Goal: Transaction & Acquisition: Subscribe to service/newsletter

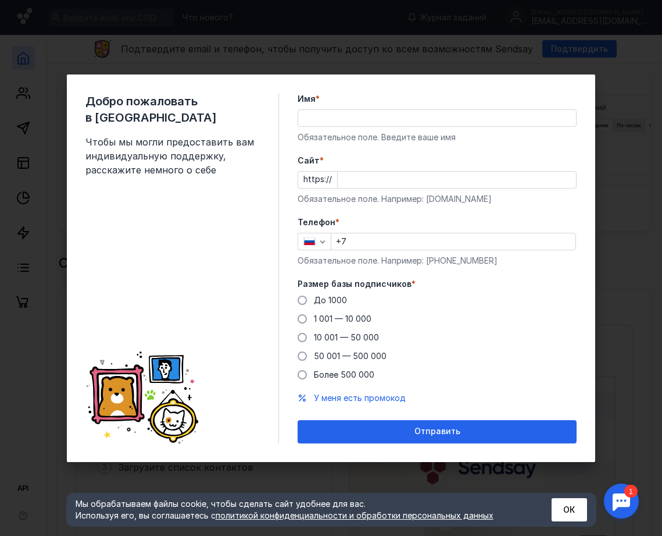
click at [334, 135] on div "Обязательное поле. Введите ваше имя" at bounding box center [437, 137] width 279 height 12
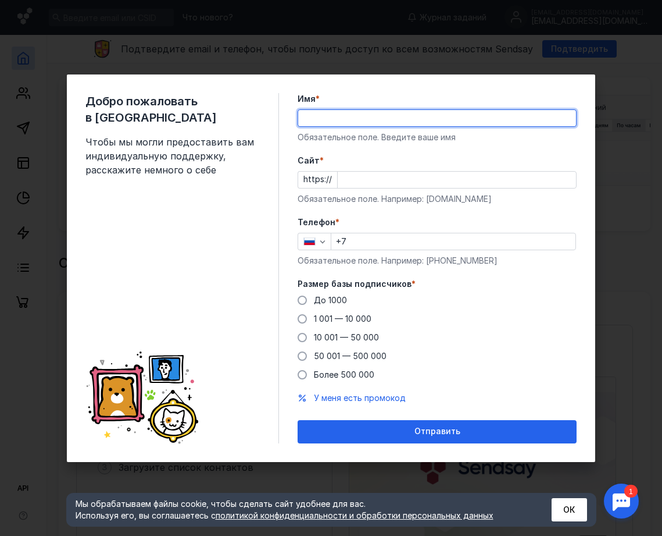
click at [331, 121] on input "Имя *" at bounding box center [437, 118] width 278 height 16
type input "[PERSON_NAME]"
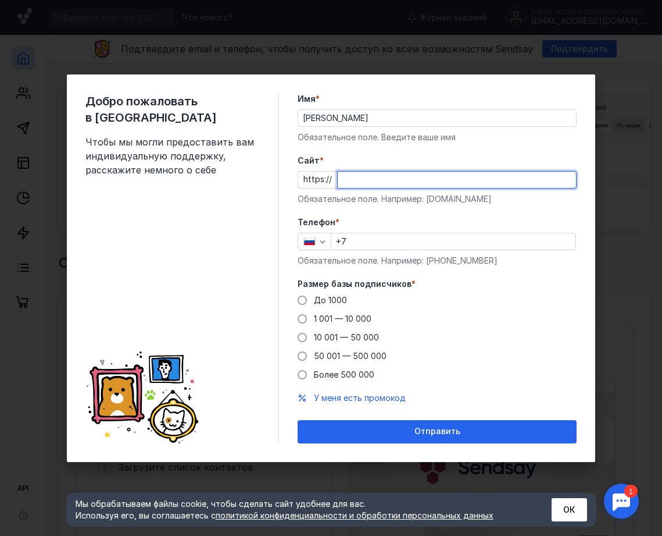
click at [370, 184] on input "Cайт *" at bounding box center [457, 180] width 238 height 16
click at [326, 318] on div "До [DATE] 1 001 — 10 000 10 001 — 50 000 50 001 — 500 000 Более 500 000" at bounding box center [437, 337] width 279 height 86
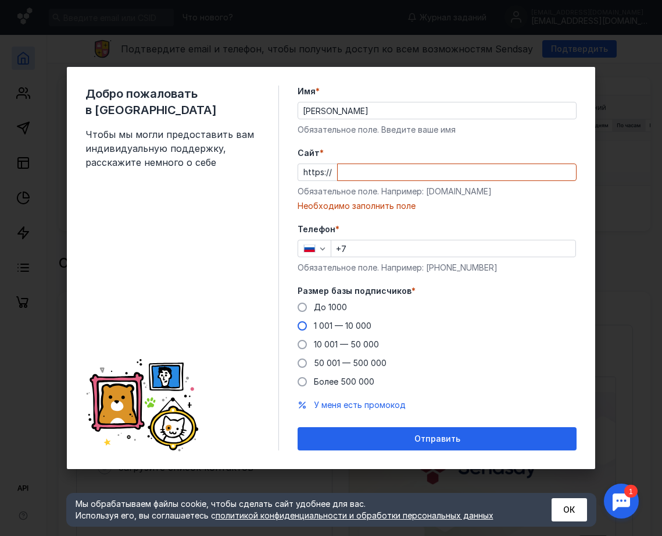
click at [331, 324] on span "1 001 — 10 000" at bounding box center [343, 325] width 58 height 10
click at [0, 0] on input "1 001 — 10 000" at bounding box center [0, 0] width 0 height 0
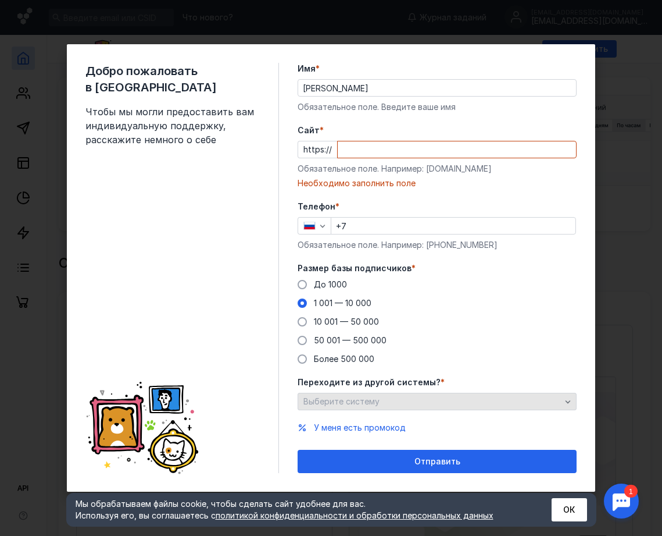
click at [363, 403] on span "Выберите систему" at bounding box center [342, 401] width 76 height 10
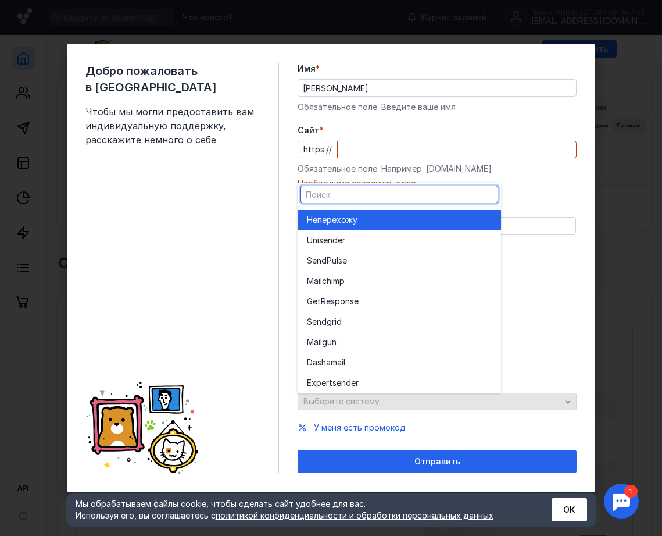
click at [364, 403] on div "Переходите из другой системы? * Выберите систему" at bounding box center [437, 393] width 279 height 34
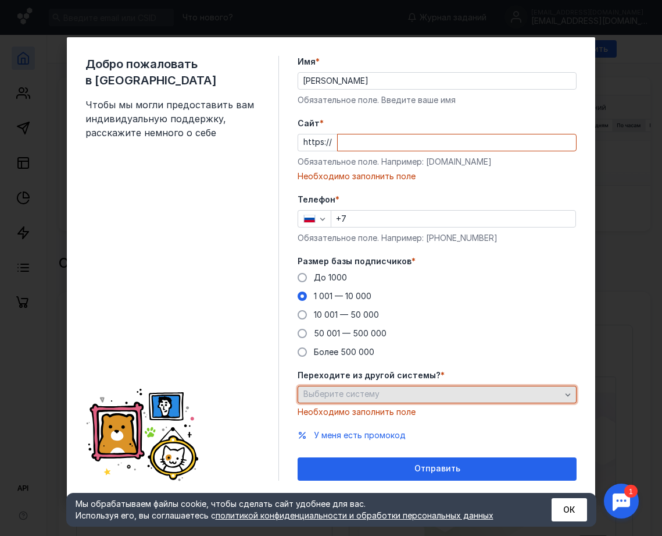
click at [364, 402] on div "Выберите систему" at bounding box center [437, 394] width 279 height 17
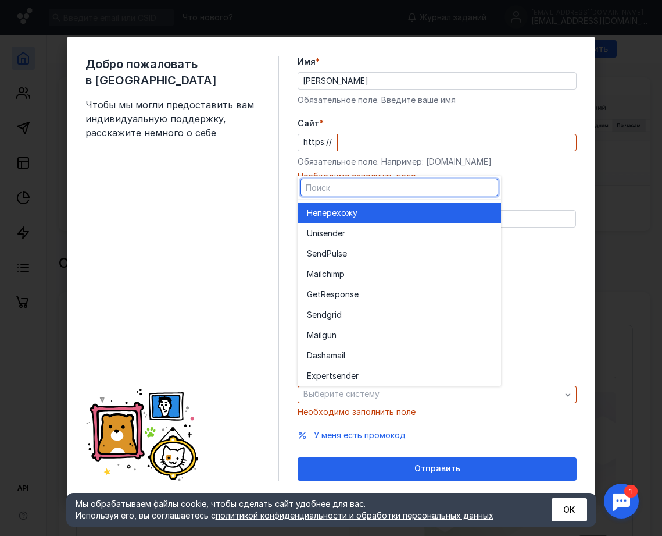
click at [359, 209] on div "Не перехожу" at bounding box center [399, 213] width 185 height 12
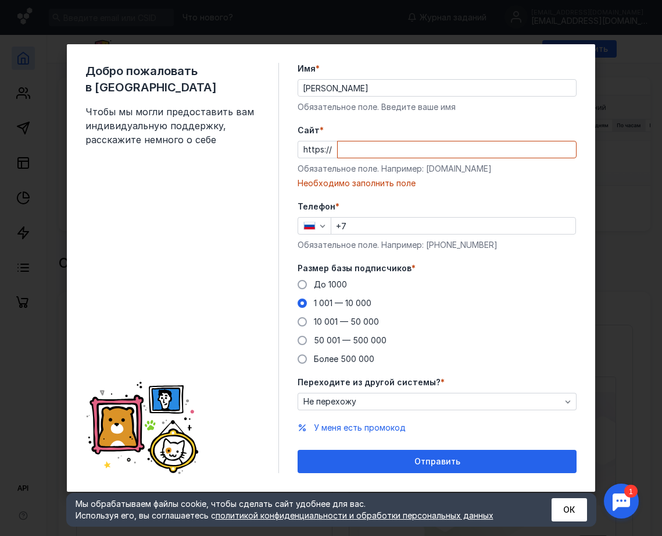
click at [379, 223] on input "+7" at bounding box center [453, 226] width 244 height 16
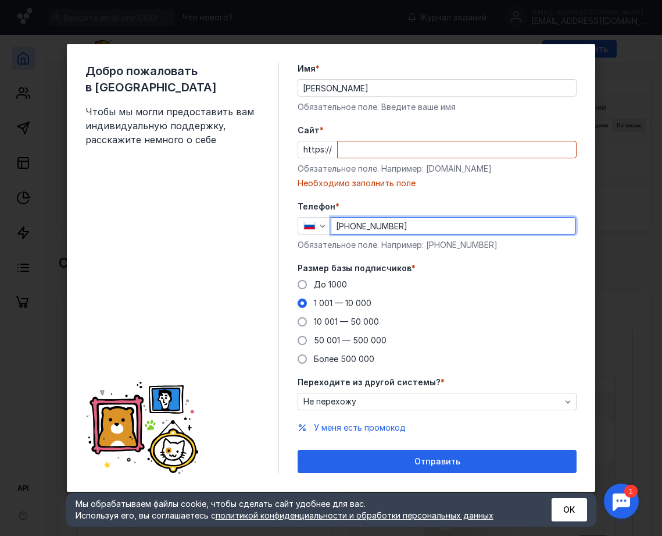
type input "[PHONE_NUMBER]"
click at [369, 157] on input "Cайт *" at bounding box center [457, 149] width 238 height 16
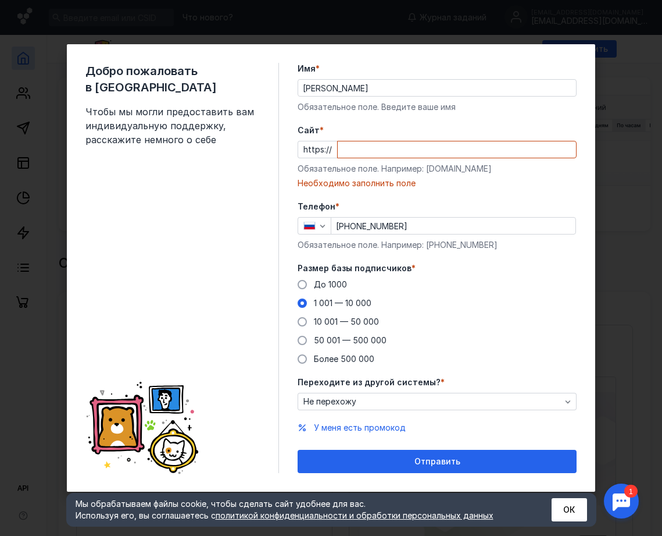
click at [377, 183] on div "Необходимо заполнить поле" at bounding box center [437, 183] width 279 height 12
click at [368, 148] on input "Cайт *" at bounding box center [457, 149] width 238 height 16
paste input "[DOMAIN_NAME][URL]"
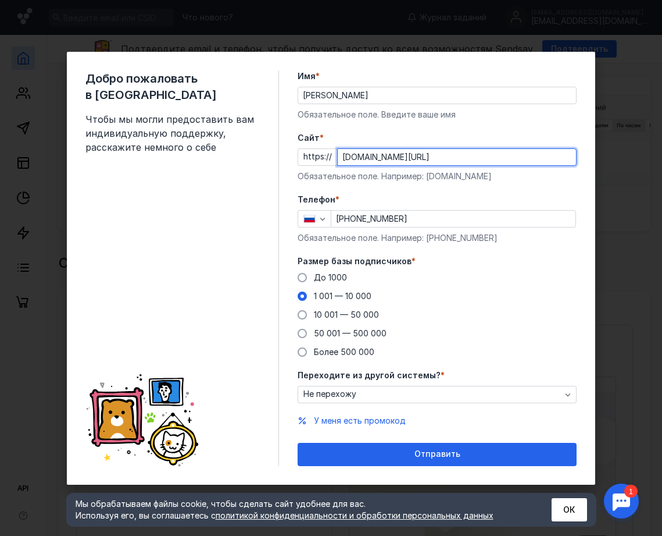
click at [616, 270] on div "Добро пожаловать в Sendsay Чтобы мы могли предоставить вам индивидуальную подде…" at bounding box center [331, 268] width 662 height 536
click at [622, 266] on div "Добро пожаловать в Sendsay Чтобы мы могли предоставить вам индивидуальную подде…" at bounding box center [331, 268] width 662 height 536
type input "[DOMAIN_NAME][URL]"
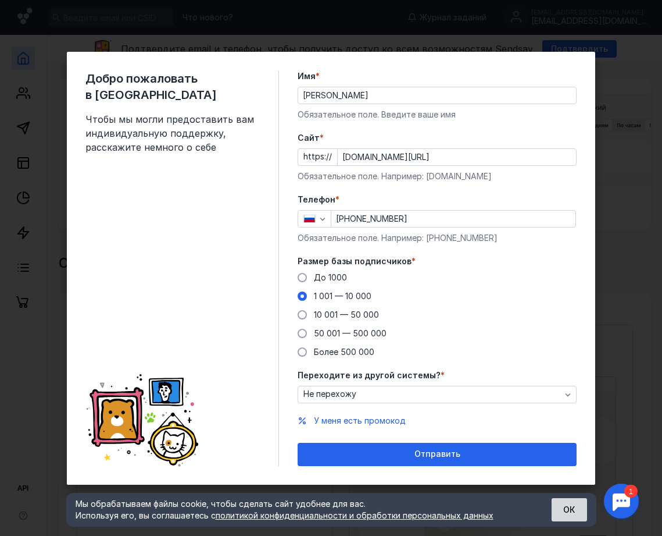
click at [563, 514] on button "ОК" at bounding box center [569, 509] width 35 height 23
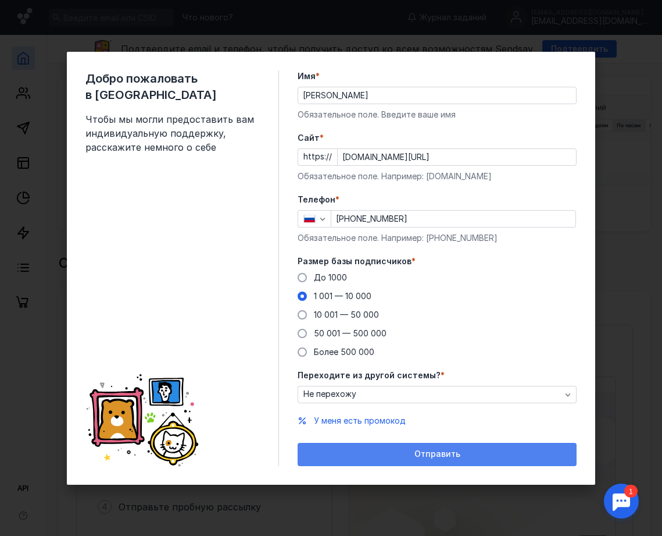
click at [413, 458] on div "Отправить" at bounding box center [438, 454] width 268 height 10
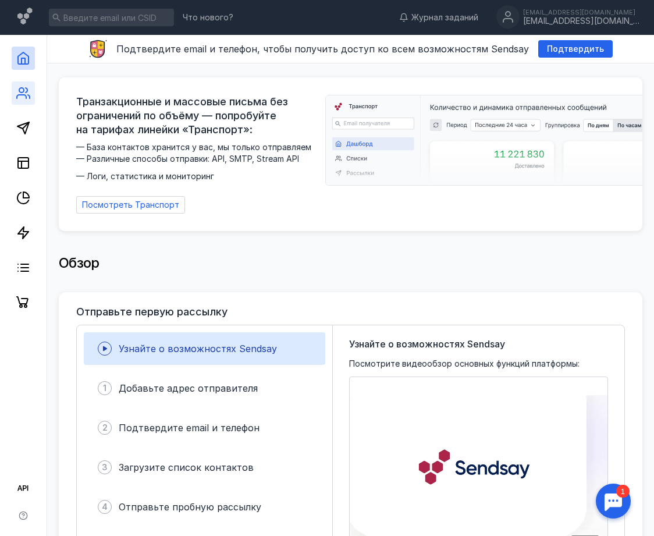
click at [19, 98] on icon at bounding box center [23, 93] width 14 height 14
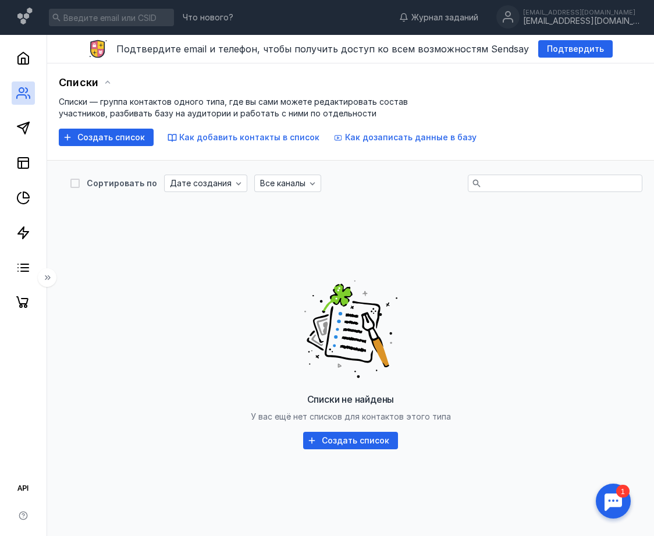
click at [339, 280] on icon at bounding box center [351, 329] width 114 height 112
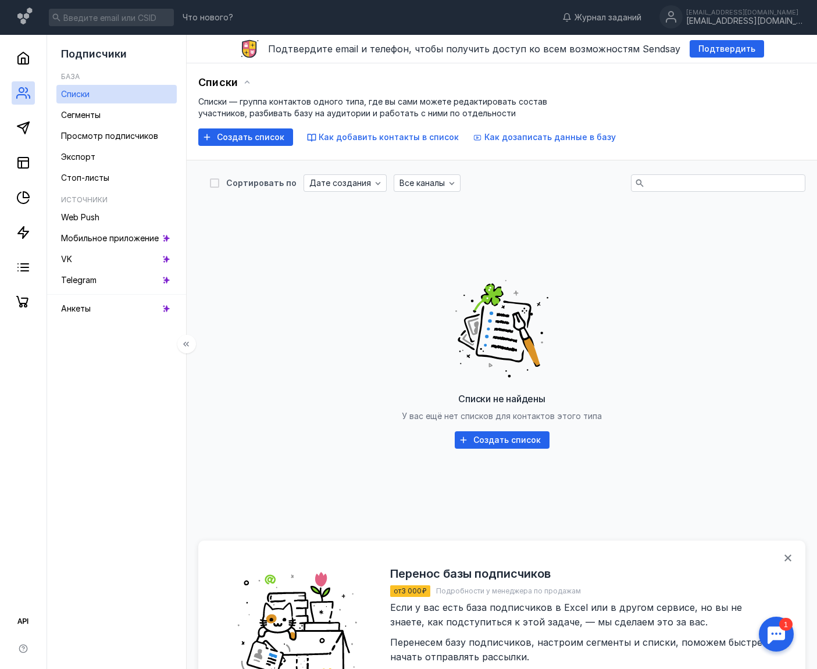
click at [83, 102] on link "Списки" at bounding box center [116, 94] width 120 height 19
click at [90, 118] on span "Сегменты" at bounding box center [81, 115] width 40 height 10
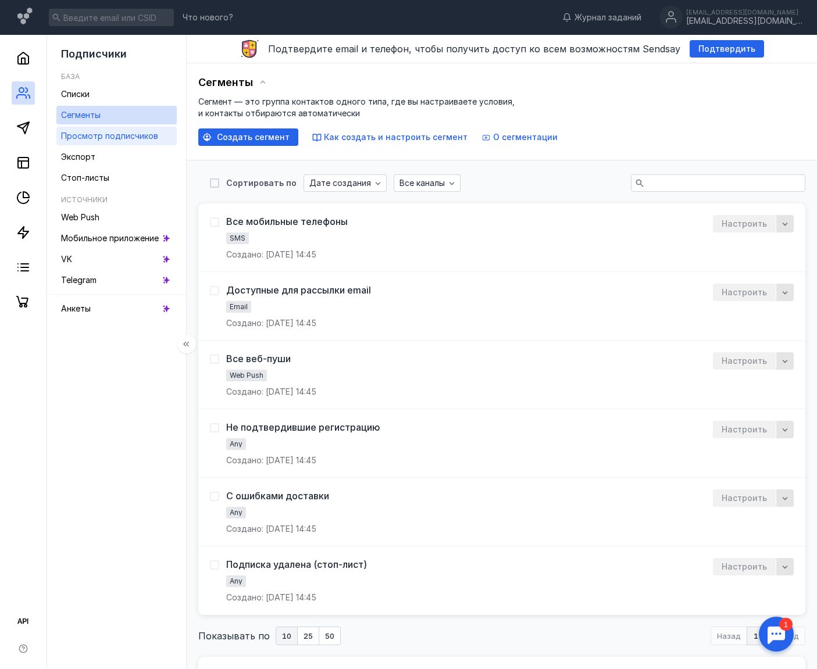
click at [101, 137] on span "Просмотр подписчиков" at bounding box center [109, 136] width 97 height 10
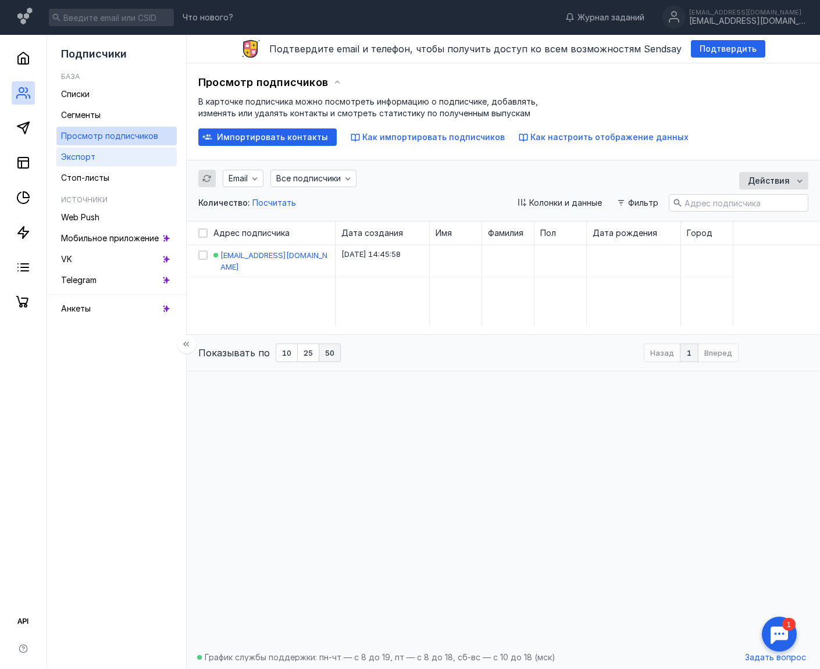
click at [91, 152] on span "Экспорт" at bounding box center [78, 157] width 34 height 10
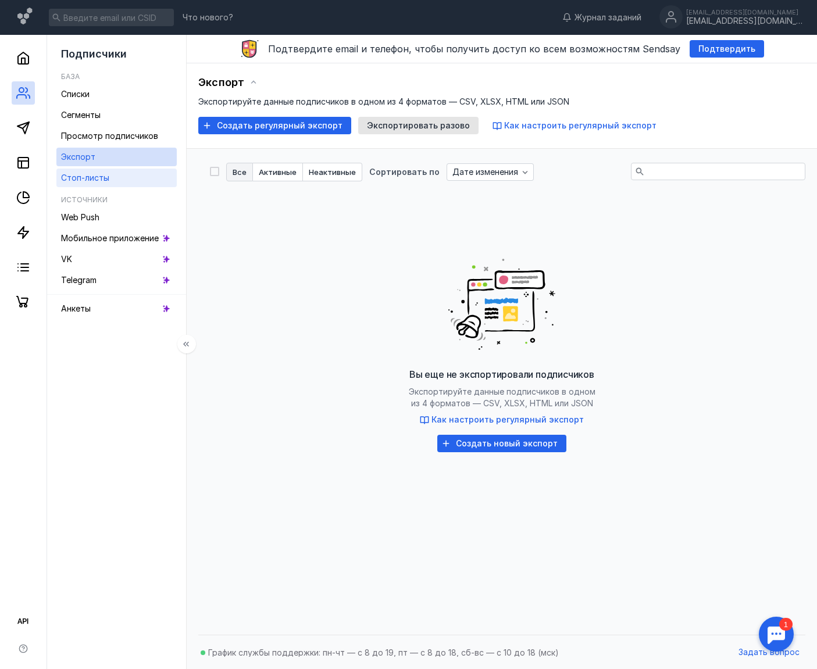
click at [95, 180] on span "Стоп-листы" at bounding box center [85, 178] width 48 height 10
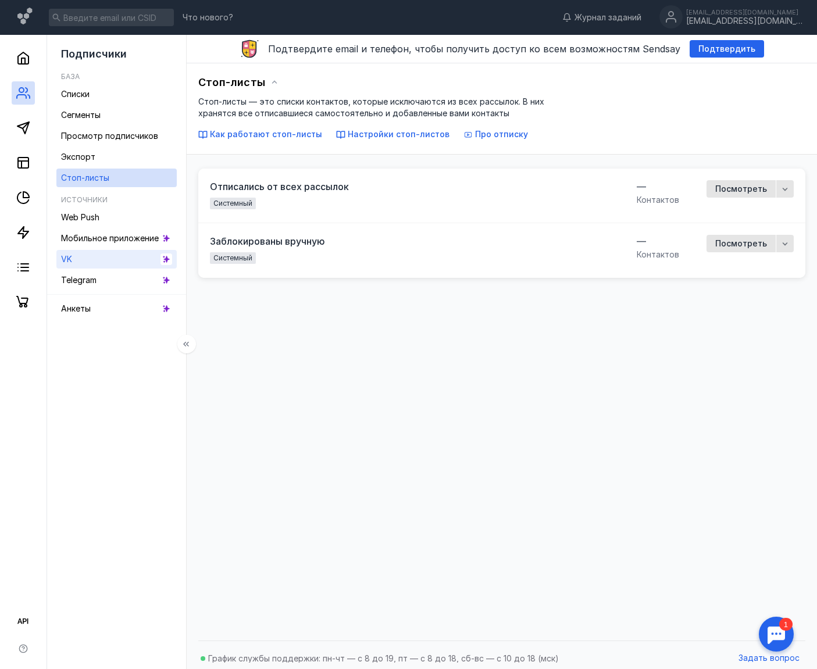
click at [91, 259] on link "VK" at bounding box center [116, 259] width 120 height 19
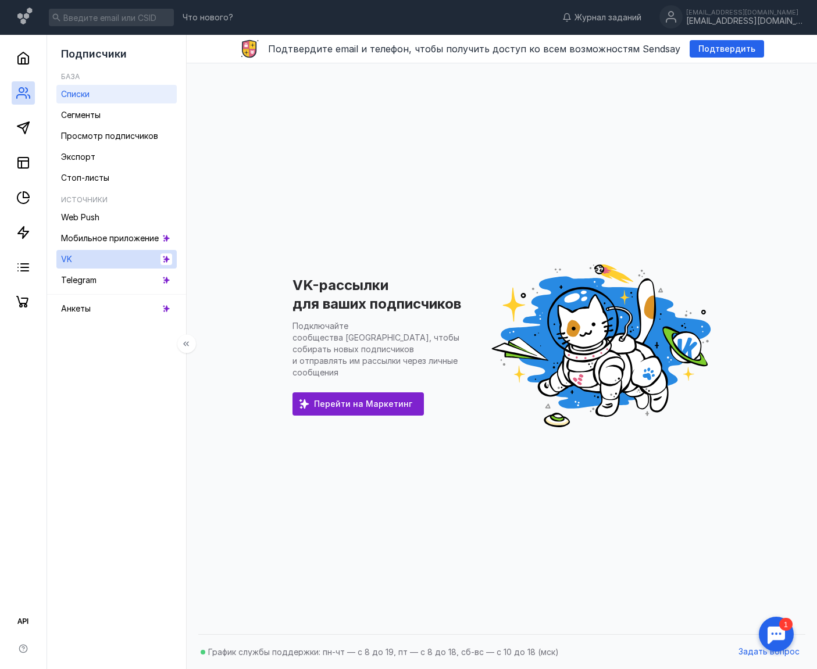
click at [96, 91] on link "Списки" at bounding box center [116, 94] width 120 height 19
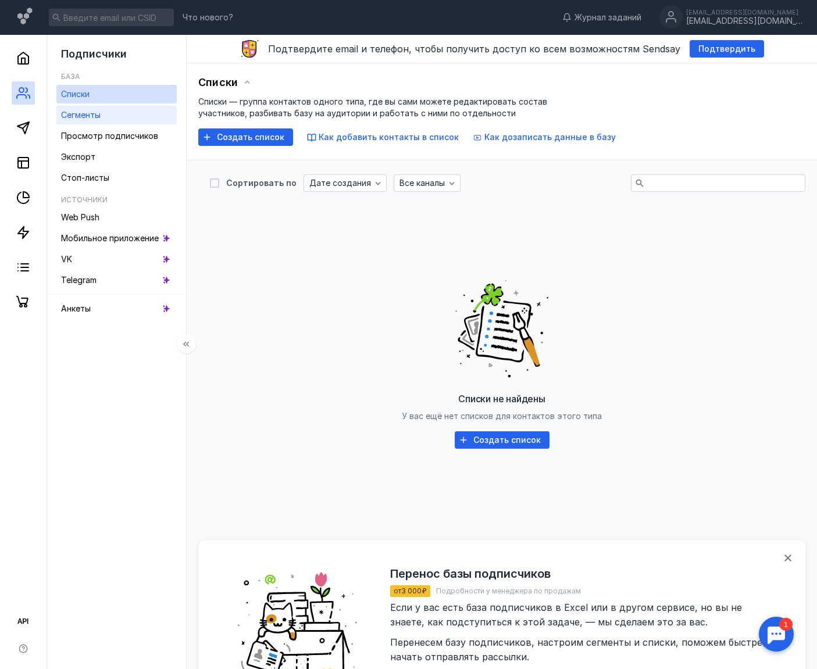
click at [92, 113] on span "Сегменты" at bounding box center [81, 115] width 40 height 10
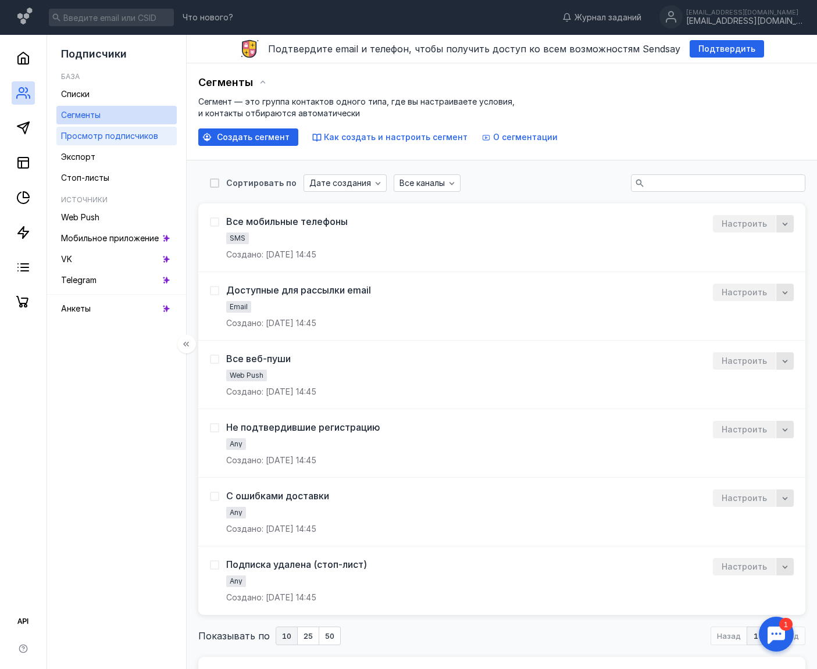
click at [89, 131] on span "Просмотр подписчиков" at bounding box center [109, 136] width 97 height 10
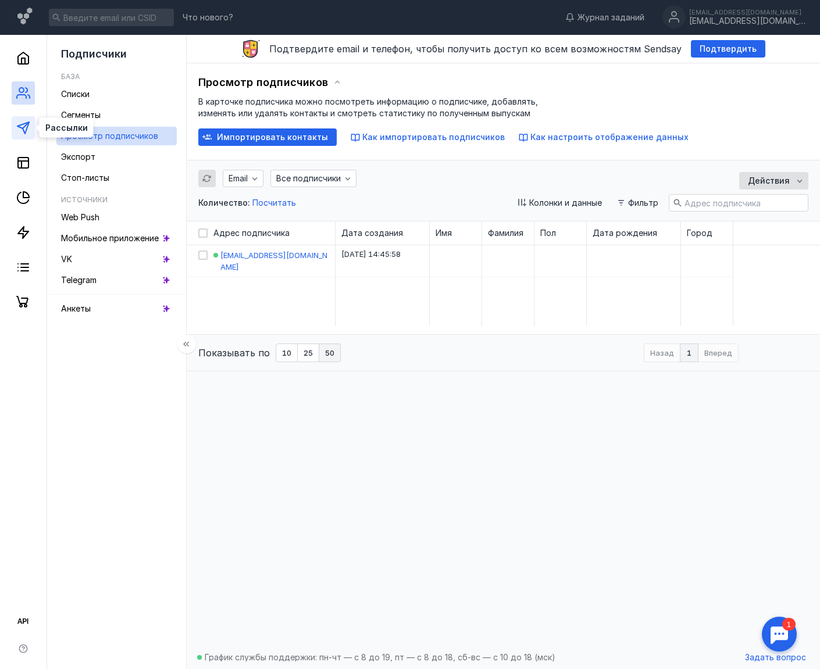
click at [21, 128] on polygon at bounding box center [23, 128] width 12 height 12
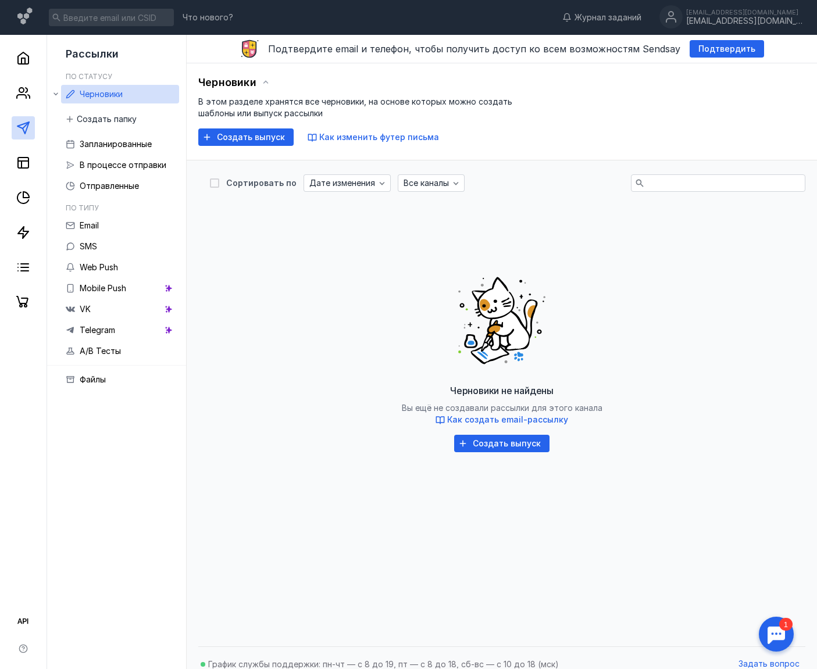
click at [662, 58] on div "Подтвердите email и телефон, чтобы получить доступ ко всем возможностям Sendsay…" at bounding box center [502, 49] width 630 height 28
click at [662, 47] on span "Подтвердить" at bounding box center [726, 49] width 57 height 10
click at [21, 87] on icon at bounding box center [23, 93] width 14 height 14
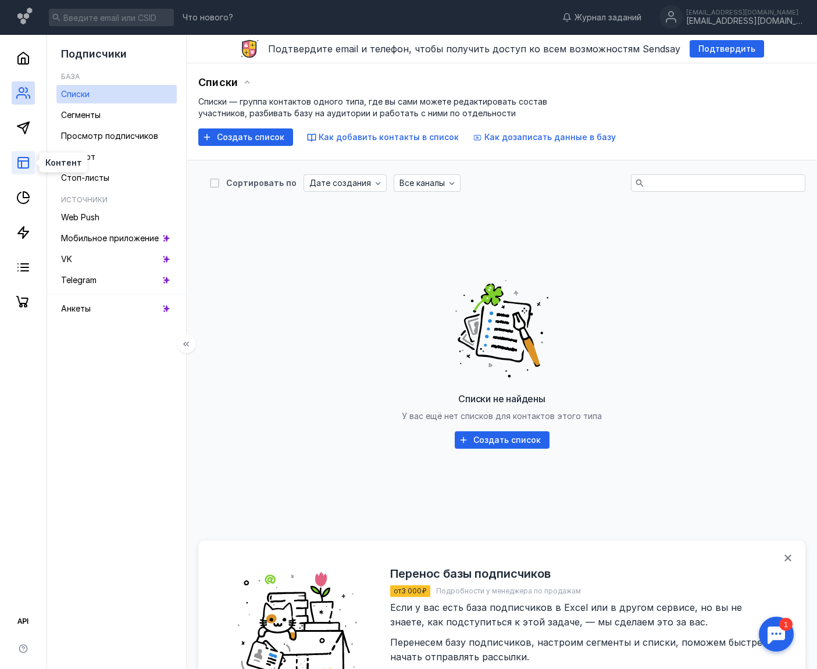
click at [22, 161] on line at bounding box center [23, 161] width 10 height 0
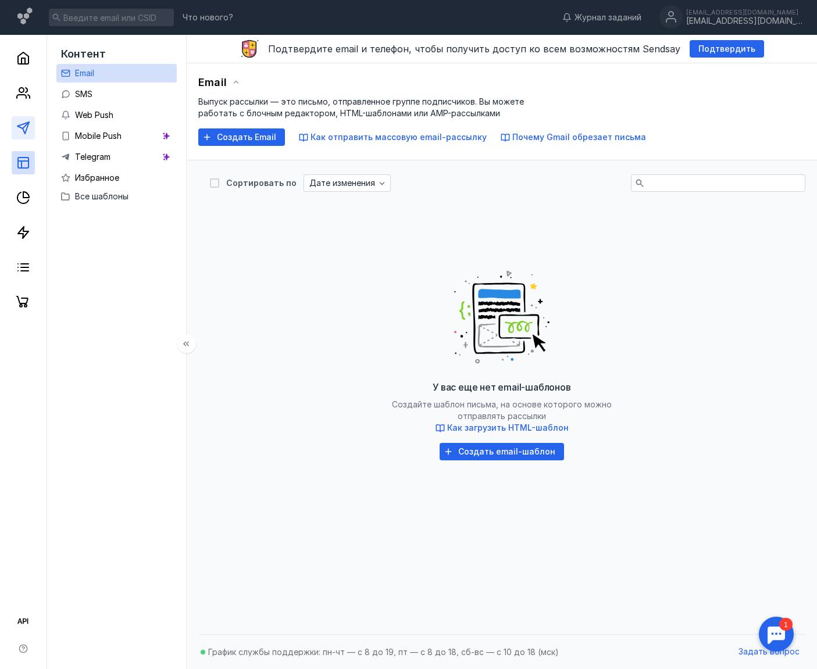
click at [24, 137] on link at bounding box center [23, 127] width 23 height 23
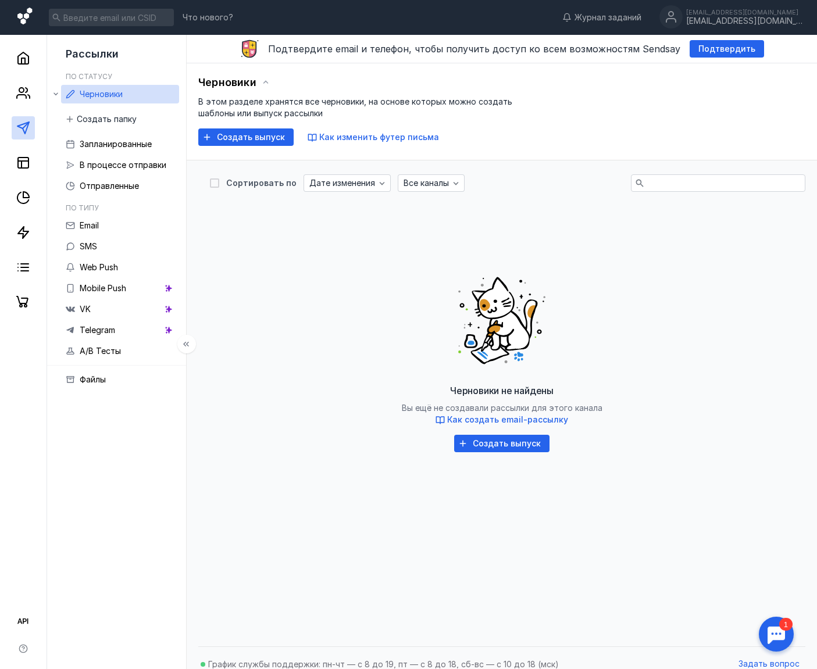
click at [21, 13] on icon at bounding box center [25, 18] width 17 height 20
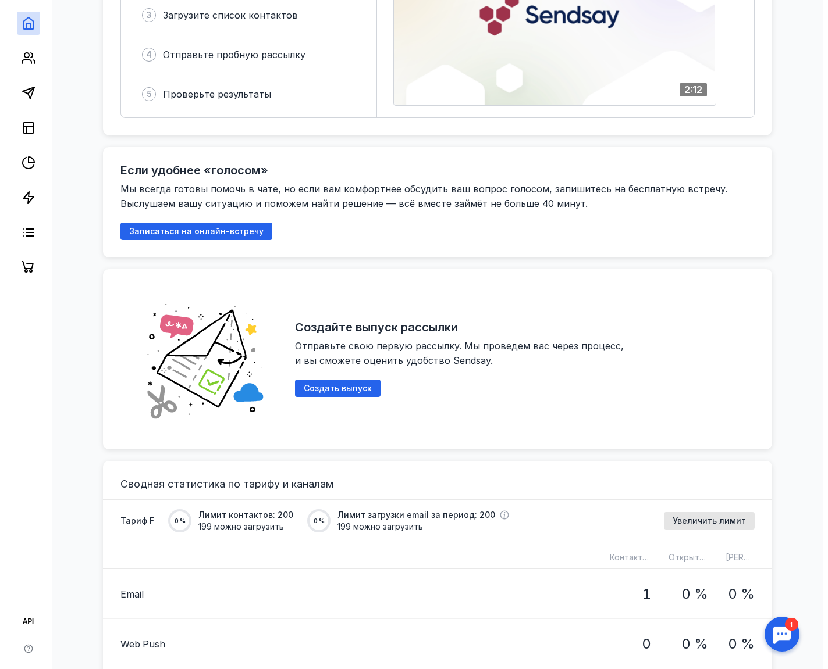
scroll to position [378, 0]
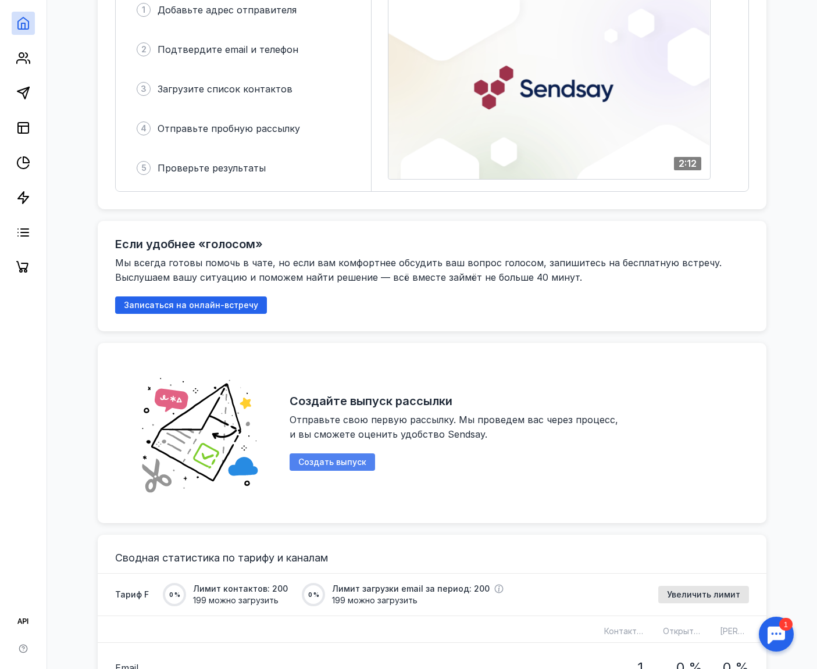
click at [365, 458] on div "Создать выпуск" at bounding box center [333, 463] width 80 height 10
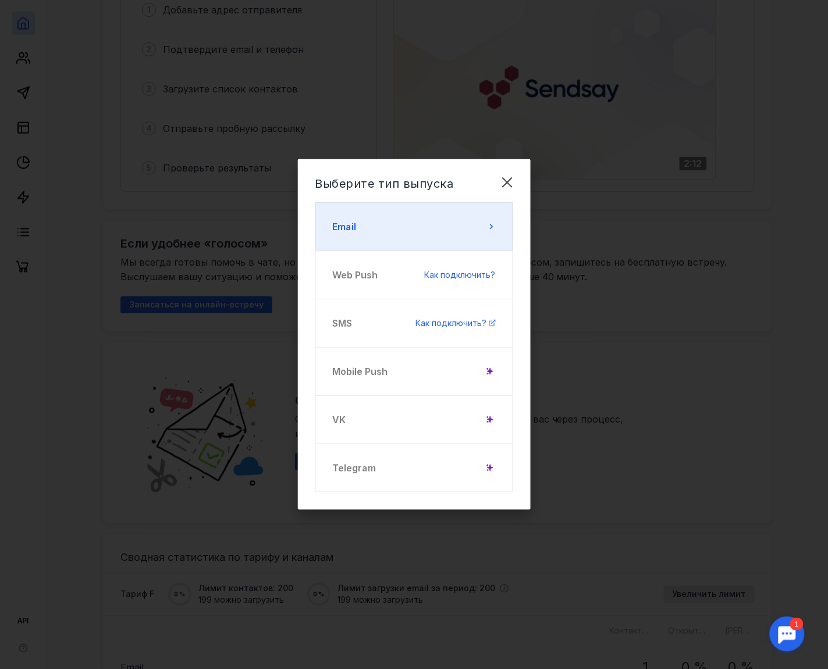
click at [451, 221] on button "Email" at bounding box center [414, 226] width 198 height 49
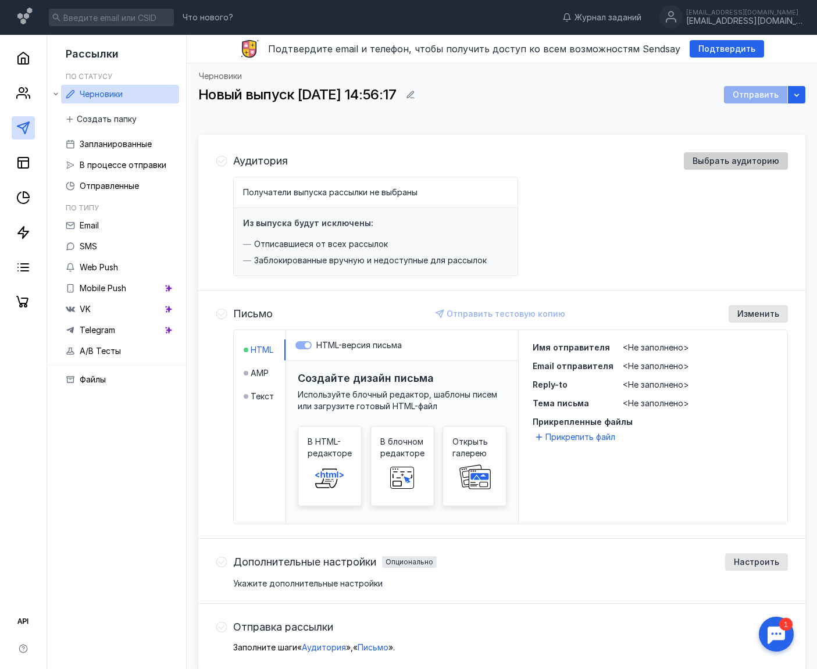
click at [662, 164] on span "Выбрать аудиторию" at bounding box center [736, 161] width 87 height 10
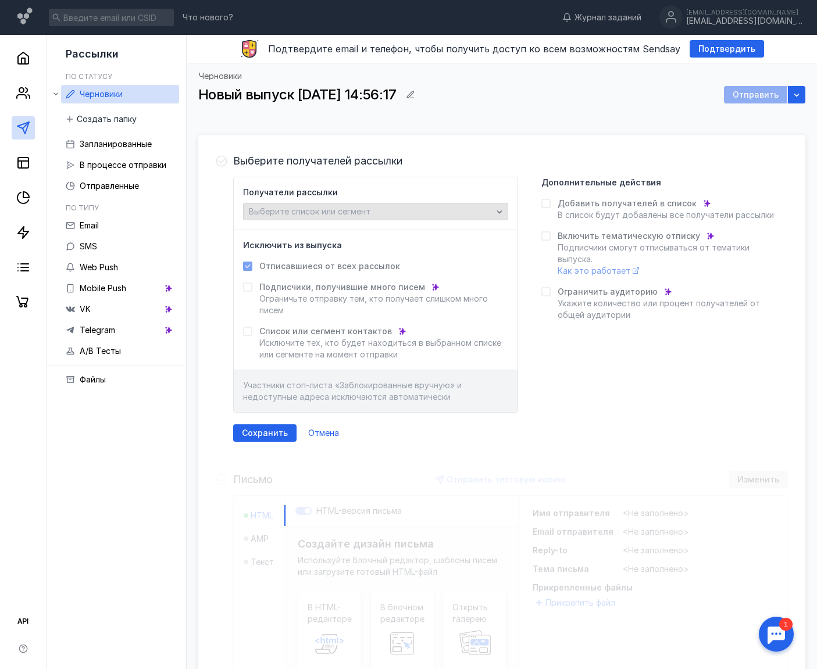
click at [355, 205] on div "Выберите список или сегмент" at bounding box center [375, 211] width 265 height 17
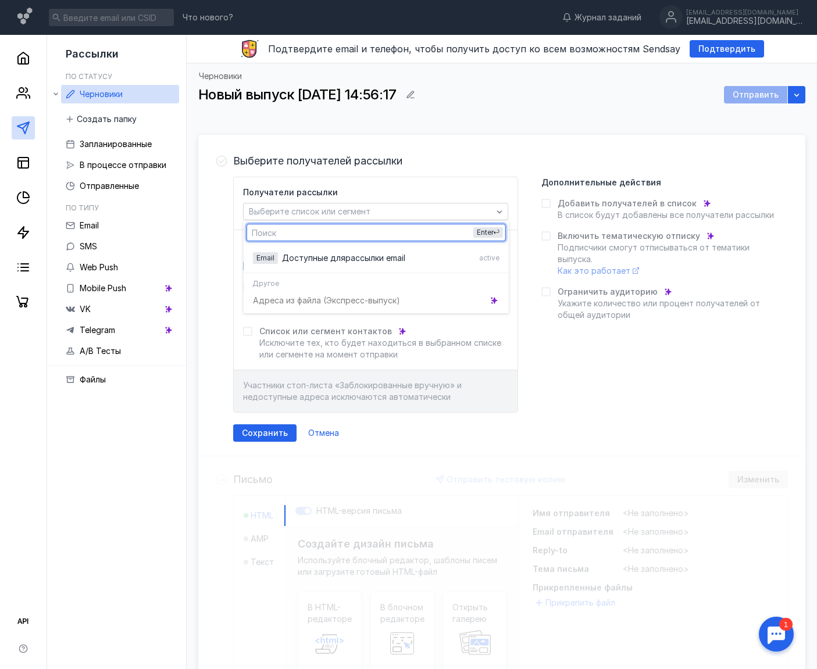
click at [283, 231] on input "text" at bounding box center [376, 232] width 258 height 16
paste input "[EMAIL_ADDRESS]"
type input "[EMAIL_ADDRESS]"
click at [484, 327] on div "Список или сегмент контактов" at bounding box center [383, 332] width 249 height 12
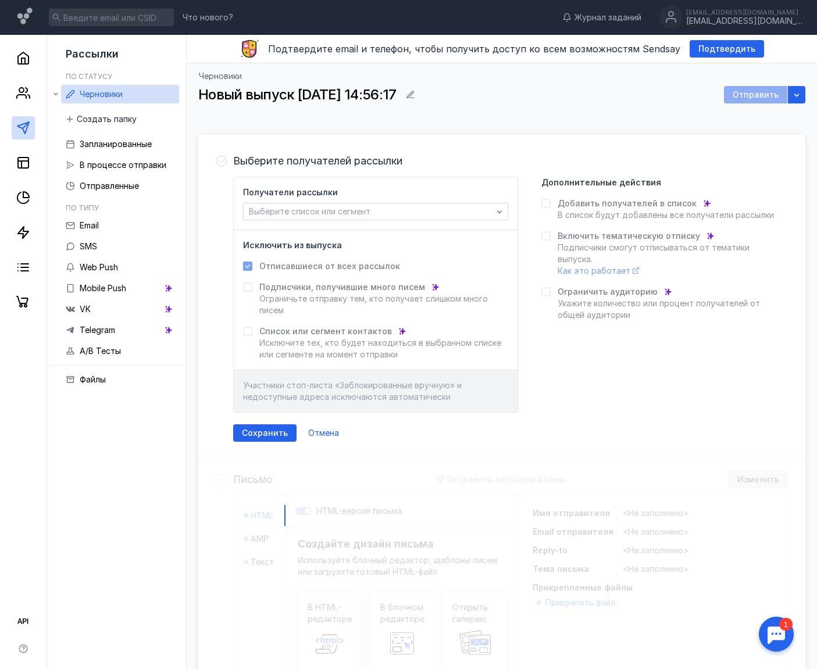
click at [333, 221] on div "Получатели рассылки Выберите список или сегмент" at bounding box center [376, 203] width 284 height 53
click at [331, 206] on span "Выберите список или сегмент" at bounding box center [310, 211] width 122 height 10
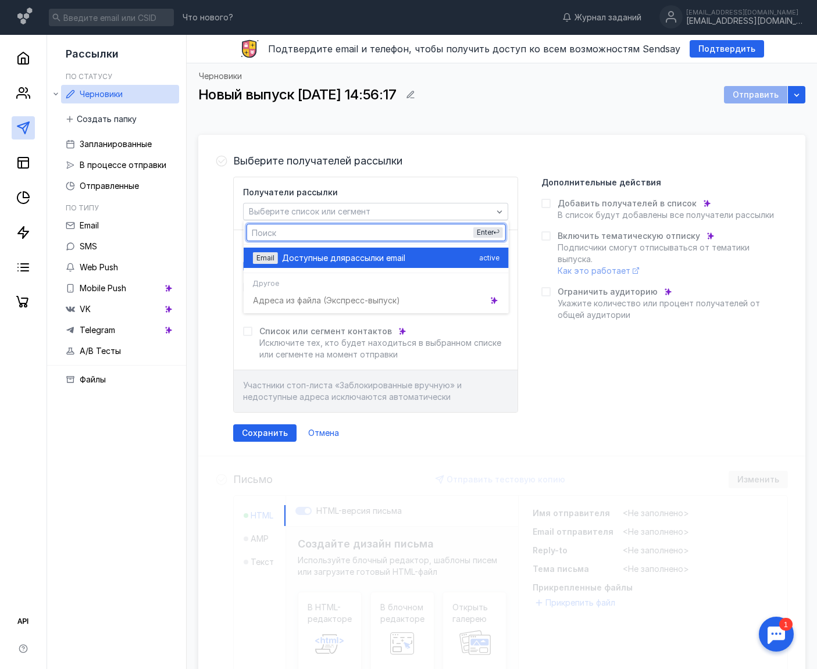
click at [350, 262] on span "рассылки email" at bounding box center [375, 258] width 60 height 12
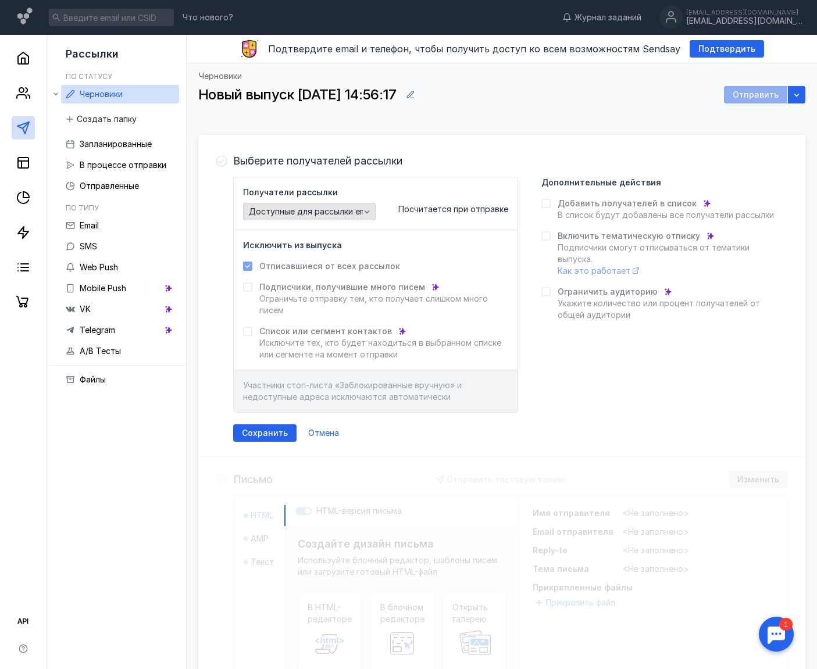
click at [310, 216] on span "Доступные для рассылки email" at bounding box center [312, 212] width 126 height 10
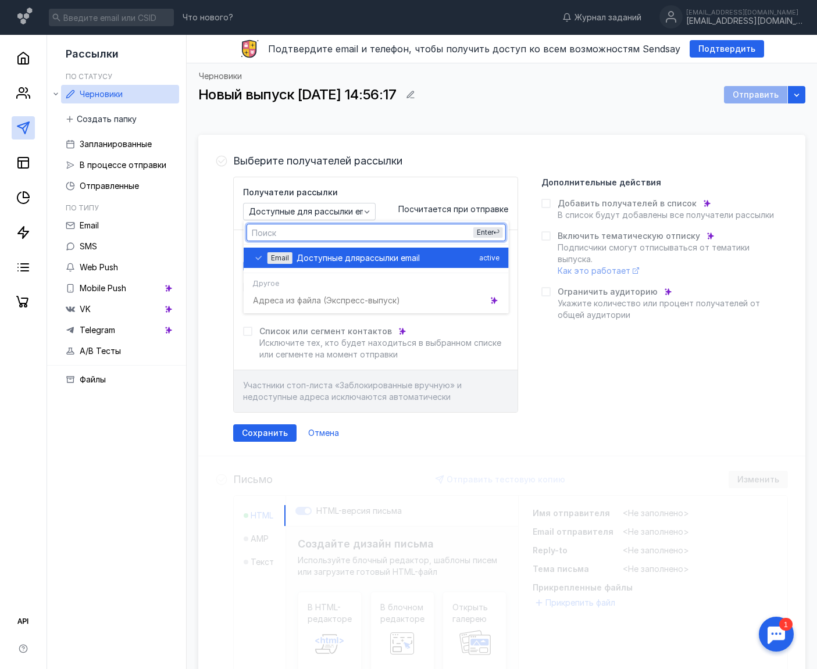
click at [248, 257] on button "Email Доступные для рассылки email active" at bounding box center [376, 258] width 265 height 20
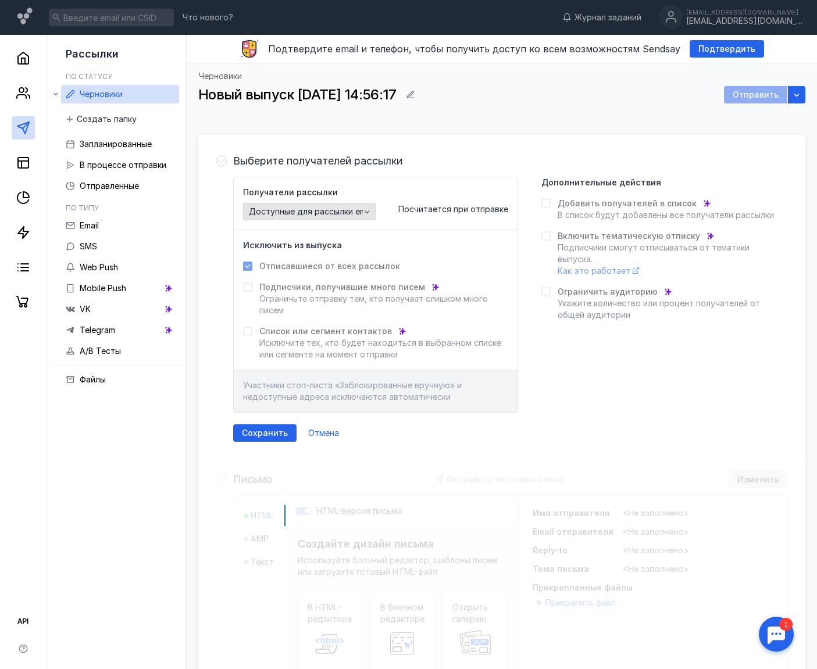
click at [266, 214] on span "Доступные для рассылки email" at bounding box center [312, 212] width 126 height 10
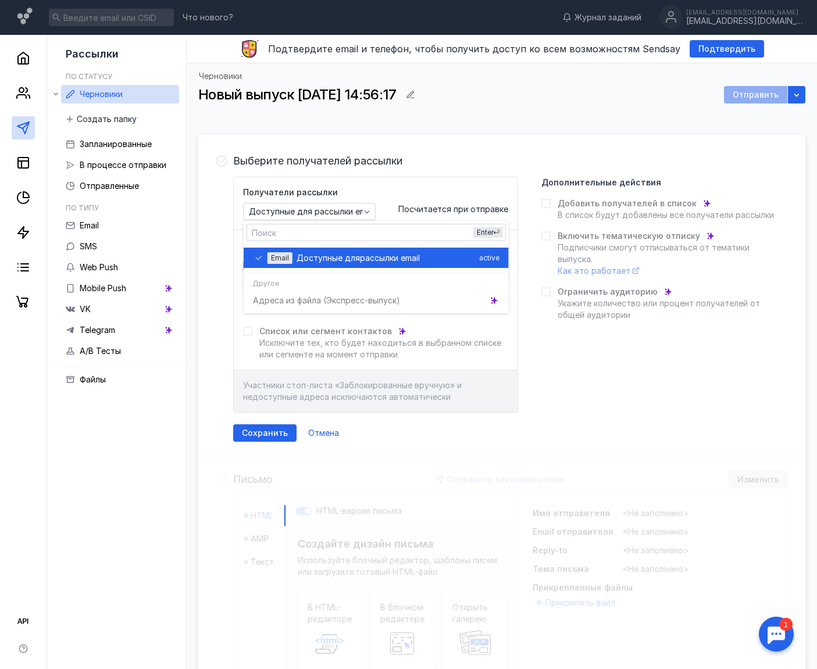
click at [266, 256] on div "Email Доступные для рассылки email active" at bounding box center [376, 258] width 247 height 20
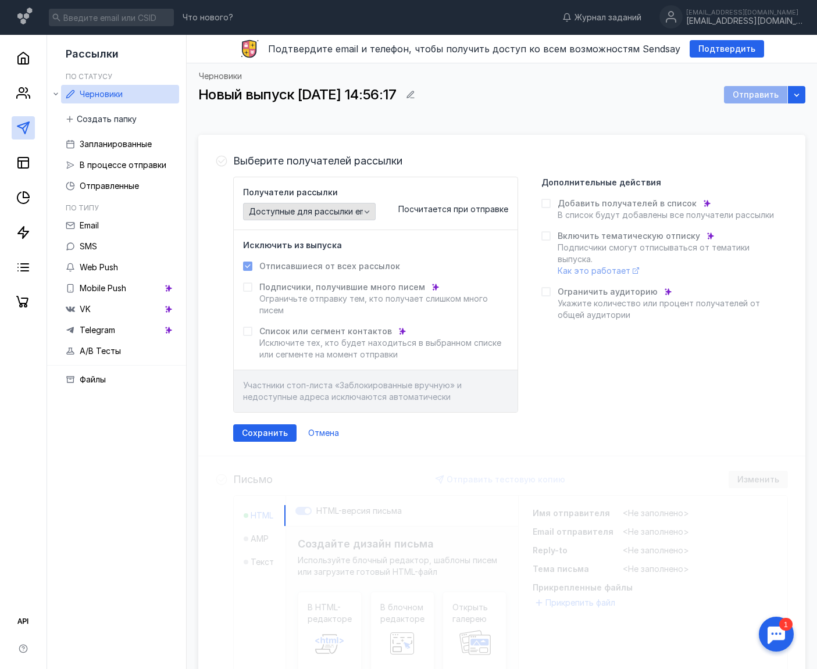
click at [334, 215] on span "Доступные для рассылки email" at bounding box center [312, 212] width 126 height 10
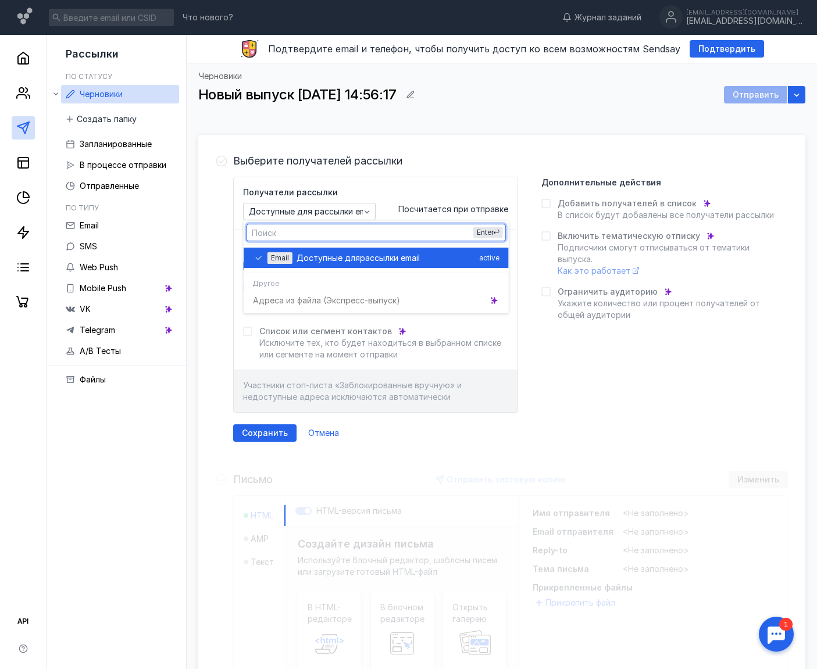
click at [271, 256] on span "Email" at bounding box center [280, 258] width 18 height 9
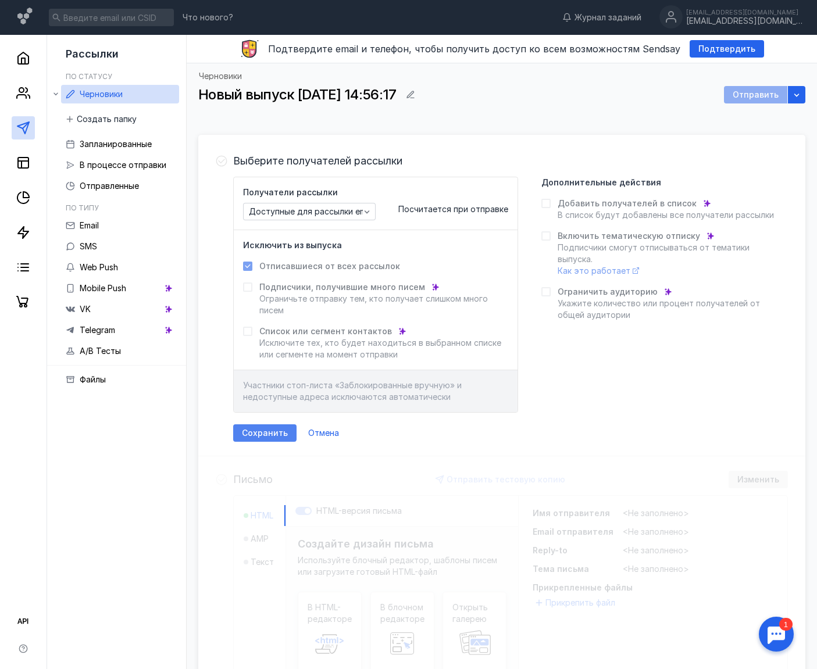
click at [273, 432] on span "Сохранить" at bounding box center [265, 434] width 46 height 10
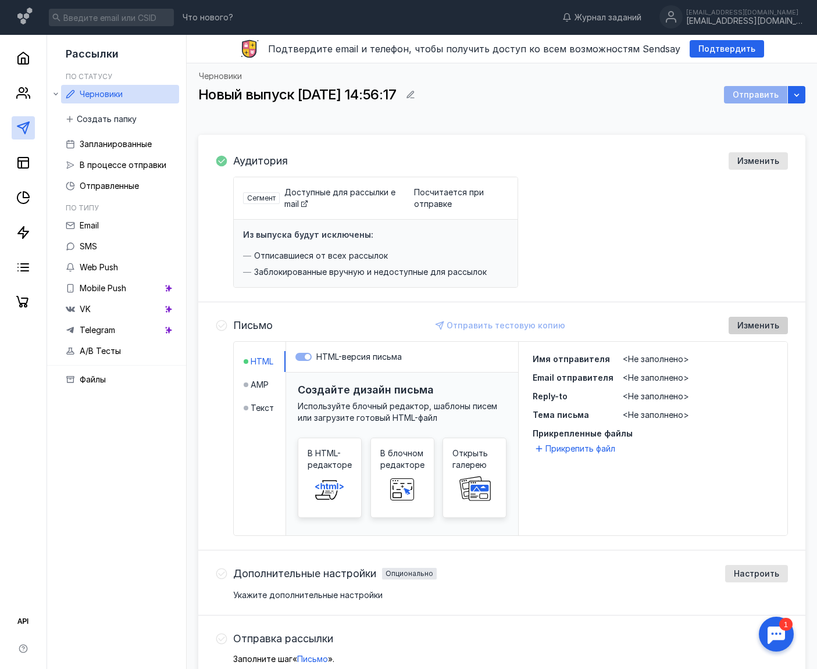
click at [662, 322] on span "Изменить" at bounding box center [758, 326] width 42 height 10
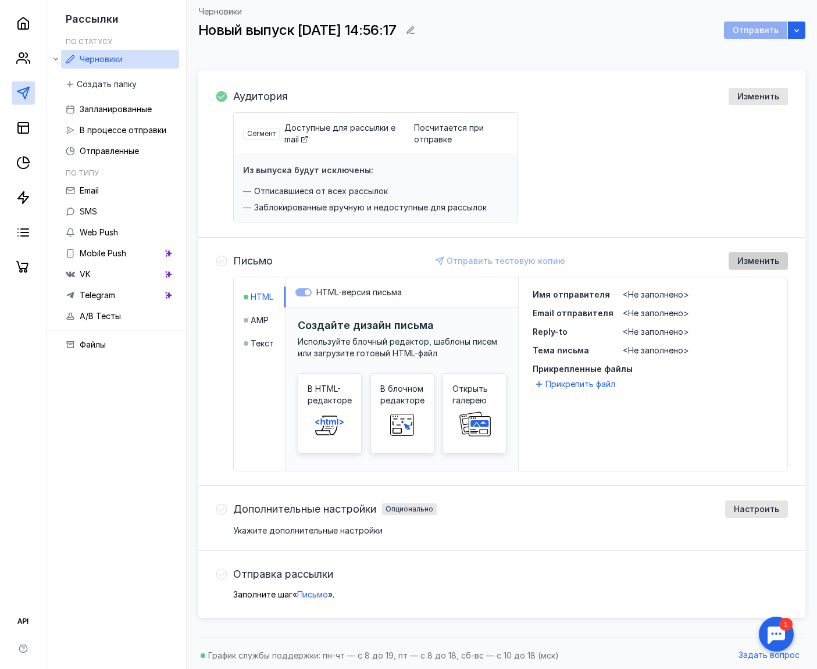
scroll to position [115, 0]
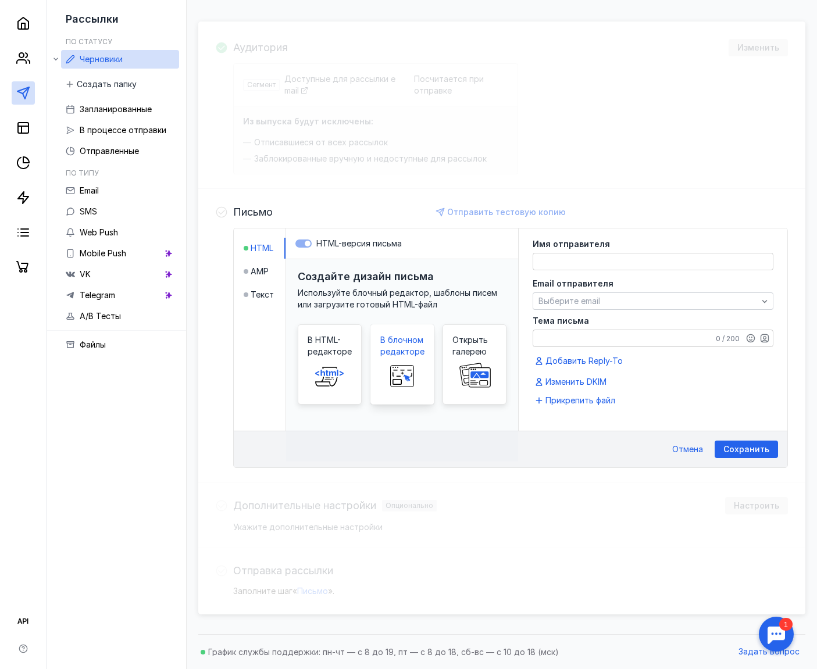
click at [394, 361] on span at bounding box center [402, 376] width 37 height 37
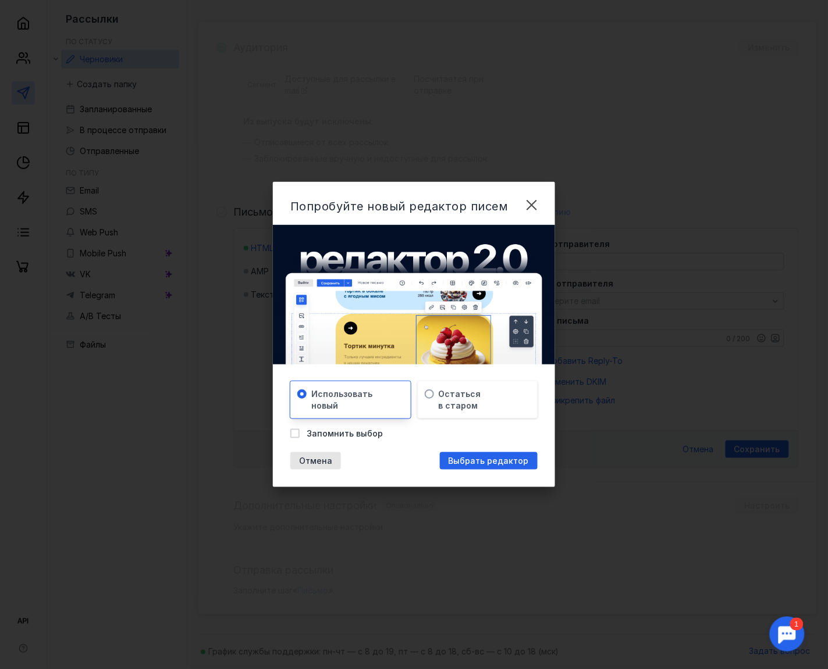
click at [365, 402] on div "Использовать новый" at bounding box center [350, 400] width 120 height 37
click at [465, 463] on span "Выбрать редактор" at bounding box center [488, 462] width 80 height 10
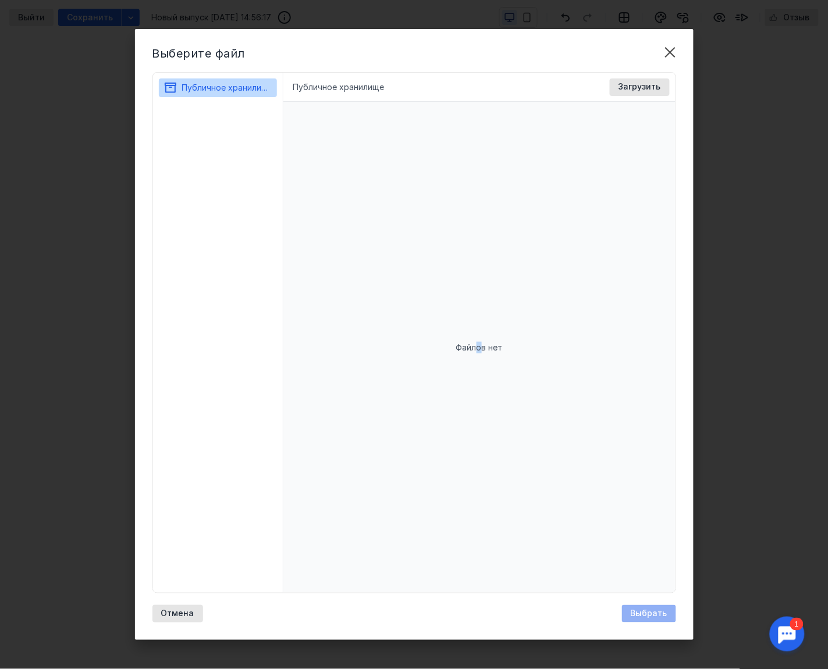
click at [480, 353] on span "Файлов нет" at bounding box center [479, 348] width 47 height 12
click at [475, 356] on div "Файлов нет" at bounding box center [479, 347] width 392 height 491
click at [615, 91] on div "Загрузить" at bounding box center [639, 87] width 54 height 10
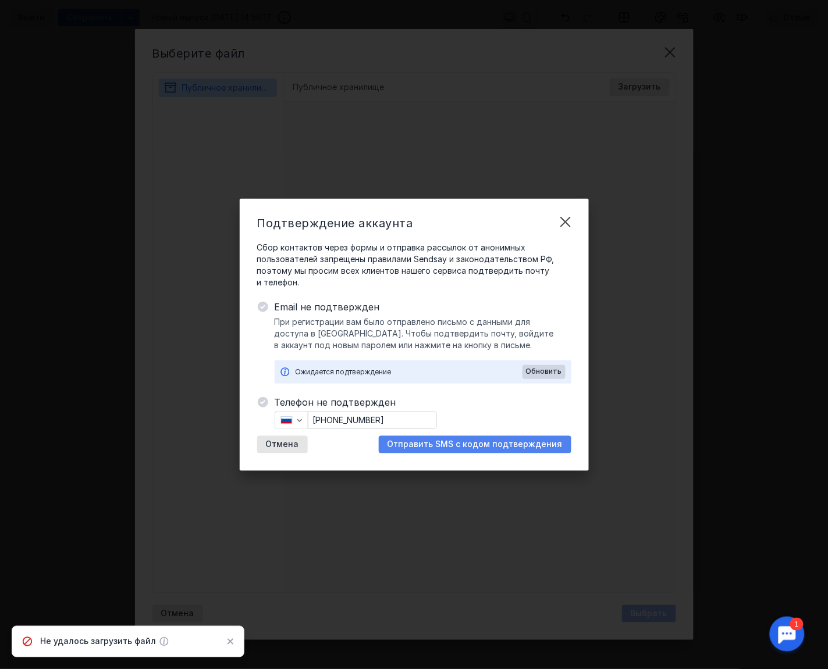
click at [464, 437] on div "Отправить SMS с кодом подтверждения" at bounding box center [475, 444] width 192 height 17
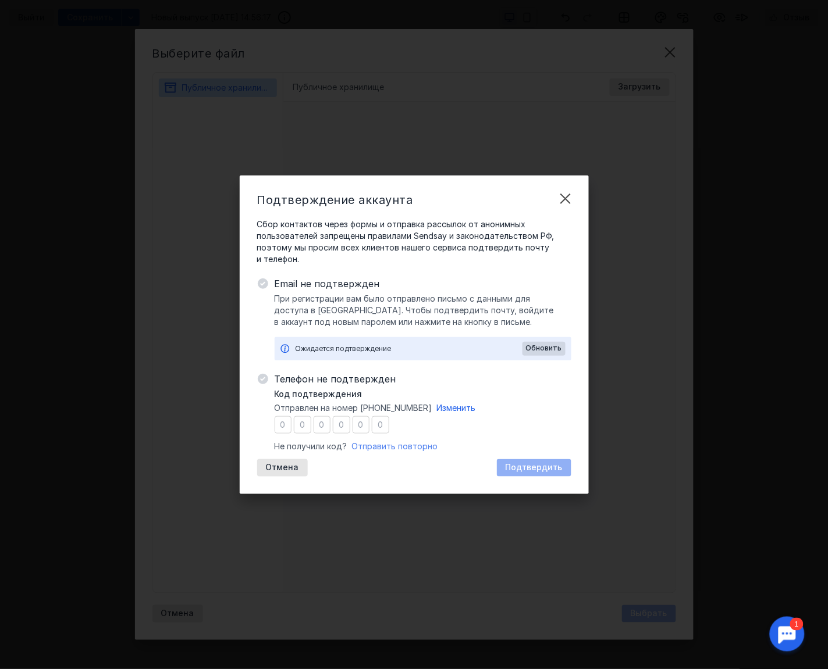
click at [372, 444] on span "Отправить повторно" at bounding box center [395, 446] width 86 height 10
click at [534, 347] on span "Обновить" at bounding box center [544, 348] width 36 height 8
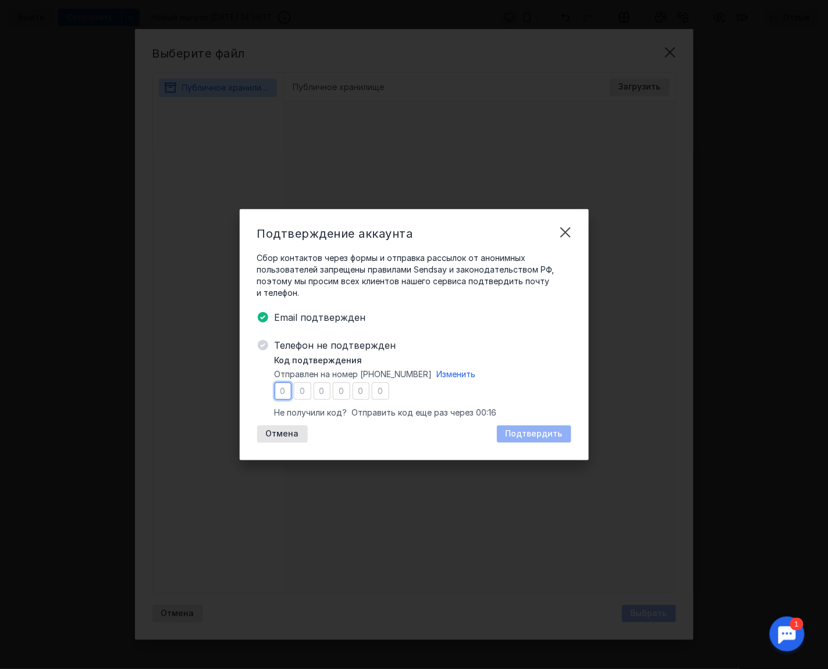
click at [280, 394] on input "number" at bounding box center [282, 391] width 17 height 17
click at [457, 377] on span "Изменить" at bounding box center [456, 374] width 39 height 10
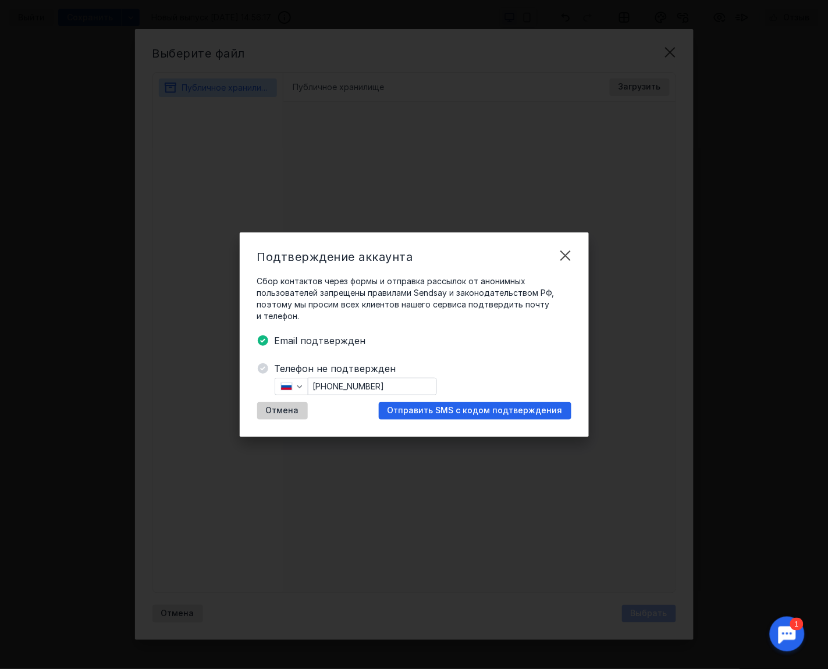
click at [280, 411] on span "Отмена" at bounding box center [282, 411] width 33 height 10
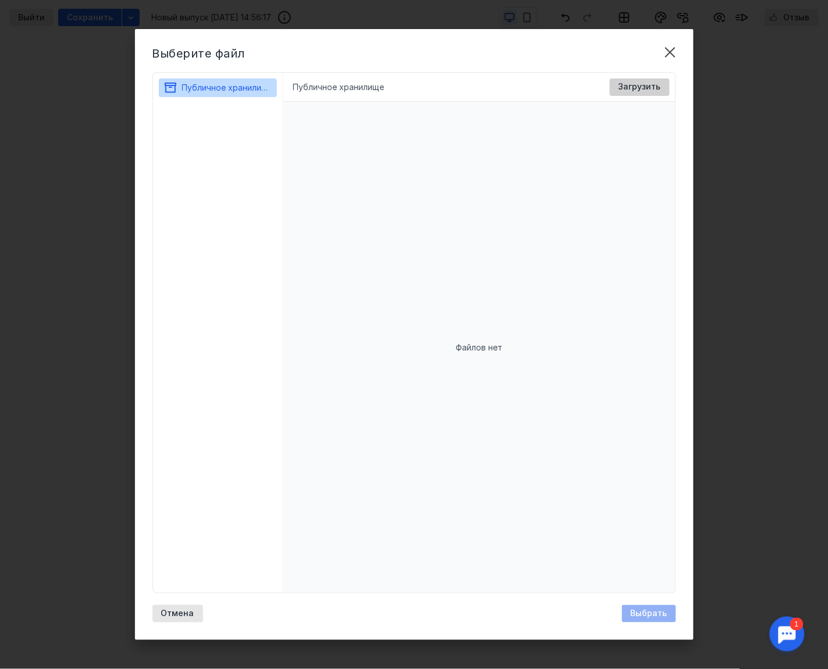
click at [636, 85] on span "Загрузить" at bounding box center [639, 87] width 42 height 10
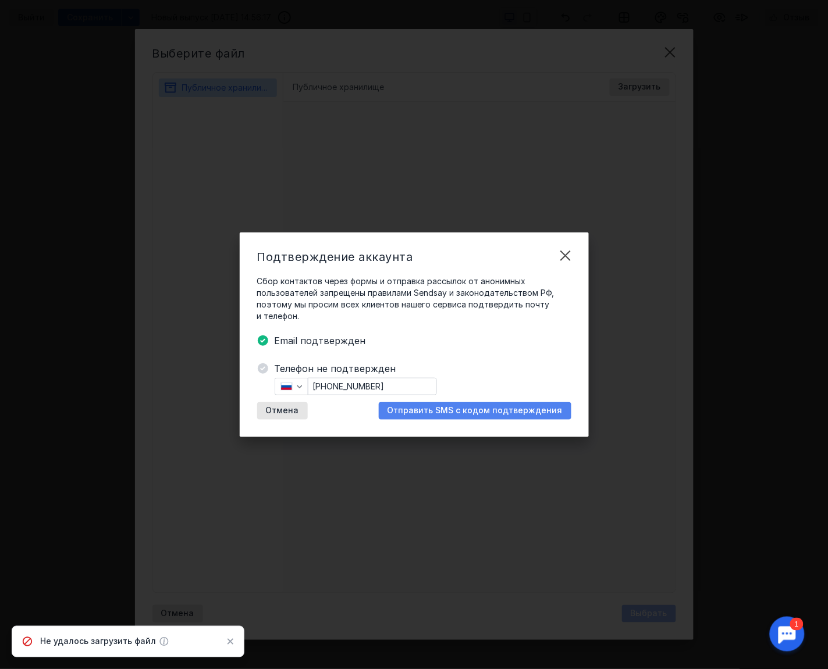
click at [438, 408] on span "Отправить SMS с кодом подтверждения" at bounding box center [474, 411] width 175 height 10
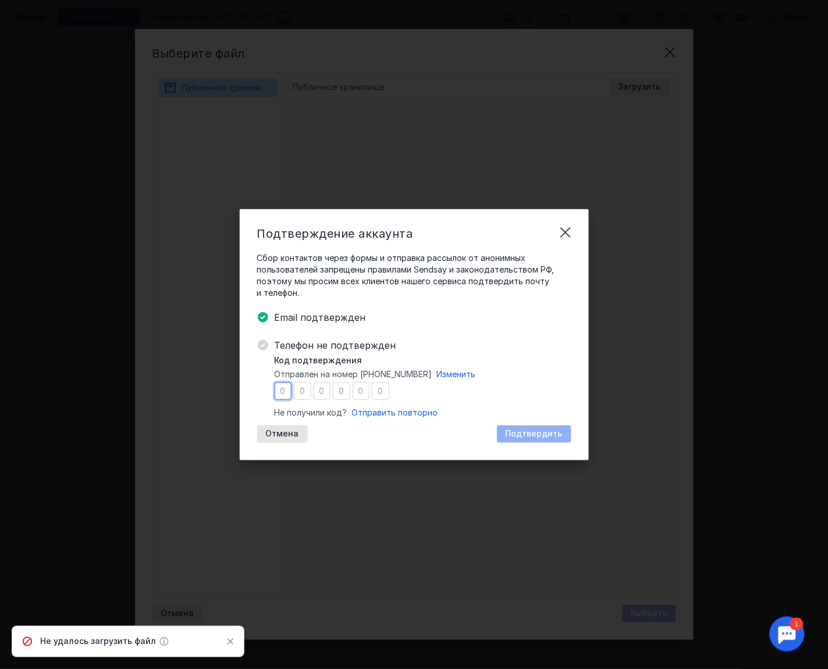
click at [284, 393] on input "number" at bounding box center [282, 391] width 17 height 17
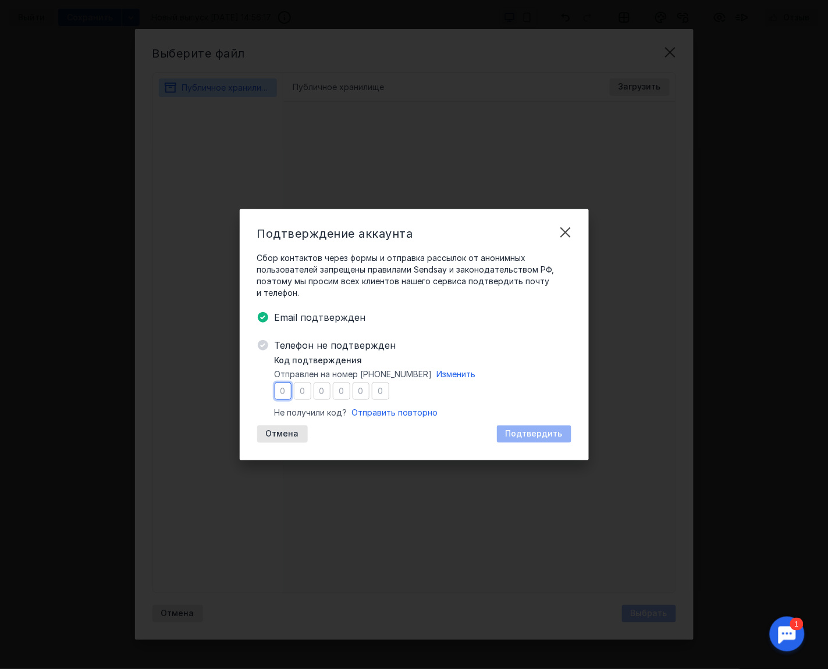
type input "1"
type input "6"
type input "2"
type input "1"
type input "8"
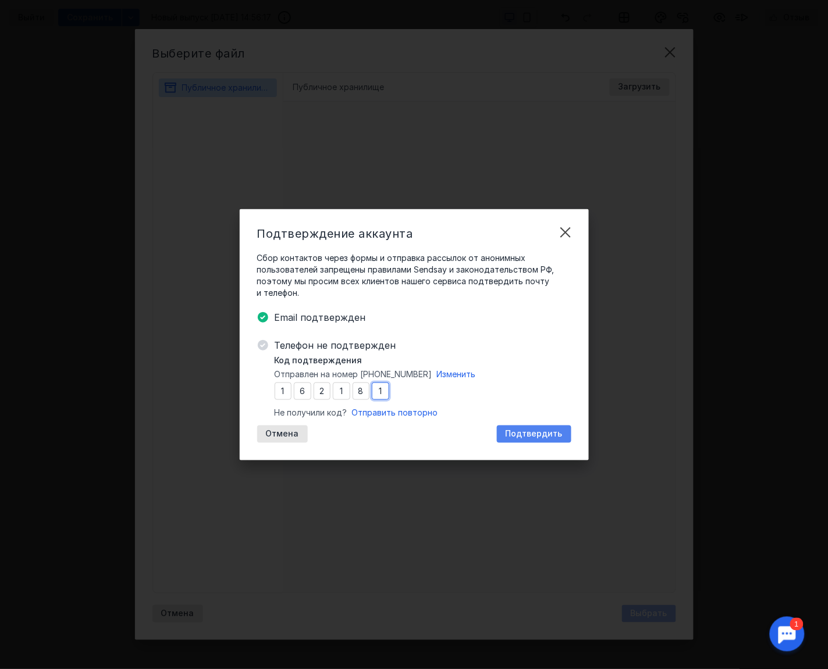
type input "1"
click at [563, 434] on div "Подтвердить" at bounding box center [534, 434] width 69 height 10
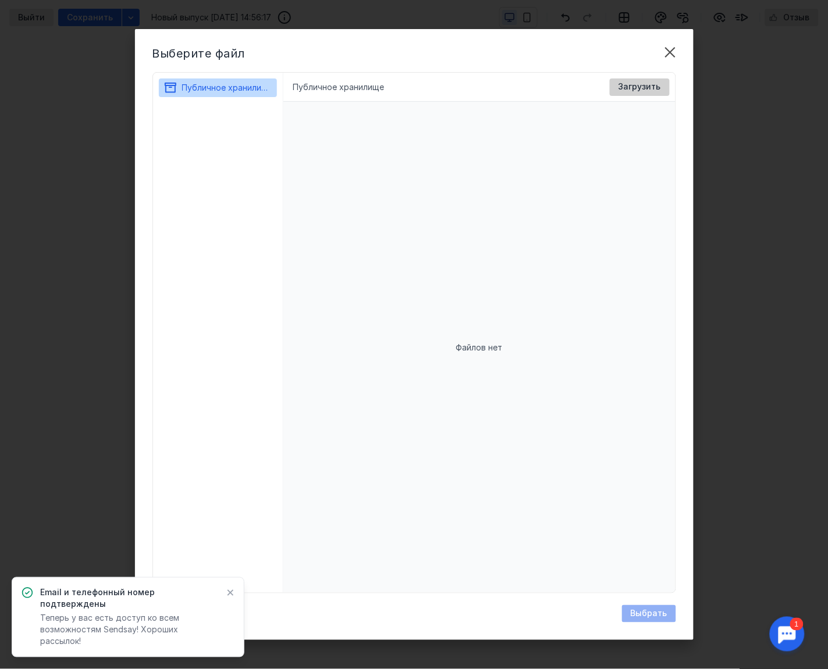
click at [635, 90] on span "Загрузить" at bounding box center [639, 87] width 42 height 10
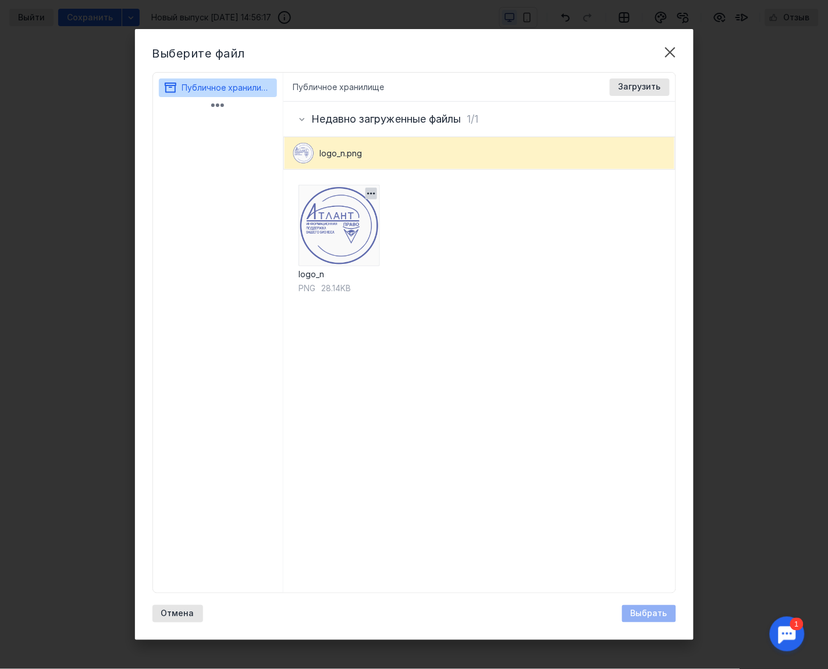
click at [325, 204] on img at bounding box center [338, 225] width 81 height 81
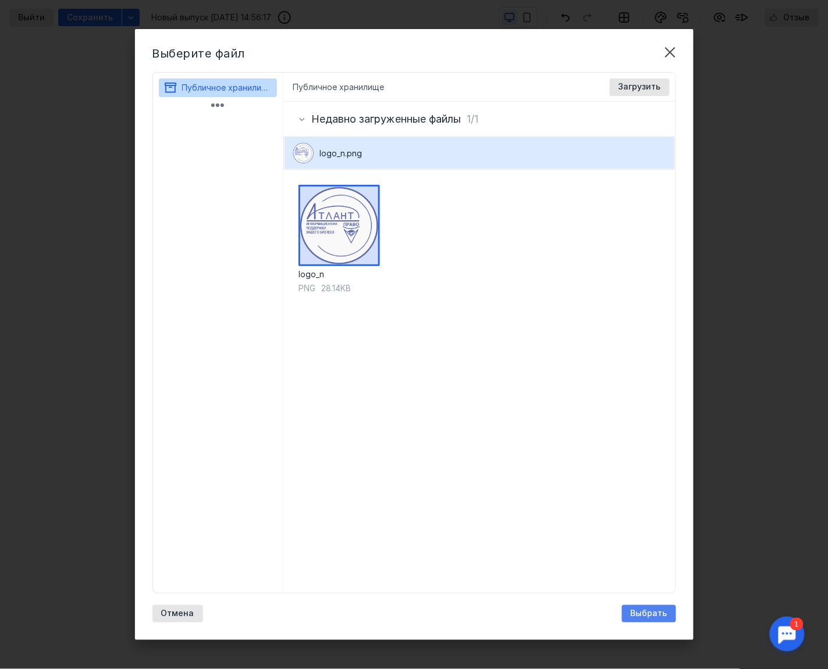
click at [635, 535] on span "Выбрать" at bounding box center [648, 614] width 37 height 10
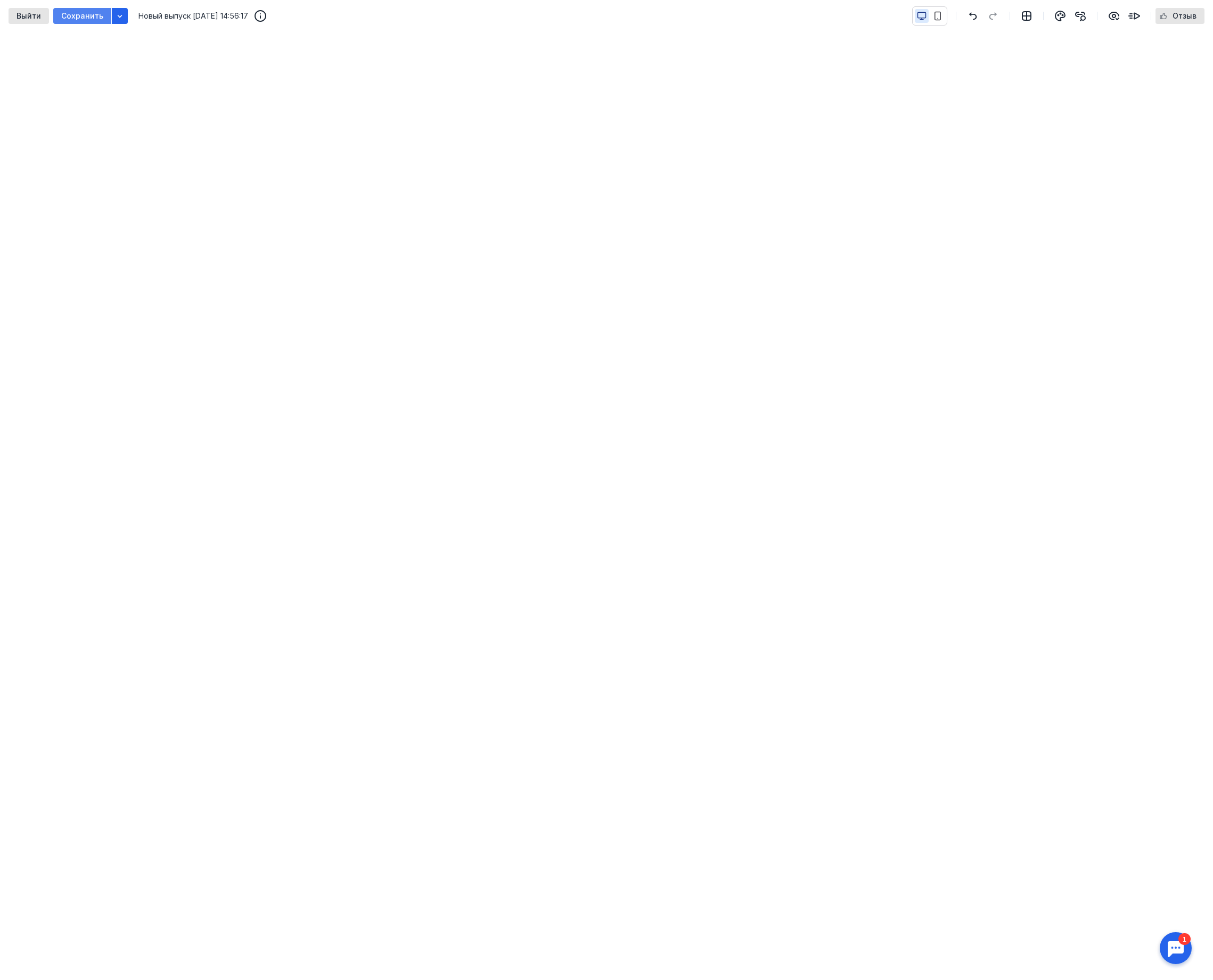
click at [82, 14] on span "Сохранить" at bounding box center [82, 16] width 42 height 9
click at [71, 14] on span "Сохранить" at bounding box center [82, 16] width 42 height 9
click at [115, 15] on icon "button" at bounding box center [119, 16] width 8 height 8
click at [606, 16] on icon "button" at bounding box center [937, 16] width 5 height 8
click at [606, 17] on icon "button" at bounding box center [922, 15] width 8 height 5
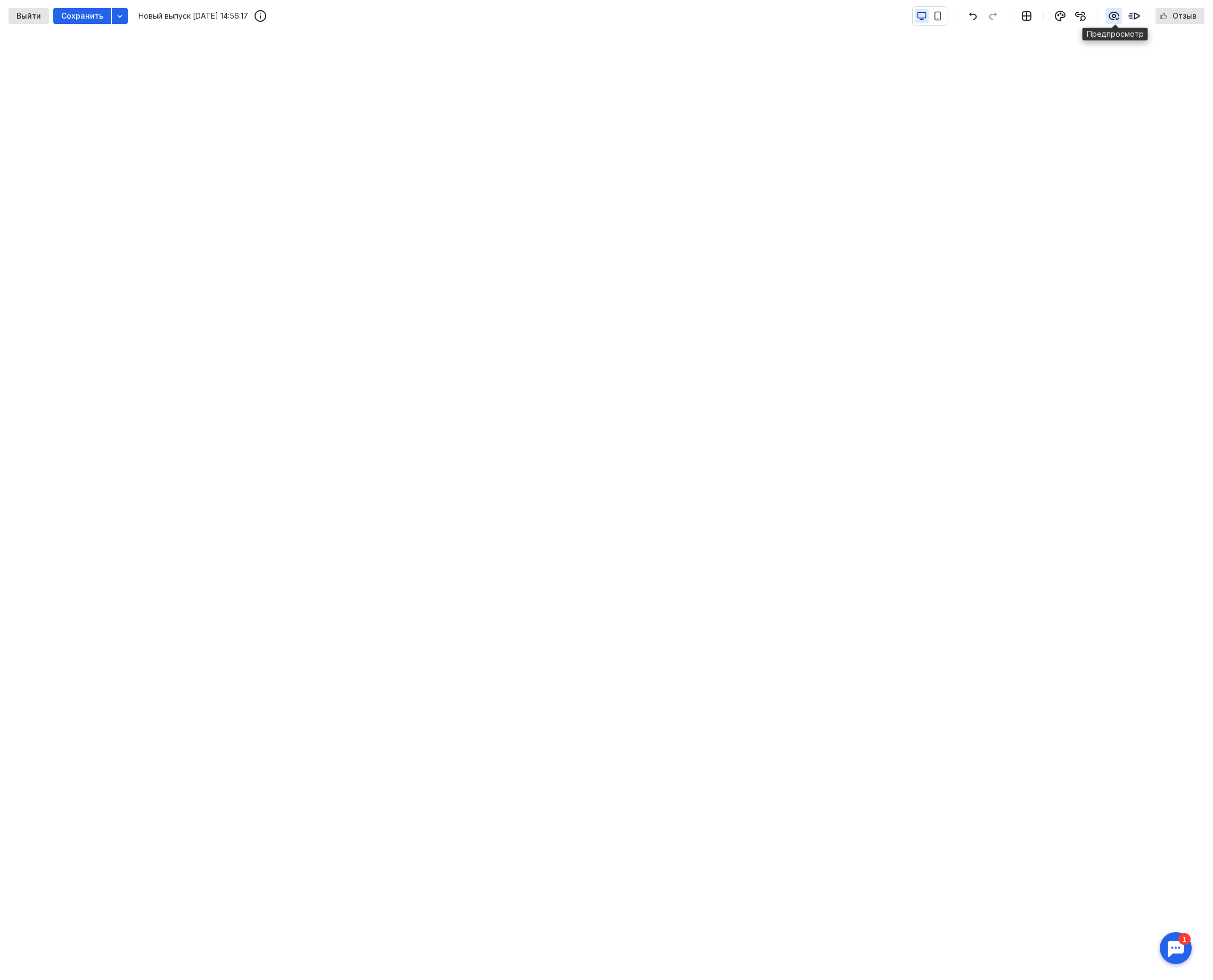
click at [606, 15] on icon "button" at bounding box center [1113, 16] width 9 height 7
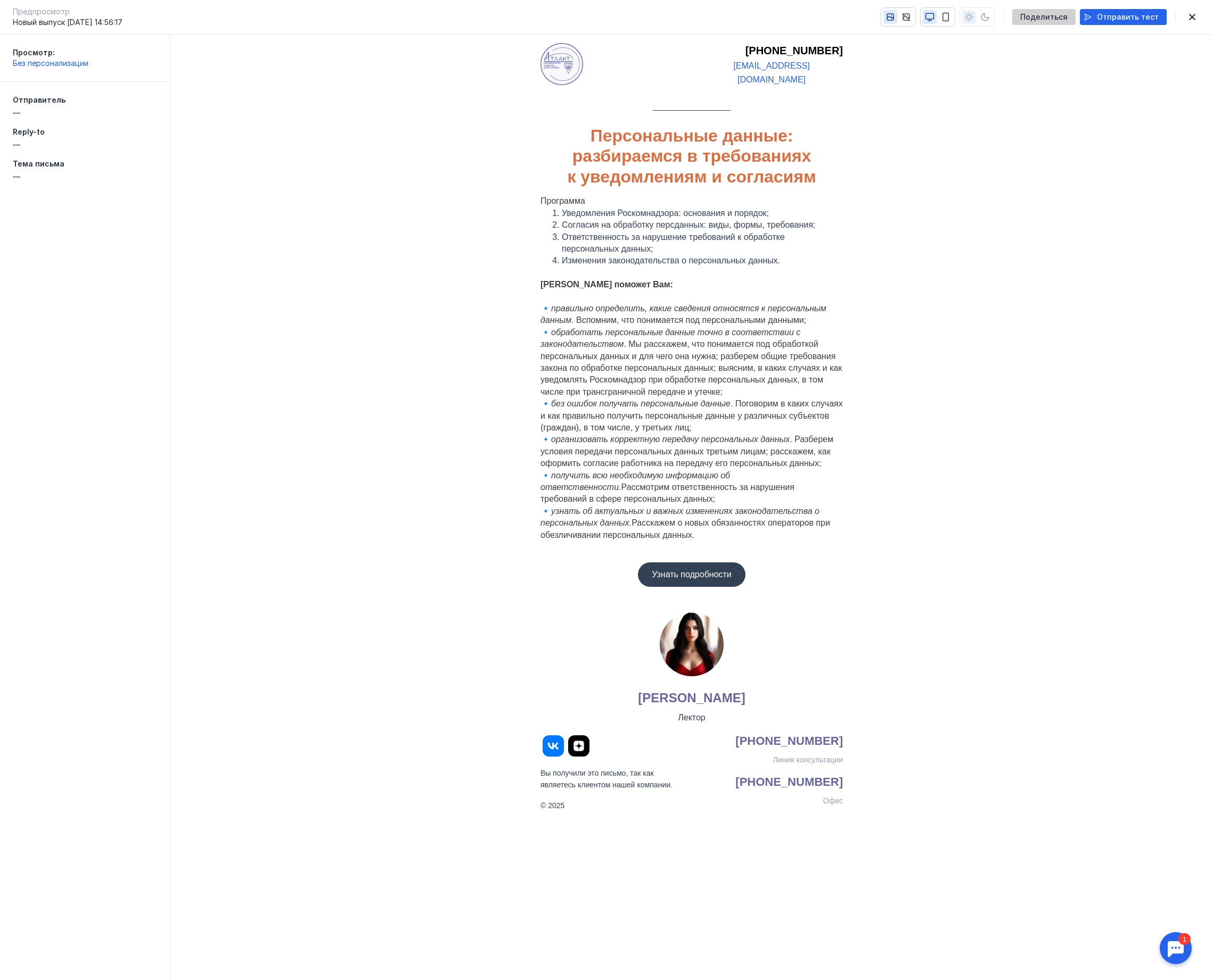
click at [606, 15] on span "Поделиться" at bounding box center [1044, 17] width 48 height 9
click at [60, 490] on span "Перейти" at bounding box center [53, 955] width 34 height 9
click at [606, 21] on span "Отправить тест" at bounding box center [1127, 17] width 61 height 9
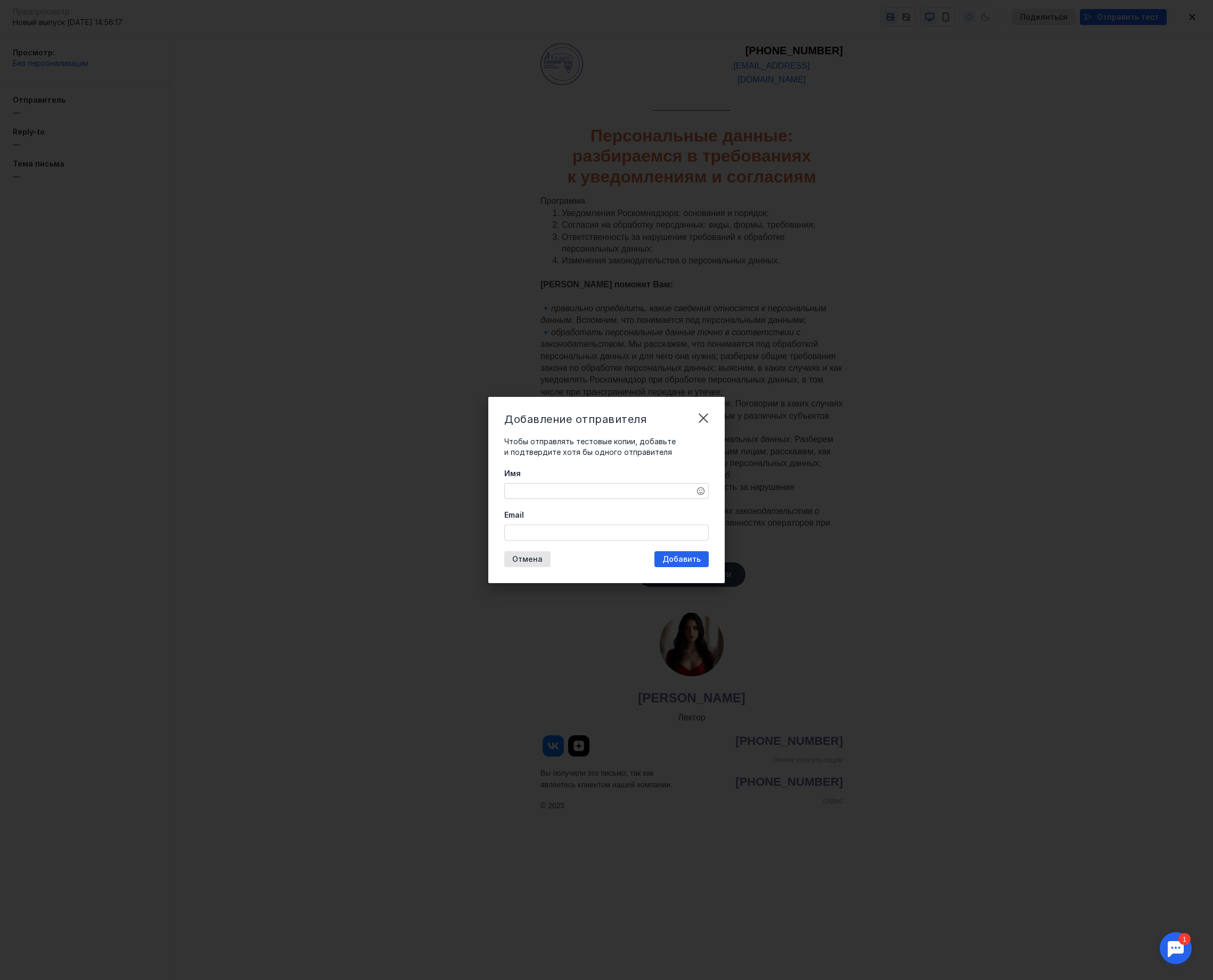
click at [596, 490] on textarea "Имя" at bounding box center [606, 491] width 203 height 15
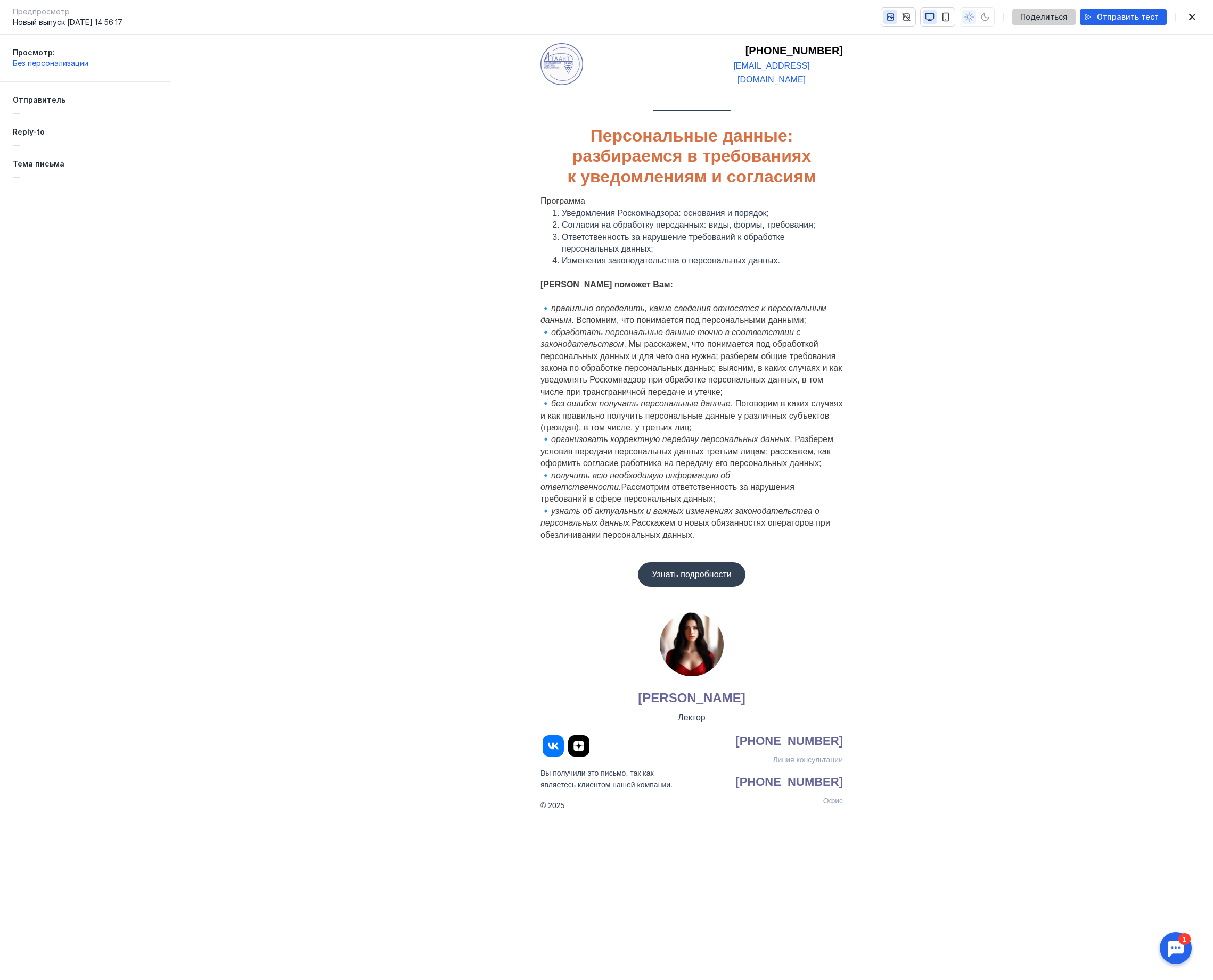
click at [606, 15] on span "Поделиться" at bounding box center [1044, 17] width 48 height 9
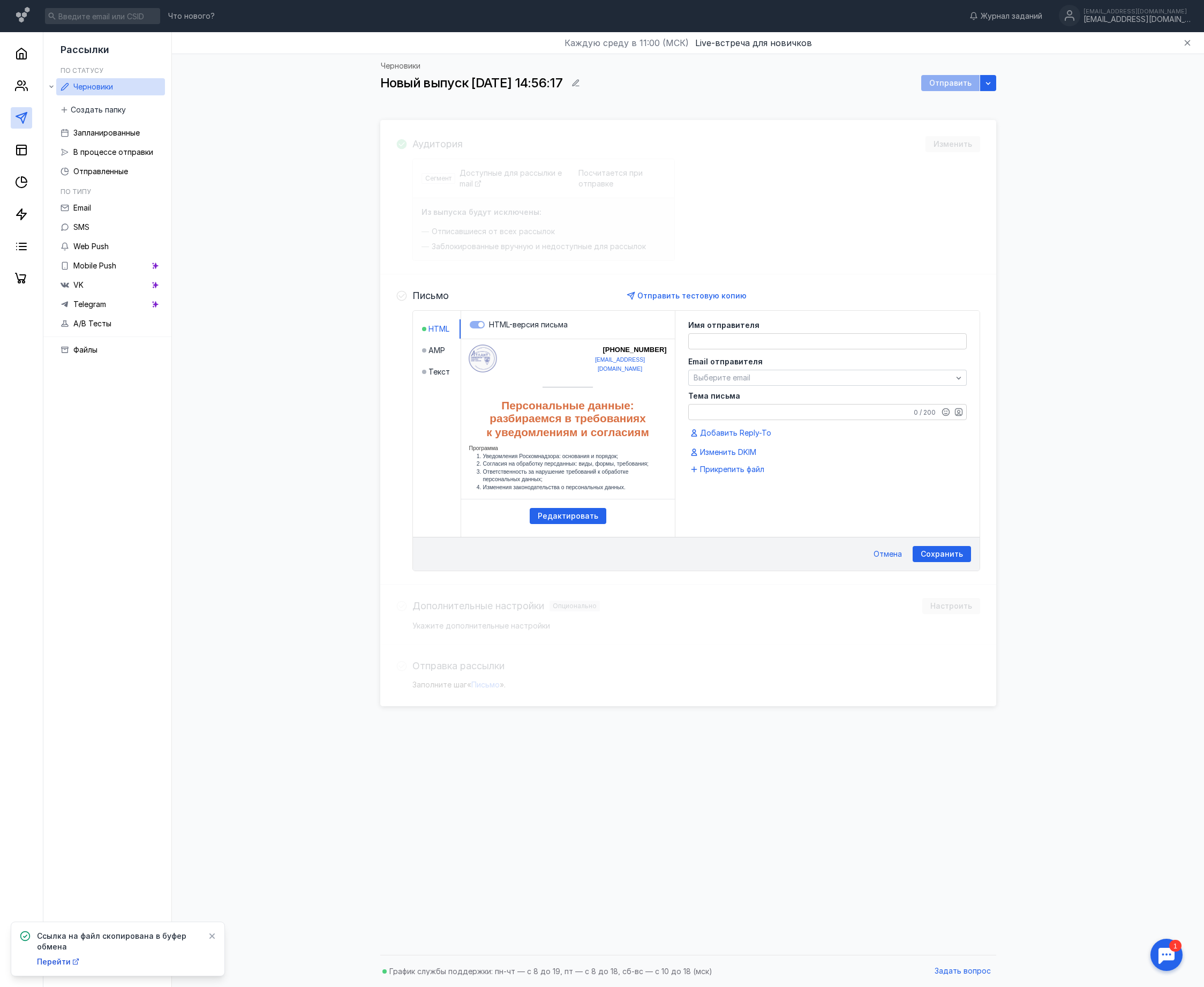
click at [610, 344] on textarea at bounding box center [827, 341] width 277 height 15
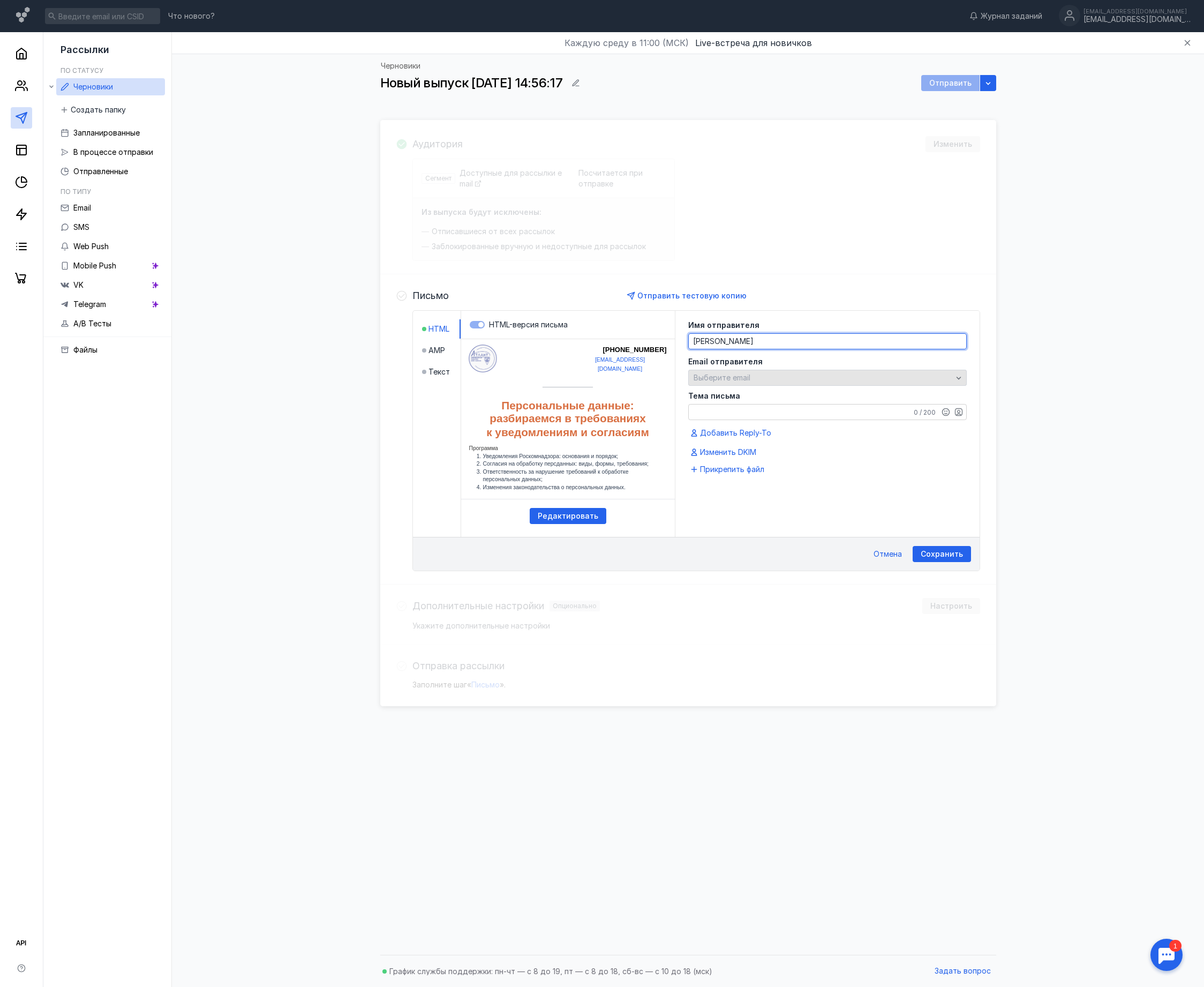
type textarea "[PERSON_NAME]"
click at [610, 382] on span "Выберите email" at bounding box center [722, 378] width 57 height 9
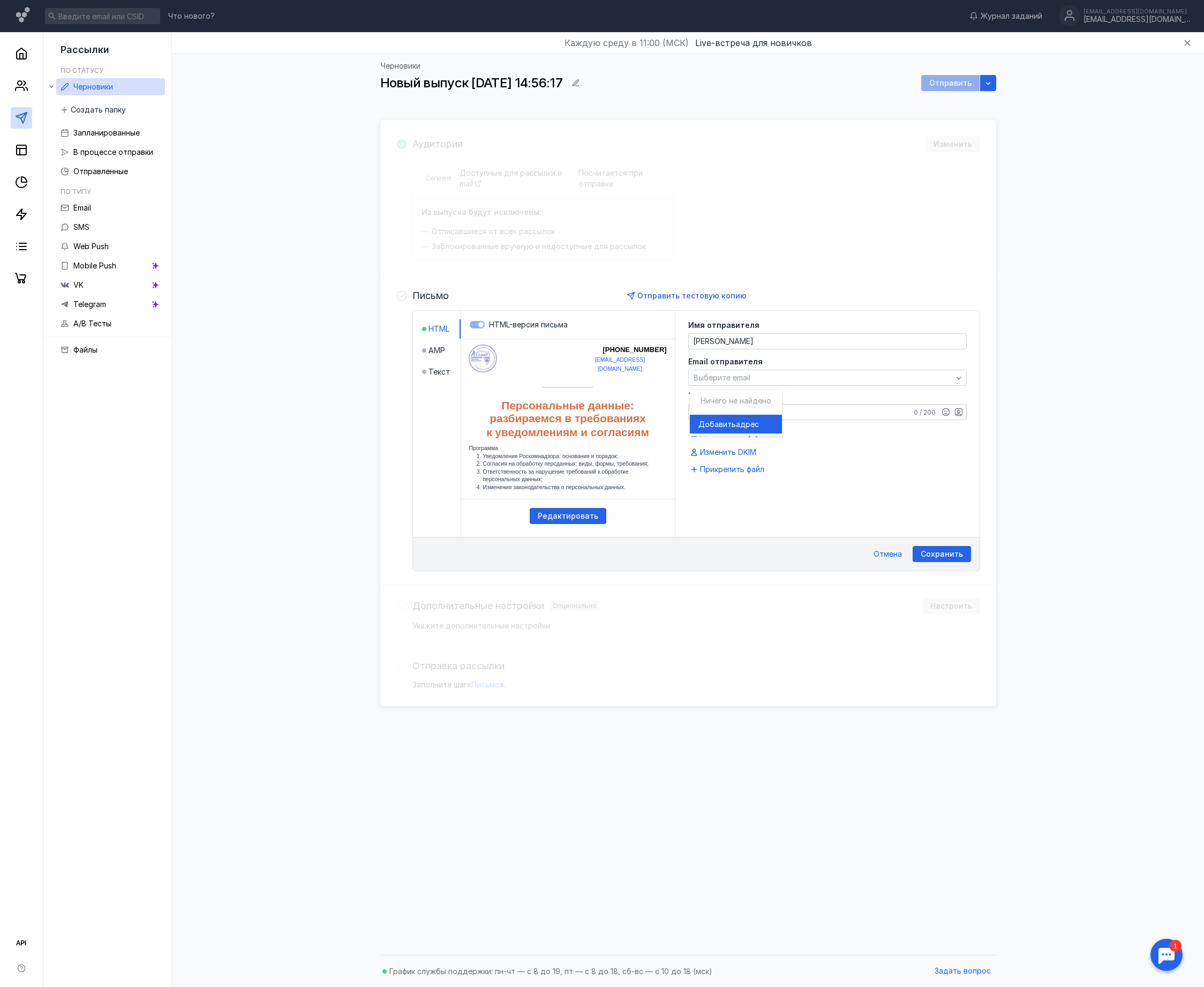
click at [610, 422] on span "адрес" at bounding box center [747, 425] width 23 height 11
click at [610, 381] on span "Выберите email" at bounding box center [722, 378] width 57 height 9
click at [610, 372] on div "Email отправителя Выберите email" at bounding box center [827, 371] width 278 height 28
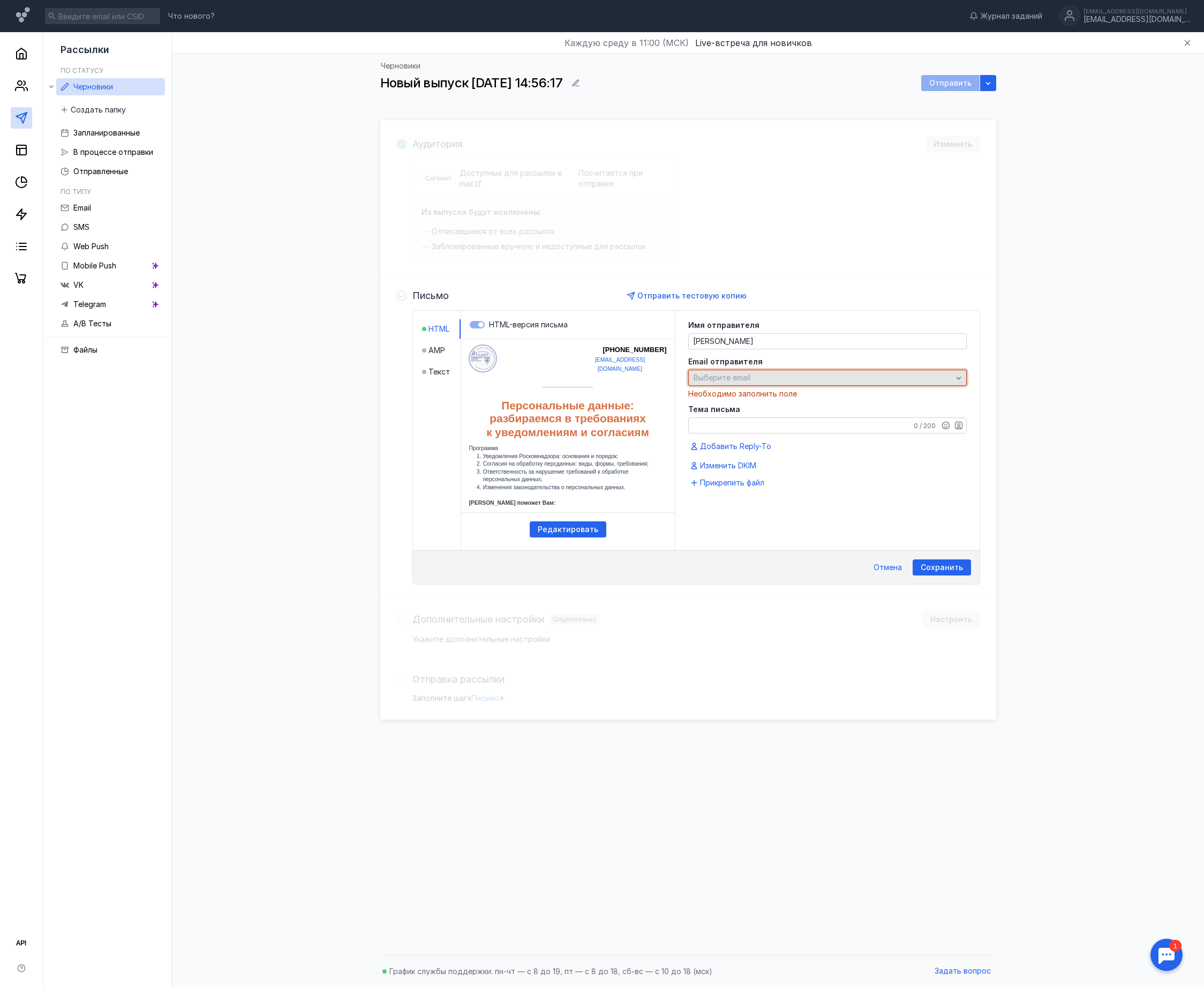
click at [610, 382] on span "Выберите email" at bounding box center [722, 378] width 57 height 9
click at [610, 420] on span "Добавить" at bounding box center [717, 425] width 38 height 11
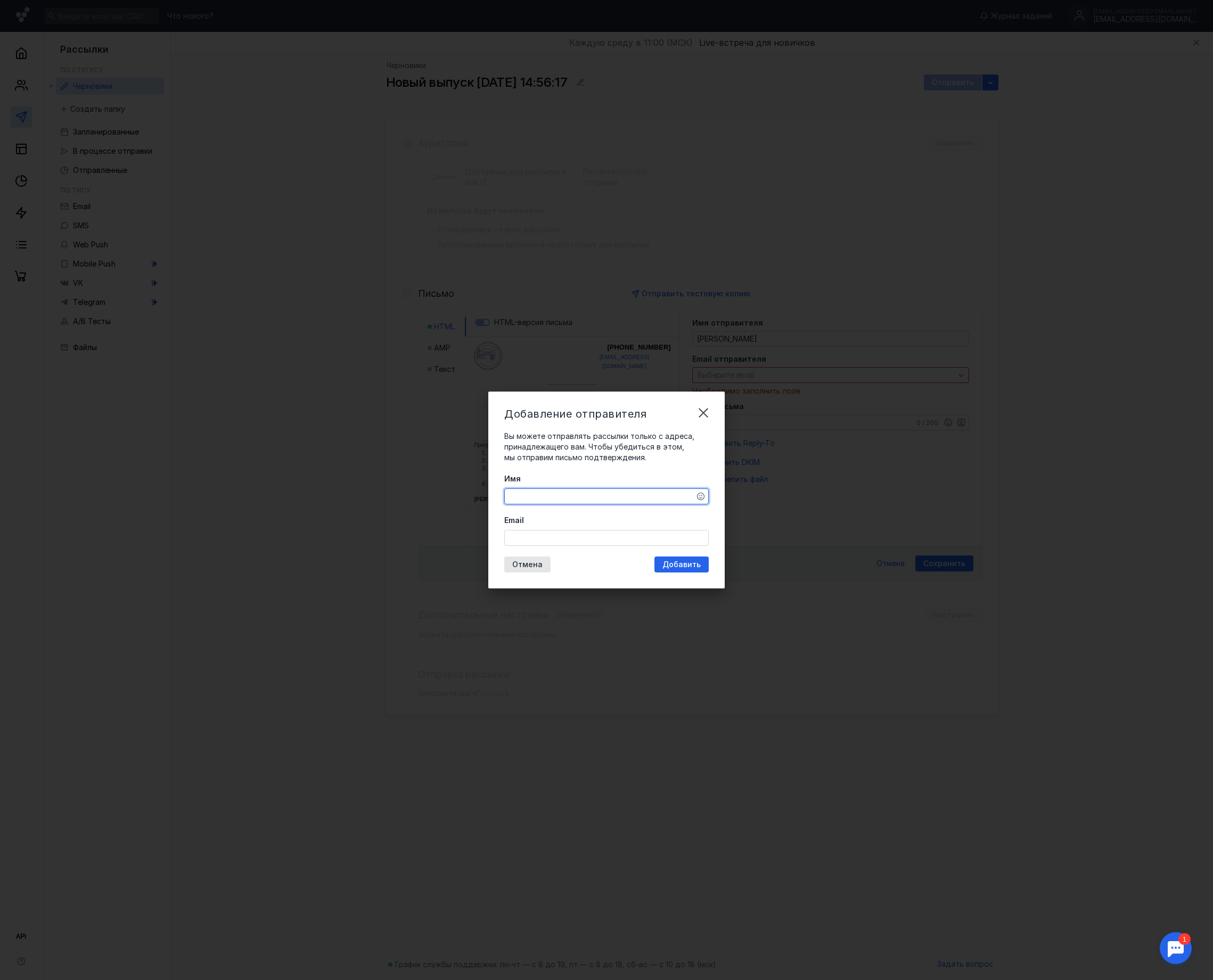
click at [547, 490] on textarea "Имя" at bounding box center [606, 496] width 203 height 15
type textarea "g"
click at [514, 490] on textarea "[PERSON_NAME]" at bounding box center [606, 496] width 203 height 15
type textarea "[PERSON_NAME]"
click at [515, 490] on input "Email" at bounding box center [606, 538] width 203 height 15
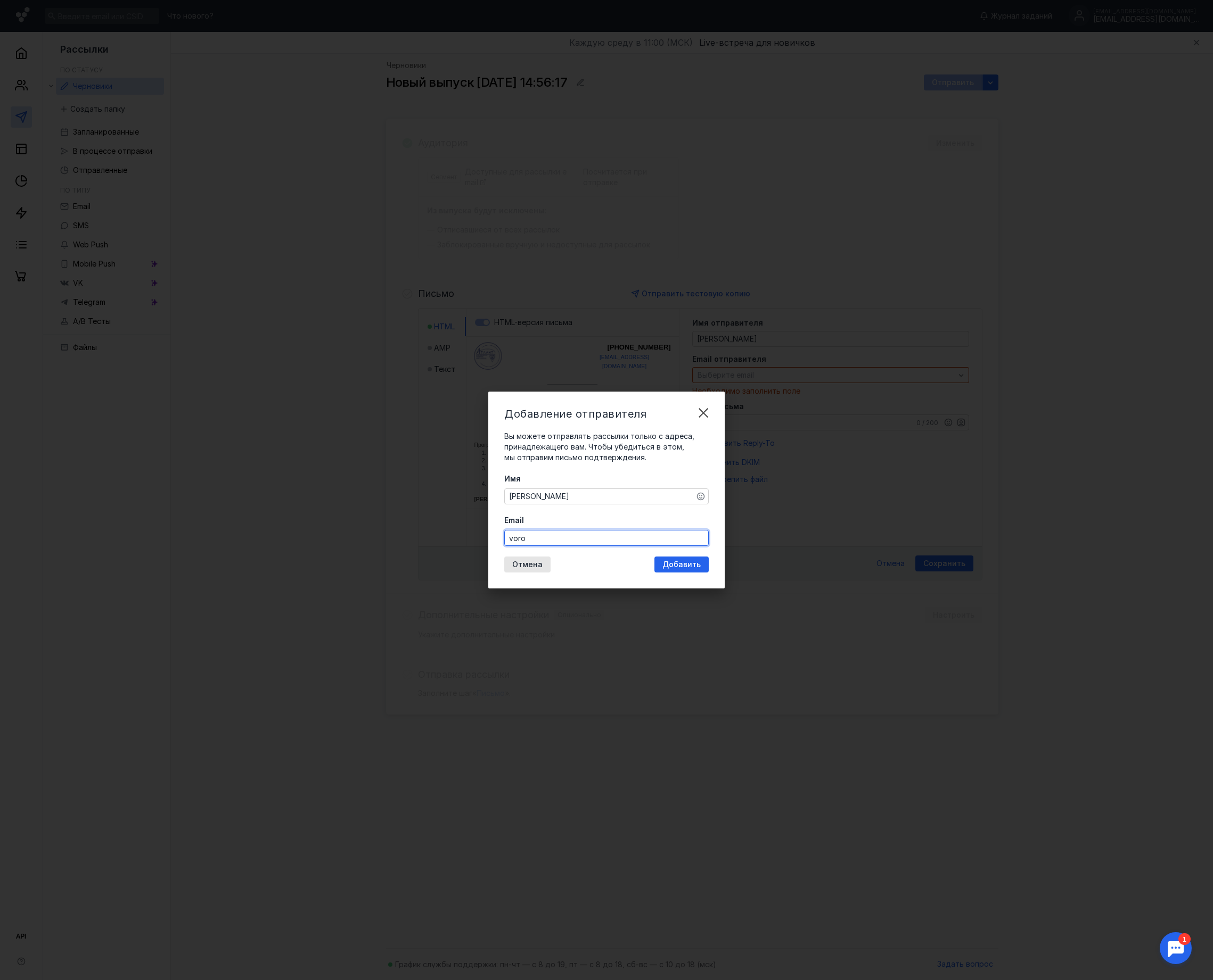
type input "[EMAIL_ADDRESS][DOMAIN_NAME]"
click at [606, 490] on div "Добавление отправителя Вы можете отправлять рассылки только с адреса, принадлеж…" at bounding box center [606, 490] width 236 height 197
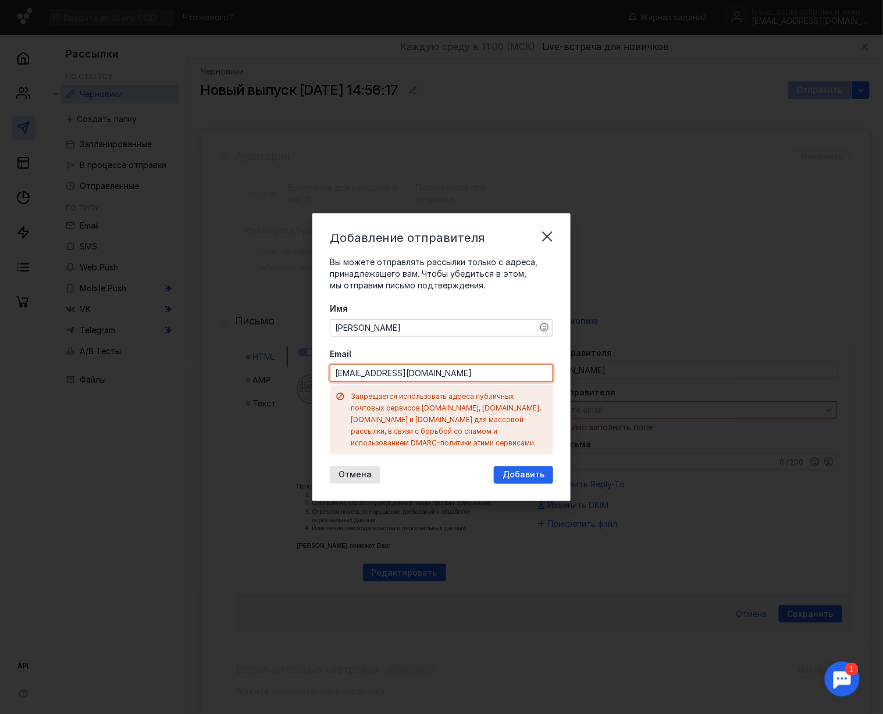
drag, startPoint x: 461, startPoint y: 380, endPoint x: 252, endPoint y: 375, distance: 208.3
click at [252, 375] on div "Добавление отправителя Вы можете отправлять рассылки только с адреса, принадлеж…" at bounding box center [441, 357] width 883 height 714
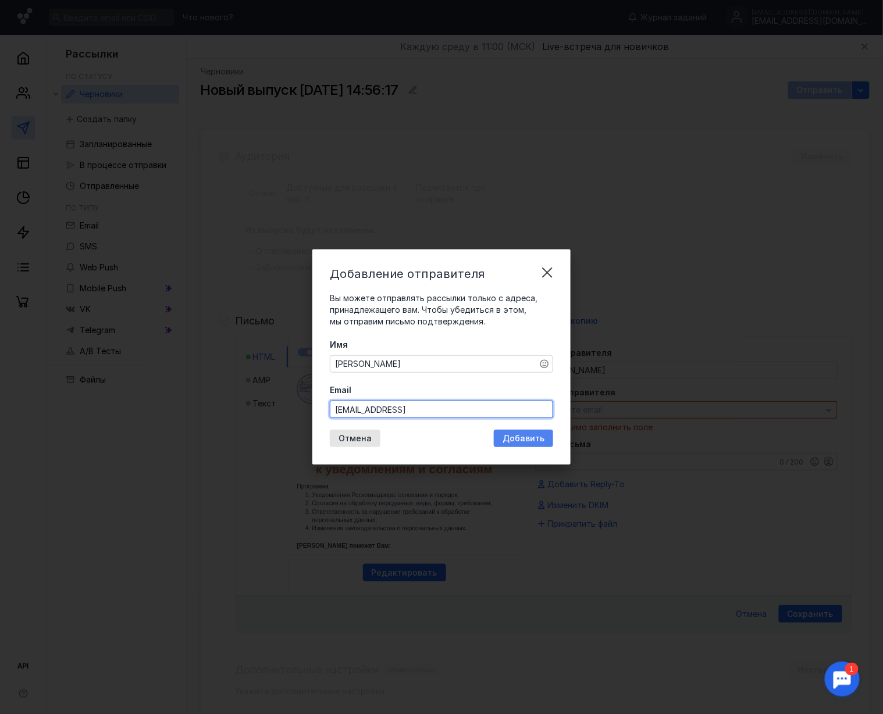
click at [510, 440] on span "Добавить" at bounding box center [523, 439] width 42 height 10
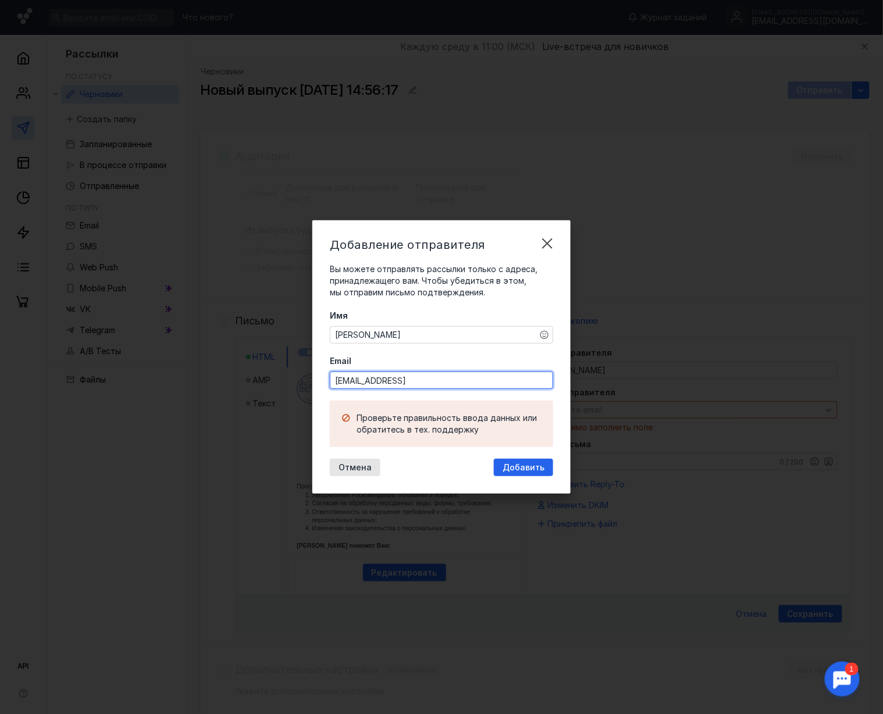
drag, startPoint x: 428, startPoint y: 384, endPoint x: 280, endPoint y: 379, distance: 147.8
click at [281, 379] on div "Добавление отправителя Вы можете отправлять рассылки только с адреса, принадлеж…" at bounding box center [441, 357] width 883 height 714
paste input "[EMAIL_ADDRESS][DOMAIN_NAME]"
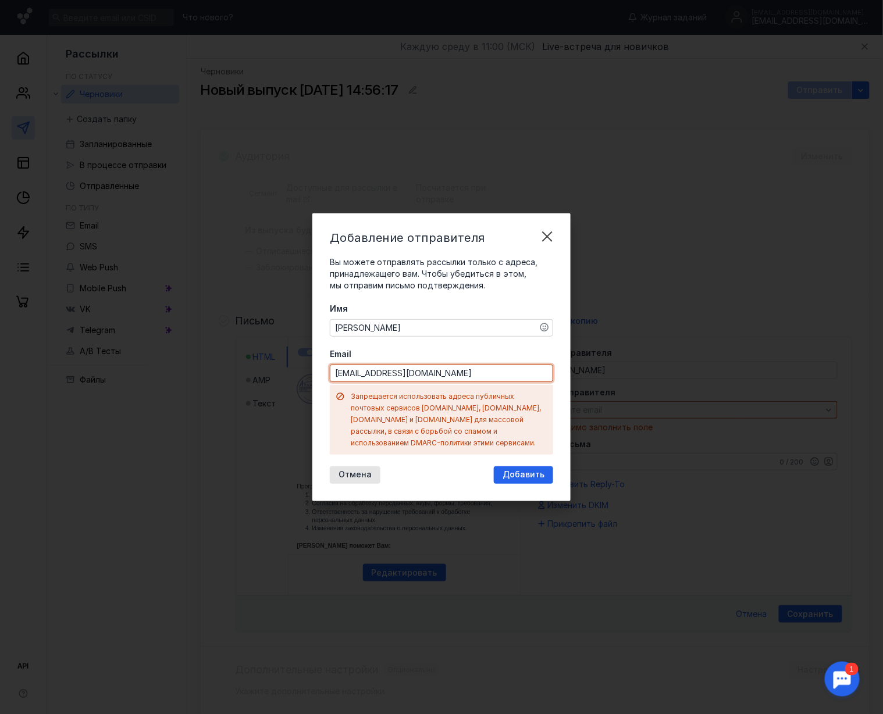
drag, startPoint x: 445, startPoint y: 373, endPoint x: 307, endPoint y: 376, distance: 137.8
click at [308, 375] on div "Добавление отправителя Вы можете отправлять рассылки только с адреса, принадлеж…" at bounding box center [441, 357] width 883 height 714
paste input "[EMAIL_ADDRESS]"
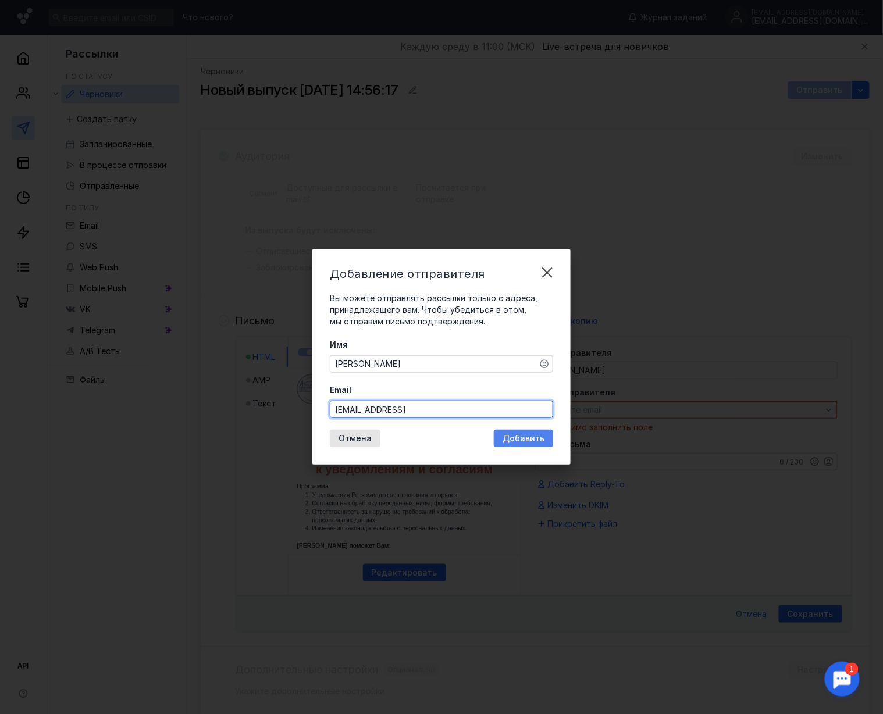
type input "[EMAIL_ADDRESS]"
click at [539, 430] on div "Добавить" at bounding box center [523, 438] width 59 height 17
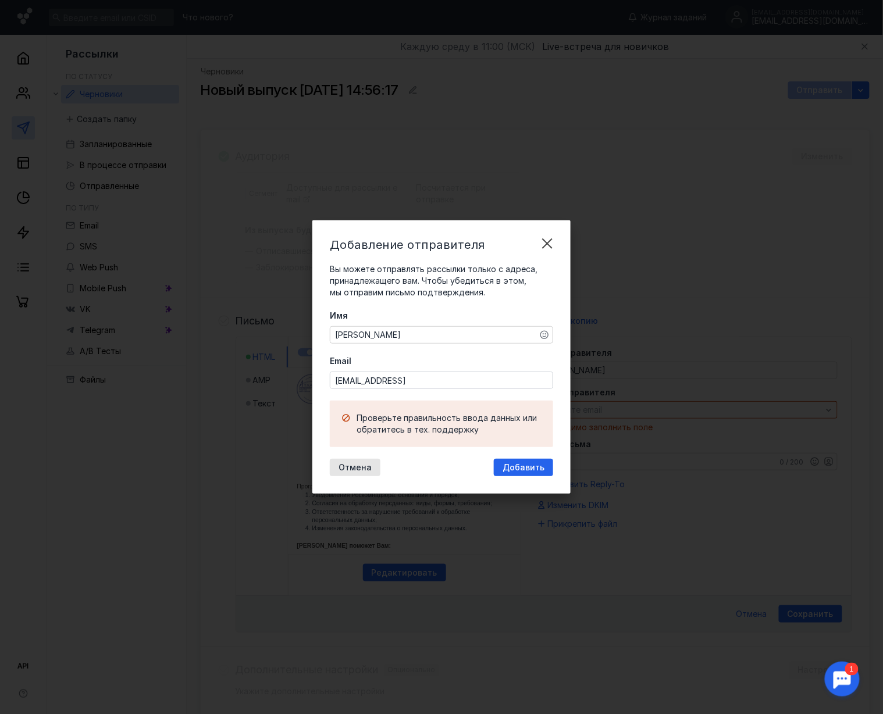
click at [491, 421] on div "Проверьте правильность ввода данных или обратитесь в тех. поддержку" at bounding box center [448, 423] width 185 height 23
click at [518, 464] on span "Добавить" at bounding box center [523, 468] width 42 height 10
drag, startPoint x: 427, startPoint y: 372, endPoint x: 421, endPoint y: 373, distance: 5.8
click at [421, 373] on input "[EMAIL_ADDRESS]" at bounding box center [441, 380] width 222 height 16
drag, startPoint x: 358, startPoint y: 380, endPoint x: 291, endPoint y: 380, distance: 67.5
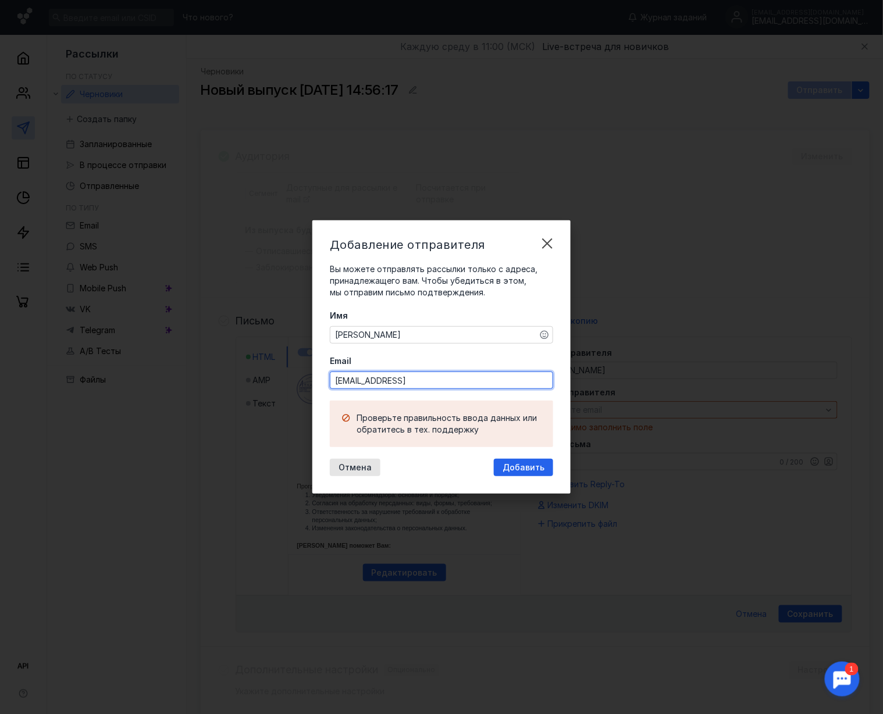
click at [291, 380] on div "Добавление отправителя Вы можете отправлять рассылки только с адреса, принадлеж…" at bounding box center [441, 357] width 883 height 714
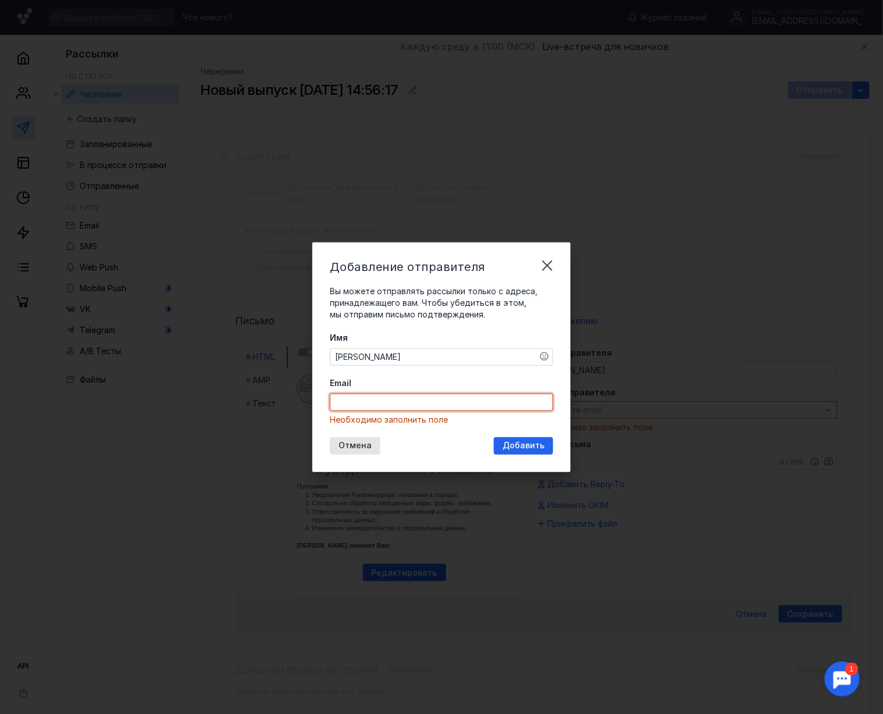
click at [415, 452] on div "Отмена Добавить" at bounding box center [441, 445] width 223 height 17
click at [513, 443] on span "Добавить" at bounding box center [523, 446] width 42 height 10
click at [361, 447] on span "Отмена" at bounding box center [354, 446] width 33 height 10
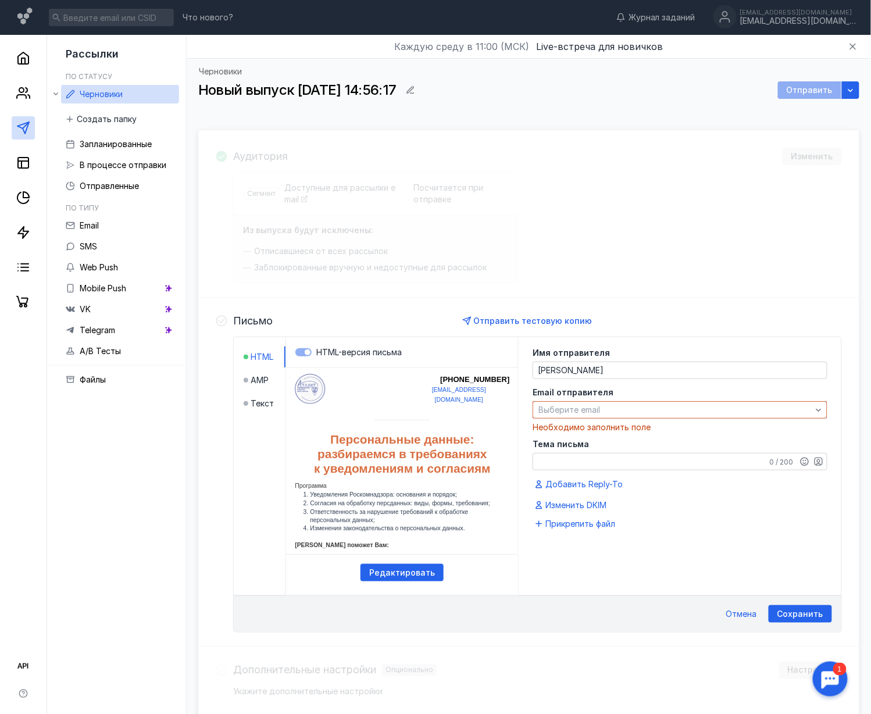
scroll to position [77, 0]
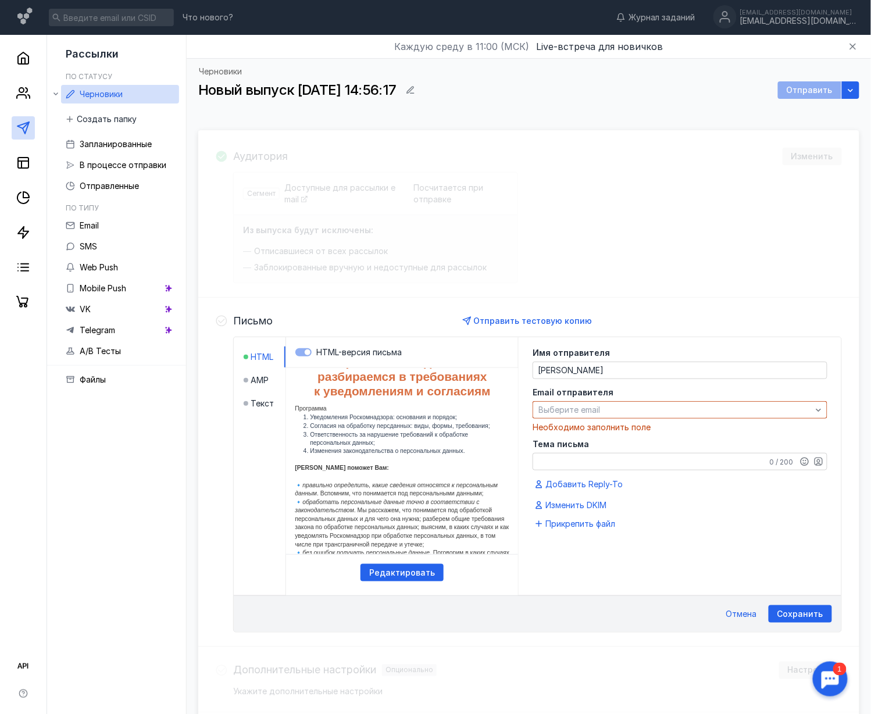
click at [583, 465] on textarea "Тема письма" at bounding box center [680, 462] width 294 height 16
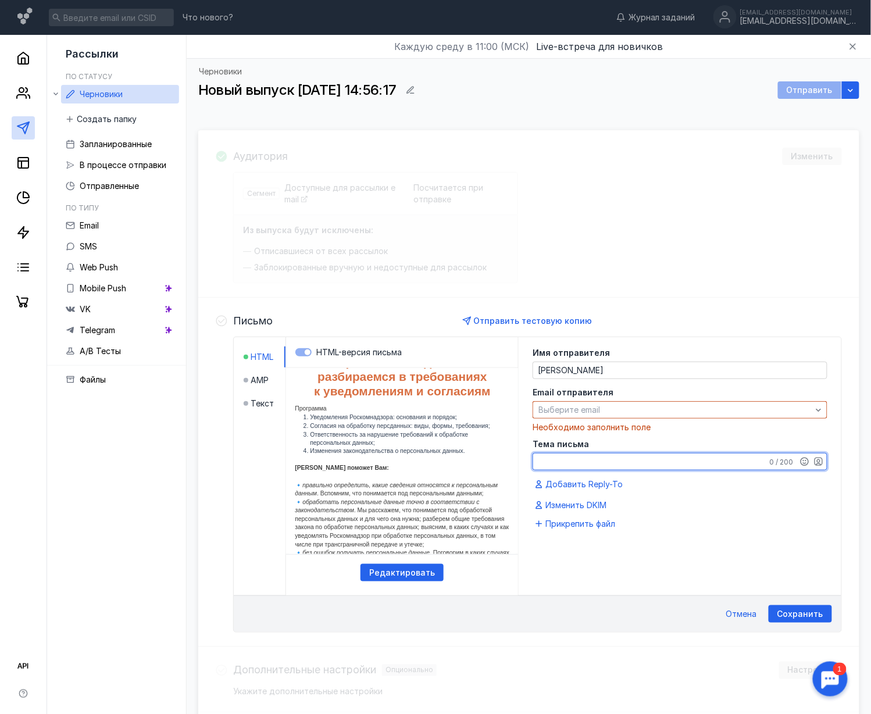
type textarea "В"
type textarea "Приглашение на вебинар"
click at [625, 535] on div "Имя отправителя [PERSON_NAME] Email отправителя Выберите email Необходимо запол…" at bounding box center [680, 466] width 323 height 258
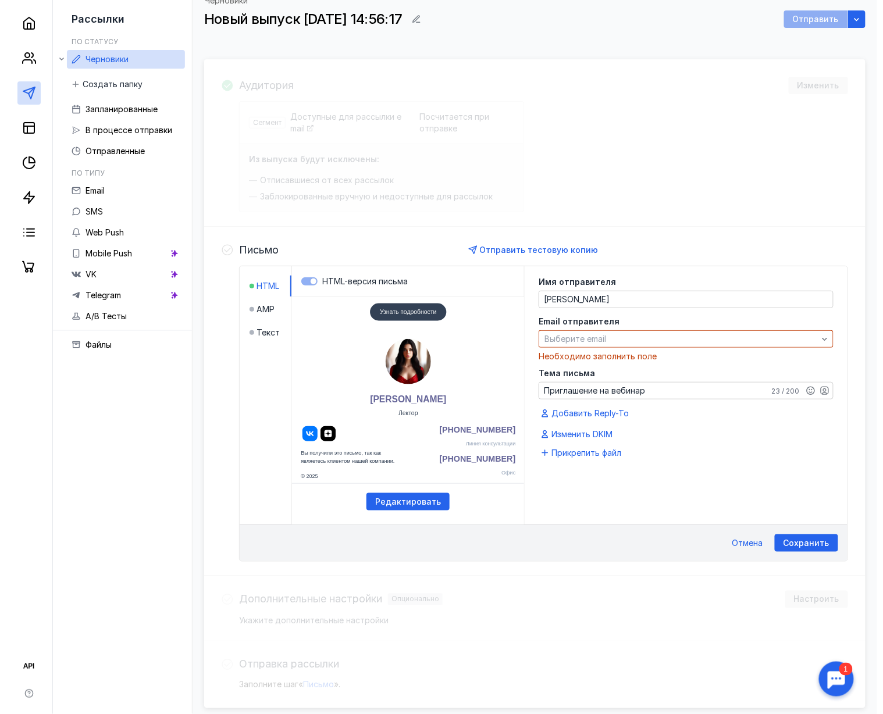
scroll to position [44, 0]
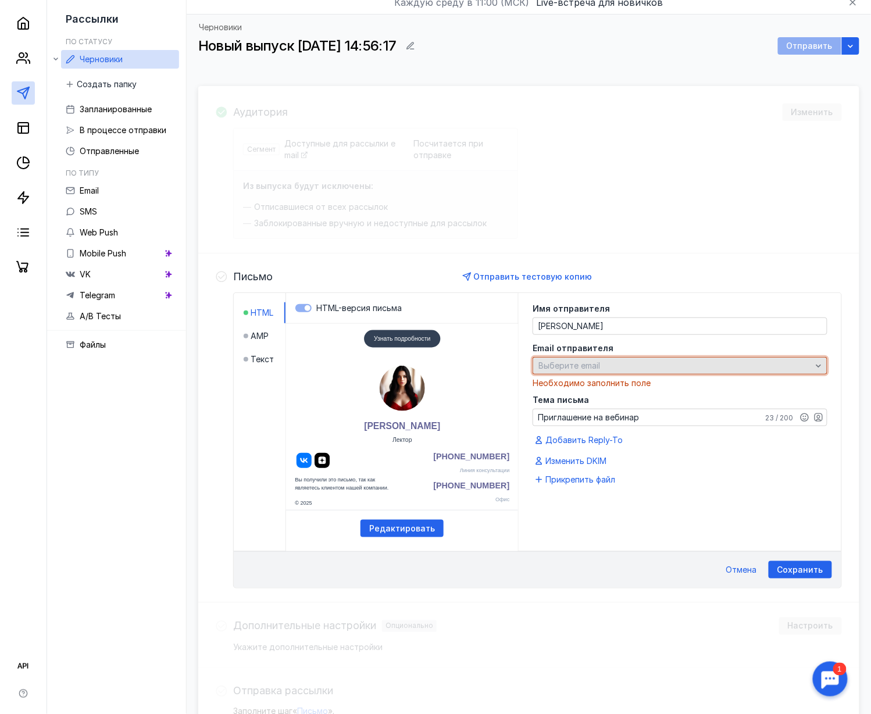
click at [612, 368] on div "Выберите email" at bounding box center [675, 366] width 279 height 10
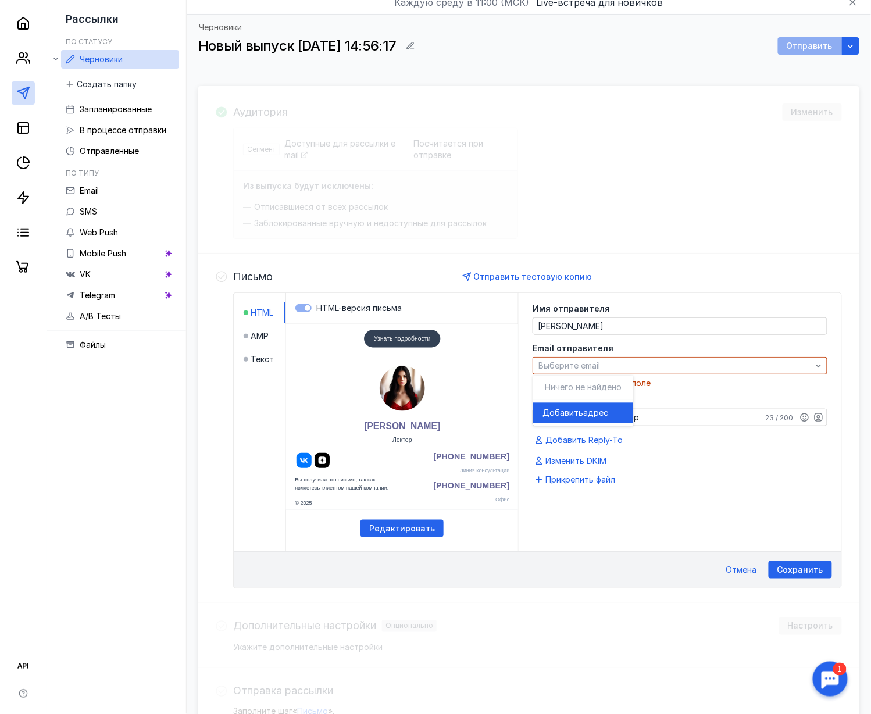
click at [584, 411] on span "адрес" at bounding box center [595, 413] width 25 height 12
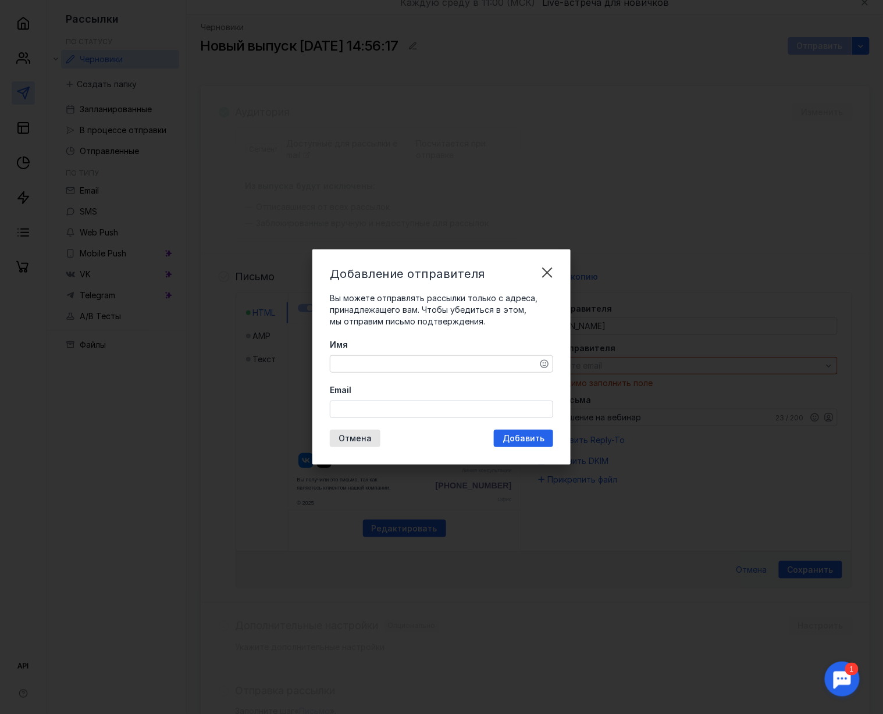
click at [398, 406] on input "Email" at bounding box center [441, 409] width 222 height 16
paste input "[EMAIL_ADDRESS][DOMAIN_NAME]"
type input "[EMAIL_ADDRESS][DOMAIN_NAME]"
click at [361, 359] on textarea "Имя" at bounding box center [441, 364] width 222 height 16
type textarea "[PERSON_NAME]"
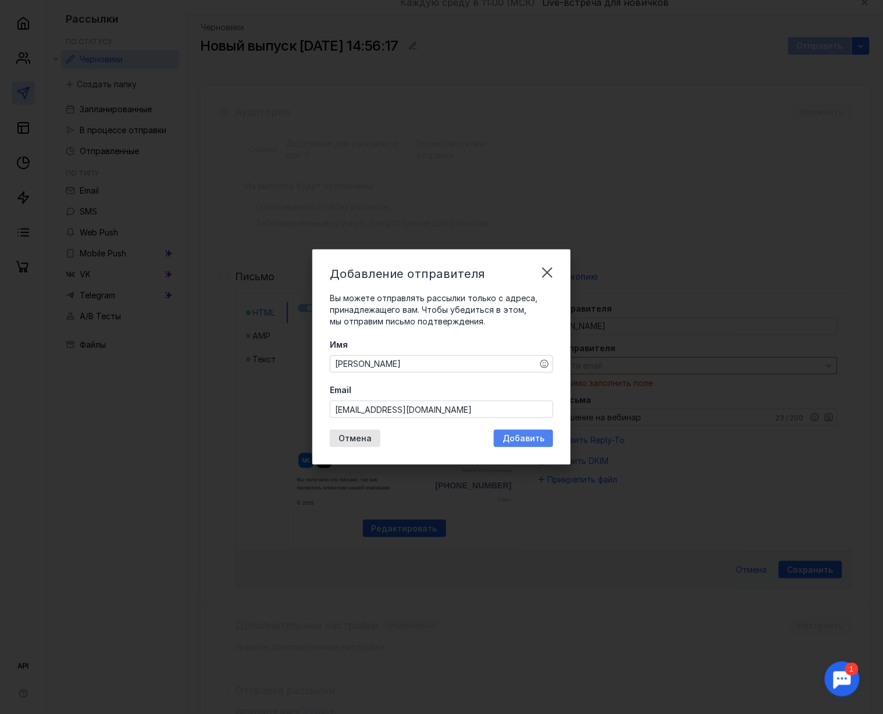
click at [521, 430] on div "Добавить" at bounding box center [523, 438] width 59 height 17
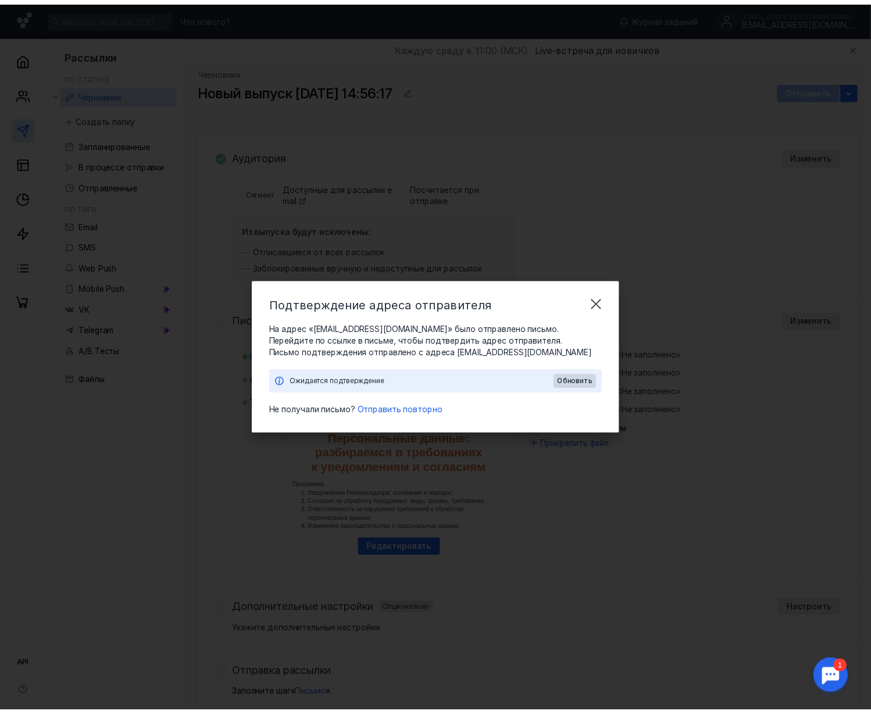
scroll to position [0, 0]
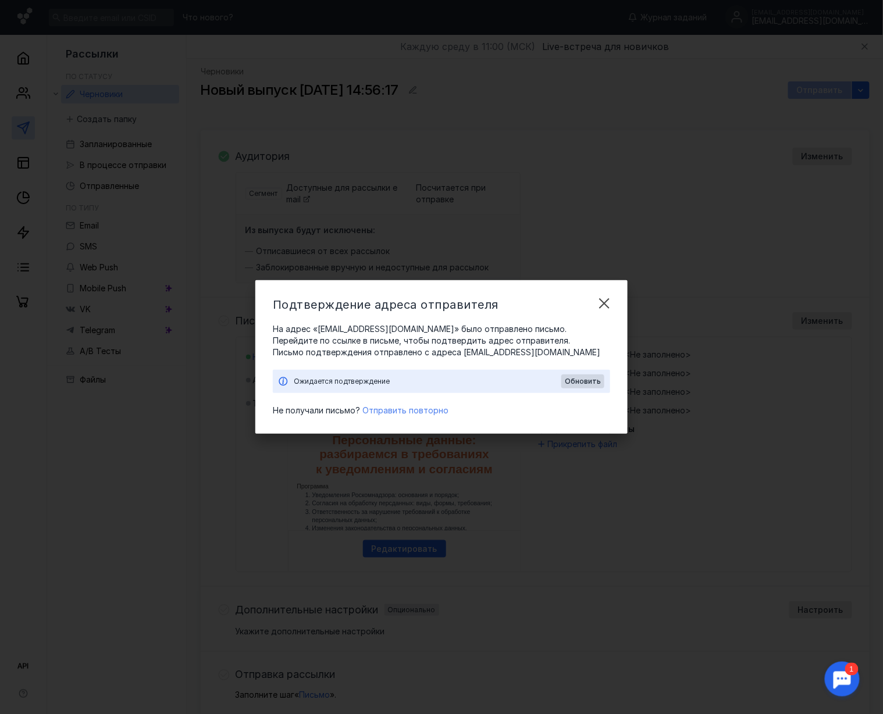
click at [415, 410] on span "Отправить повторно" at bounding box center [405, 410] width 86 height 10
click at [582, 380] on span "Обновить" at bounding box center [583, 381] width 36 height 8
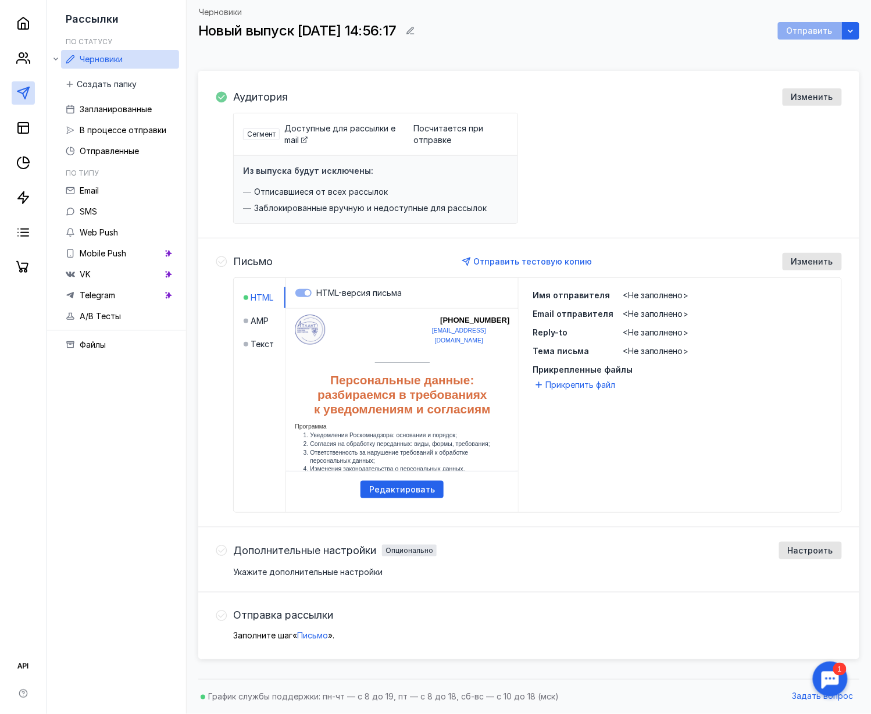
click at [612, 304] on div "Имя отправителя <Не заполнено> Email отправителя <Не заполнено> Reply-to <Не за…" at bounding box center [680, 323] width 295 height 67
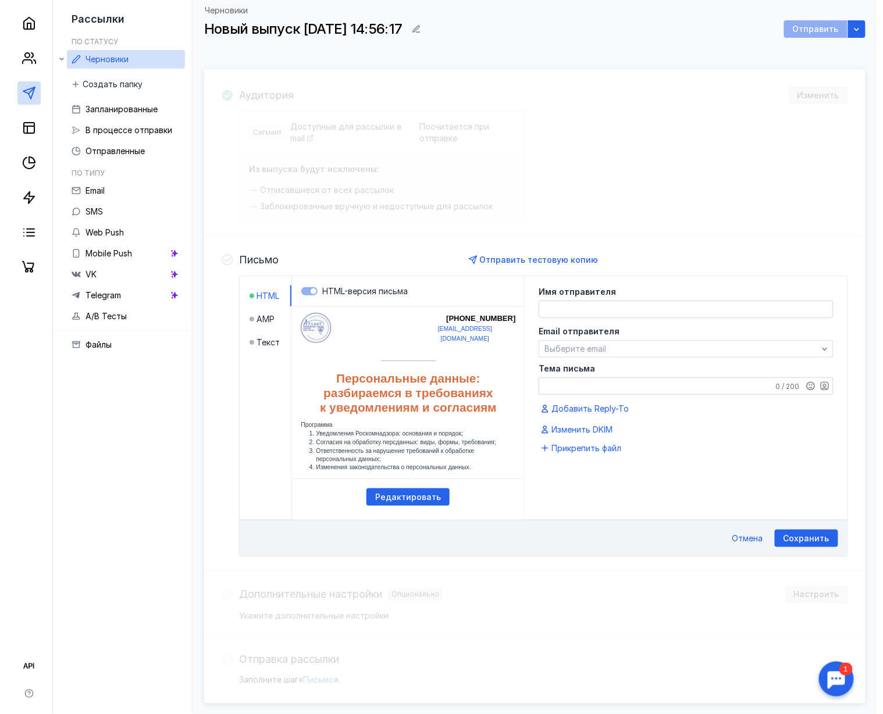
scroll to position [108, 0]
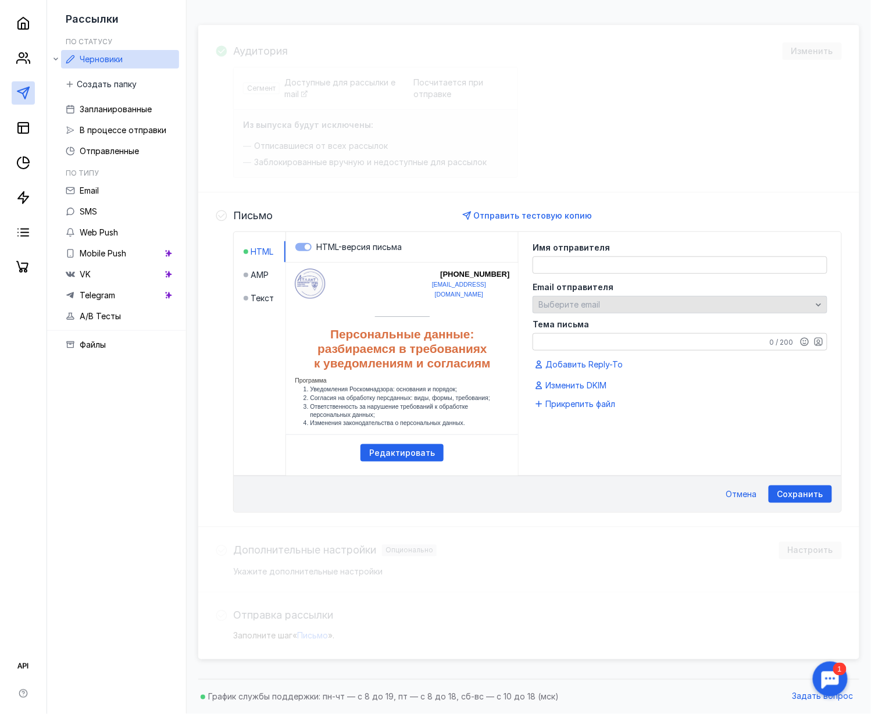
click at [620, 308] on div "Выберите email" at bounding box center [675, 305] width 279 height 10
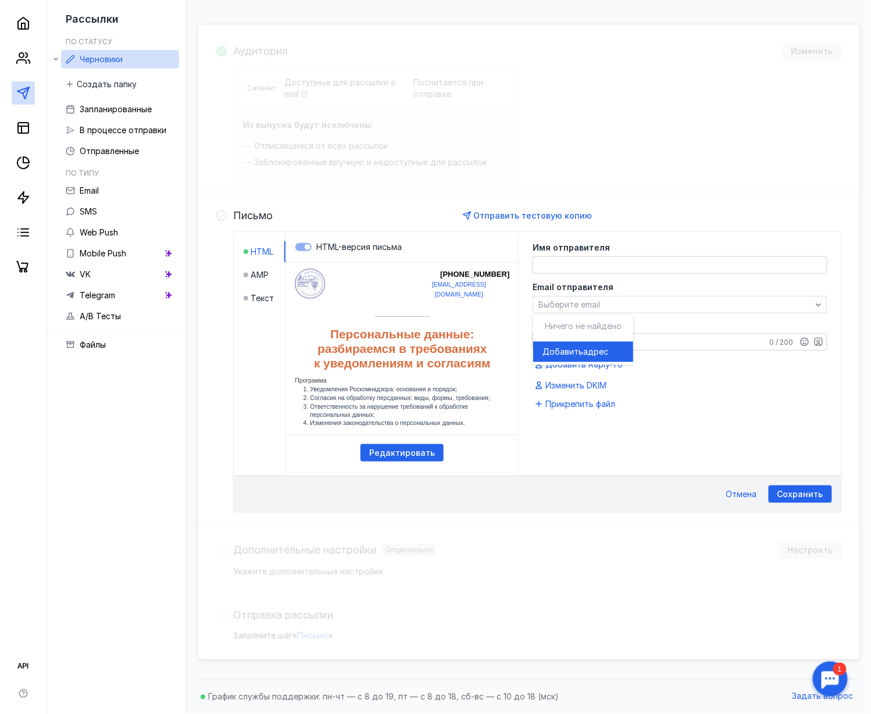
click at [589, 349] on span "адрес" at bounding box center [595, 352] width 25 height 12
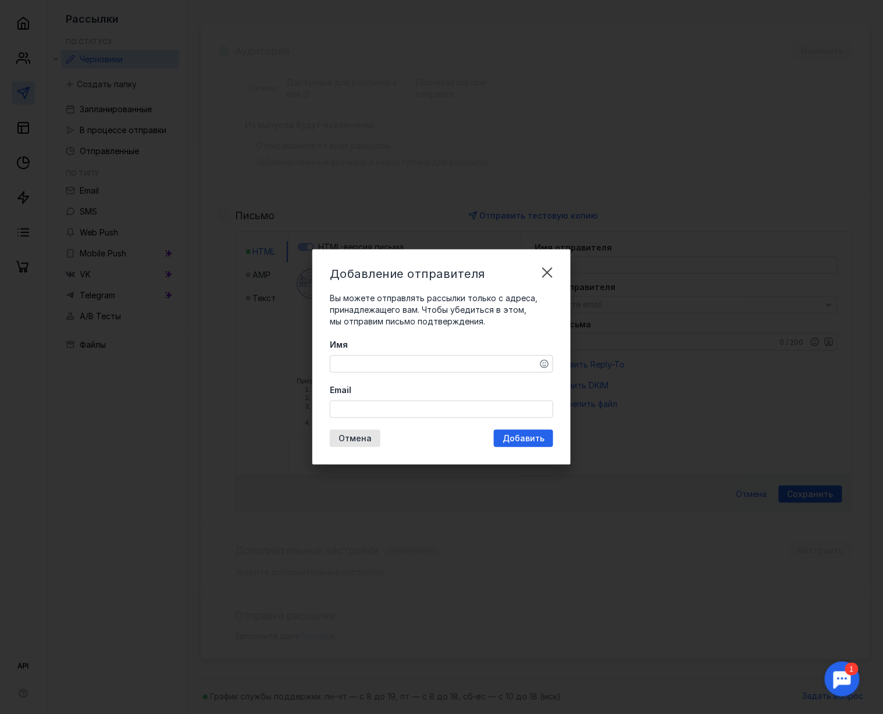
click at [402, 401] on div at bounding box center [441, 409] width 223 height 17
click at [390, 410] on input "Email" at bounding box center [441, 409] width 222 height 16
paste input "[EMAIL_ADDRESS][DOMAIN_NAME]"
type input "[EMAIL_ADDRESS][DOMAIN_NAME]"
click at [419, 366] on textarea "Имя" at bounding box center [441, 364] width 222 height 16
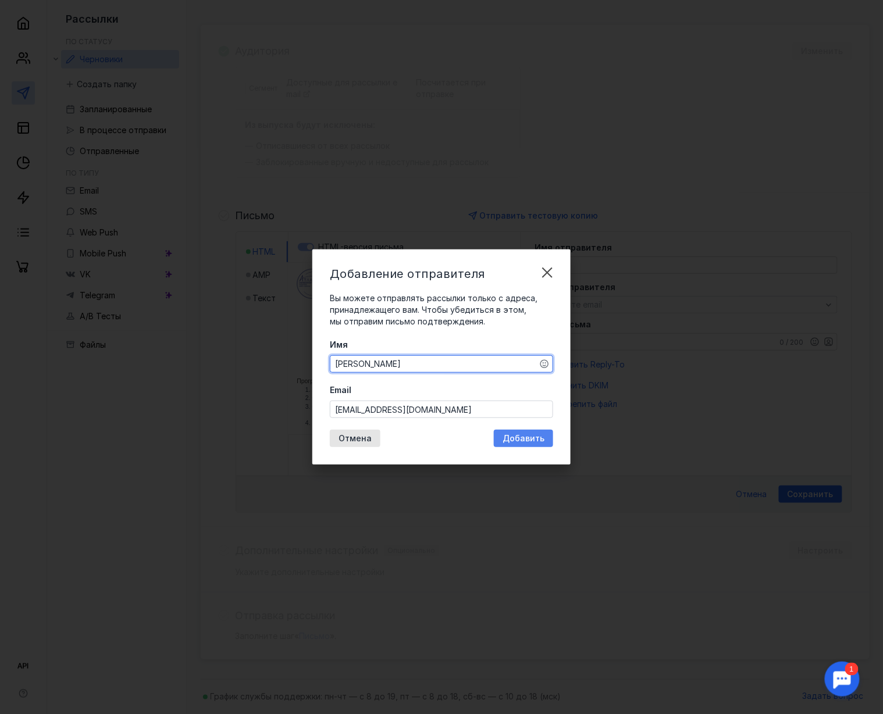
type textarea "[PERSON_NAME]"
click at [507, 442] on span "Добавить" at bounding box center [523, 439] width 42 height 10
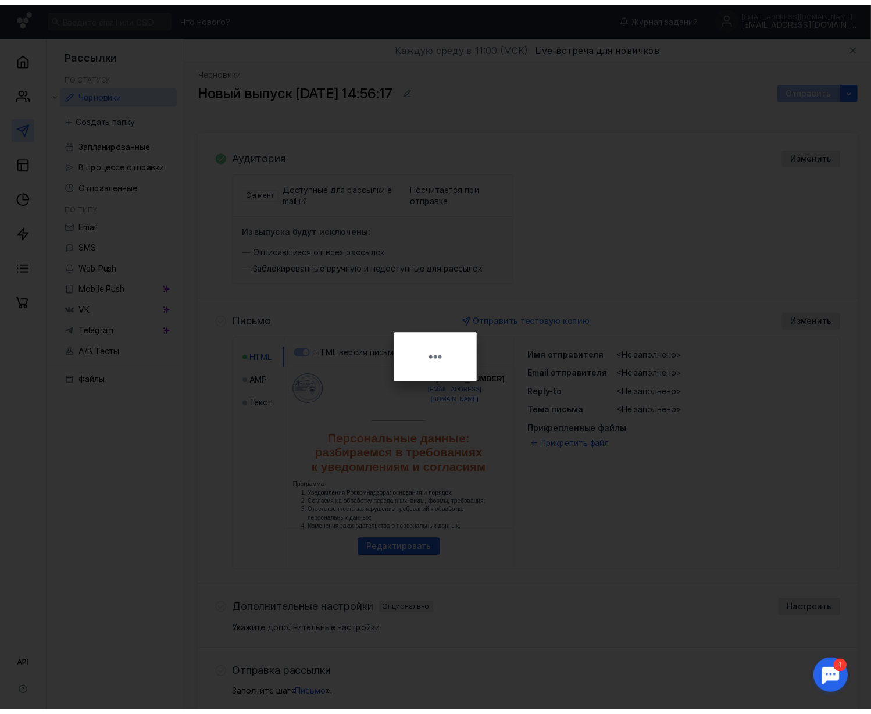
scroll to position [0, 0]
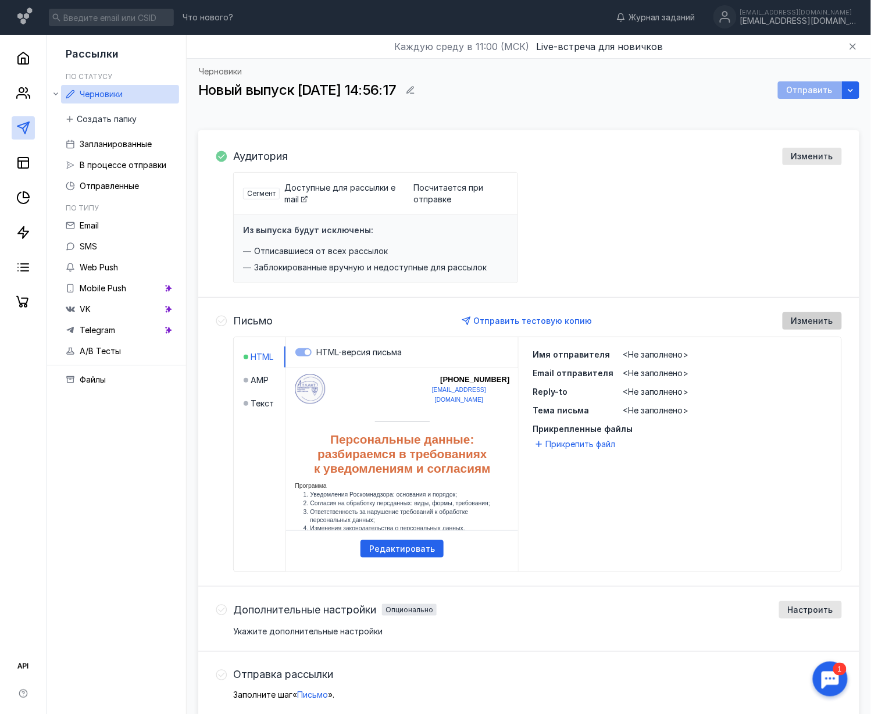
click at [662, 322] on span "Изменить" at bounding box center [813, 321] width 42 height 10
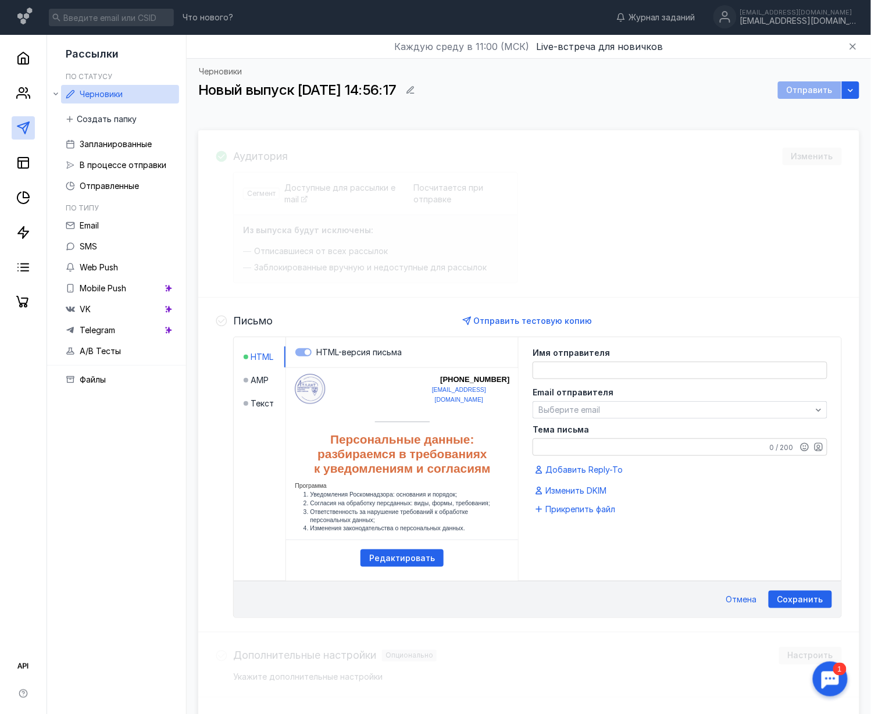
scroll to position [108, 0]
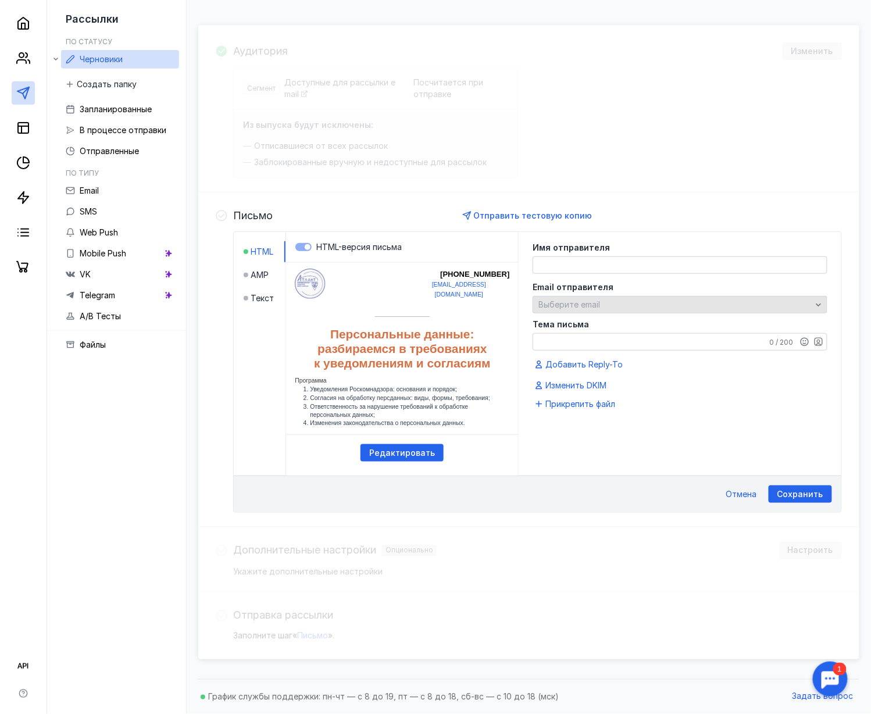
click at [598, 304] on span "Выберите email" at bounding box center [570, 305] width 62 height 10
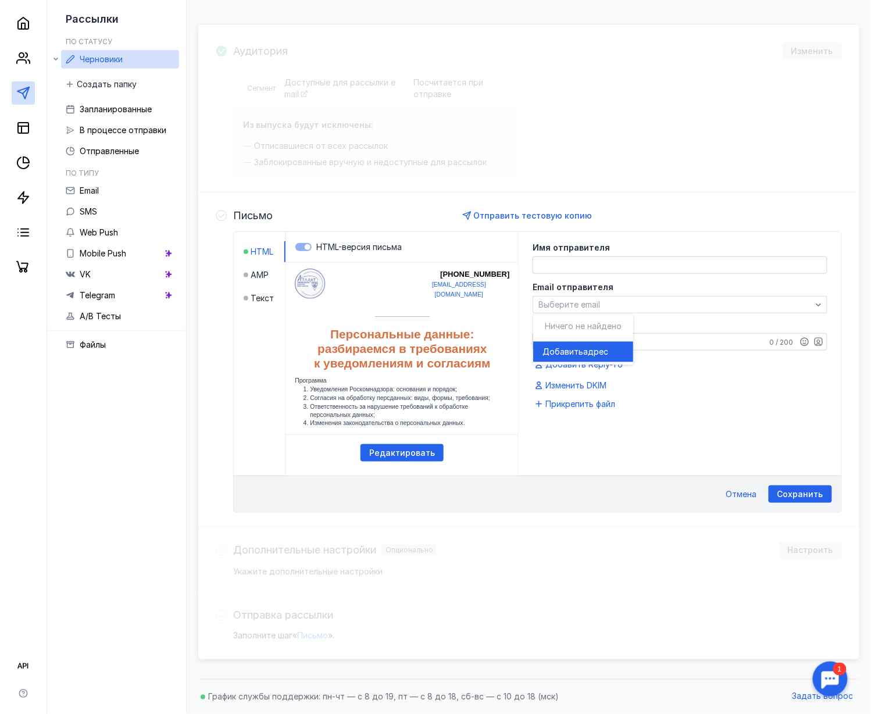
click at [568, 322] on span "Ничего не найдено" at bounding box center [583, 327] width 77 height 10
click at [566, 346] on span "Добавить" at bounding box center [563, 352] width 41 height 12
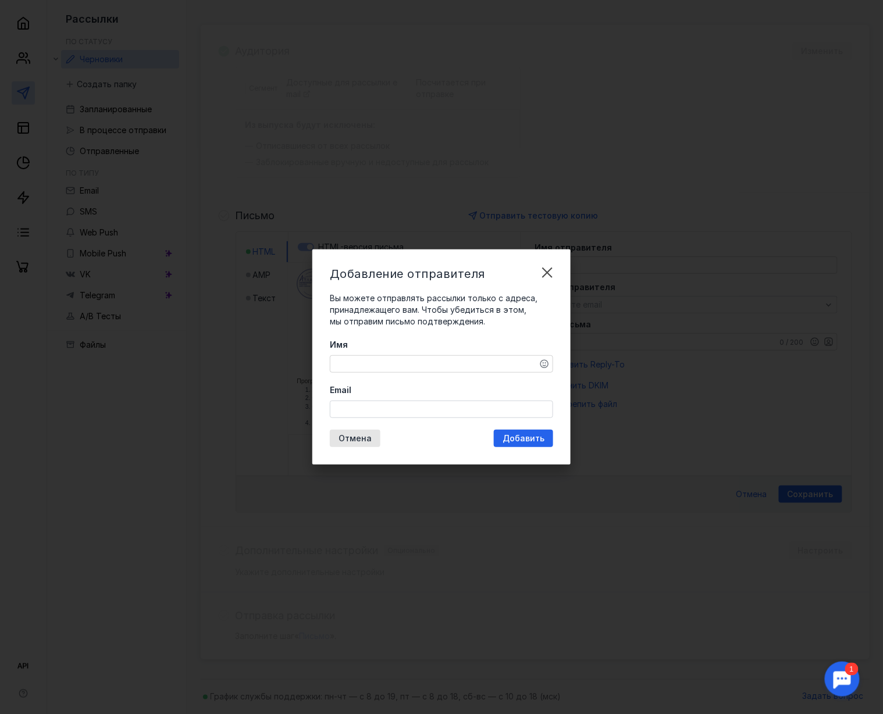
click at [361, 411] on input "Email" at bounding box center [441, 409] width 222 height 16
paste input "[EMAIL_ADDRESS][DOMAIN_NAME]"
type input "[EMAIL_ADDRESS][DOMAIN_NAME]"
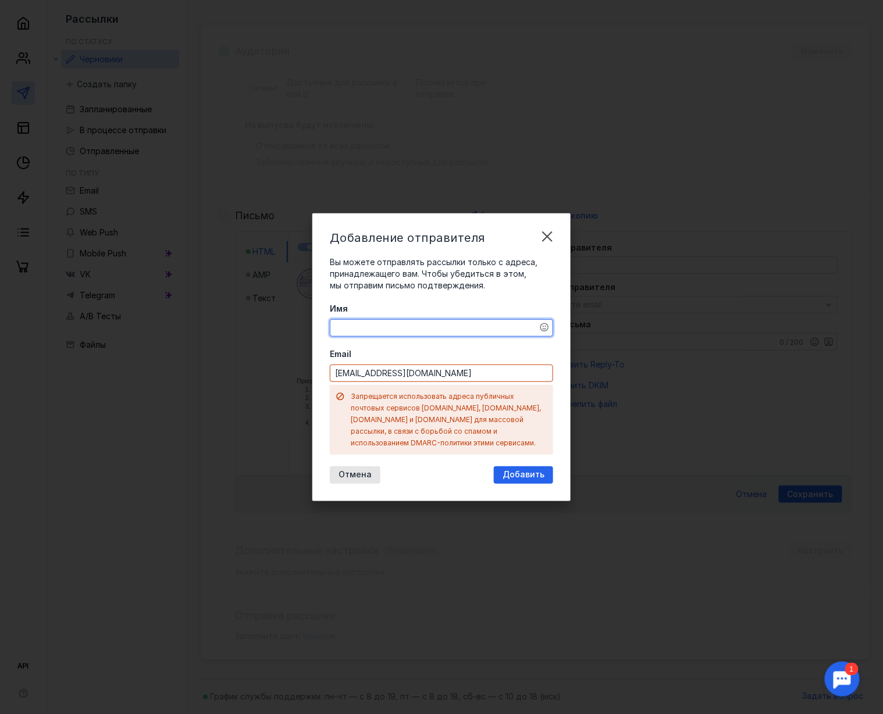
click at [368, 361] on div "Имя Email [EMAIL_ADDRESS][DOMAIN_NAME] Запрещается использовать адреса публичны…" at bounding box center [441, 379] width 223 height 152
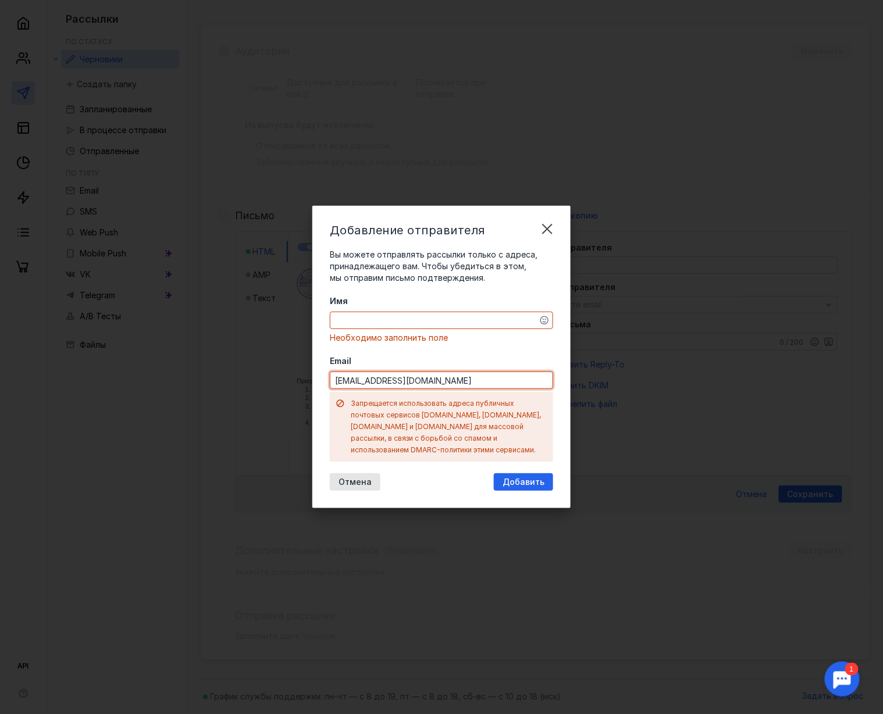
click at [406, 378] on input "[EMAIL_ADDRESS][DOMAIN_NAME]" at bounding box center [441, 380] width 222 height 16
click at [531, 325] on textarea "Имя" at bounding box center [441, 320] width 222 height 16
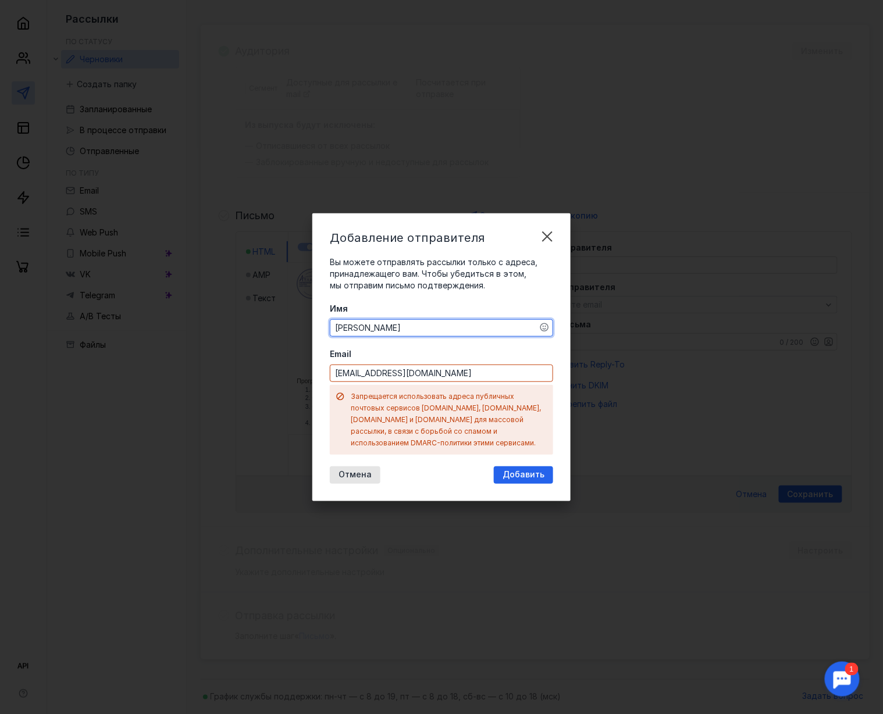
type textarea "[PERSON_NAME]"
click at [354, 470] on span "Отмена" at bounding box center [354, 475] width 33 height 10
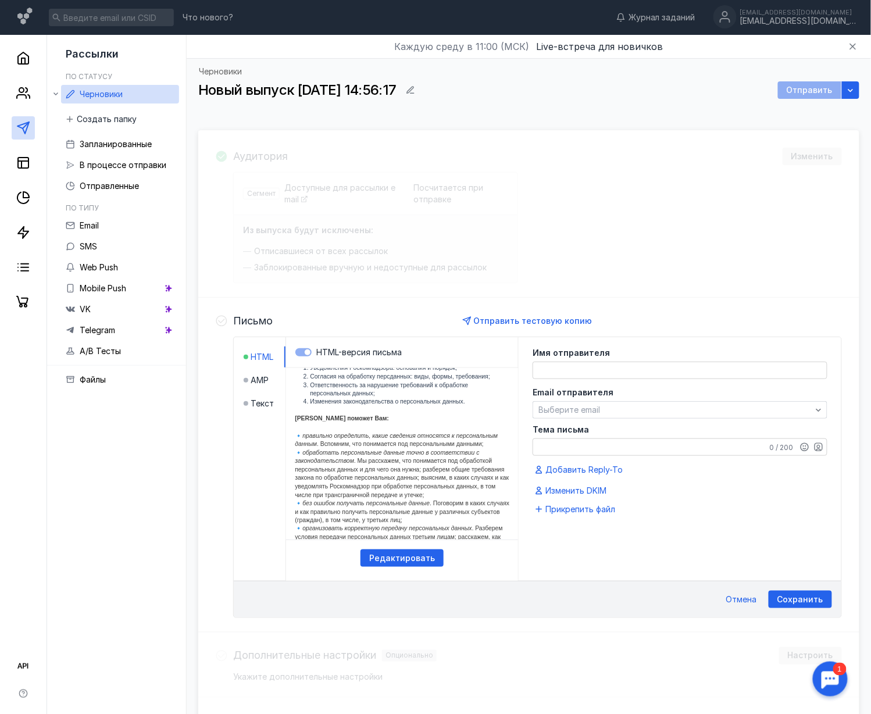
scroll to position [0, 0]
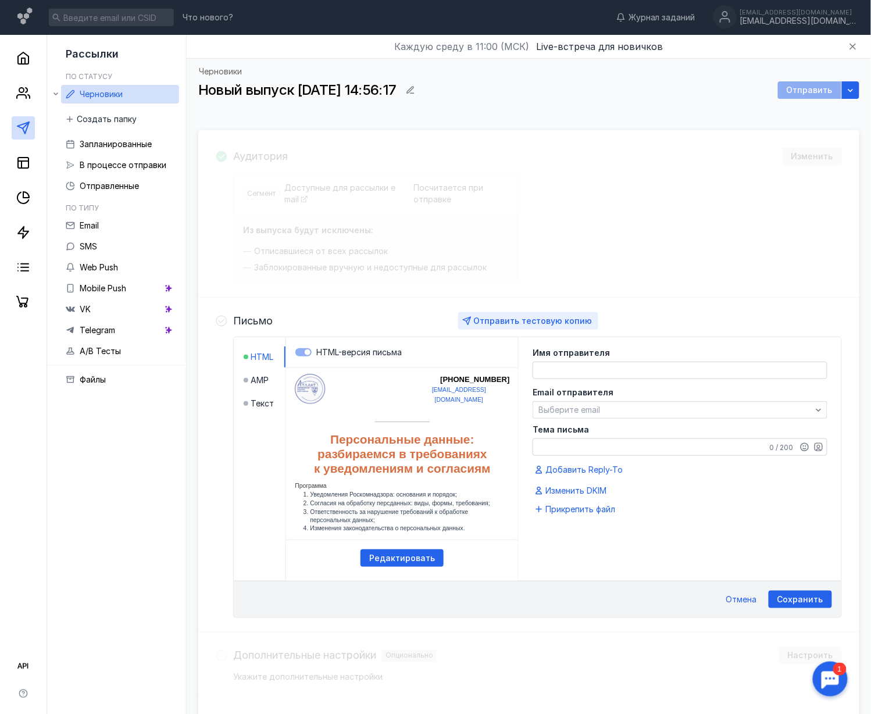
click at [494, 315] on div "Отправить тестовую копию" at bounding box center [528, 320] width 140 height 17
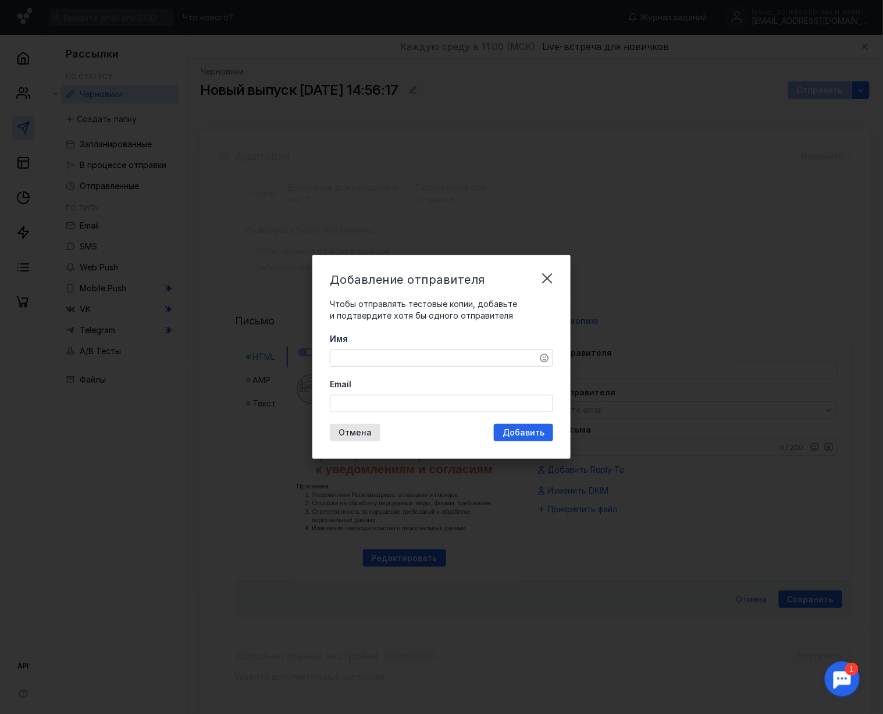
click at [402, 347] on div "Имя" at bounding box center [441, 350] width 223 height 34
click at [392, 354] on textarea "Имя" at bounding box center [441, 358] width 222 height 16
type textarea "[PERSON_NAME]"
click at [354, 408] on input "Email" at bounding box center [441, 403] width 222 height 16
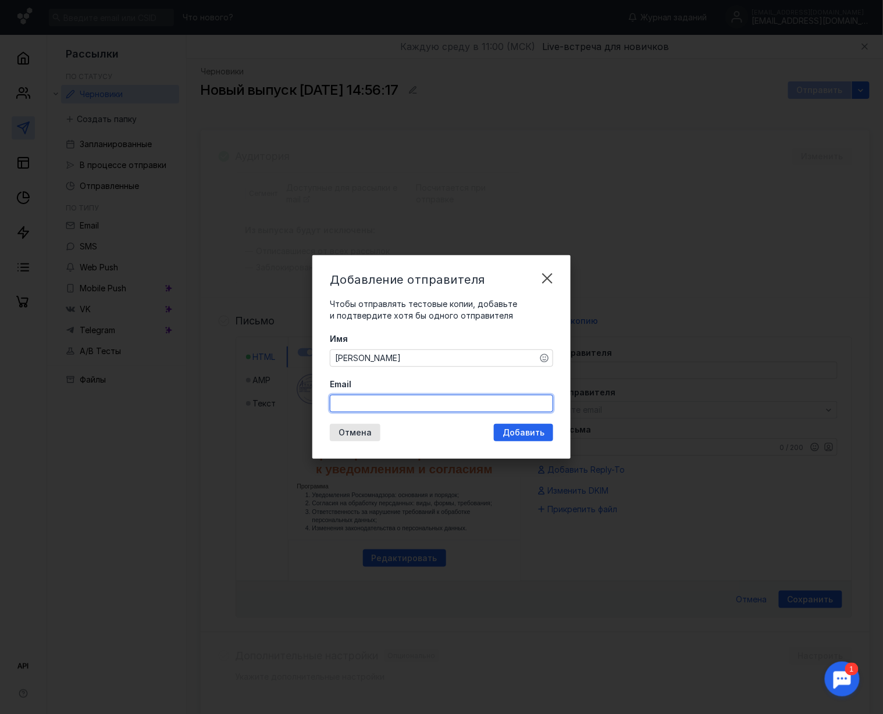
click at [336, 400] on input "Email" at bounding box center [441, 403] width 222 height 16
paste input "[EMAIL_ADDRESS][DOMAIN_NAME]"
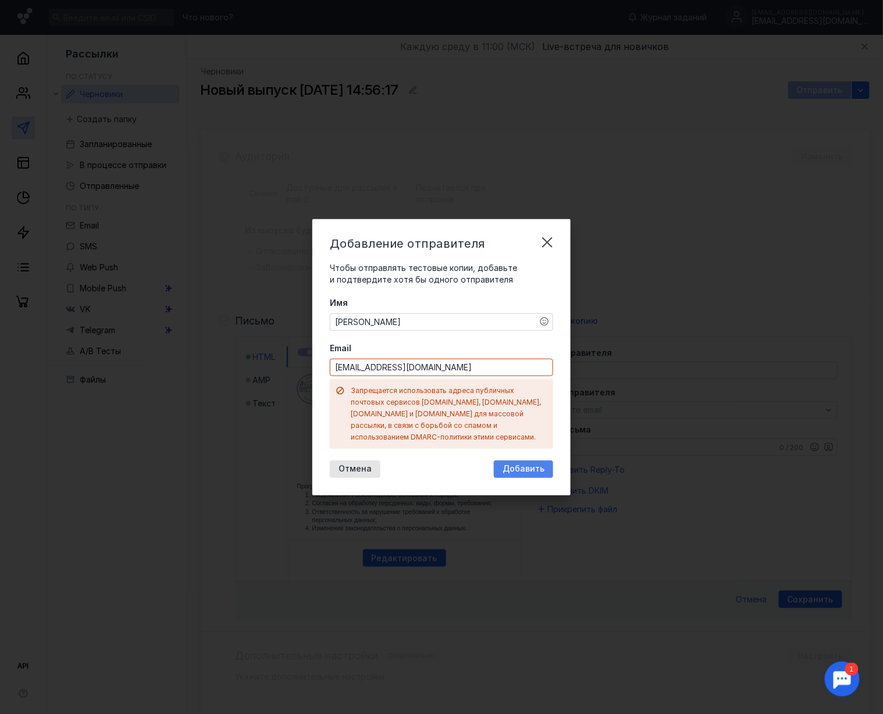
click at [521, 437] on div "Добавление отправителя Чтобы отправлять тестовые копии, добавьте и подтвердите …" at bounding box center [441, 357] width 258 height 276
drag, startPoint x: 412, startPoint y: 361, endPoint x: 412, endPoint y: 368, distance: 6.4
click at [411, 361] on div "Email [EMAIL_ADDRESS][DOMAIN_NAME] Запрещается использовать адреса публичных по…" at bounding box center [441, 396] width 223 height 106
click at [417, 368] on input "[EMAIL_ADDRESS][DOMAIN_NAME]" at bounding box center [441, 367] width 222 height 16
click at [507, 464] on span "Добавить" at bounding box center [523, 469] width 42 height 10
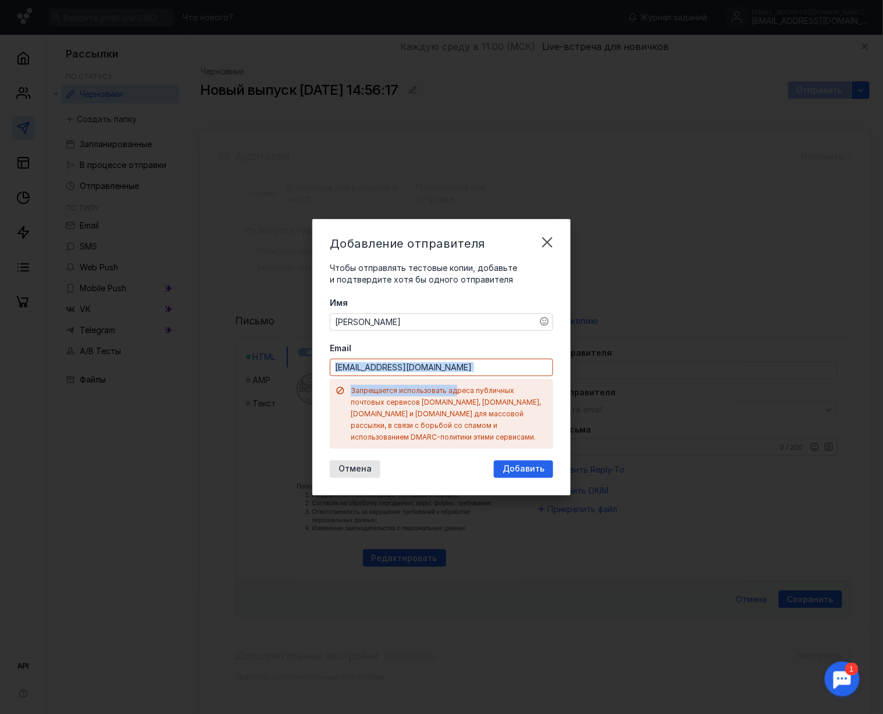
click at [456, 382] on div "Email [EMAIL_ADDRESS][DOMAIN_NAME] Запрещается использовать адреса публичных по…" at bounding box center [441, 396] width 223 height 106
click at [448, 372] on input "[EMAIL_ADDRESS][DOMAIN_NAME]" at bounding box center [441, 367] width 222 height 16
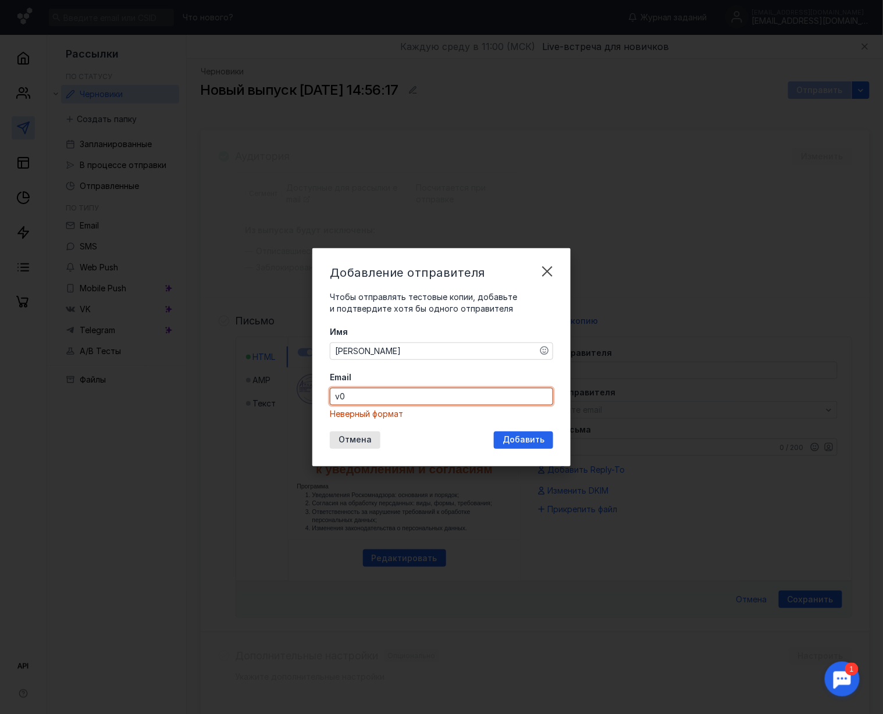
type input "v"
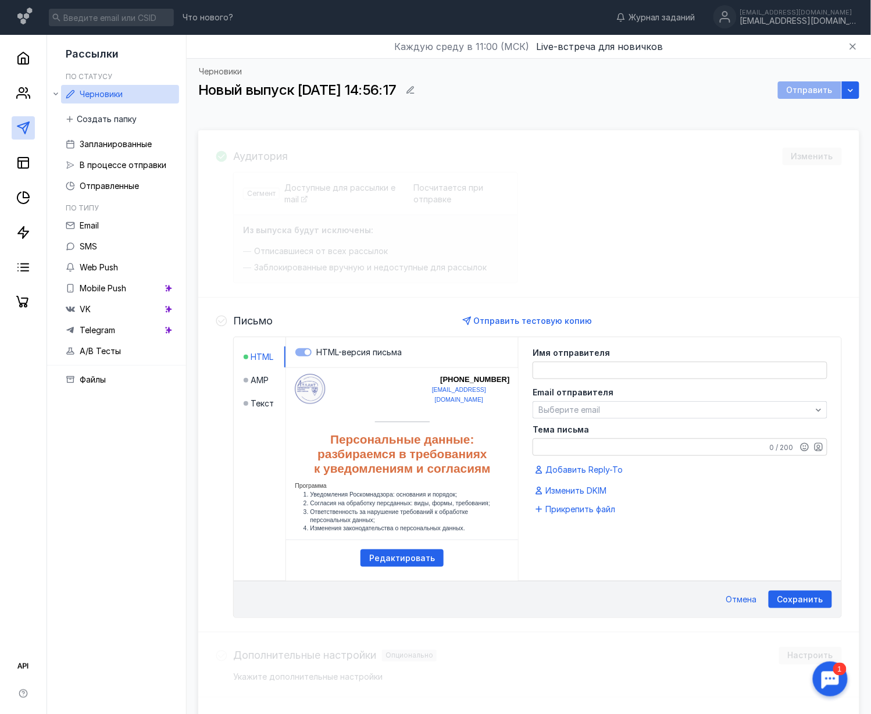
click at [662, 497] on div "Изменить DKIM" at bounding box center [680, 491] width 295 height 14
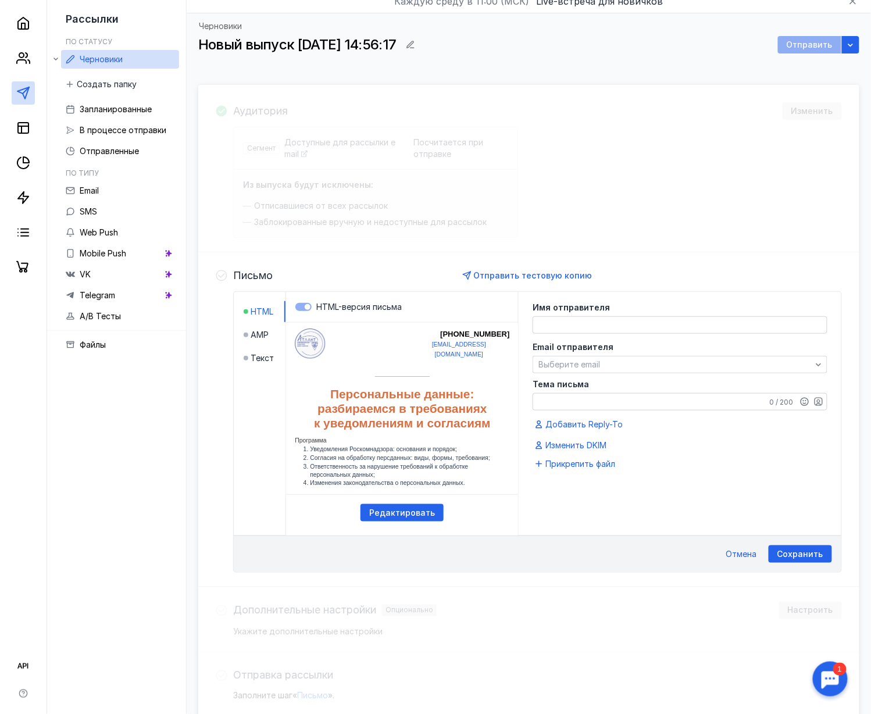
scroll to position [108, 0]
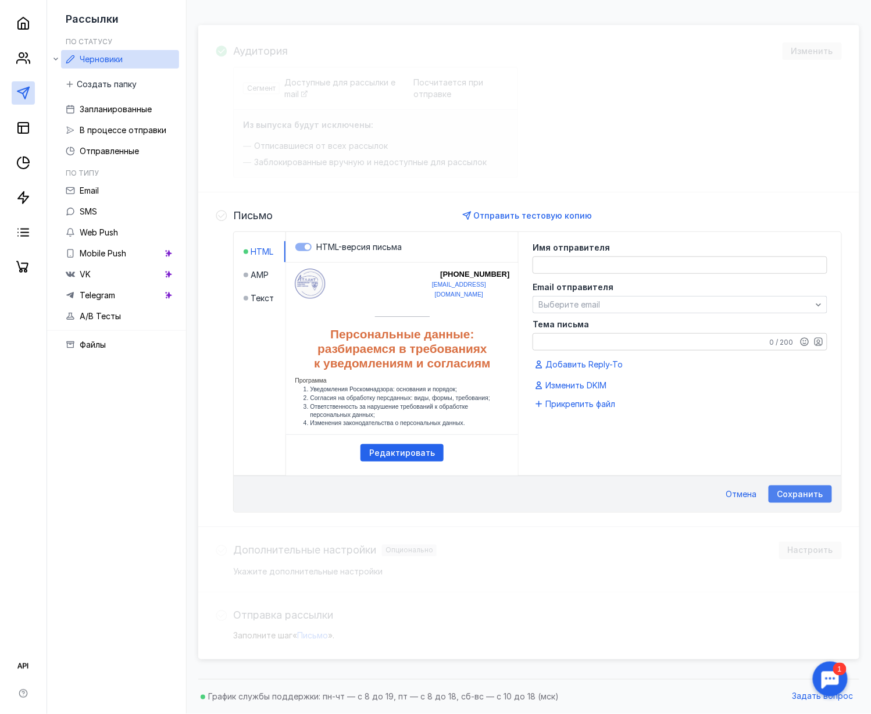
click at [662, 493] on span "Сохранить" at bounding box center [801, 495] width 46 height 10
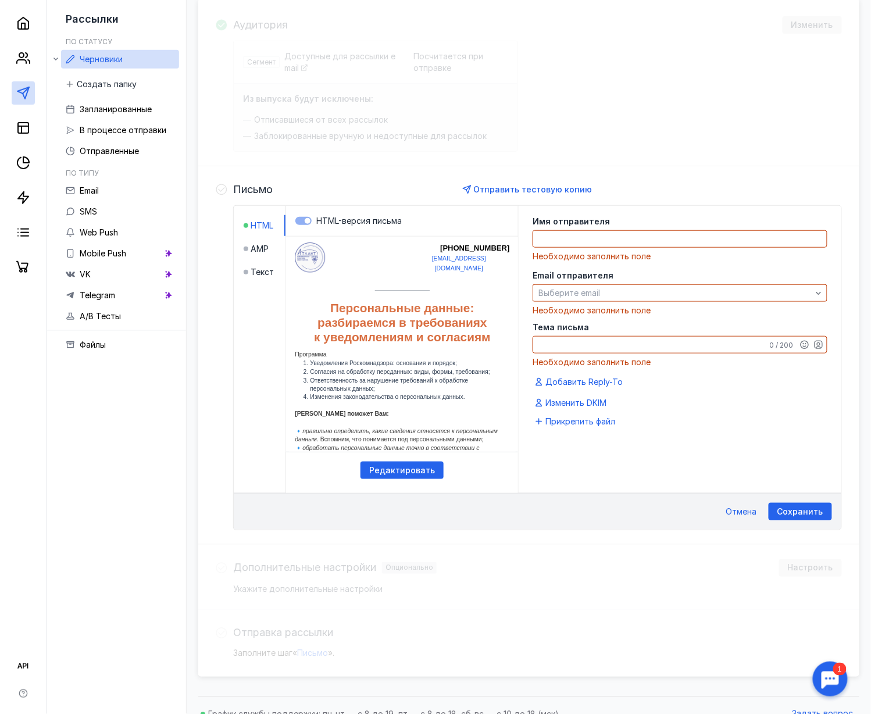
scroll to position [151, 0]
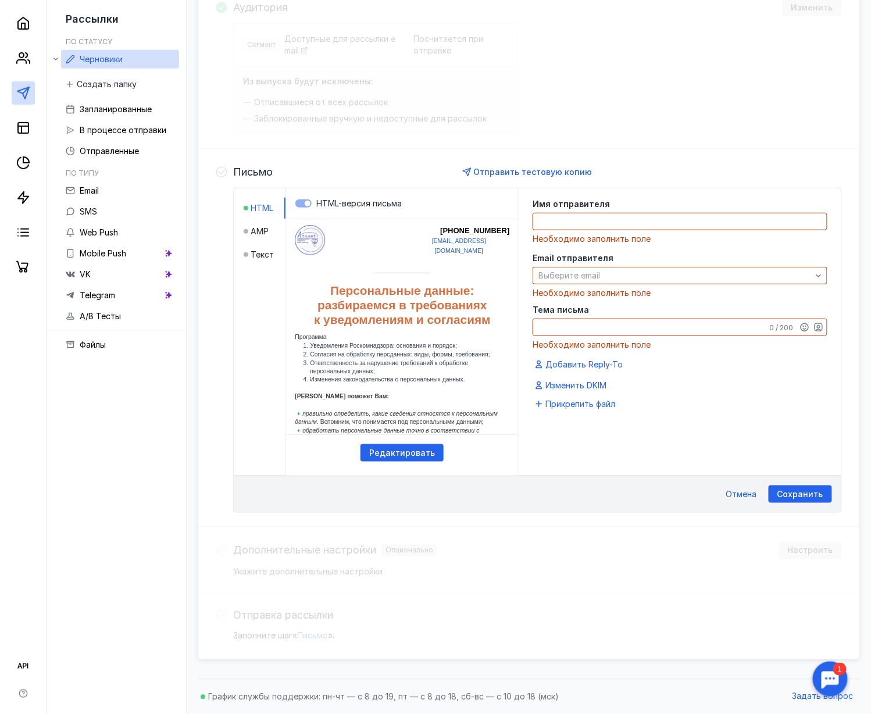
click at [662, 471] on div "Имя отправителя Необходимо заполнить поле Email отправителя Выберите email Необ…" at bounding box center [680, 331] width 323 height 287
click at [565, 219] on textarea at bounding box center [680, 221] width 294 height 16
click at [594, 270] on span "Выберите email" at bounding box center [570, 275] width 62 height 10
click at [579, 320] on span "Добавить" at bounding box center [563, 324] width 41 height 12
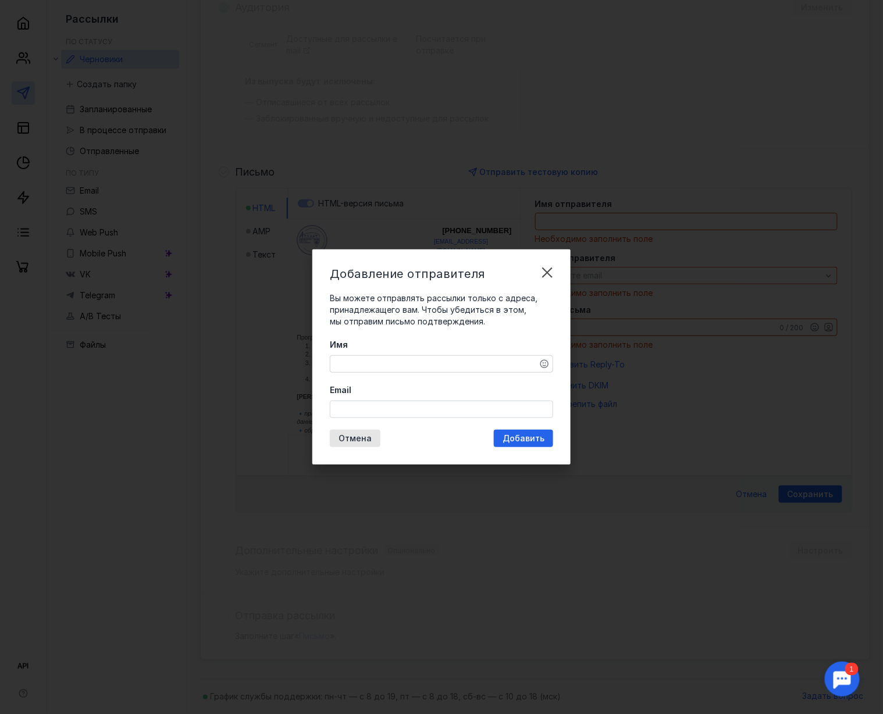
click at [366, 412] on input "Email" at bounding box center [441, 409] width 222 height 16
type input "89773495657"
click at [404, 361] on textarea "Имя" at bounding box center [441, 364] width 222 height 16
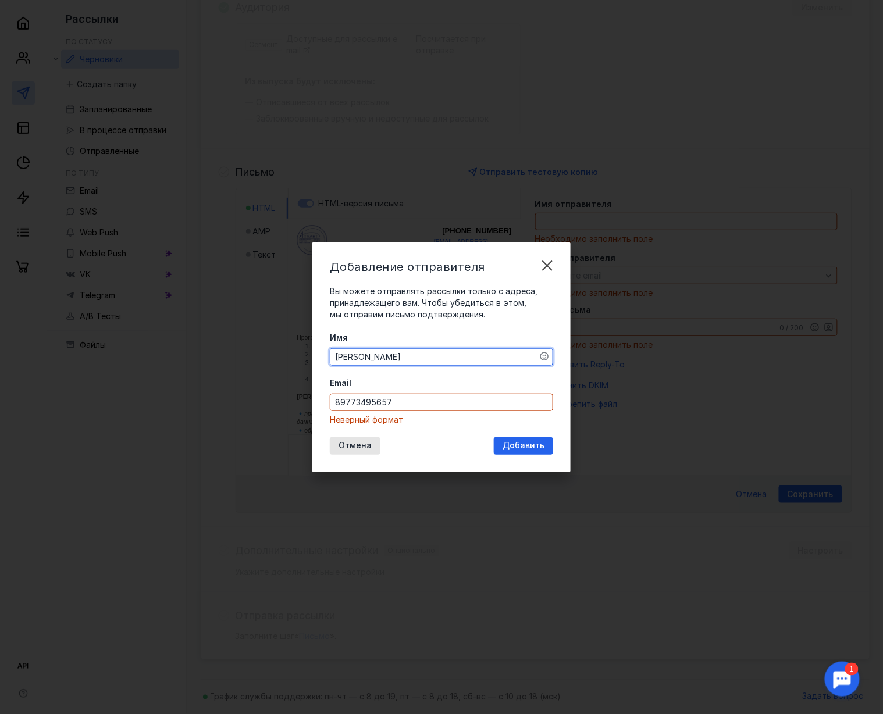
type textarea "[PERSON_NAME]"
drag, startPoint x: 404, startPoint y: 406, endPoint x: 296, endPoint y: 397, distance: 108.0
click at [296, 397] on div "Добавление отправителя Вы можете отправлять рассылки только с адреса, принадлеж…" at bounding box center [441, 357] width 883 height 714
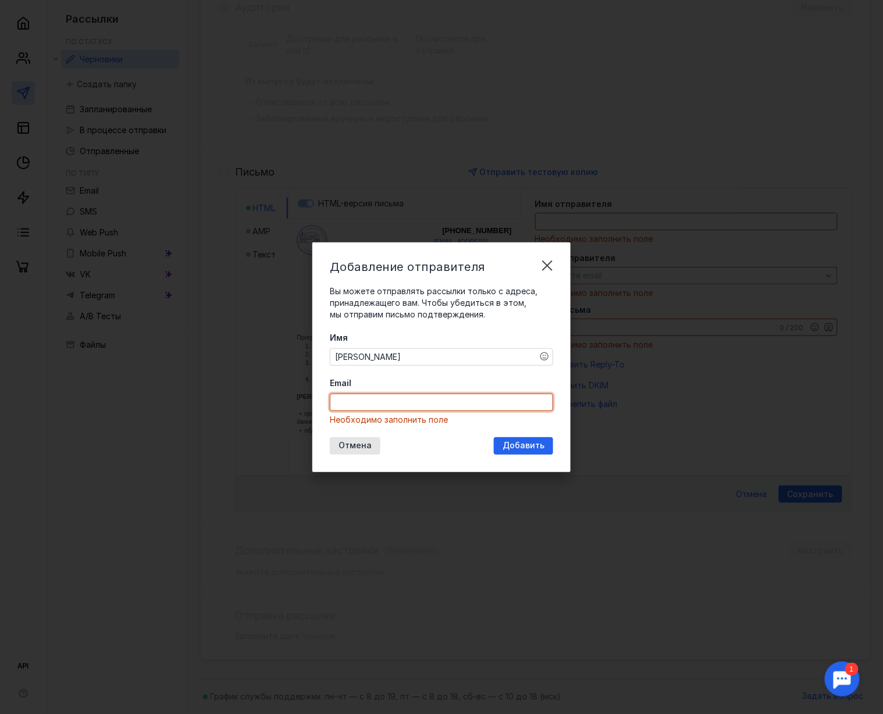
click at [392, 400] on input "Email" at bounding box center [441, 402] width 222 height 16
paste input "[EMAIL_ADDRESS][DOMAIN_NAME]"
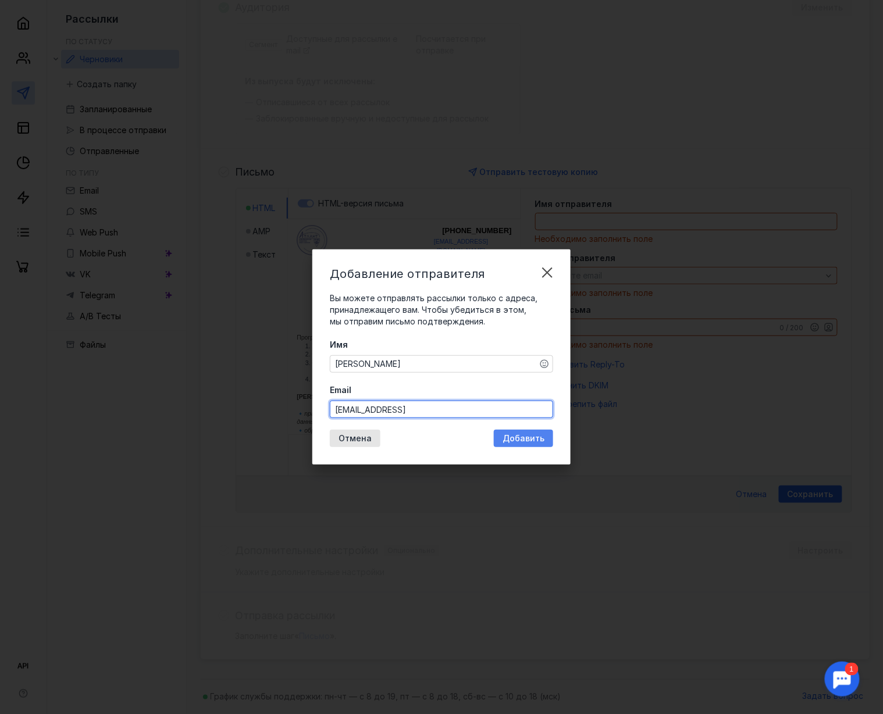
type input "[EMAIL_ADDRESS]"
click at [544, 437] on span "Добавить" at bounding box center [523, 439] width 42 height 10
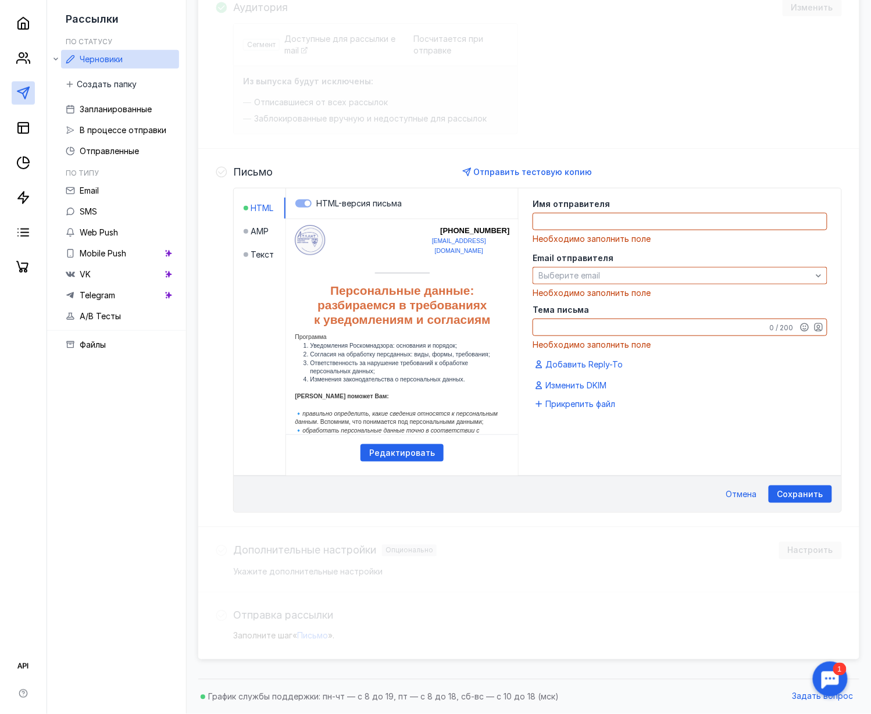
scroll to position [340, 0]
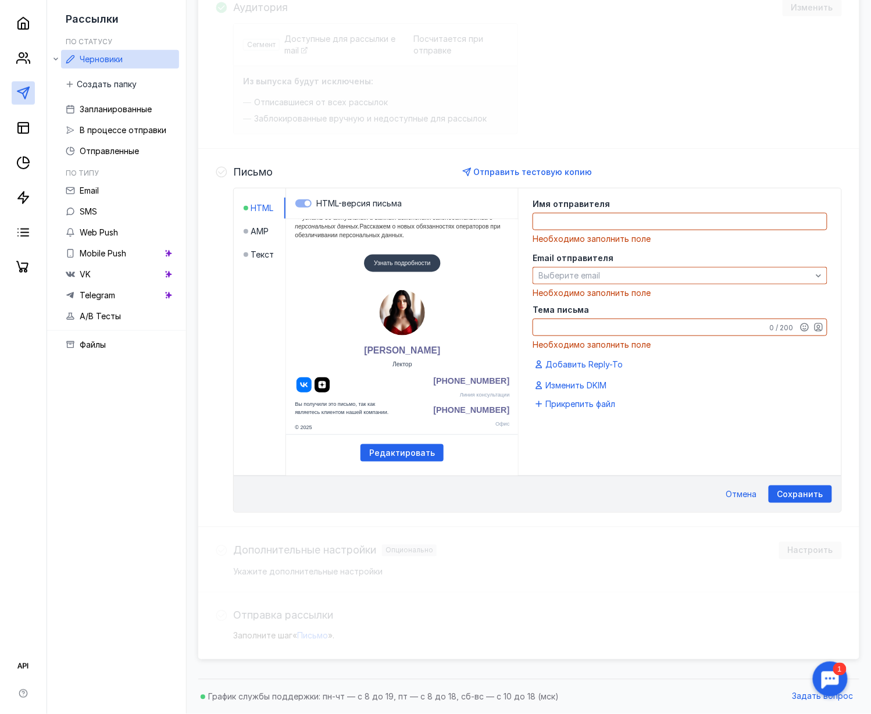
click at [662, 427] on div "Имя отправителя Необходимо заполнить поле Email отправителя Выберите email Необ…" at bounding box center [680, 311] width 323 height 246
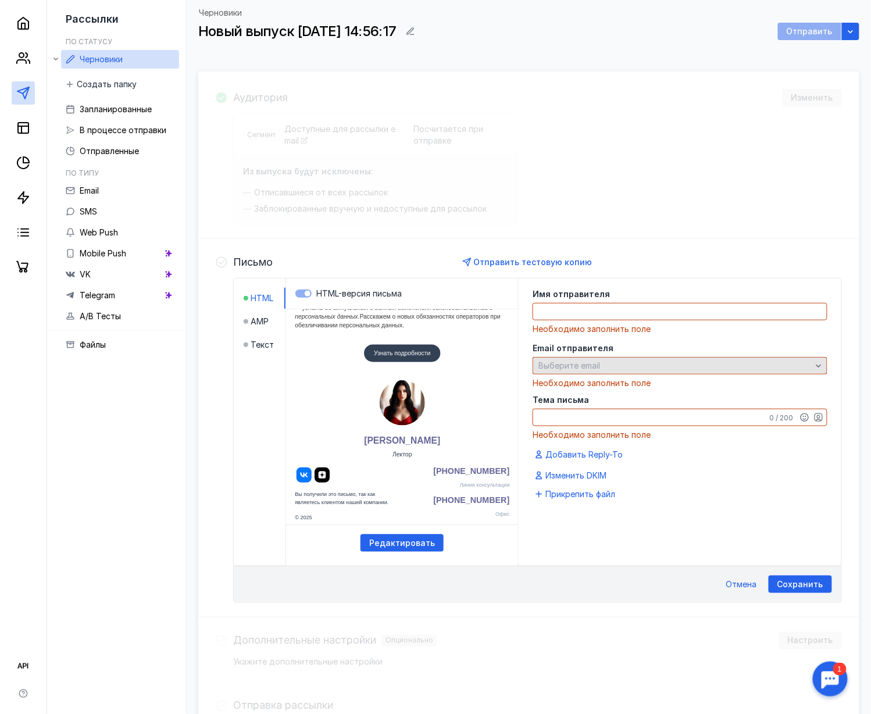
scroll to position [0, 0]
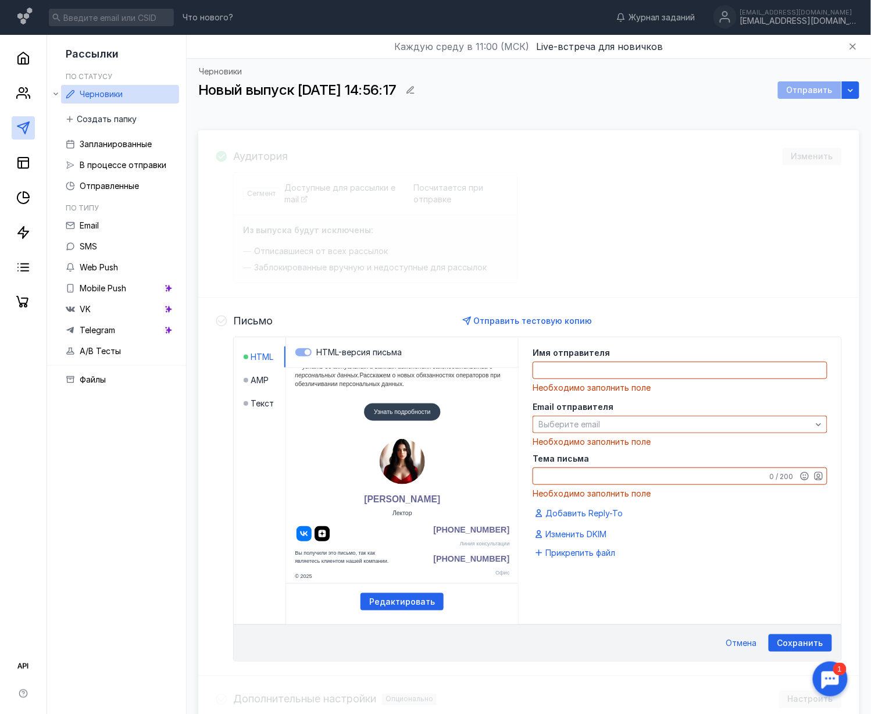
click at [608, 475] on textarea "Тема письма" at bounding box center [680, 476] width 294 height 16
click at [617, 216] on div "Аудитория Изменить Сегмент Доступные для рассылки email Посчитается при отправк…" at bounding box center [528, 469] width 661 height 678
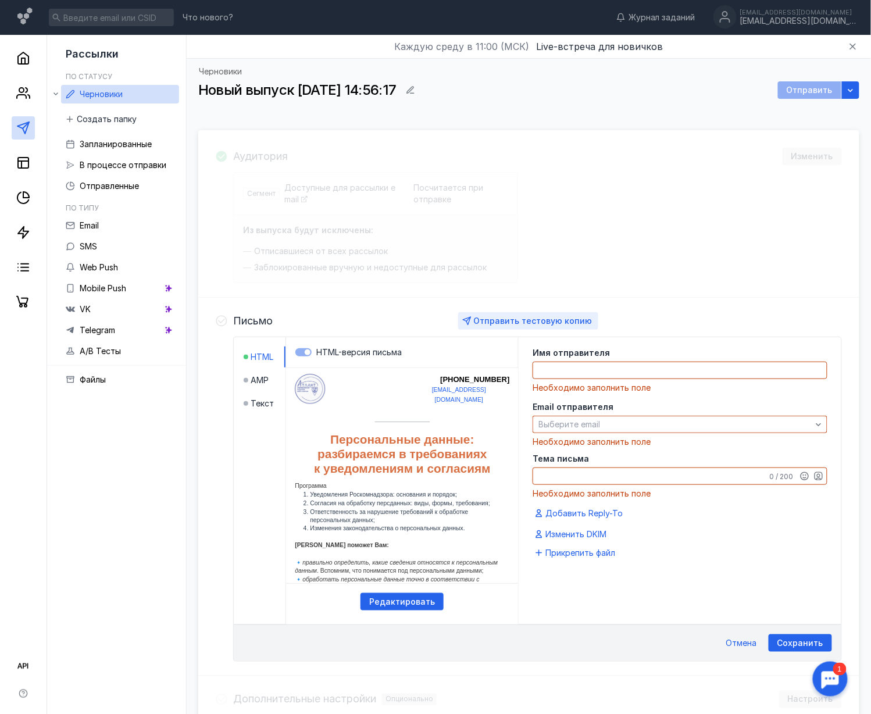
click at [526, 322] on span "Отправить тестовую копию" at bounding box center [533, 321] width 119 height 10
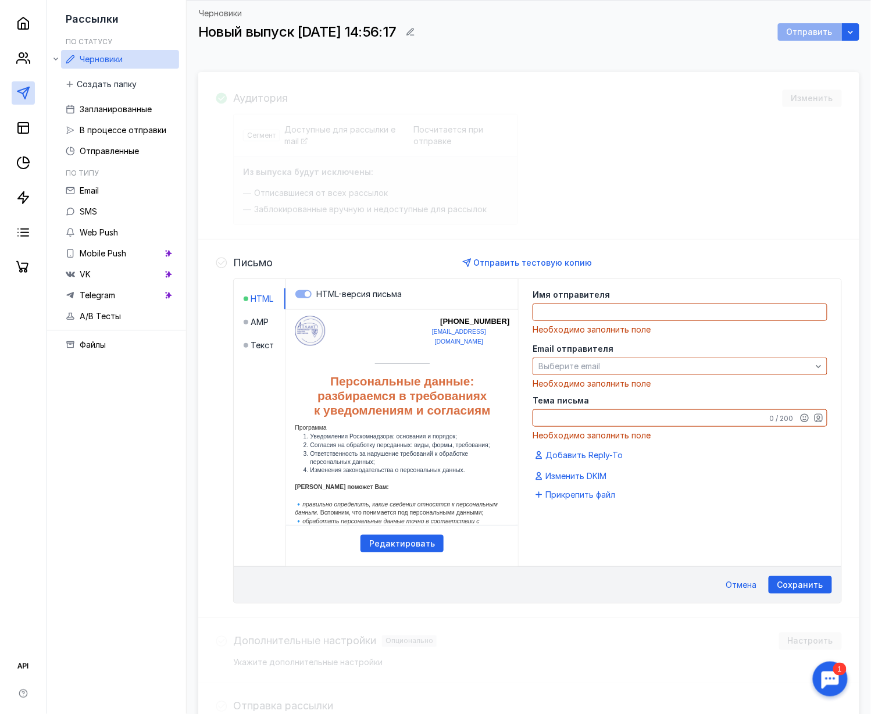
scroll to position [151, 0]
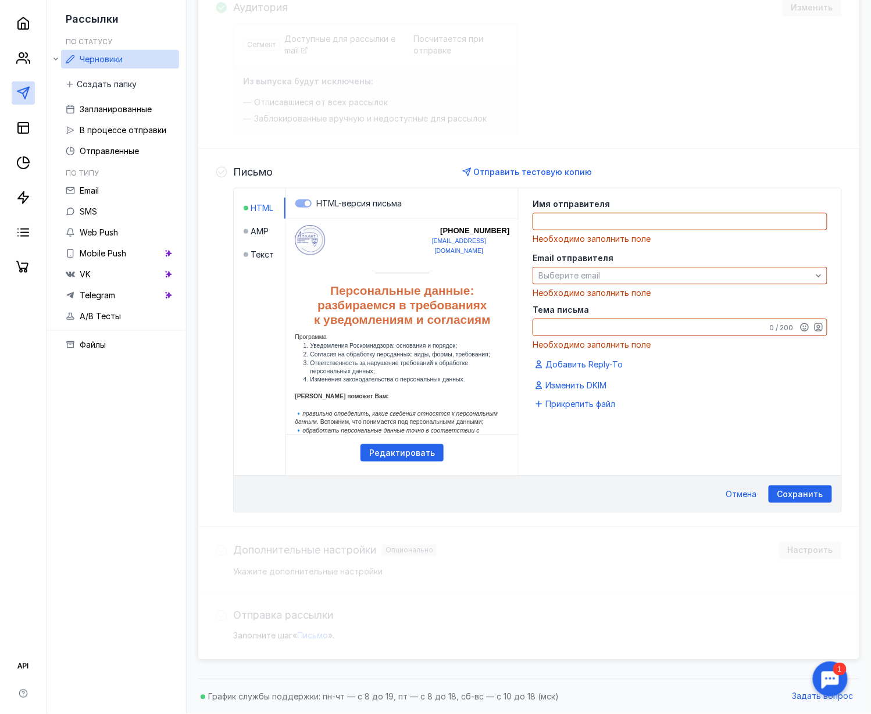
click at [654, 535] on div "Аудитория Изменить Сегмент Доступные для рассылки email Посчитается при отправк…" at bounding box center [528, 320] width 661 height 678
click at [662, 495] on span "Сохранить" at bounding box center [801, 495] width 46 height 10
click at [662, 496] on span "Отмена" at bounding box center [741, 495] width 31 height 10
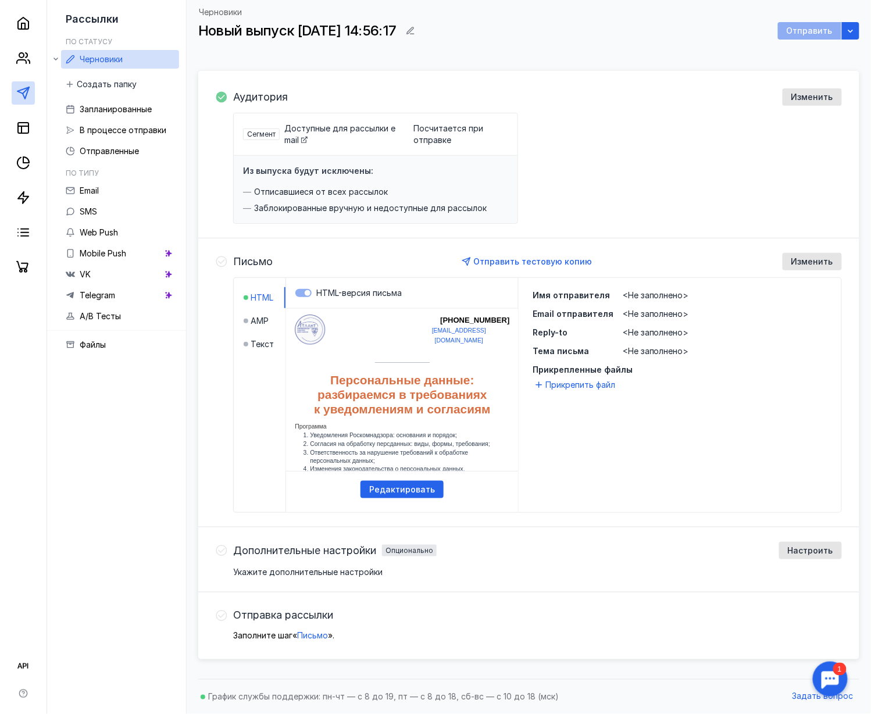
scroll to position [61, 0]
click at [662, 535] on div "Дополнительные настройки Опционально Настроить" at bounding box center [537, 550] width 609 height 17
click at [357, 535] on span "Дополнительные настройки" at bounding box center [304, 551] width 143 height 12
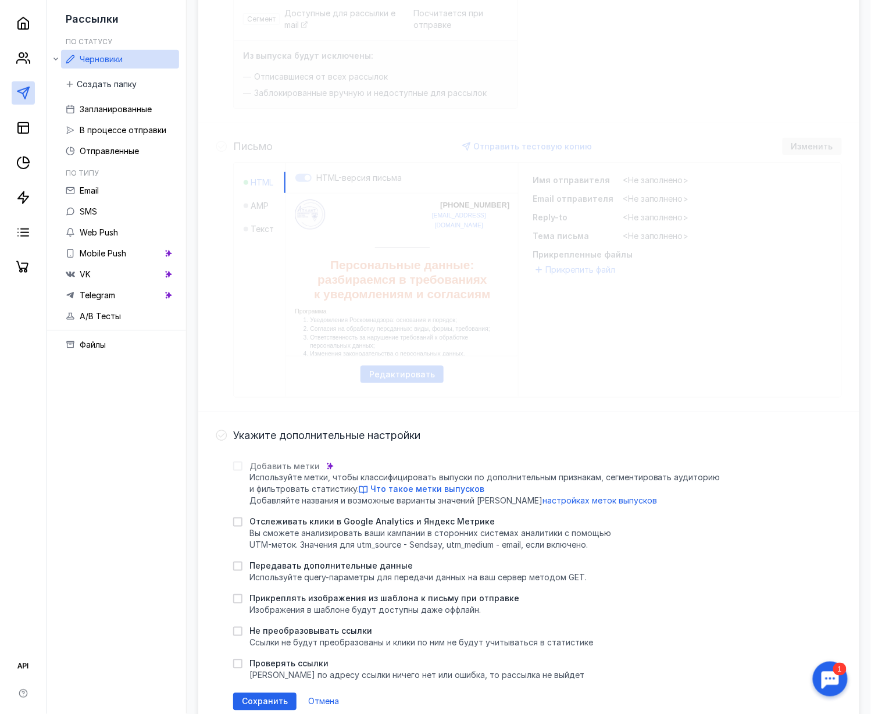
scroll to position [309, 0]
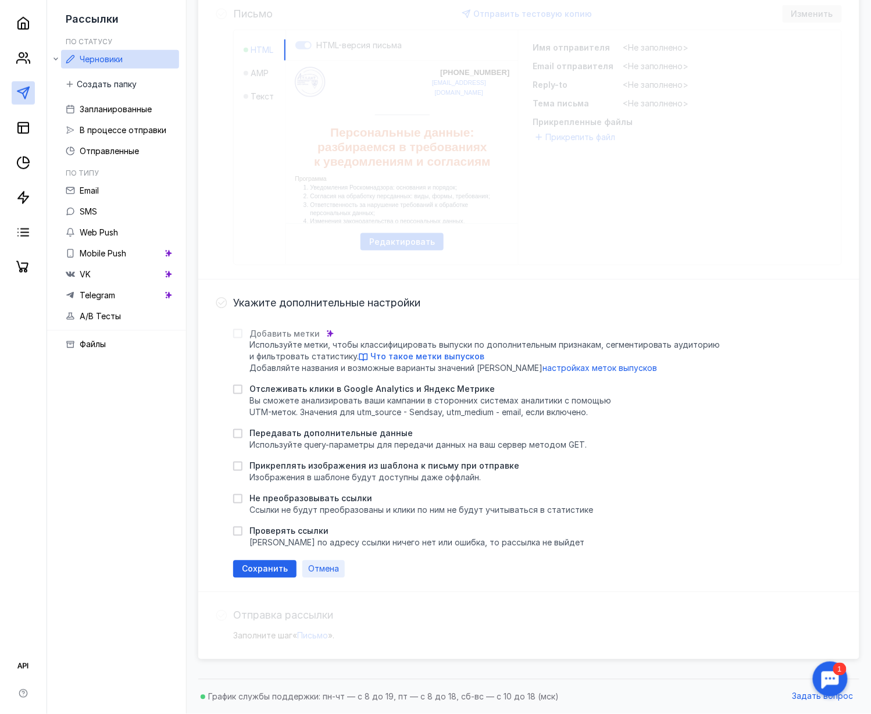
click at [318, 535] on span "Отмена" at bounding box center [323, 570] width 31 height 10
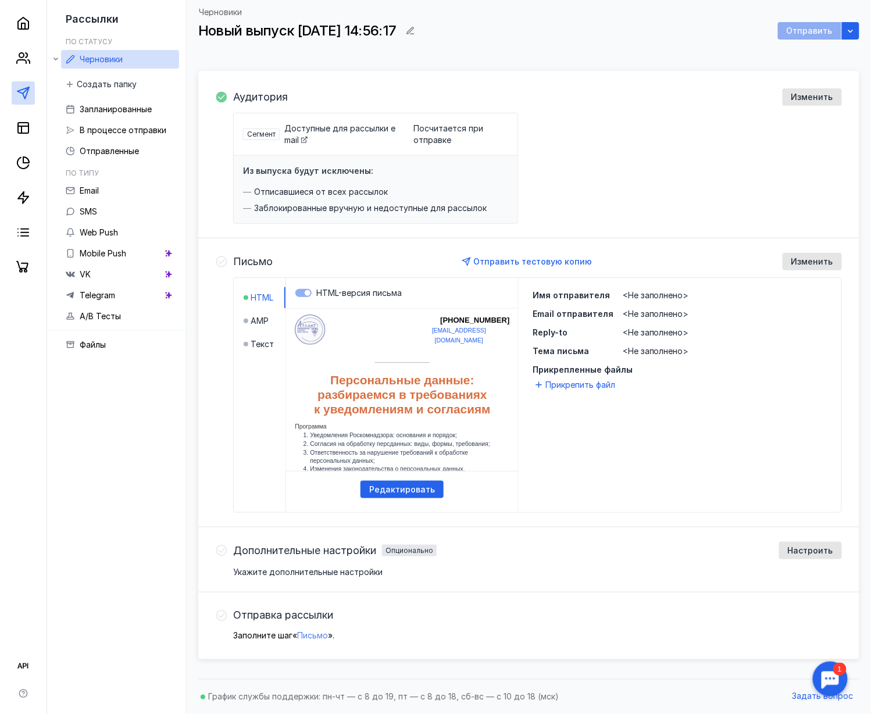
click at [319, 535] on span "Письмо" at bounding box center [312, 636] width 31 height 10
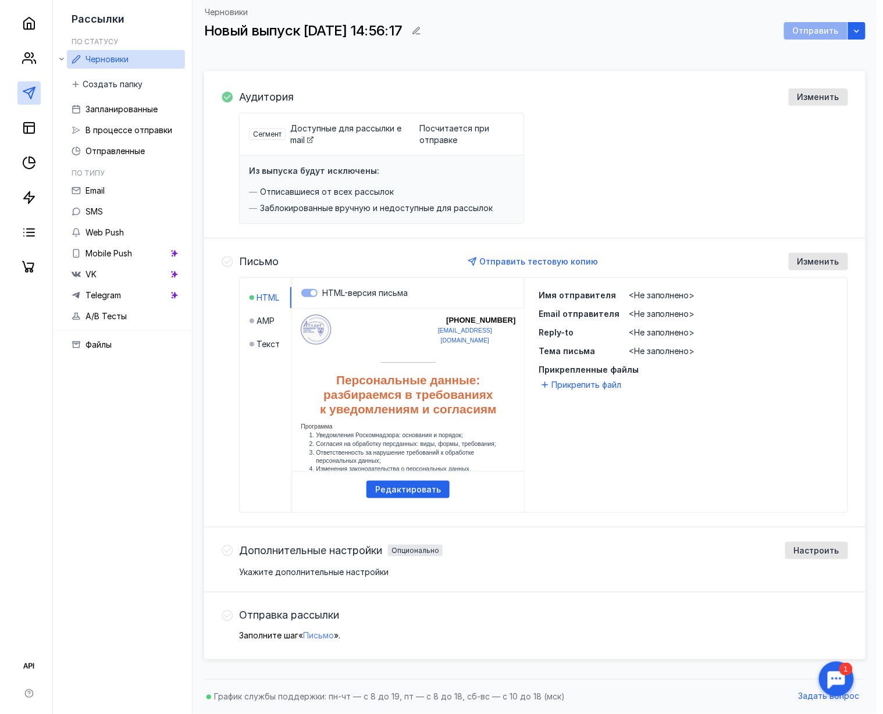
scroll to position [108, 0]
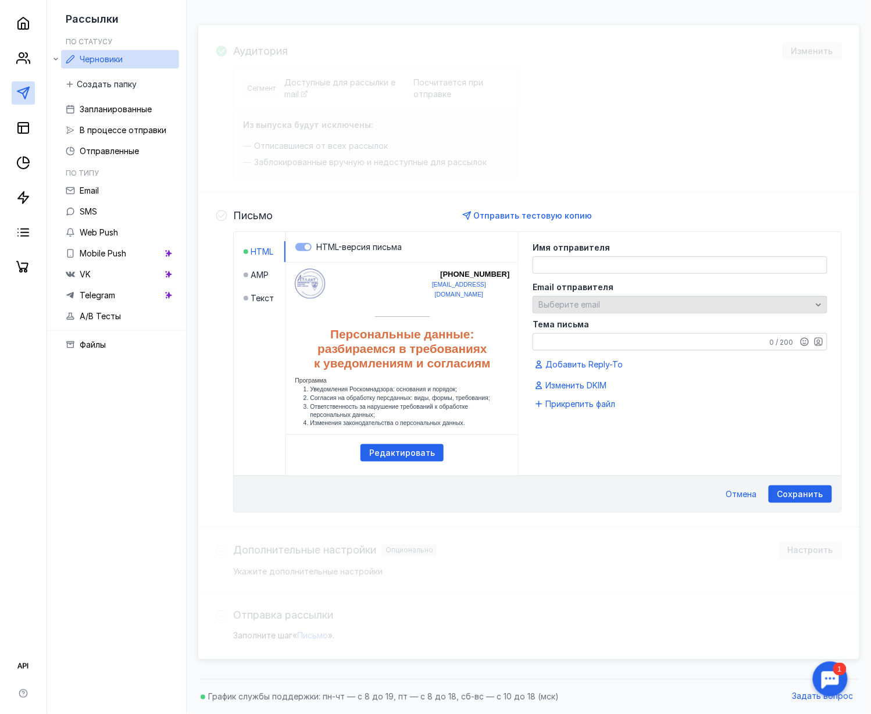
click at [605, 301] on div "Выберите email" at bounding box center [675, 305] width 279 height 10
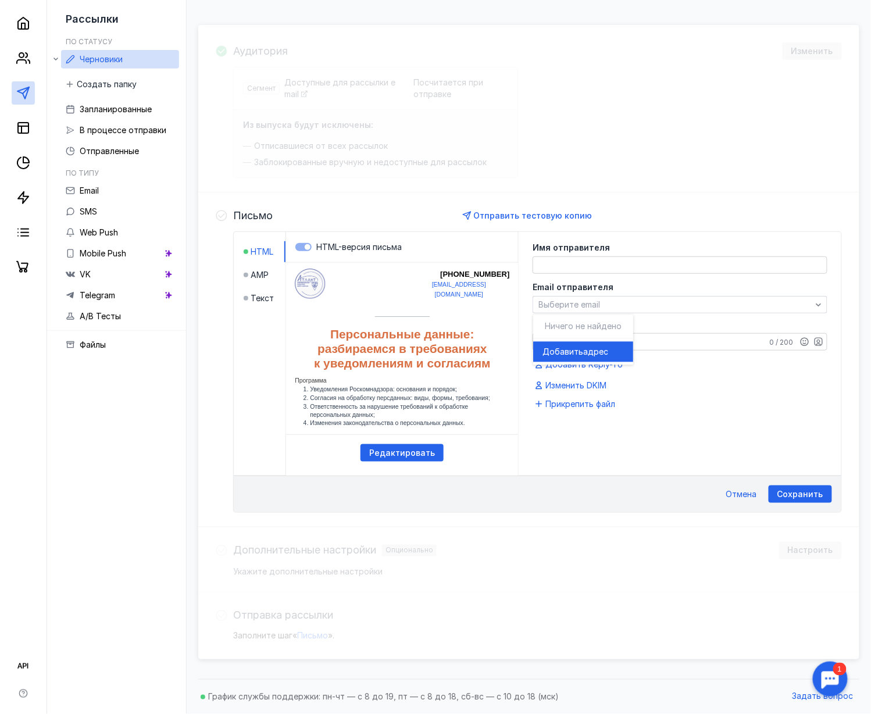
click at [600, 322] on span "Ничего не найдено" at bounding box center [583, 327] width 77 height 10
click at [603, 296] on div "Выберите email" at bounding box center [680, 304] width 295 height 17
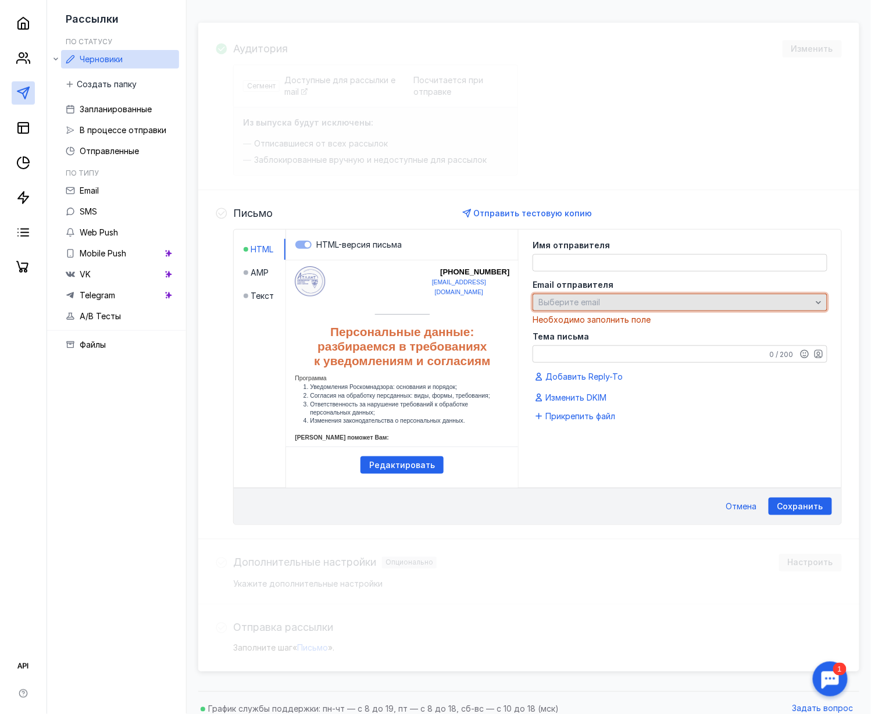
click at [603, 296] on div "Выберите email" at bounding box center [680, 302] width 295 height 17
click at [605, 356] on textarea "Тема письма" at bounding box center [680, 354] width 294 height 16
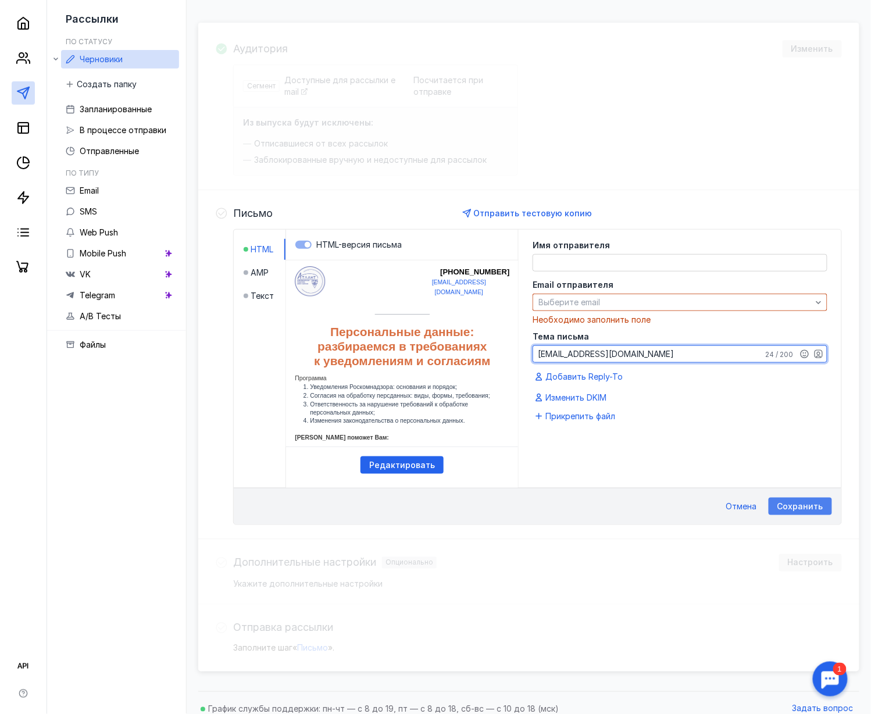
type textarea "[EMAIL_ADDRESS][DOMAIN_NAME]"
click at [662, 507] on span "Сохранить" at bounding box center [801, 507] width 46 height 10
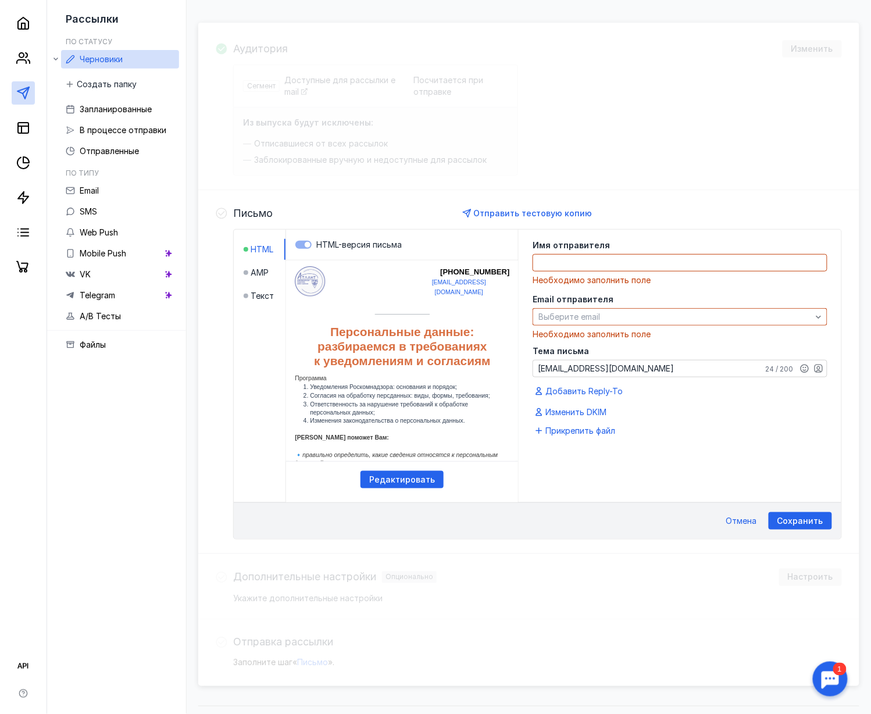
click at [579, 264] on textarea at bounding box center [680, 263] width 294 height 16
drag, startPoint x: 859, startPoint y: 628, endPoint x: 516, endPoint y: 369, distance: 429.8
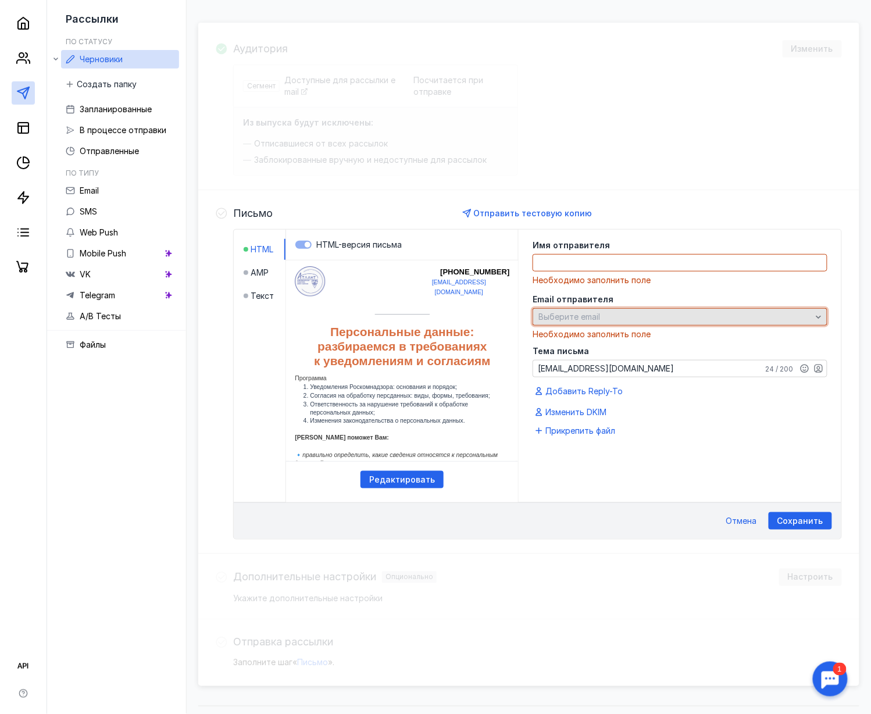
click at [577, 316] on span "Выберите email" at bounding box center [570, 317] width 62 height 10
click at [573, 316] on span "Выберите email" at bounding box center [570, 317] width 62 height 10
click at [566, 316] on span "Выберите email" at bounding box center [570, 317] width 62 height 10
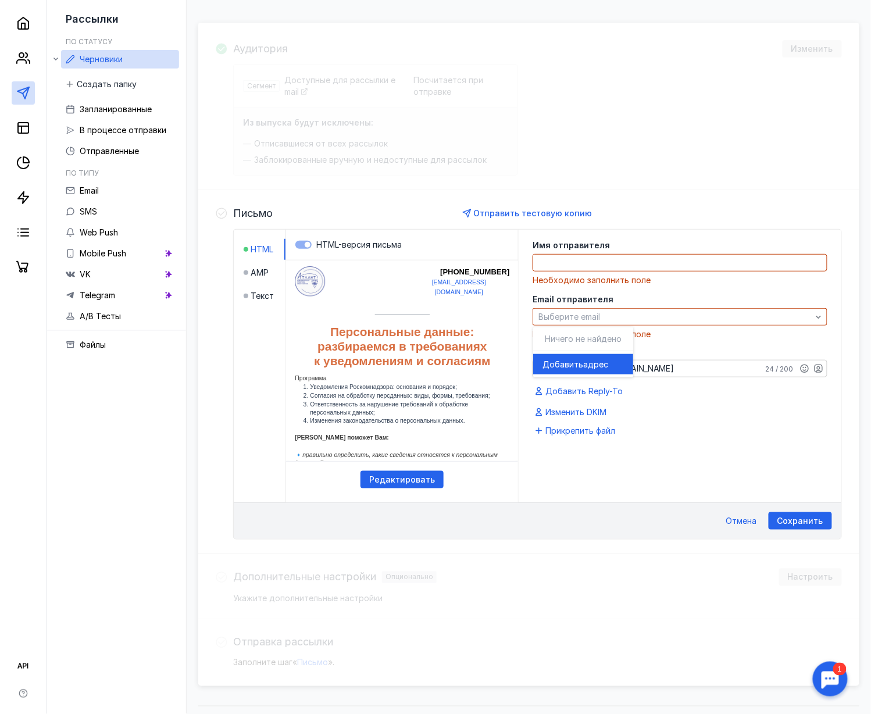
click at [580, 361] on span "Добавить" at bounding box center [563, 365] width 41 height 12
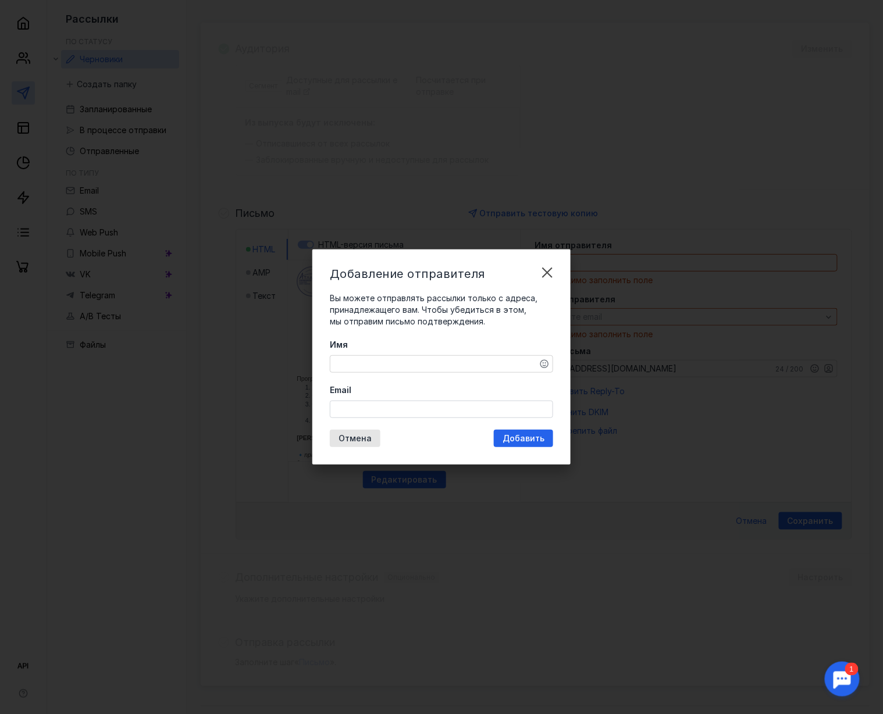
click at [366, 415] on input "Email" at bounding box center [441, 409] width 222 height 16
paste input "[EMAIL_ADDRESS][DOMAIN_NAME]"
type input "[EMAIL_ADDRESS][DOMAIN_NAME]"
click at [344, 364] on textarea "Имя" at bounding box center [441, 364] width 222 height 16
type textarea "t"
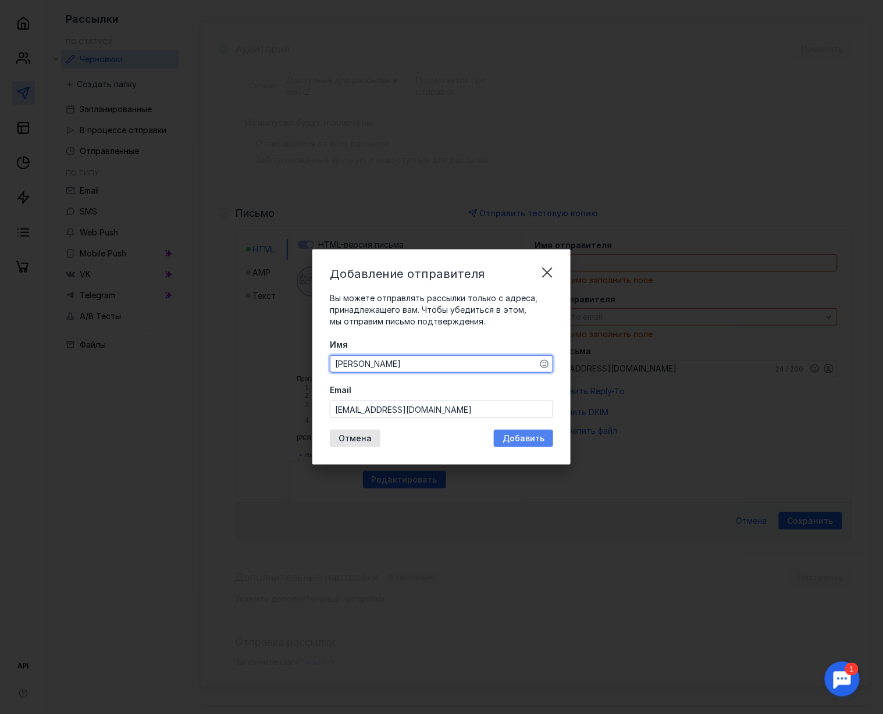
type textarea "[PERSON_NAME]"
click at [532, 440] on span "Добавить" at bounding box center [523, 439] width 42 height 10
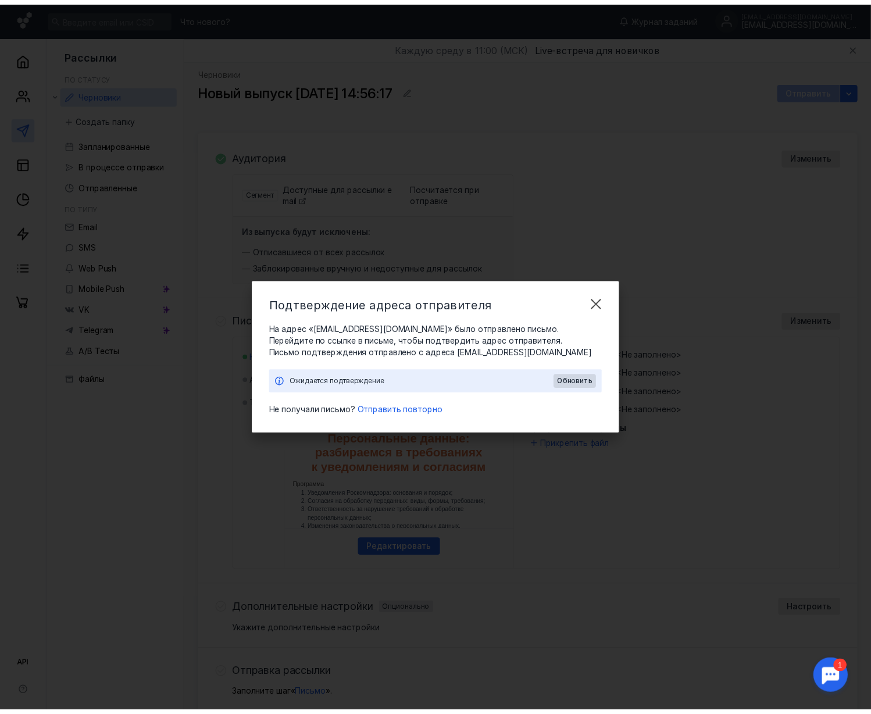
scroll to position [0, 0]
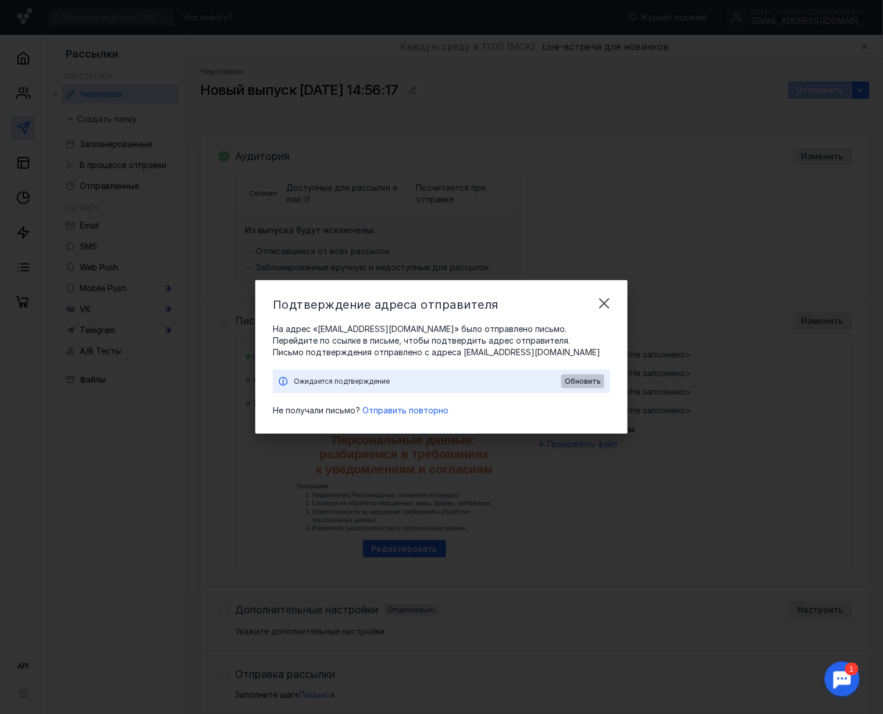
click at [573, 380] on span "Обновить" at bounding box center [583, 381] width 36 height 8
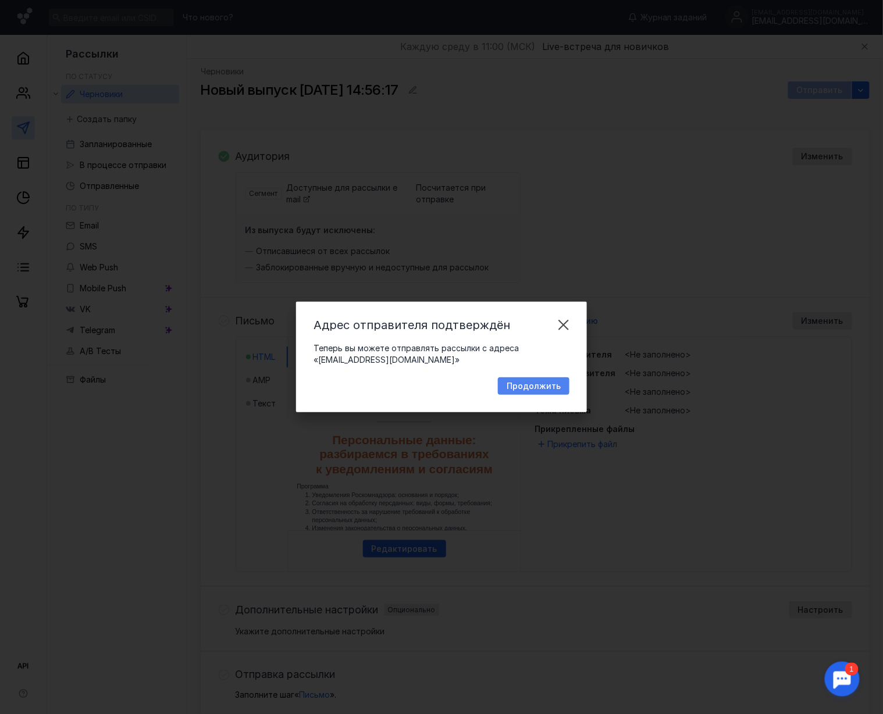
click at [529, 383] on span "Продолжить" at bounding box center [534, 387] width 54 height 10
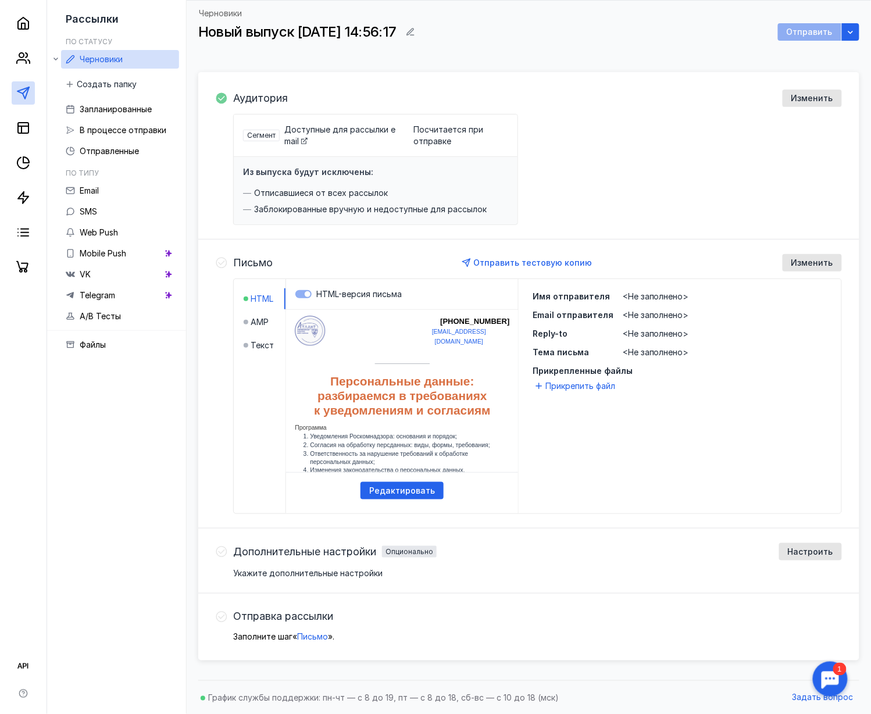
scroll to position [61, 0]
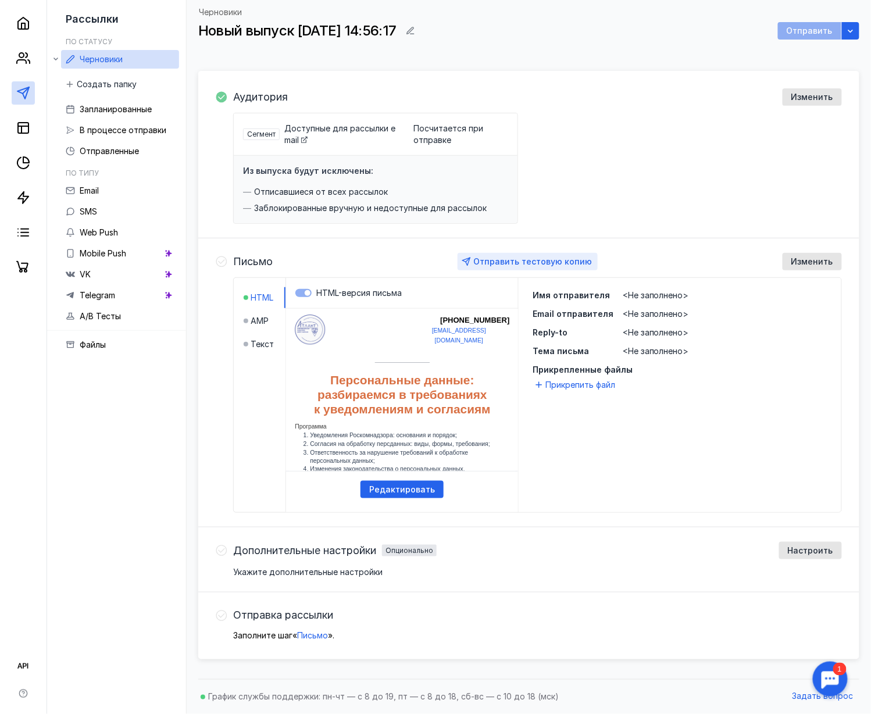
click at [571, 259] on span "Отправить тестовую копию" at bounding box center [532, 261] width 119 height 10
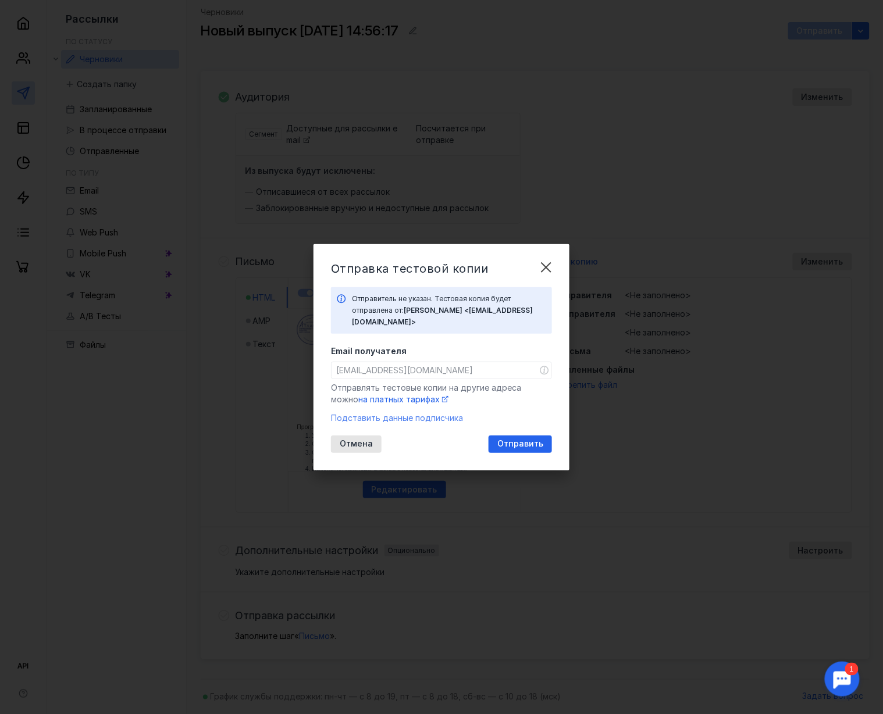
click at [414, 413] on span "Подставить данные подписчика" at bounding box center [397, 418] width 132 height 10
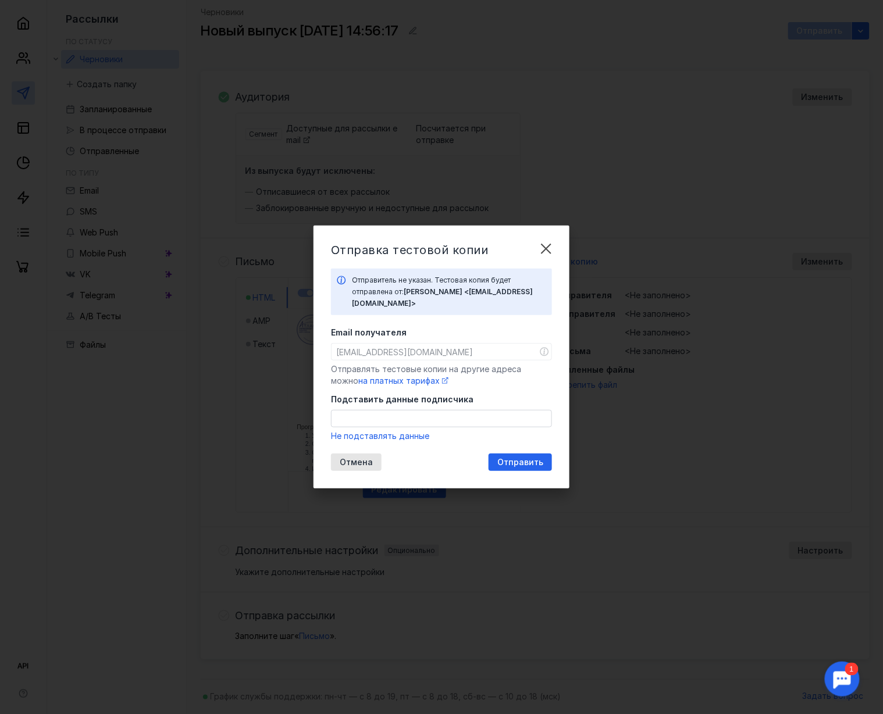
click at [404, 414] on input "Подставить данные подписчика" at bounding box center [441, 419] width 220 height 16
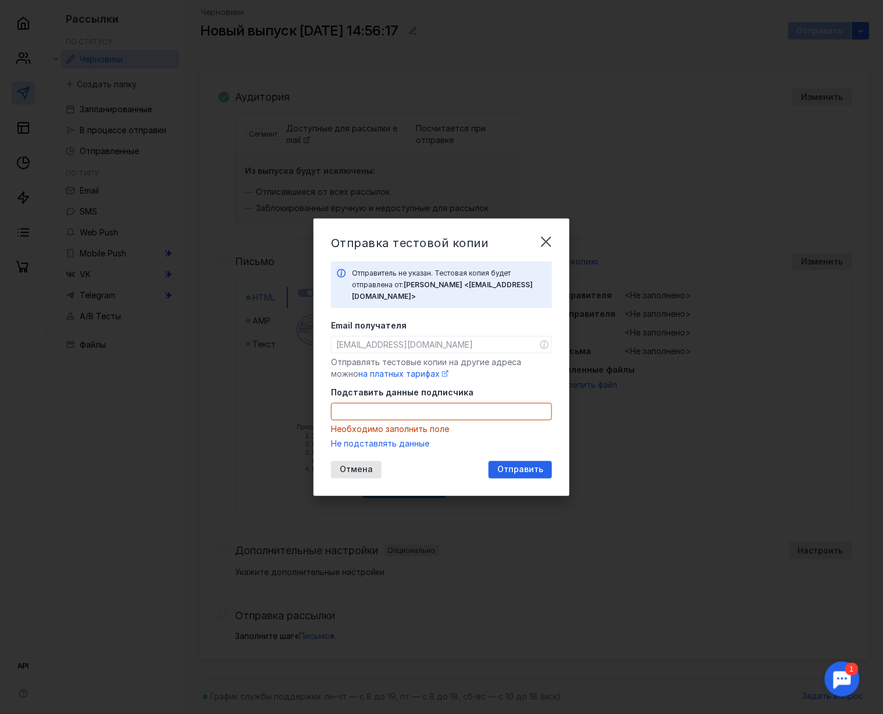
click at [473, 461] on div "Отмена Отправить" at bounding box center [441, 469] width 221 height 17
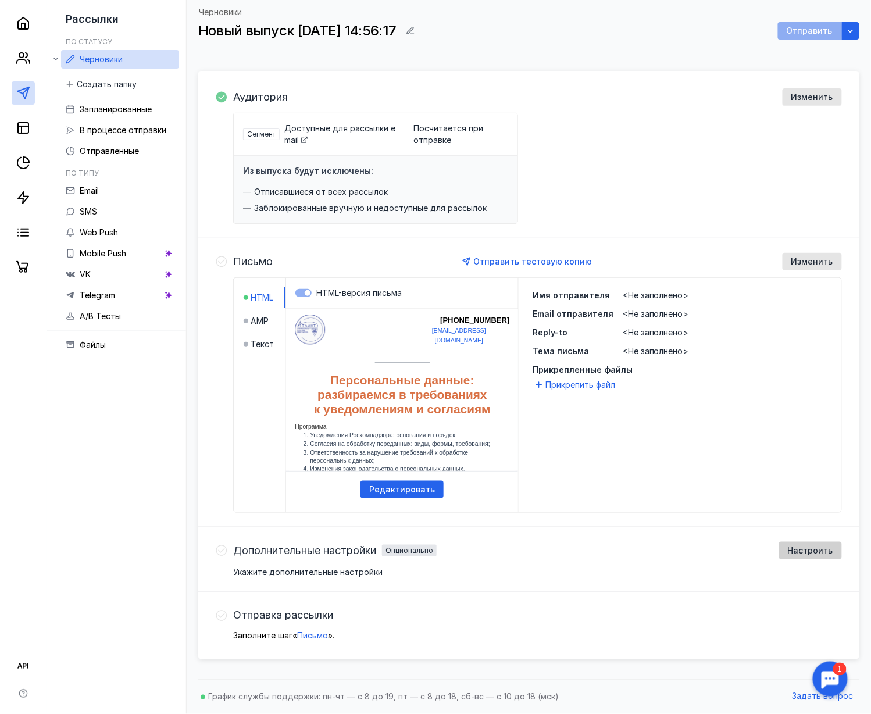
click at [662, 535] on span "Настроить" at bounding box center [810, 551] width 45 height 10
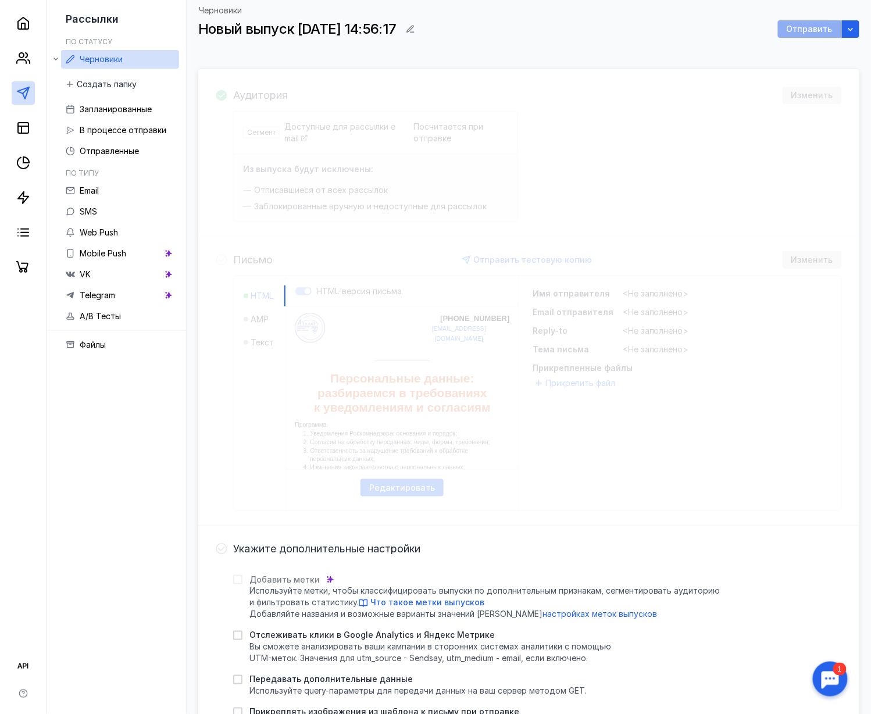
scroll to position [309, 0]
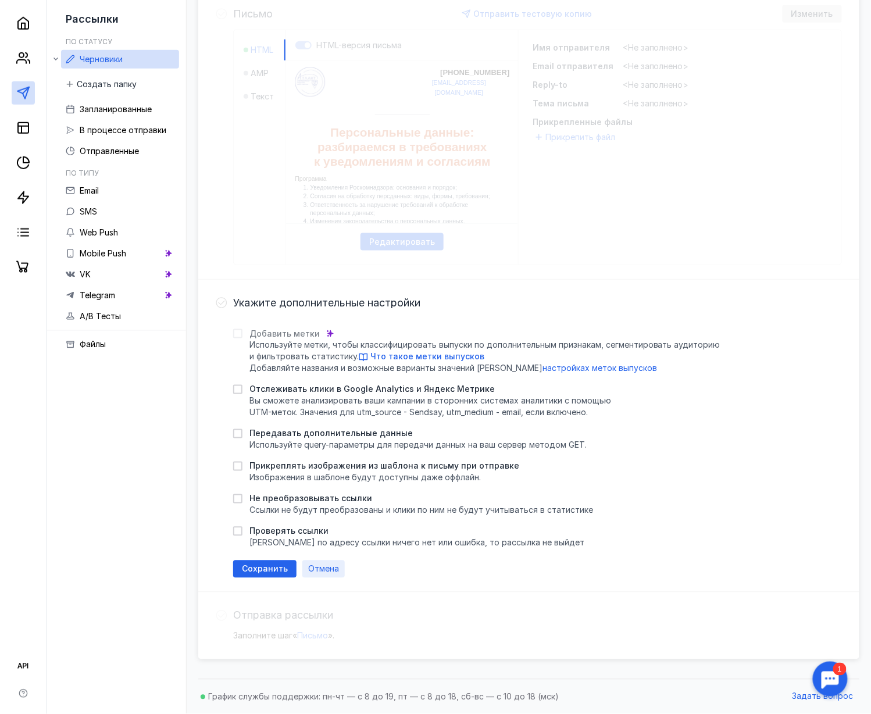
click at [320, 535] on span "Отмена" at bounding box center [323, 570] width 31 height 10
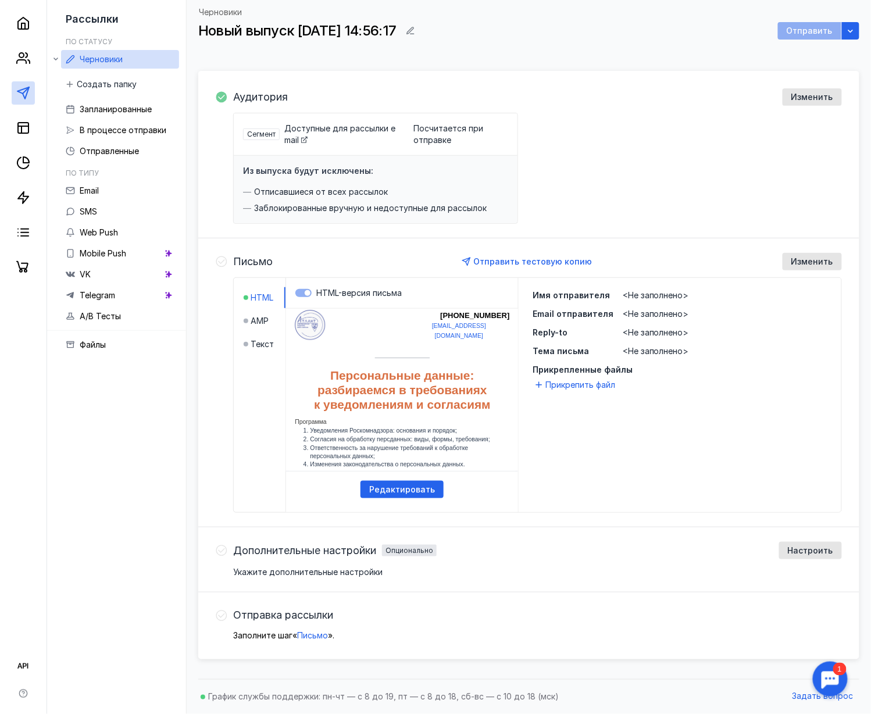
scroll to position [0, 0]
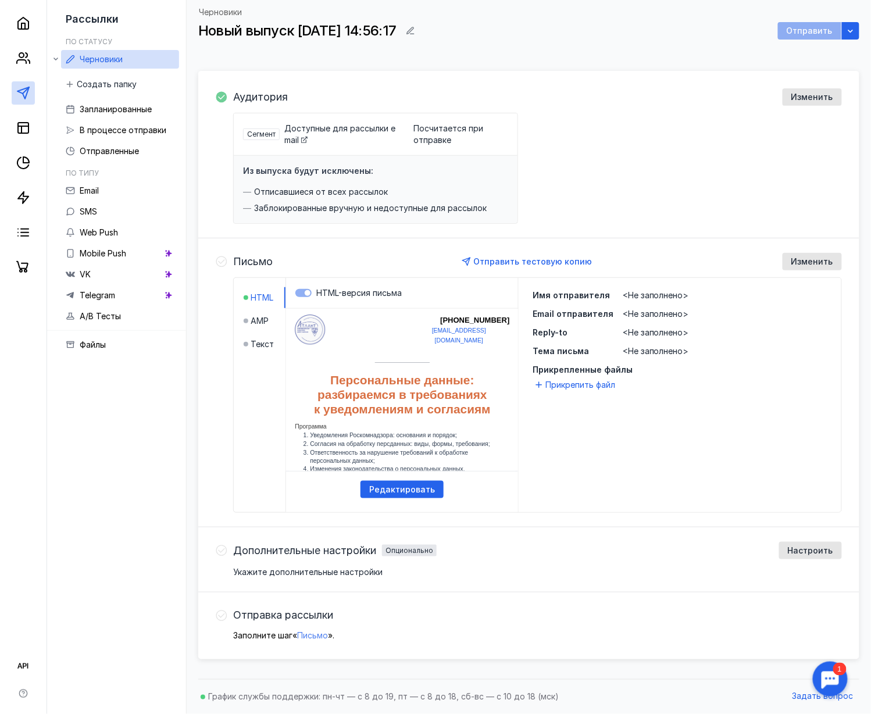
click at [322, 535] on span "Письмо" at bounding box center [312, 636] width 31 height 10
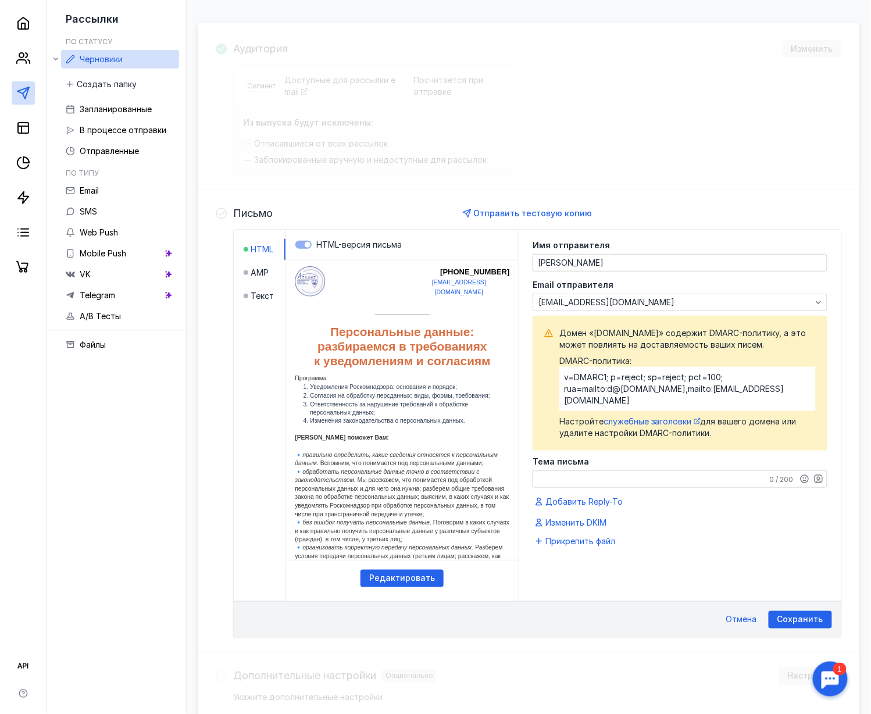
scroll to position [236, 0]
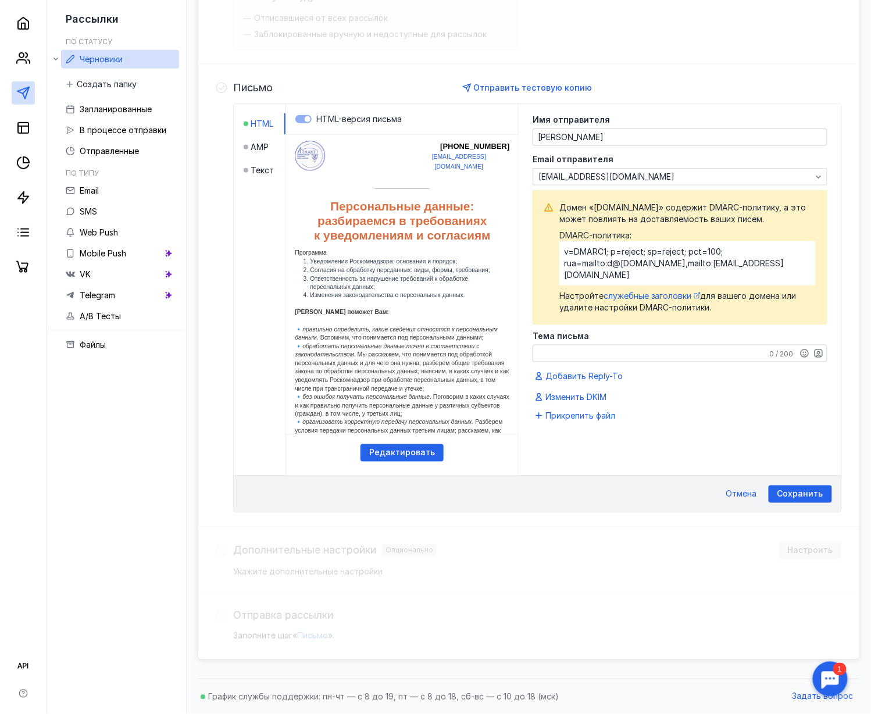
click at [572, 345] on textarea "Тема письма" at bounding box center [680, 353] width 294 height 16
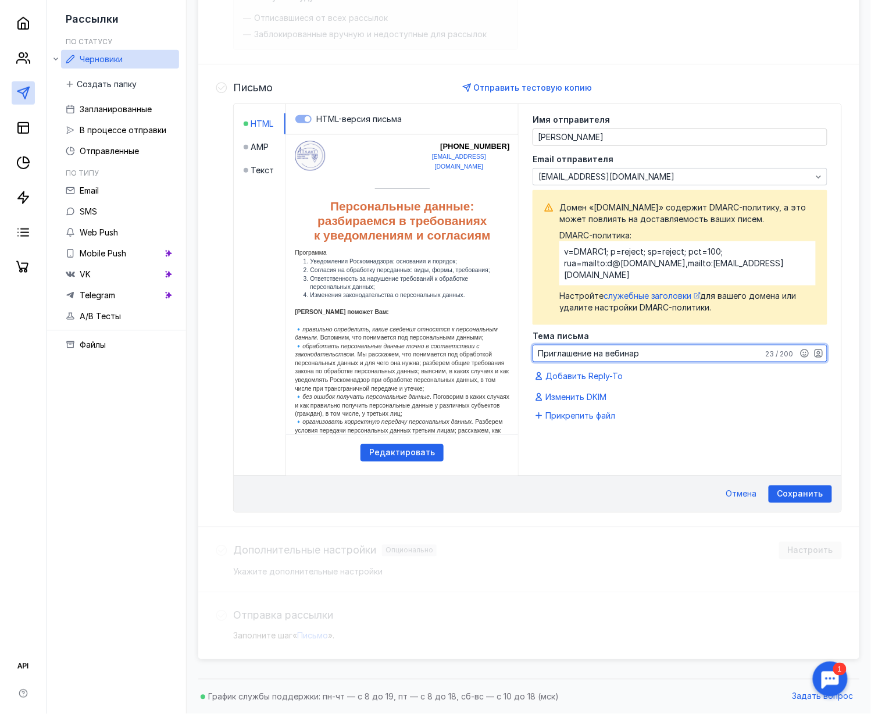
type textarea "Приглашение на вебинар"
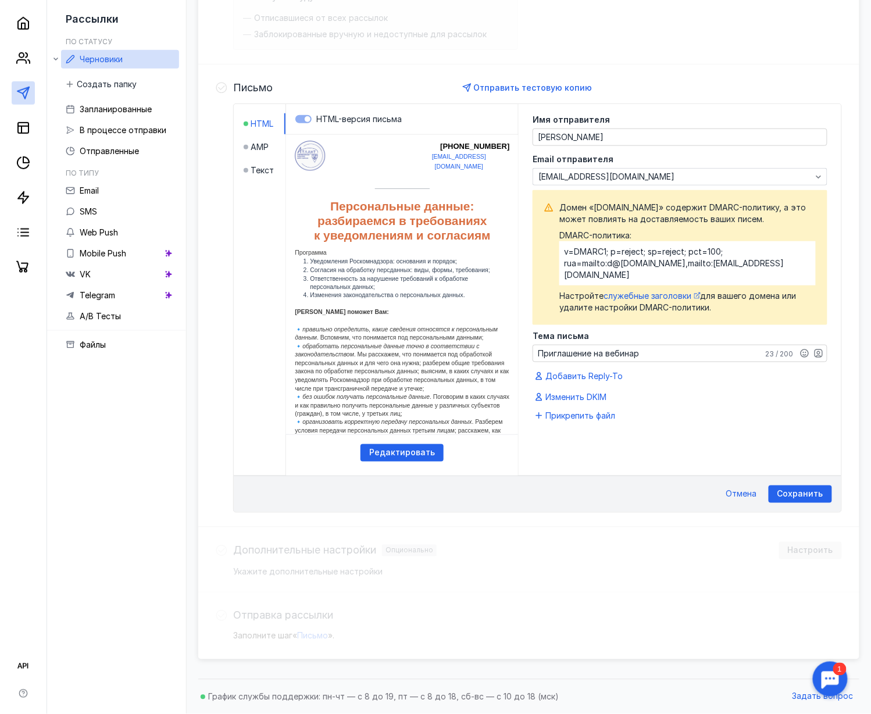
click at [662, 480] on div "Сохранить Отмена" at bounding box center [538, 494] width 608 height 37
click at [662, 492] on span "Сохранить" at bounding box center [801, 495] width 46 height 10
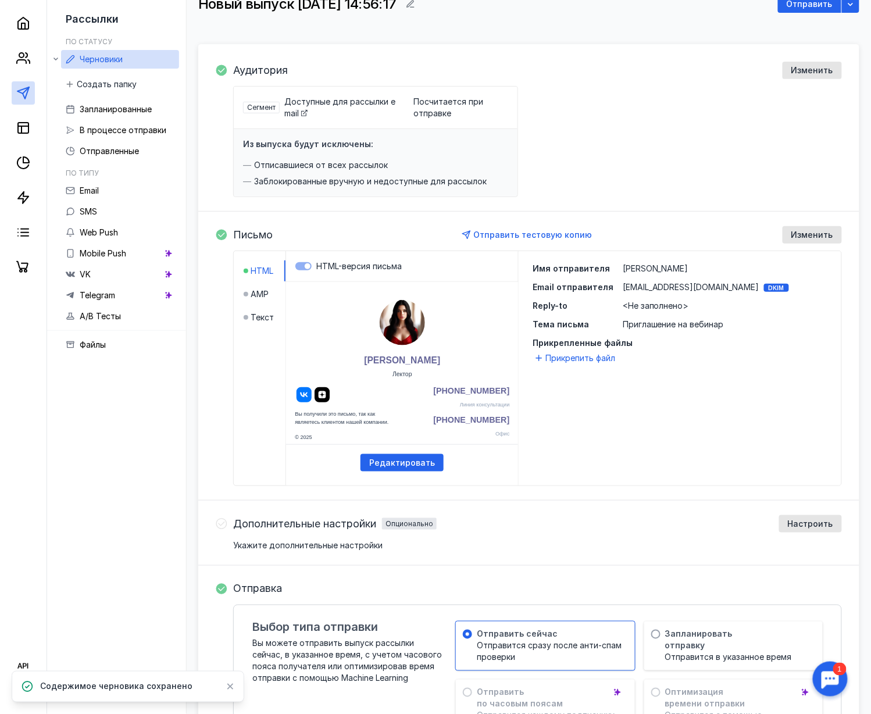
scroll to position [85, 0]
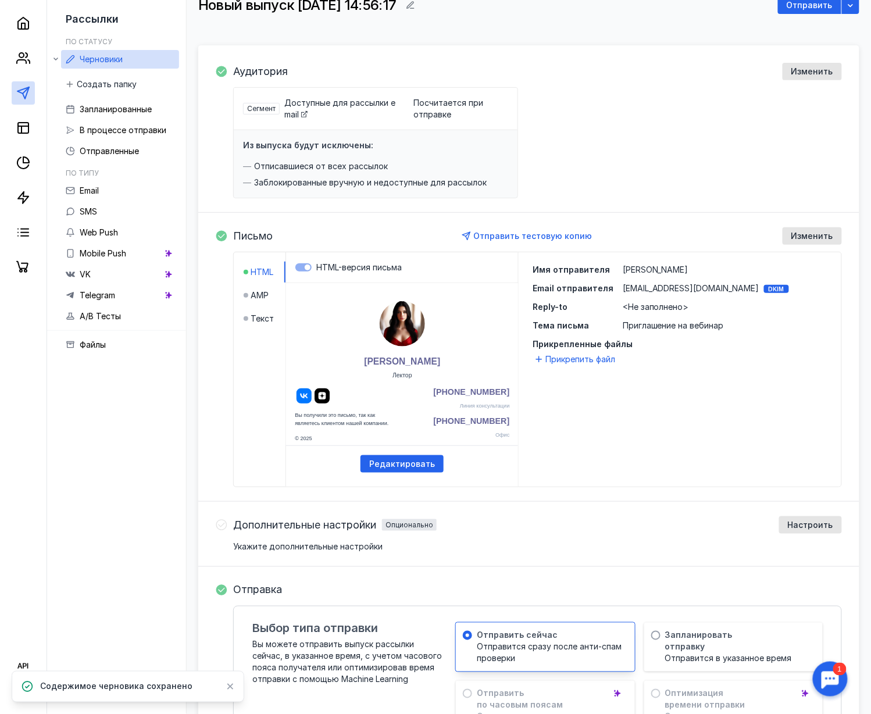
click at [544, 535] on div "Отправить сейчас Отправится сразу после анти-спам проверки" at bounding box center [545, 647] width 179 height 49
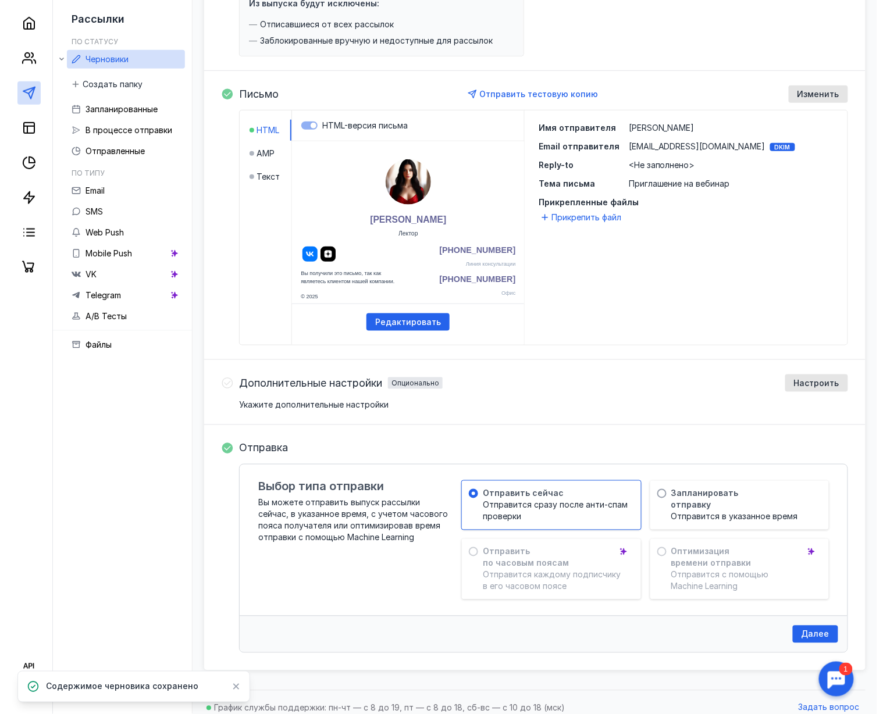
scroll to position [240, 0]
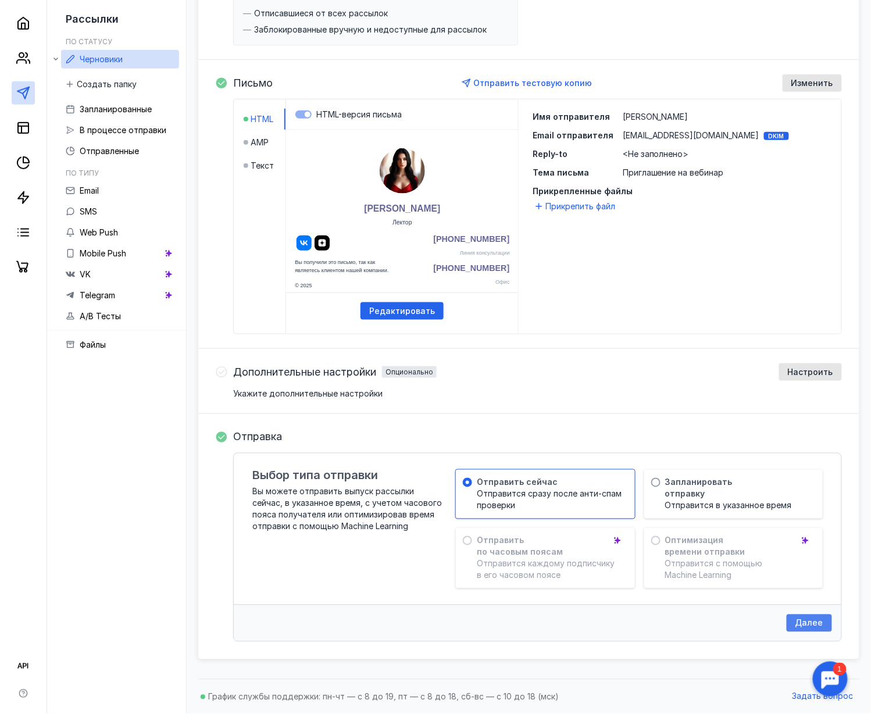
click at [662, 535] on span "Далее" at bounding box center [810, 624] width 28 height 10
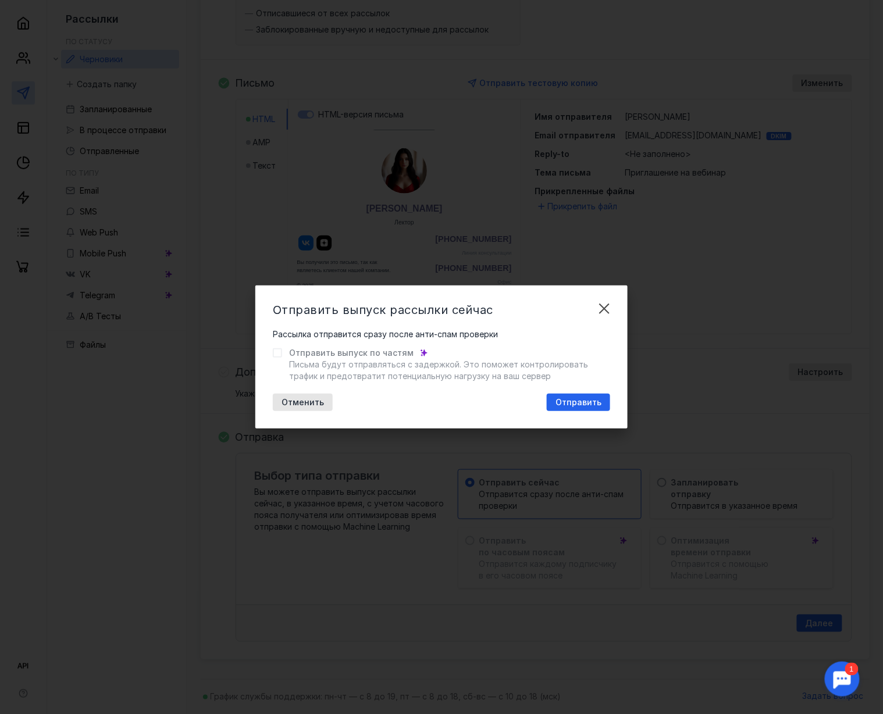
click at [291, 352] on span "Отправить выпуск по частям" at bounding box center [351, 353] width 124 height 12
click at [285, 348] on label "Отправить выпуск по частям Письма будут отправляться с задержкой. Это поможет к…" at bounding box center [441, 364] width 337 height 35
click at [280, 354] on icon at bounding box center [277, 353] width 8 height 8
click at [582, 400] on span "Отправить" at bounding box center [578, 403] width 46 height 10
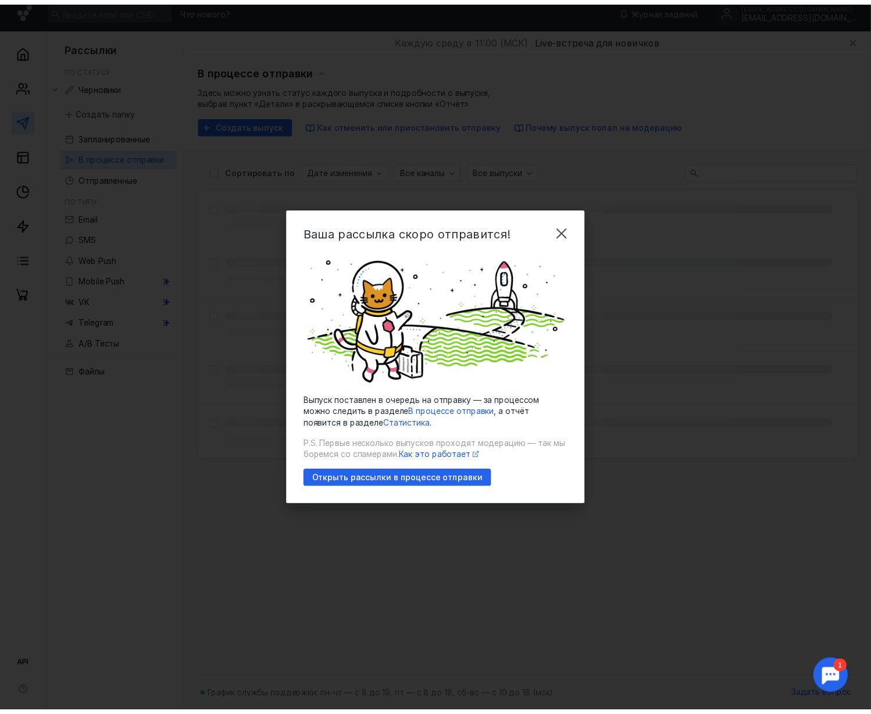
scroll to position [8, 0]
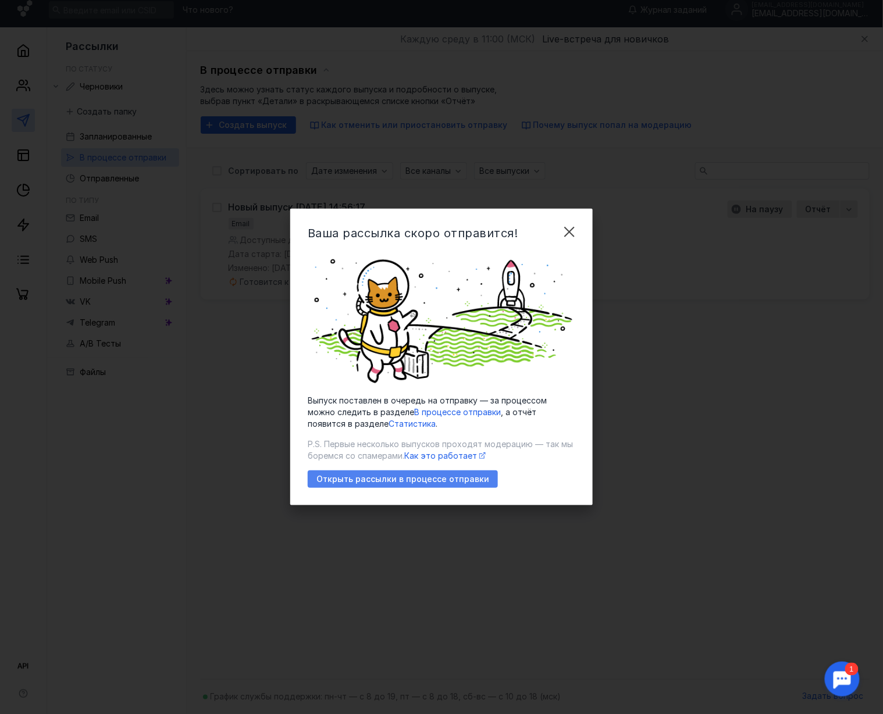
click at [454, 483] on span "Открыть рассылки в процессе отправки" at bounding box center [402, 480] width 173 height 10
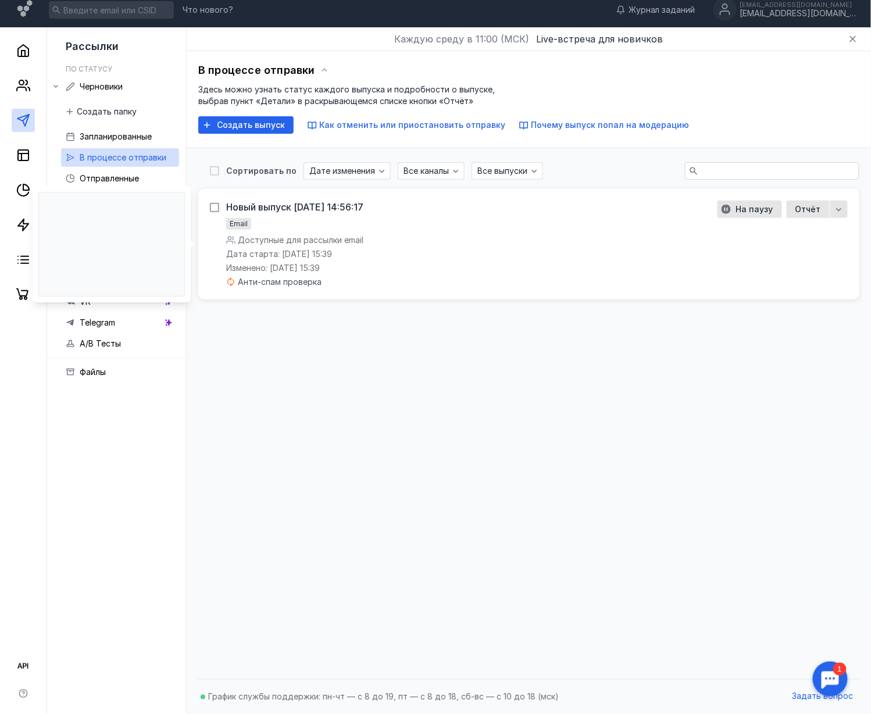
click at [211, 206] on icon at bounding box center [215, 208] width 8 height 8
click at [211, 206] on input "checkbox" at bounding box center [214, 206] width 8 height 8
click at [211, 206] on icon at bounding box center [215, 209] width 8 height 8
click at [211, 206] on input "checkbox" at bounding box center [214, 207] width 8 height 8
checkbox input "false"
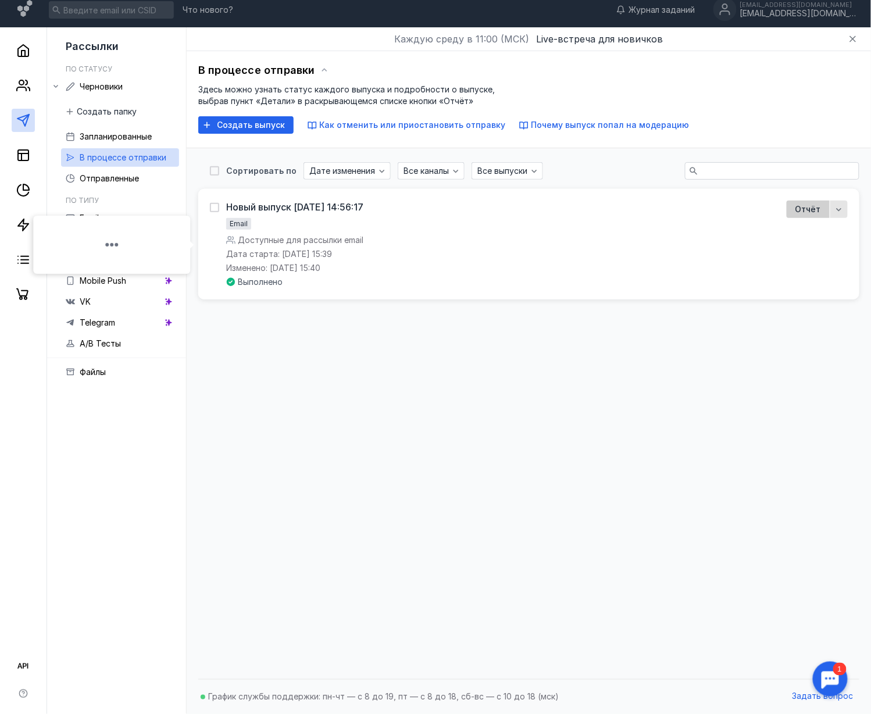
click at [662, 212] on span "Отчёт" at bounding box center [809, 210] width 26 height 12
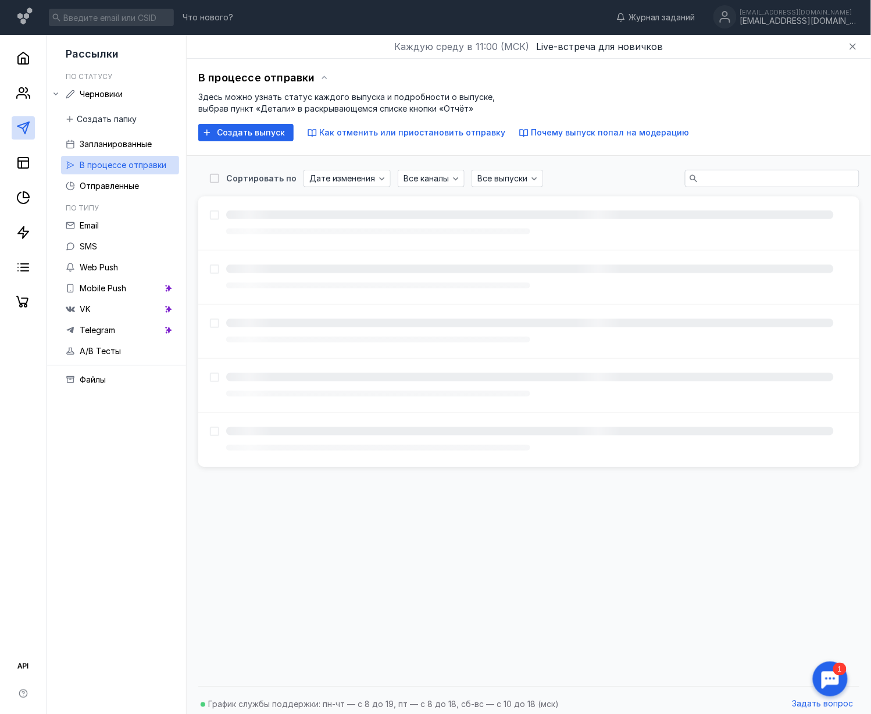
scroll to position [8, 0]
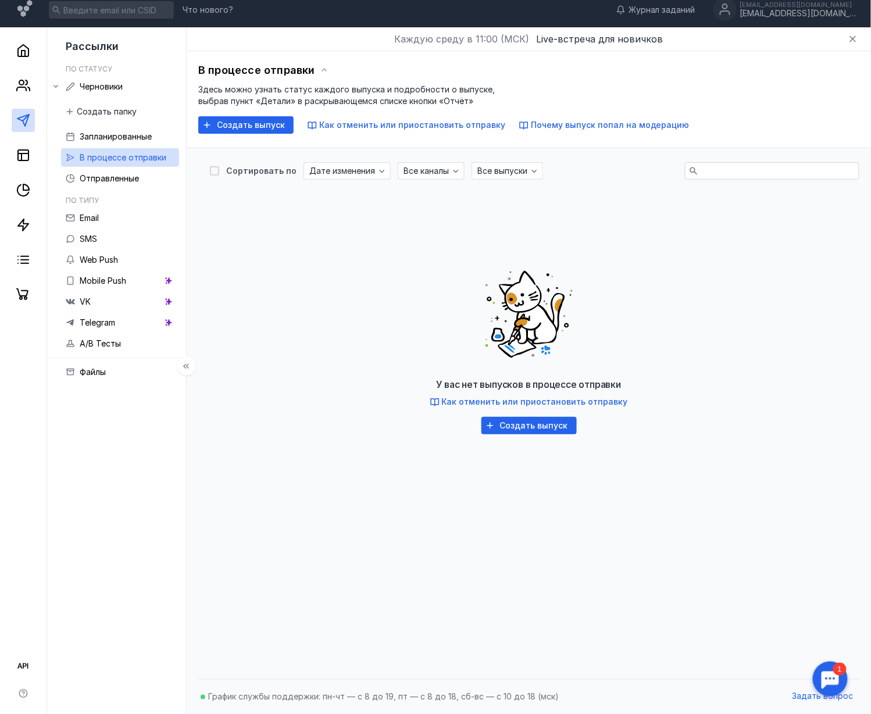
click at [154, 154] on span "В процессе отправки" at bounding box center [123, 157] width 87 height 10
click at [93, 220] on span "Email" at bounding box center [89, 218] width 19 height 10
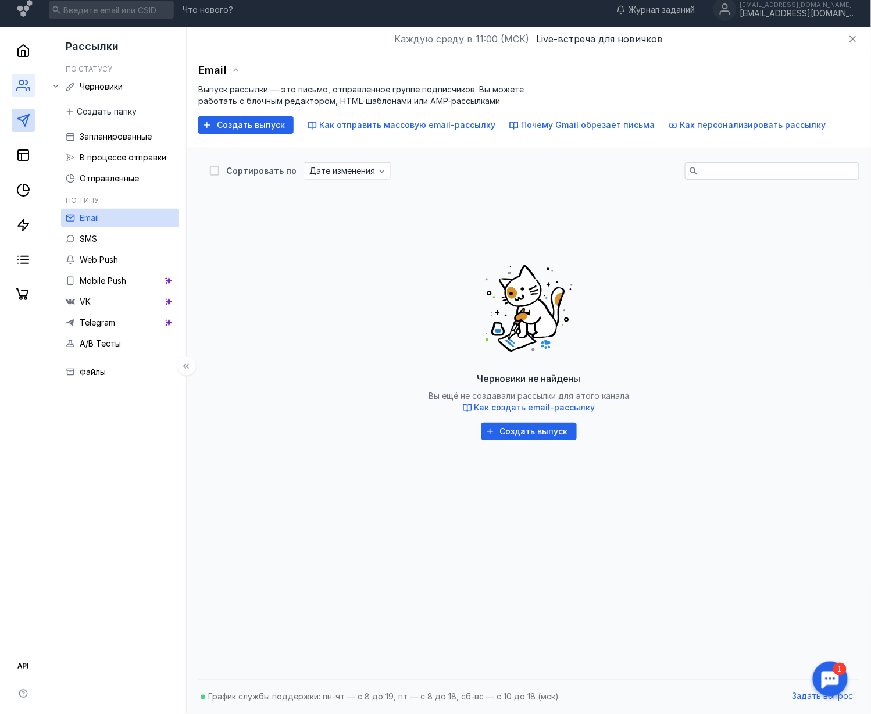
click at [31, 85] on link at bounding box center [23, 85] width 23 height 23
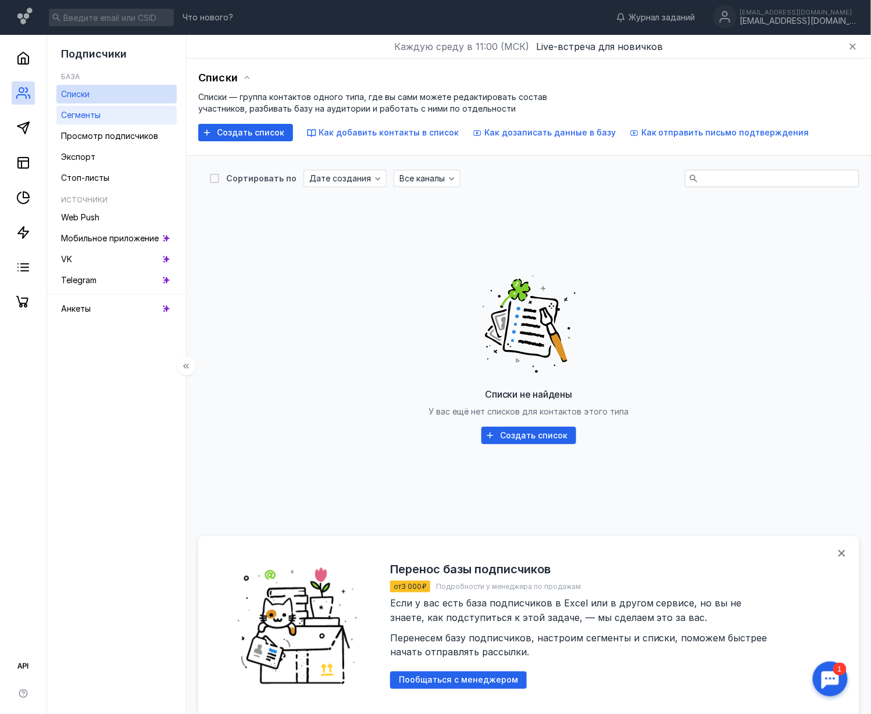
click at [79, 117] on span "Сегменты" at bounding box center [81, 115] width 40 height 10
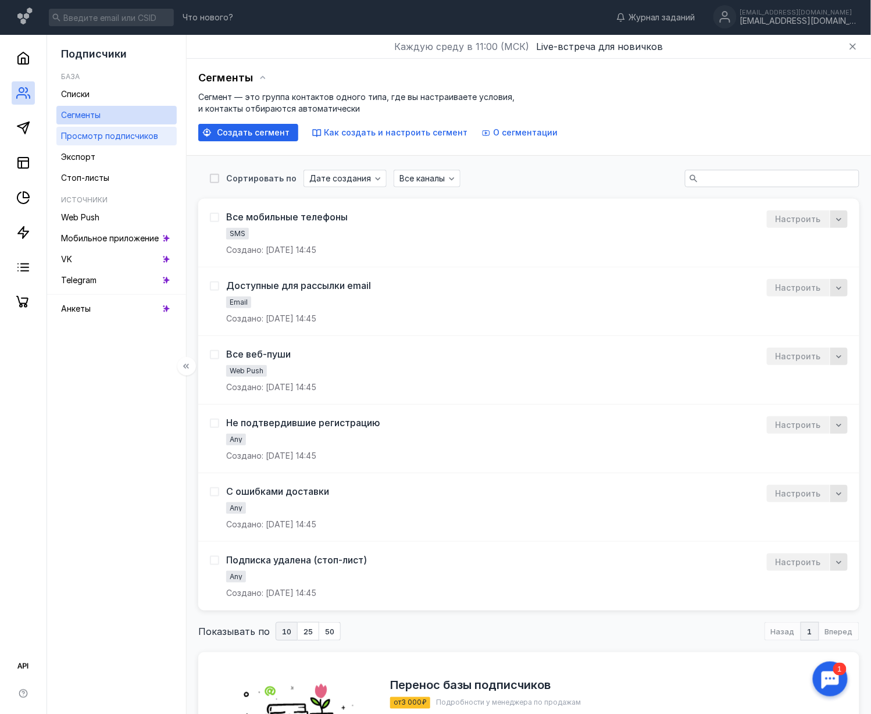
click at [110, 140] on span "Просмотр подписчиков" at bounding box center [109, 136] width 97 height 10
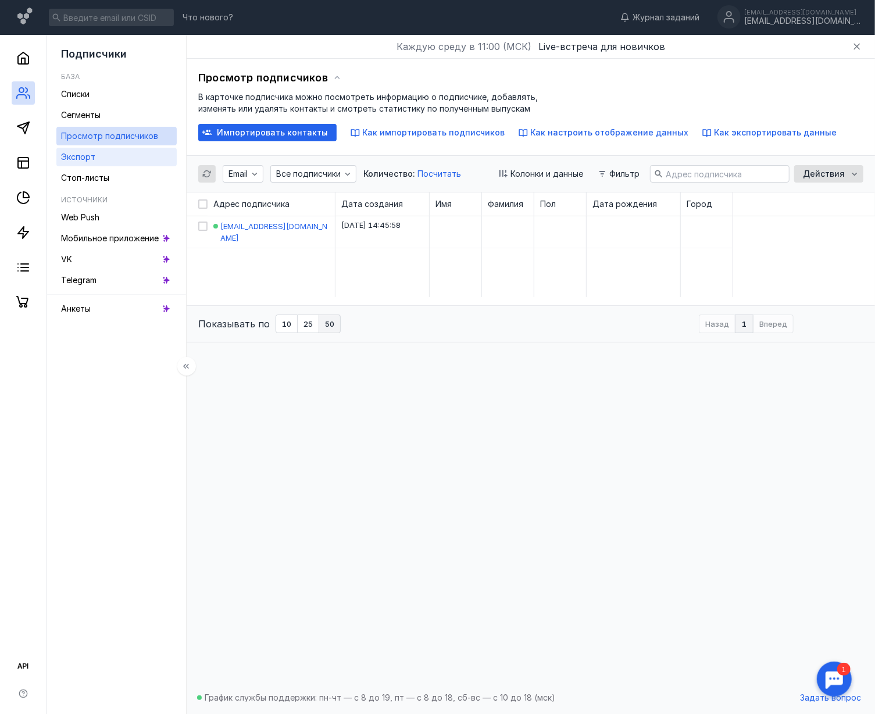
click at [91, 157] on span "Экспорт" at bounding box center [78, 157] width 34 height 10
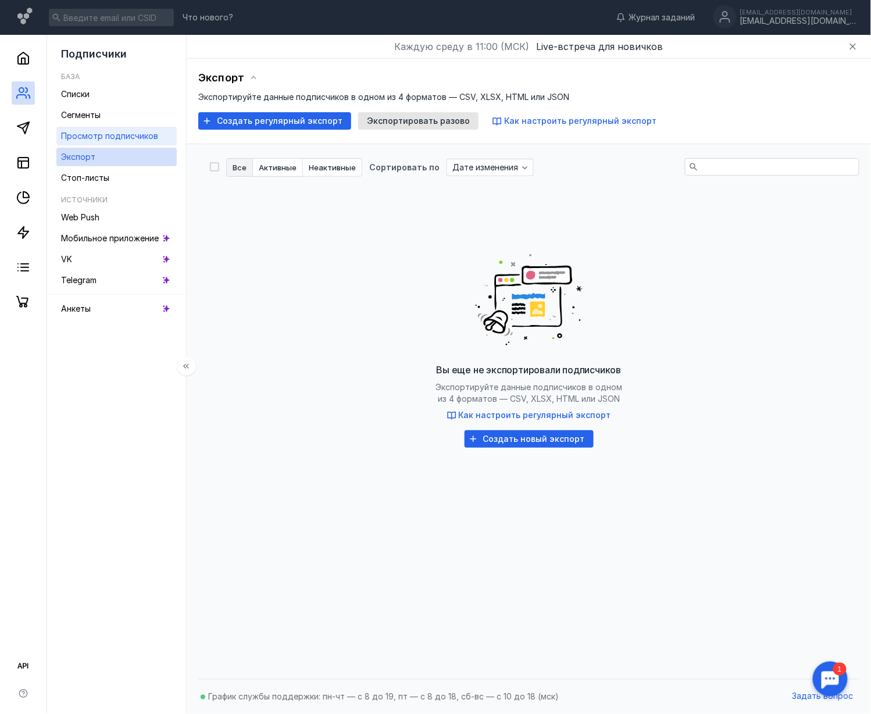
click at [112, 141] on div "Просмотр подписчиков" at bounding box center [109, 136] width 97 height 14
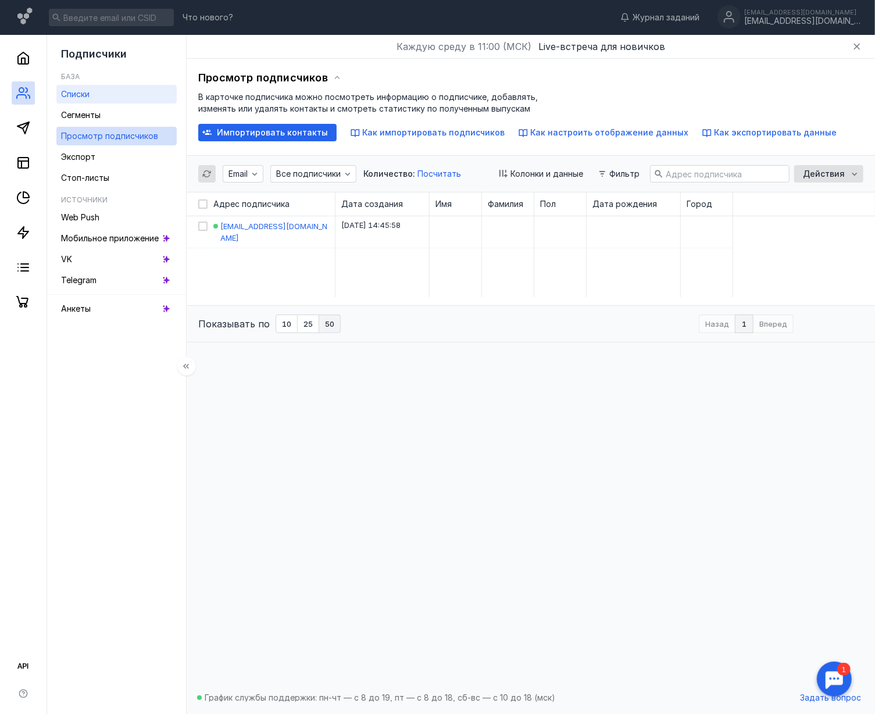
click at [81, 100] on div "Списки" at bounding box center [75, 94] width 28 height 14
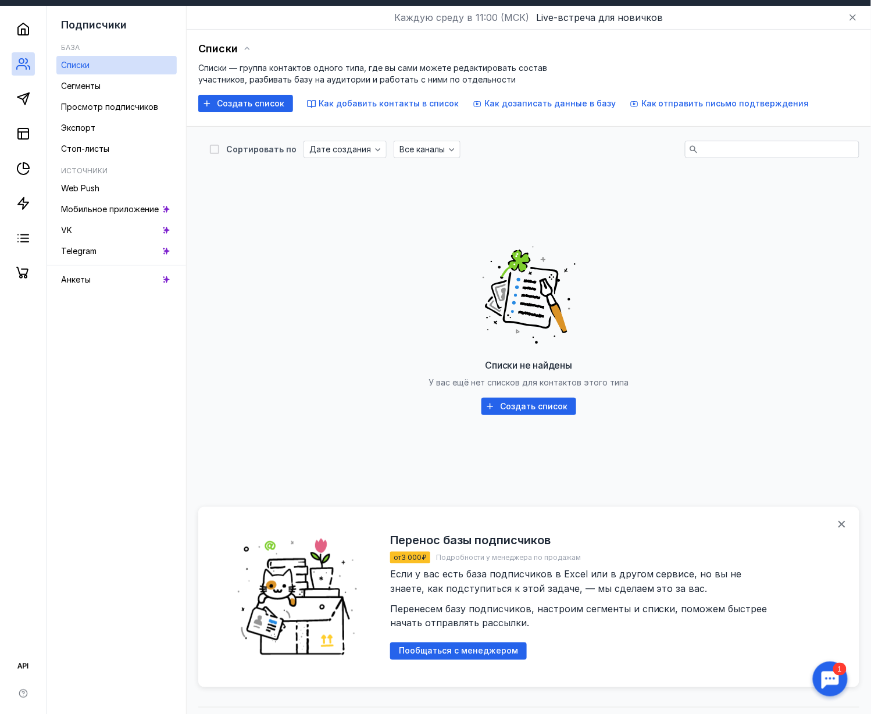
scroll to position [57, 0]
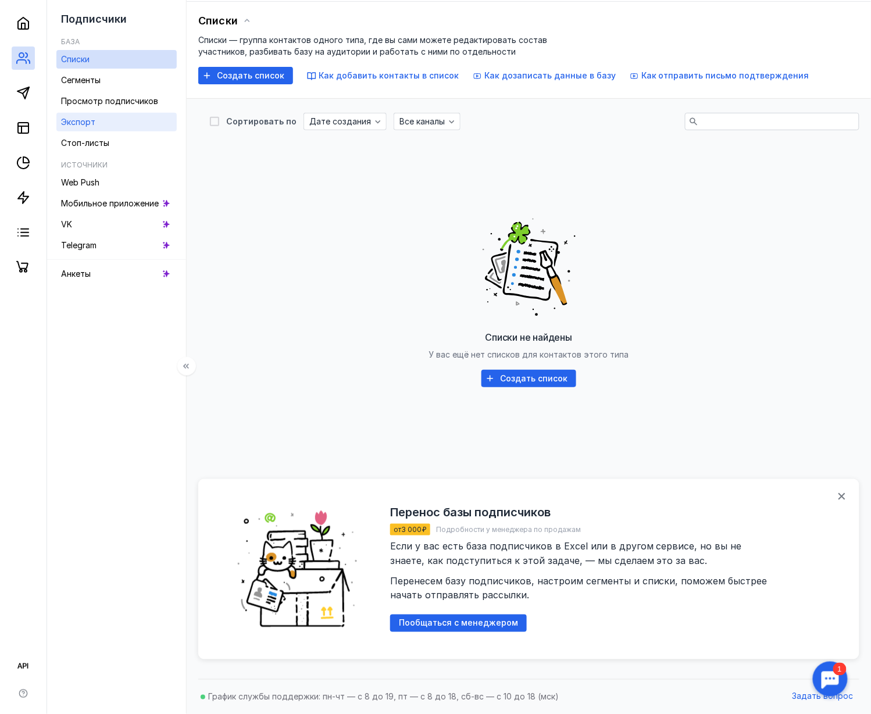
click at [101, 123] on link "Экспорт" at bounding box center [116, 122] width 120 height 19
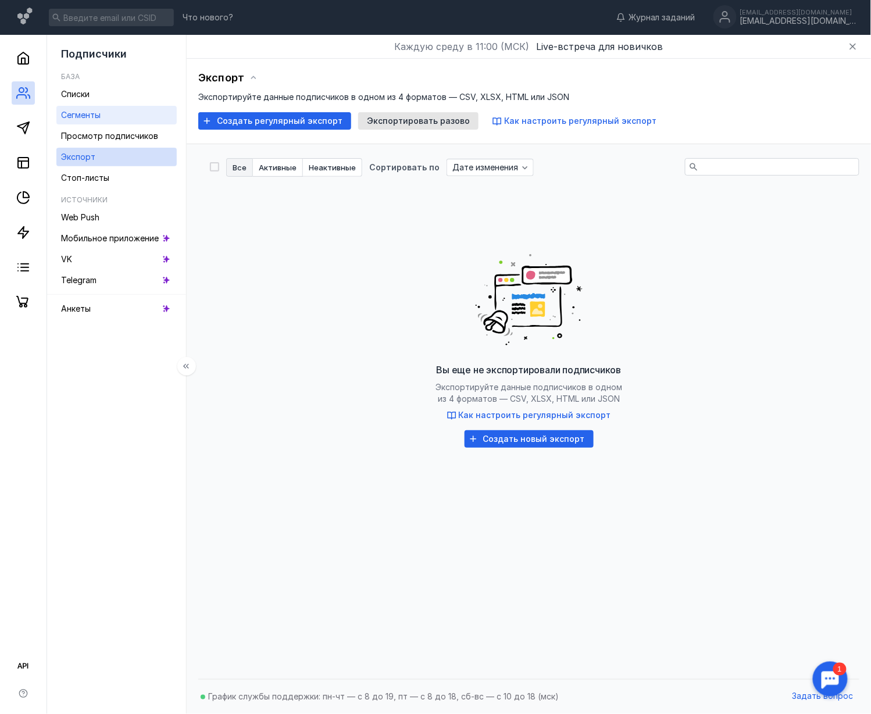
click at [91, 117] on span "Сегменты" at bounding box center [81, 115] width 40 height 10
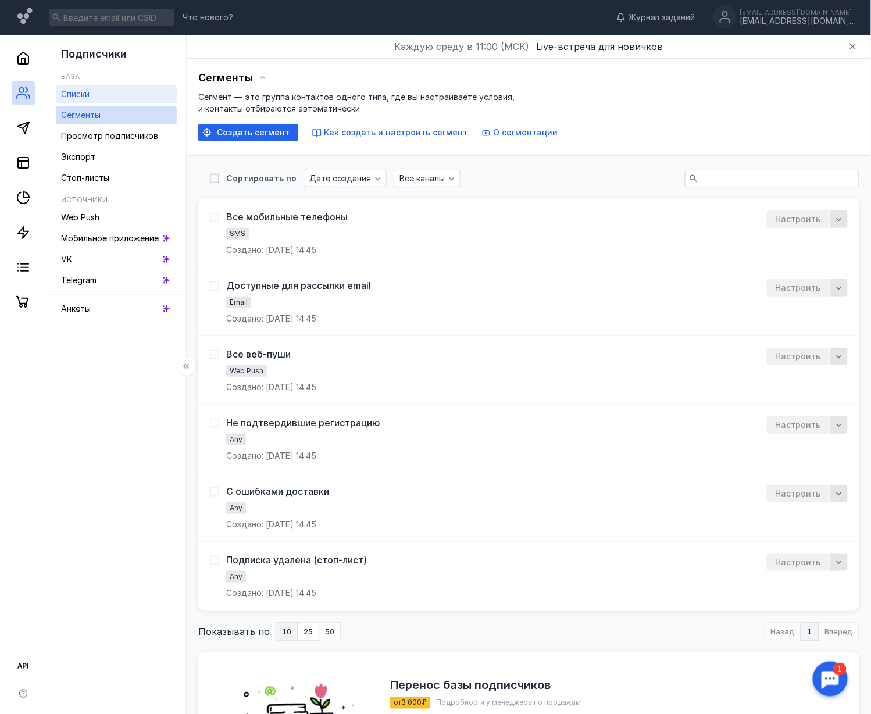
click at [89, 100] on div "Списки" at bounding box center [75, 94] width 28 height 14
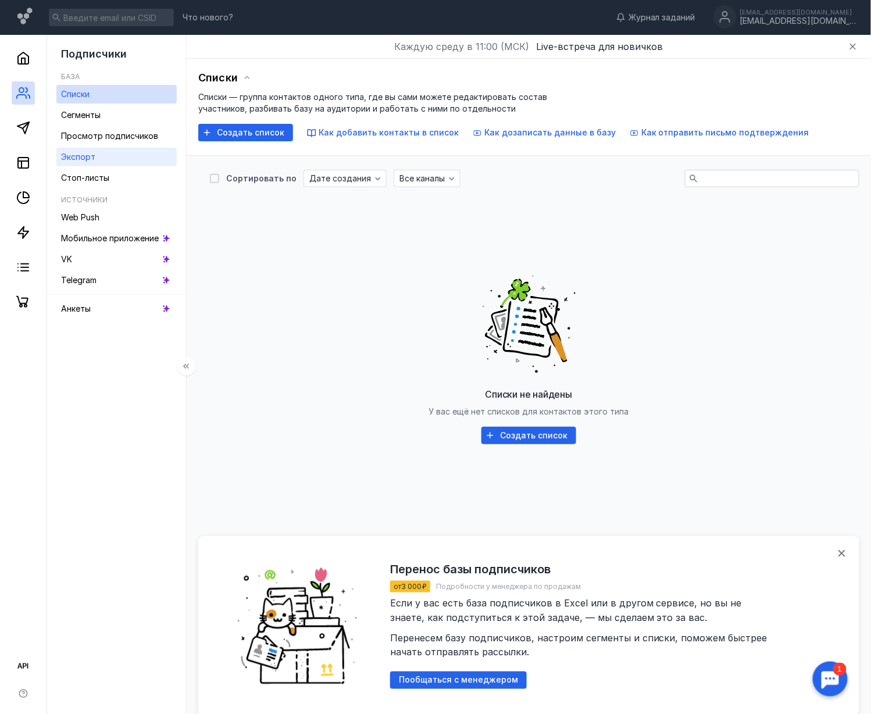
click at [108, 162] on link "Экспорт" at bounding box center [116, 157] width 120 height 19
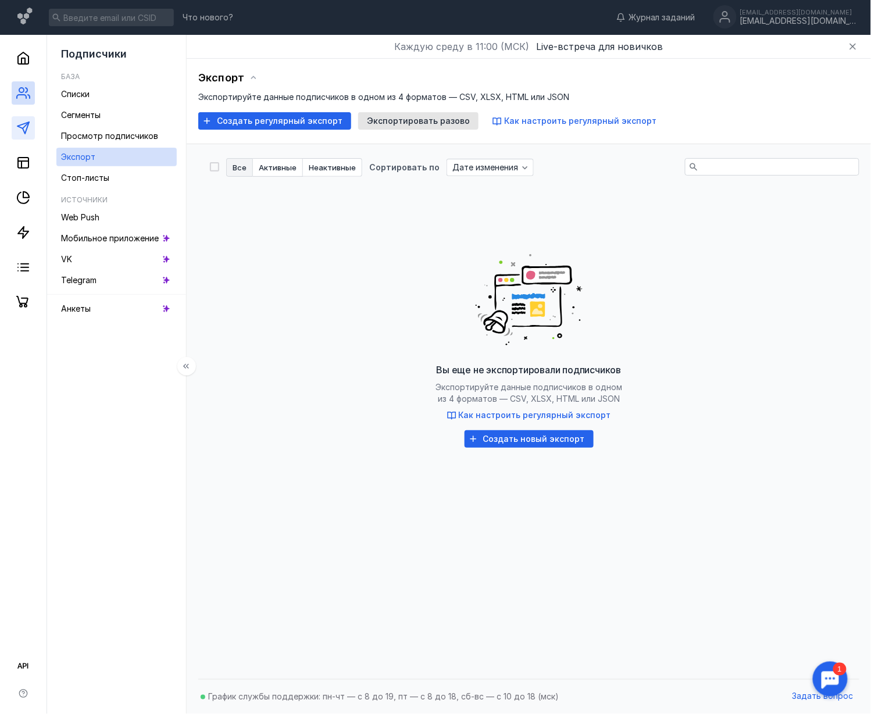
click at [33, 124] on link at bounding box center [23, 127] width 23 height 23
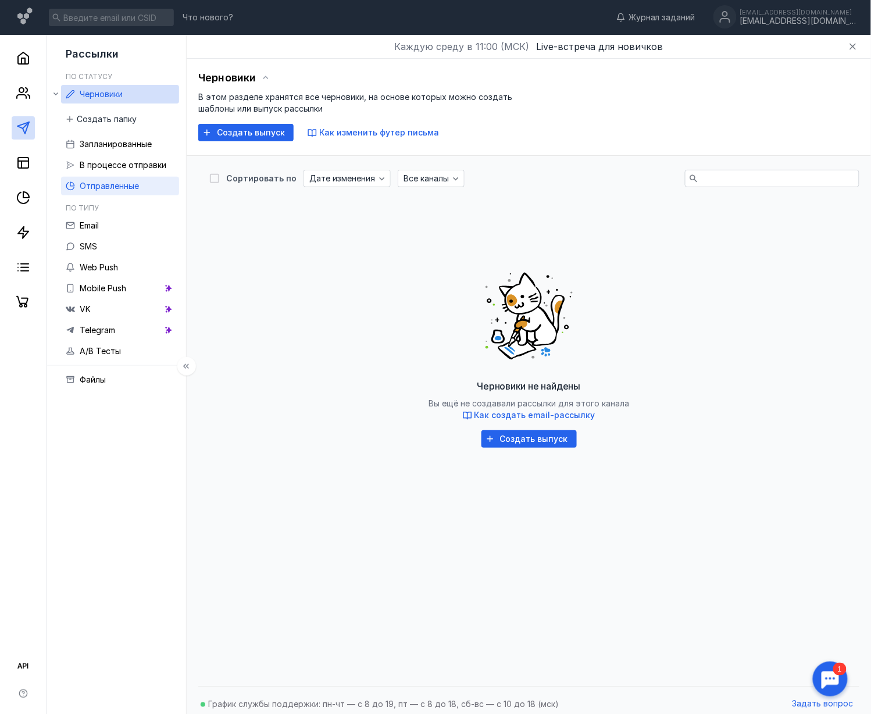
click at [122, 181] on span "Отправленные" at bounding box center [109, 186] width 59 height 10
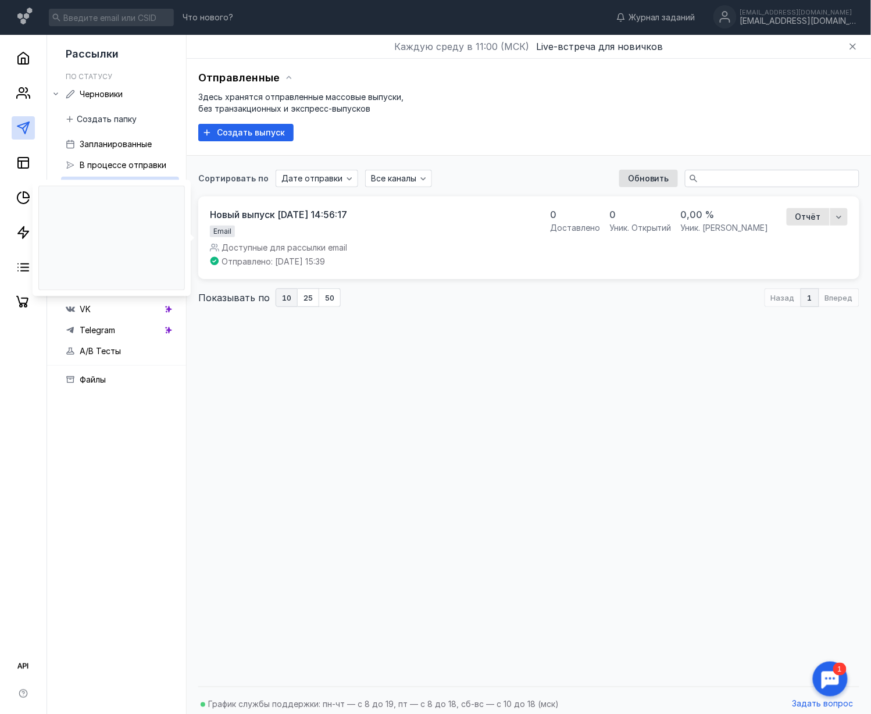
click at [347, 255] on div "Email Доступные для рассылки email Отправлено: [DATE] 15:39" at bounding box center [278, 247] width 137 height 42
click at [317, 249] on span "Доступные для рассылки email" at bounding box center [285, 248] width 126 height 12
click at [305, 211] on div "Новый выпуск [DATE] 14:56:17" at bounding box center [278, 215] width 137 height 12
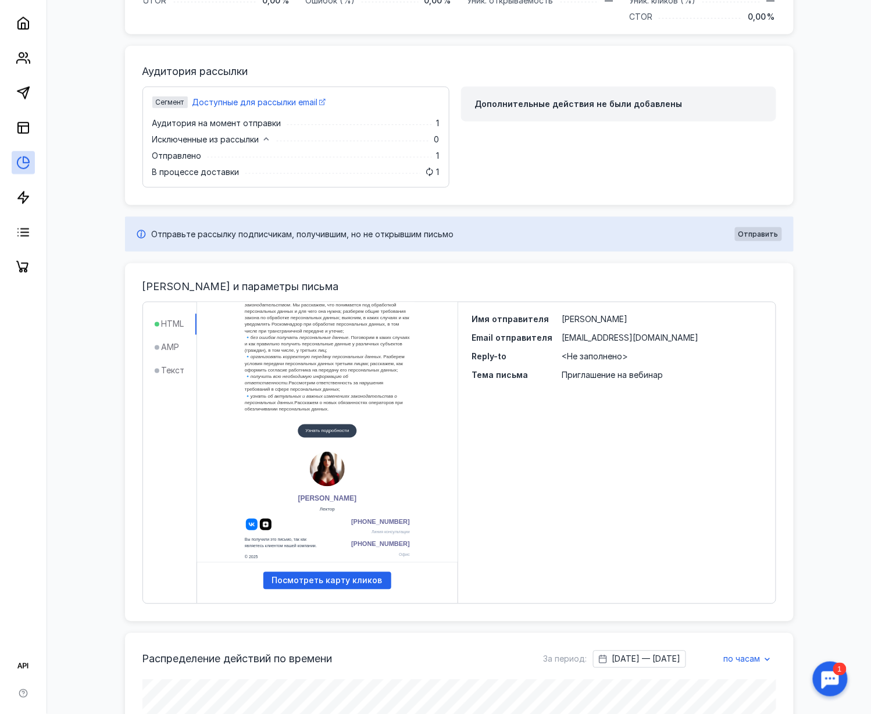
scroll to position [387, 0]
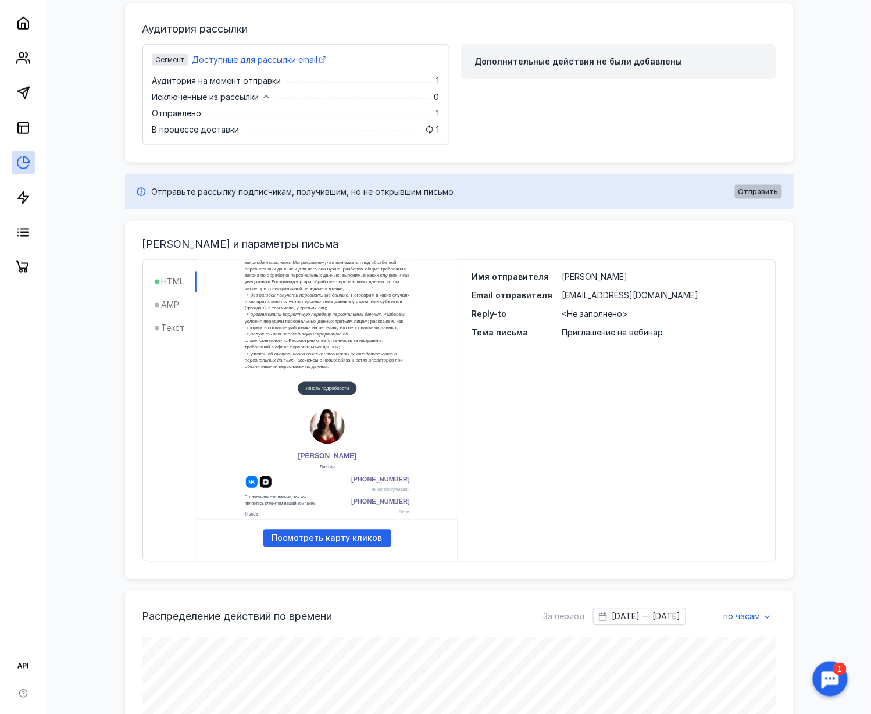
click at [662, 192] on span "Отправить" at bounding box center [759, 192] width 40 height 8
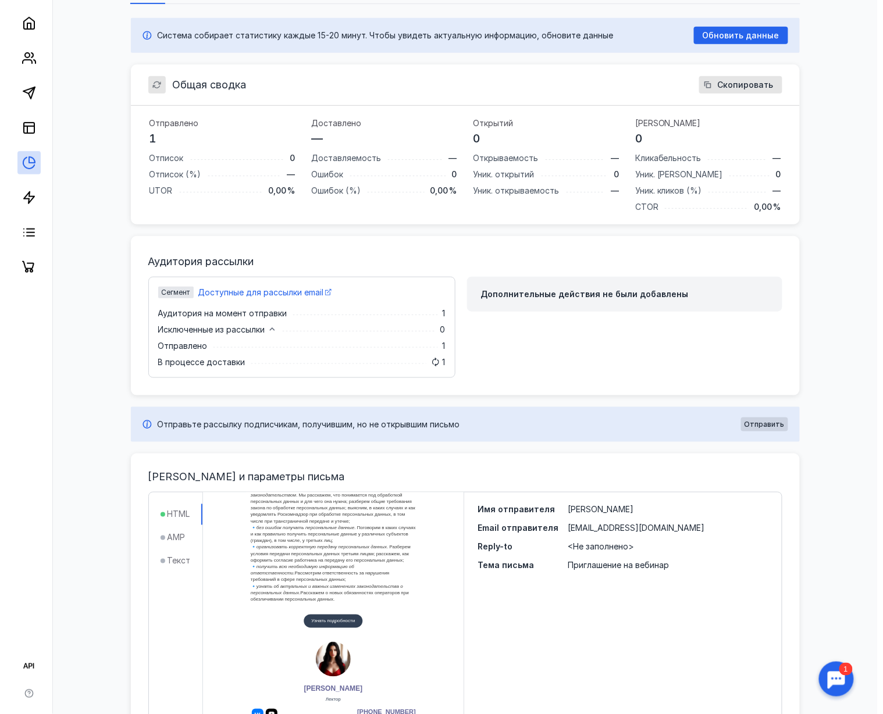
scroll to position [465, 0]
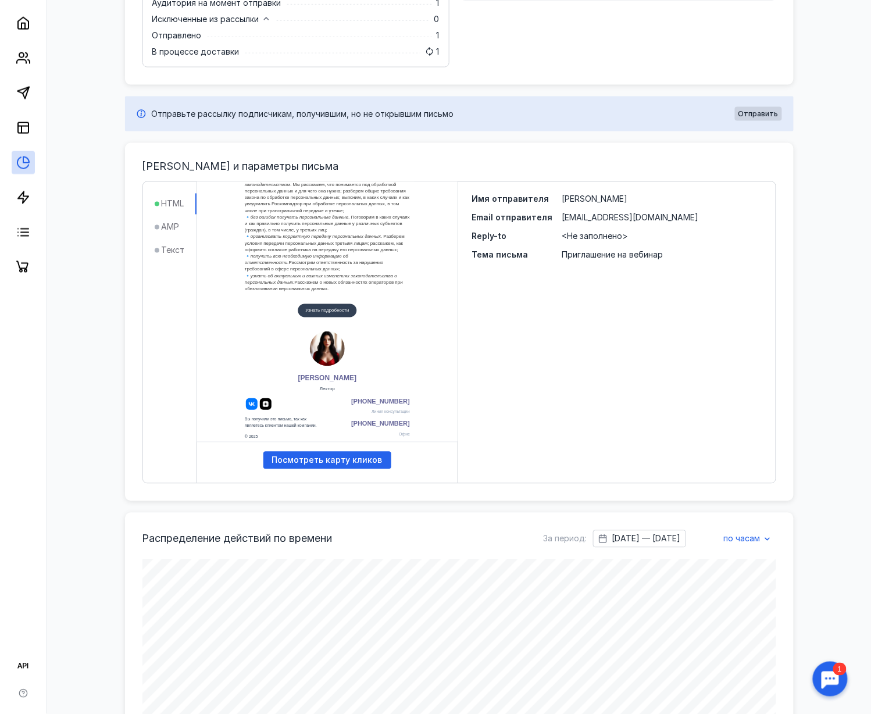
click at [512, 235] on span "Reply-to" at bounding box center [512, 237] width 81 height 12
click at [498, 235] on span "Reply-to" at bounding box center [489, 236] width 35 height 10
click at [331, 461] on span "Посмотреть карту кликов" at bounding box center [327, 461] width 110 height 10
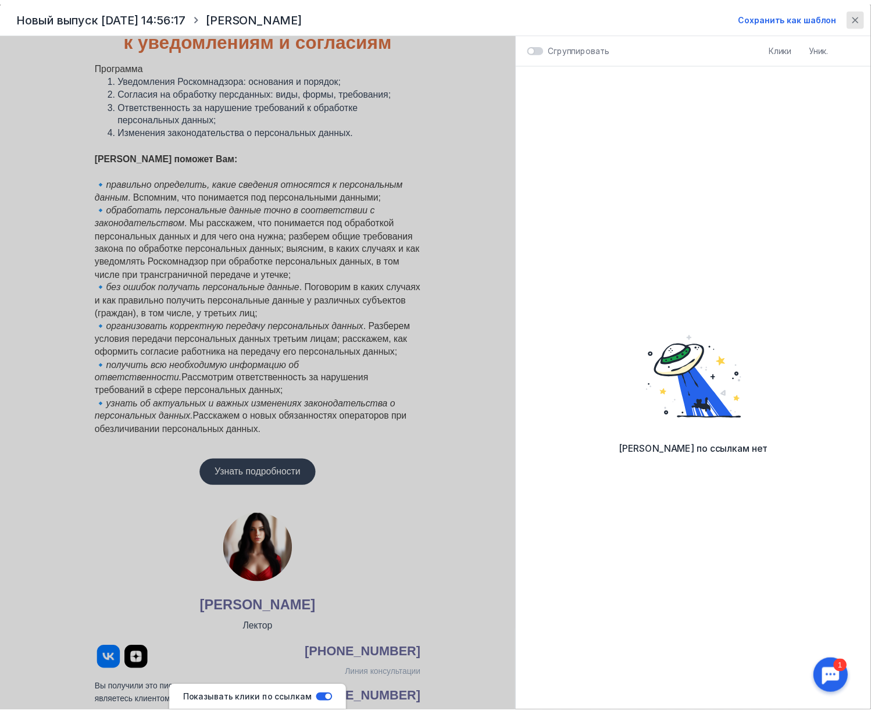
scroll to position [266, 0]
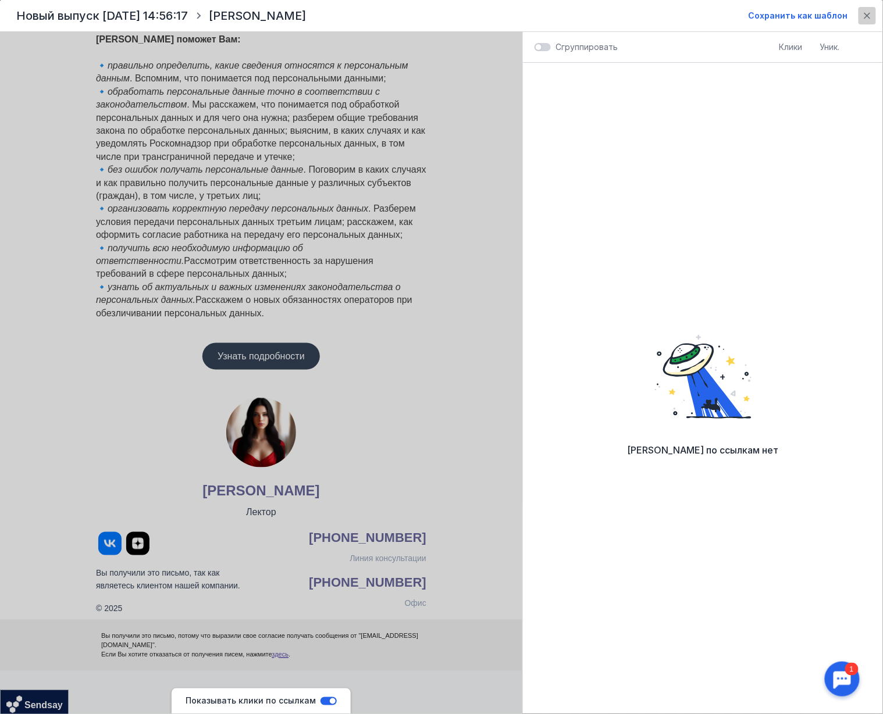
click at [662, 15] on div "button" at bounding box center [866, 15] width 17 height 17
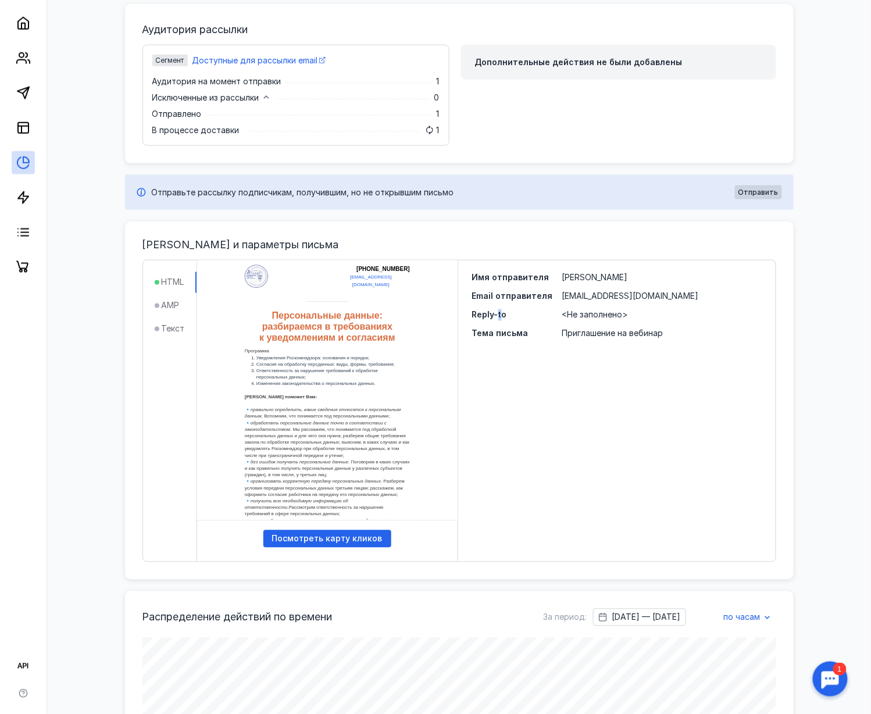
scroll to position [233, 0]
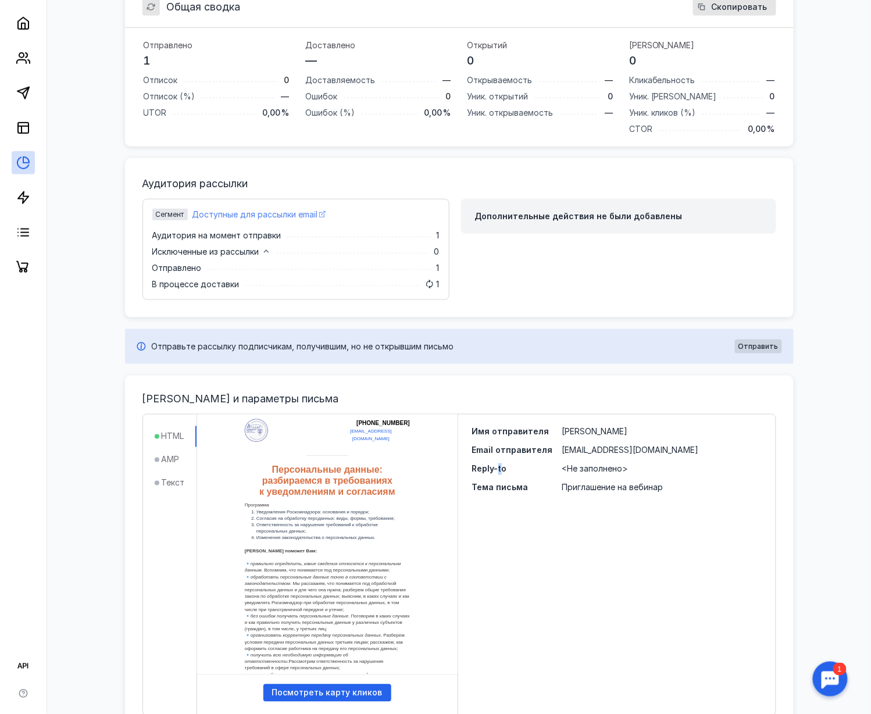
click at [284, 214] on span "Доступные для рассылки email" at bounding box center [255, 215] width 126 height 12
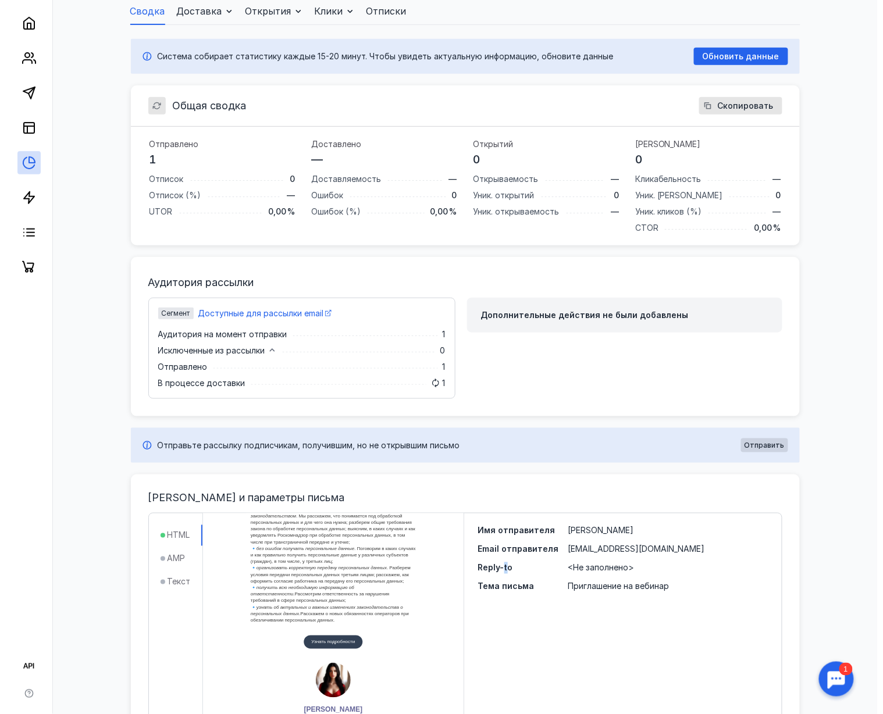
scroll to position [77, 0]
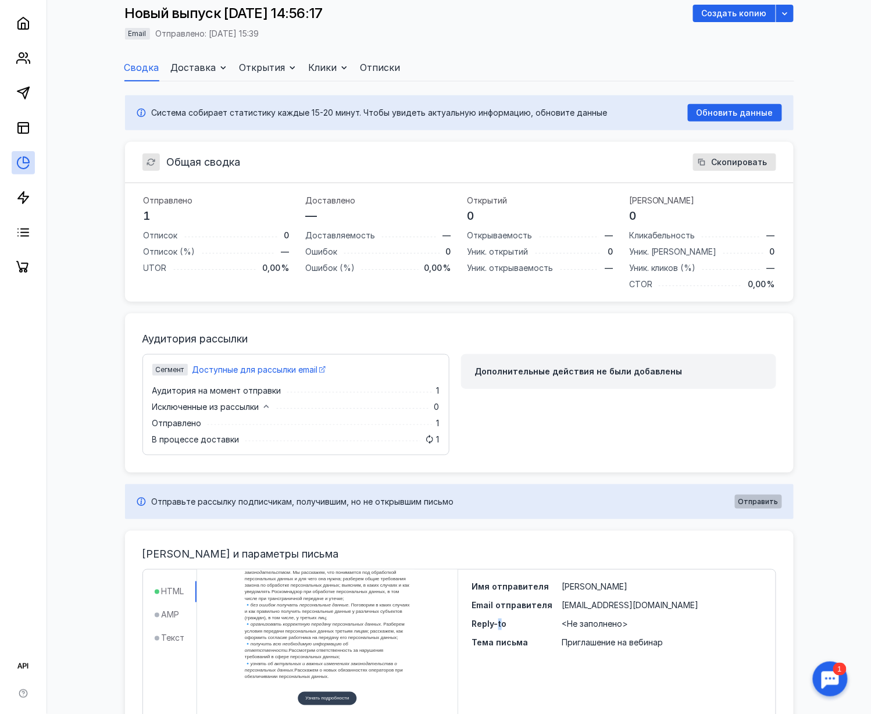
click at [662, 498] on span "Отправить" at bounding box center [759, 502] width 40 height 8
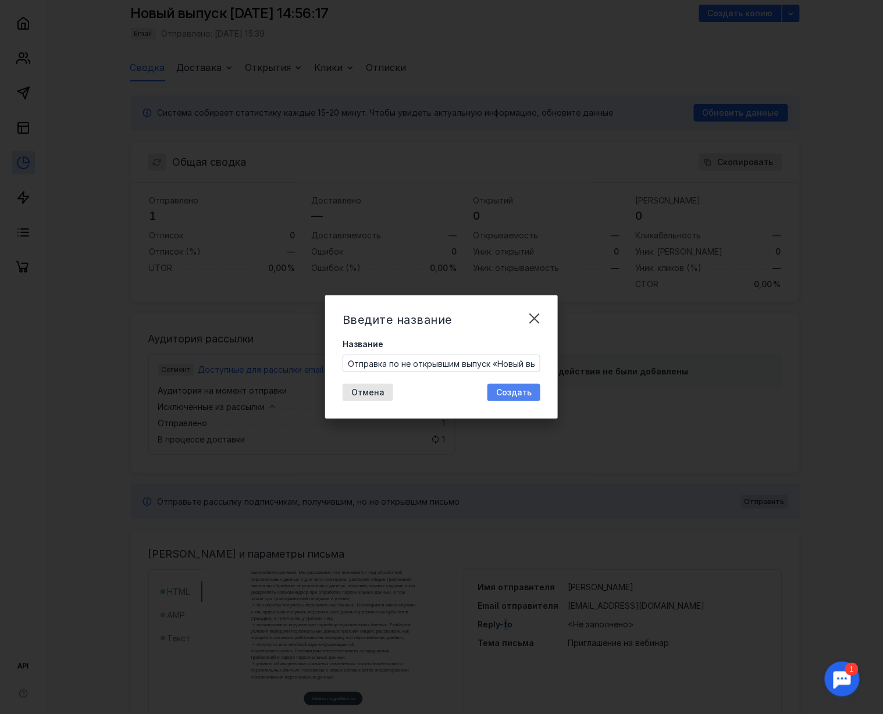
click at [505, 393] on span "Создать" at bounding box center [513, 393] width 35 height 10
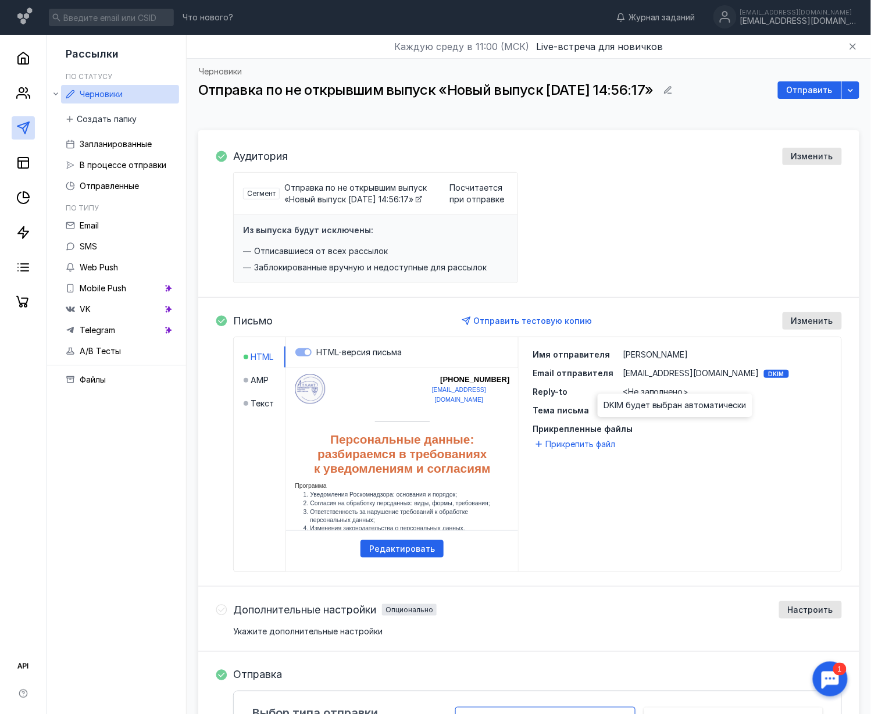
click at [662, 378] on div "DKIM" at bounding box center [776, 374] width 25 height 8
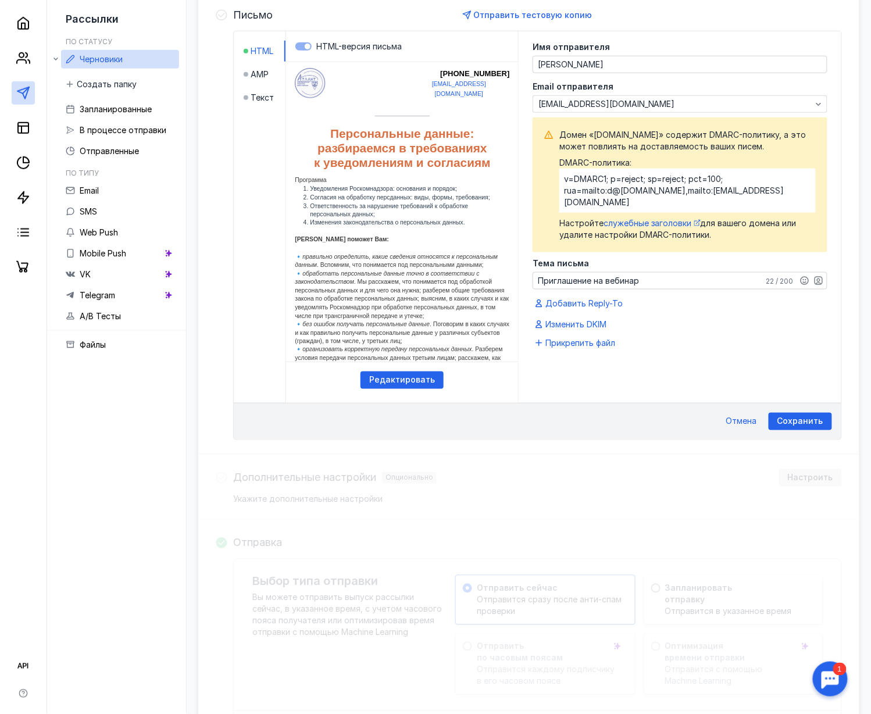
scroll to position [309, 0]
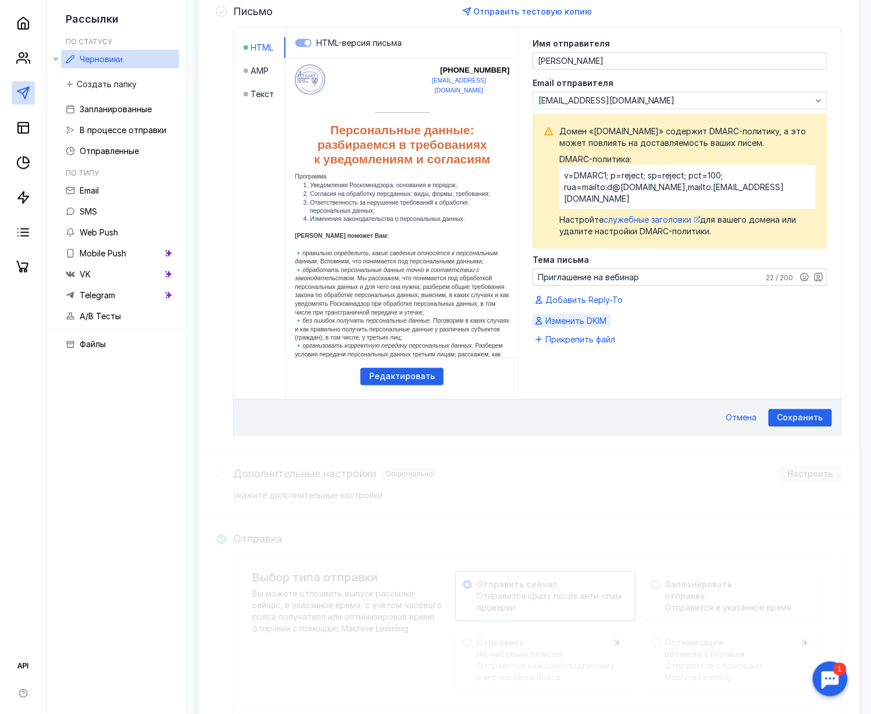
click at [578, 324] on span "Изменить DKIM" at bounding box center [576, 321] width 61 height 12
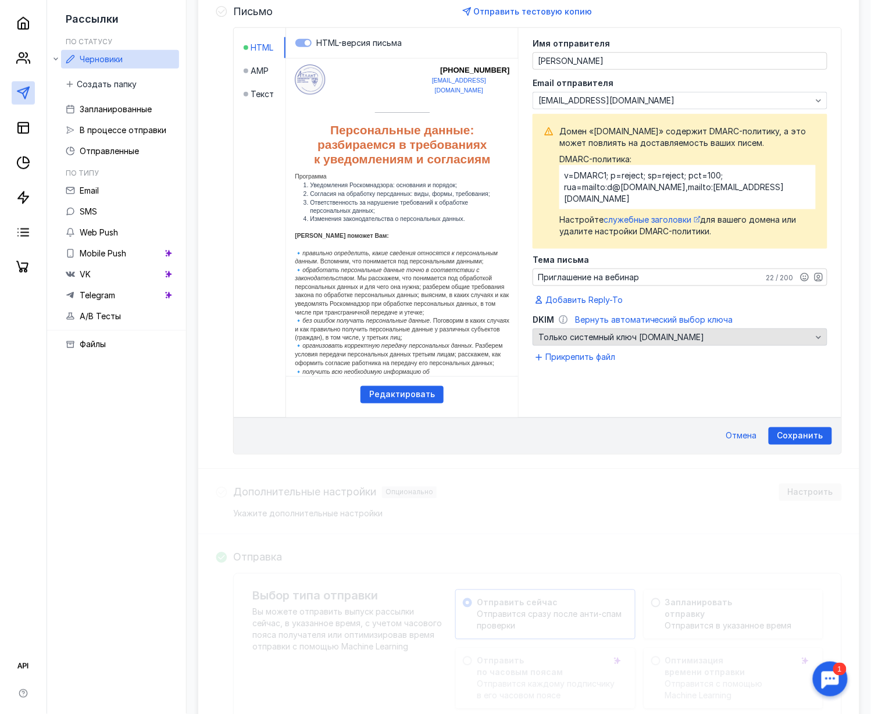
click at [662, 340] on div "Только системный ключ [DOMAIN_NAME]" at bounding box center [675, 337] width 279 height 12
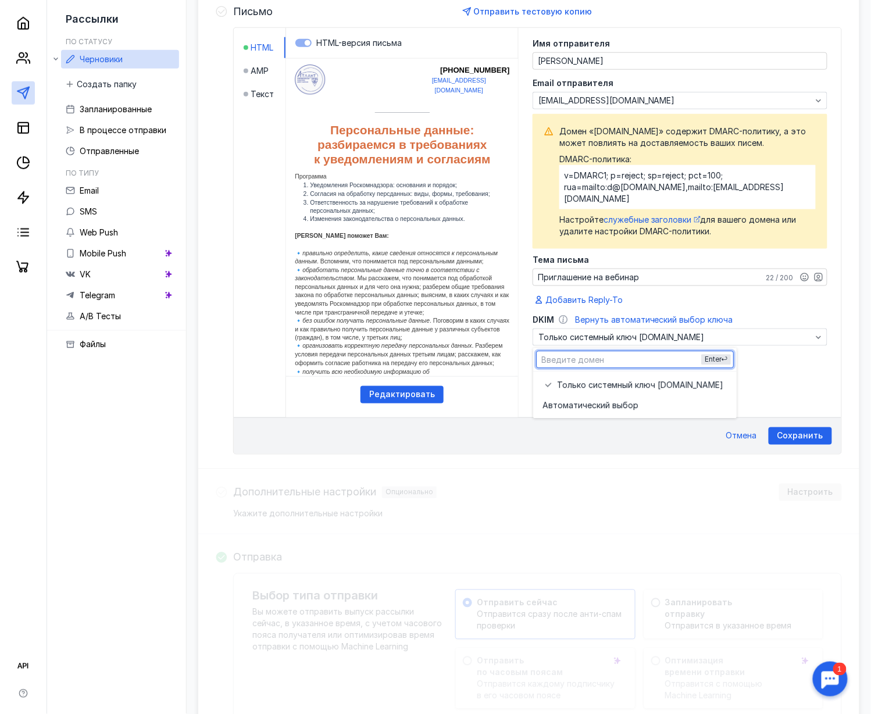
click at [662, 320] on span "Вернуть автоматический выбор ключа" at bounding box center [654, 320] width 158 height 10
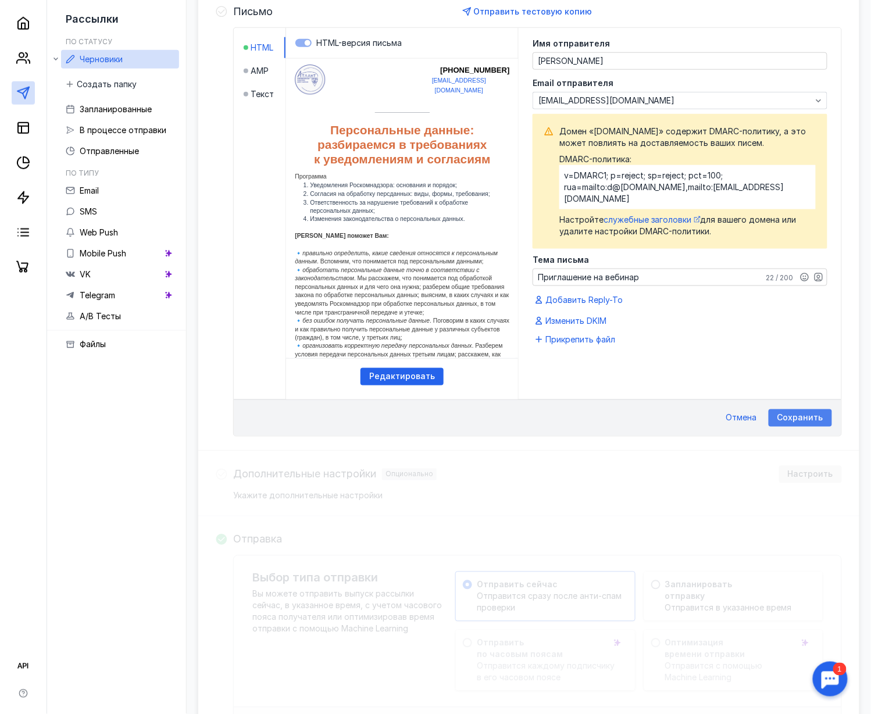
click at [662, 423] on span "Сохранить" at bounding box center [801, 418] width 46 height 10
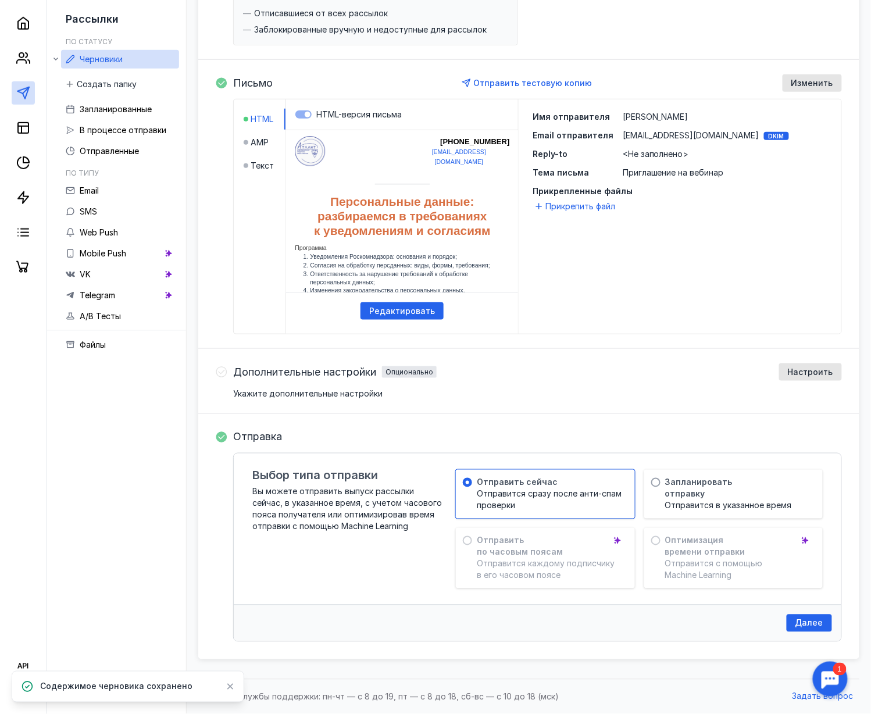
scroll to position [252, 0]
click at [570, 476] on div "Отправить сейчас Отправится сразу после анти-спам проверки" at bounding box center [545, 494] width 179 height 49
click at [662, 535] on span "Далее" at bounding box center [810, 624] width 28 height 10
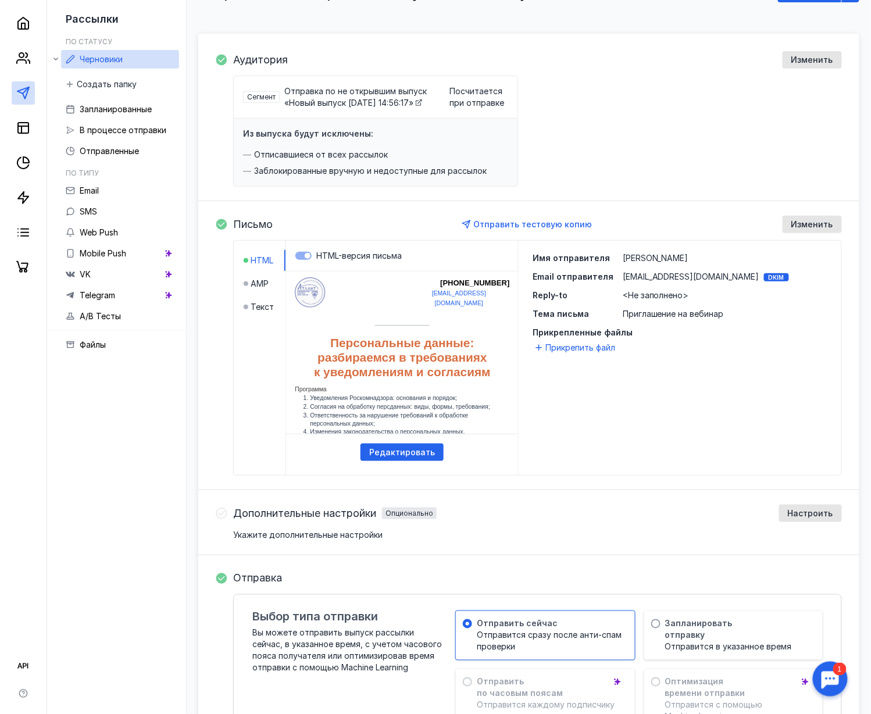
click at [662, 281] on div "DKIM" at bounding box center [776, 277] width 25 height 8
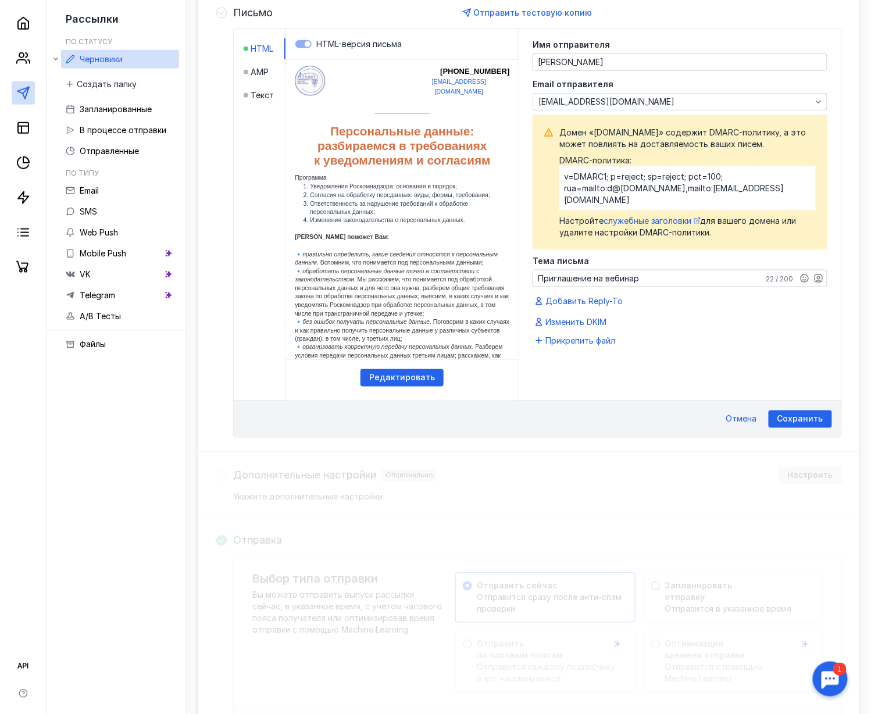
scroll to position [309, 0]
drag, startPoint x: 635, startPoint y: 170, endPoint x: 550, endPoint y: 170, distance: 85.5
click at [550, 170] on div "Домен «[DOMAIN_NAME]» содержит DMARC-политику, а это может повлиять на доставля…" at bounding box center [680, 182] width 272 height 112
copy span "DMARC-политика:"
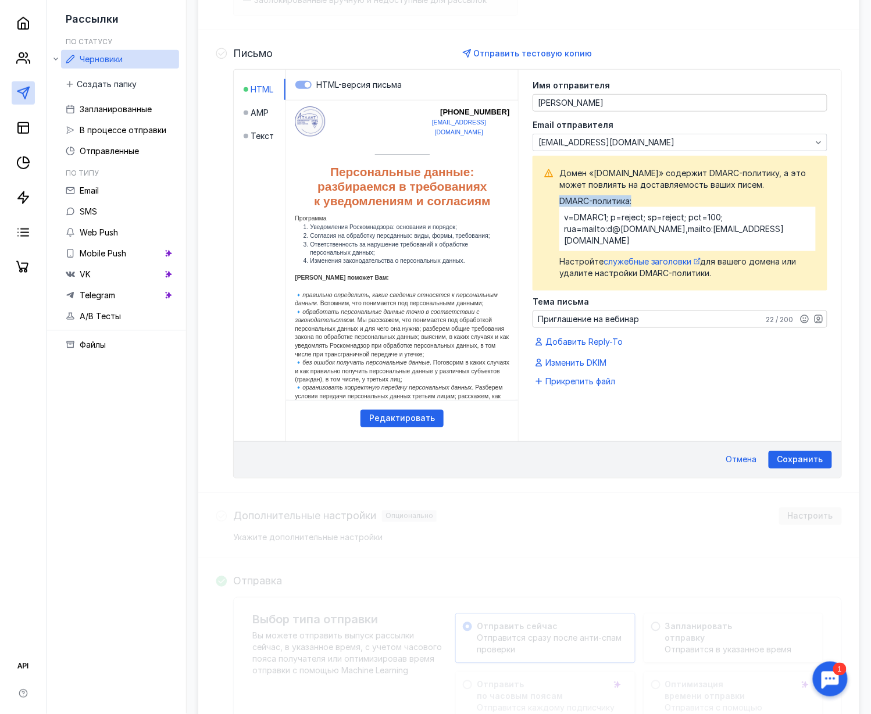
scroll to position [231, 0]
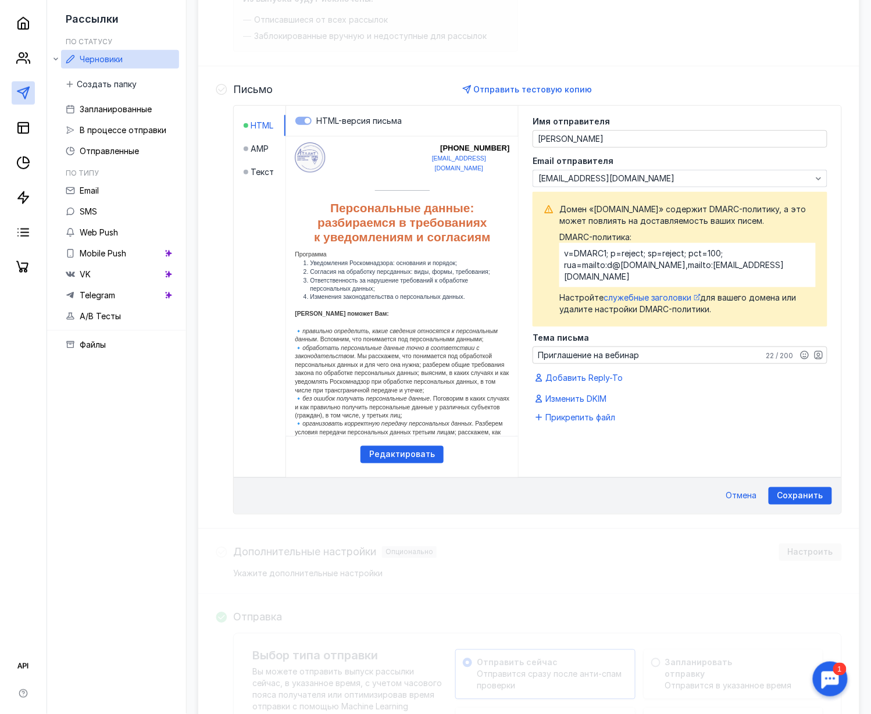
click at [662, 477] on div "Имя отправителя [PERSON_NAME] Email отправителя [EMAIL_ADDRESS][DOMAIN_NAME] До…" at bounding box center [680, 292] width 323 height 372
click at [662, 501] on span "Сохранить" at bounding box center [801, 496] width 46 height 10
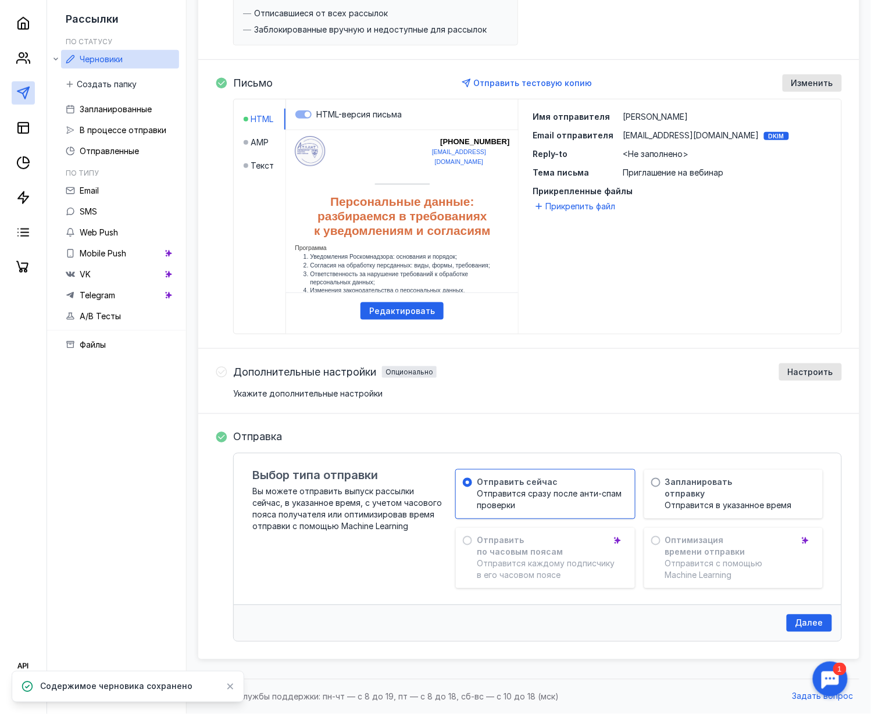
scroll to position [252, 0]
click at [662, 133] on span "[EMAIL_ADDRESS][DOMAIN_NAME]" at bounding box center [691, 136] width 137 height 12
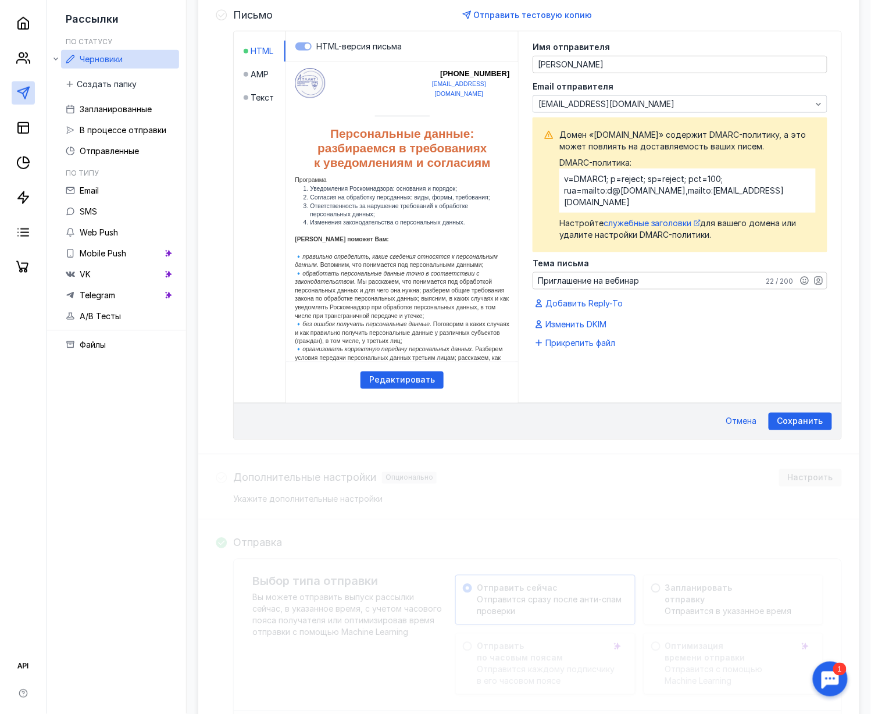
scroll to position [309, 0]
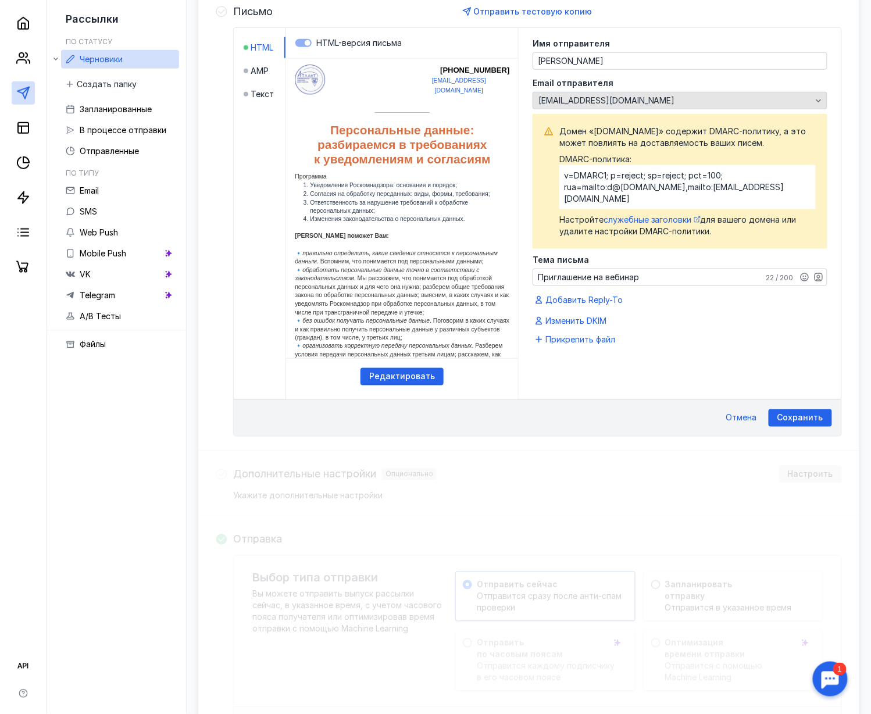
click at [662, 106] on div "[EMAIL_ADDRESS][DOMAIN_NAME]" at bounding box center [675, 101] width 279 height 10
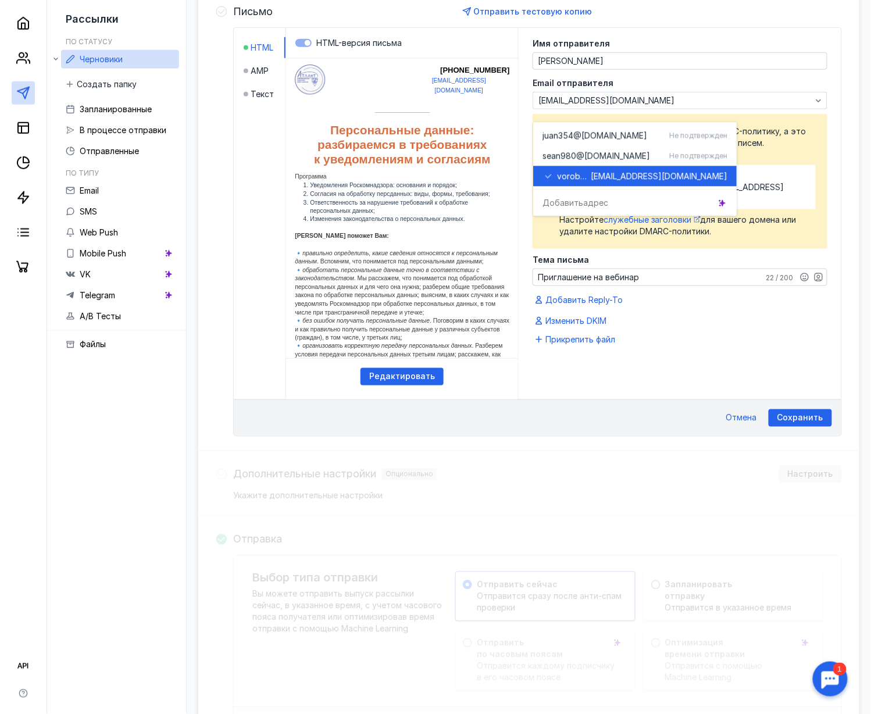
click at [605, 436] on div "Сохранить Отмена" at bounding box center [538, 418] width 608 height 37
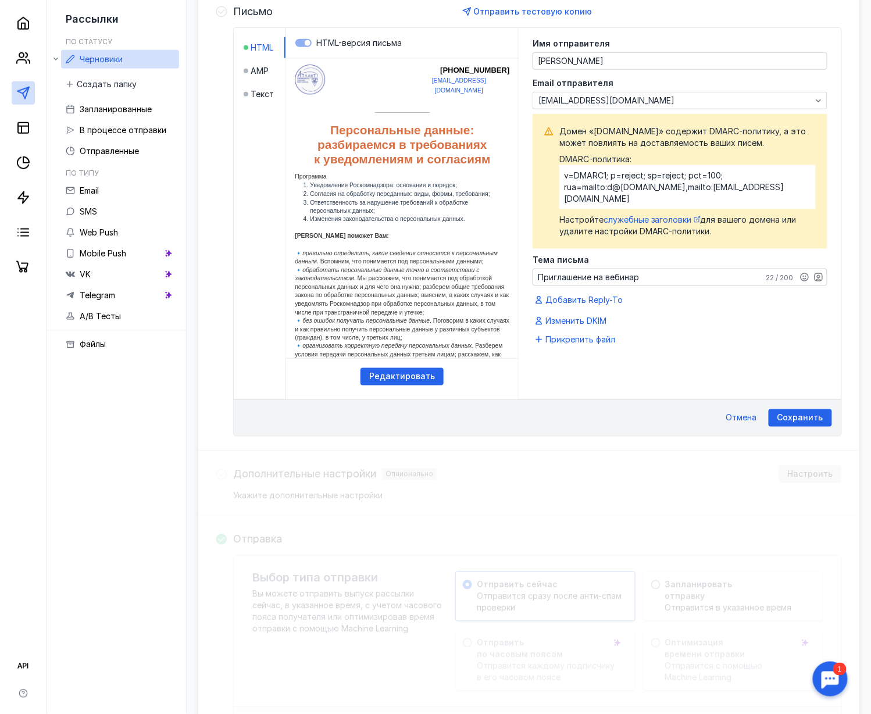
click at [662, 420] on div "Сохранить Отмена" at bounding box center [538, 418] width 608 height 37
click at [555, 20] on div "Отправить тестовую копию" at bounding box center [528, 11] width 140 height 17
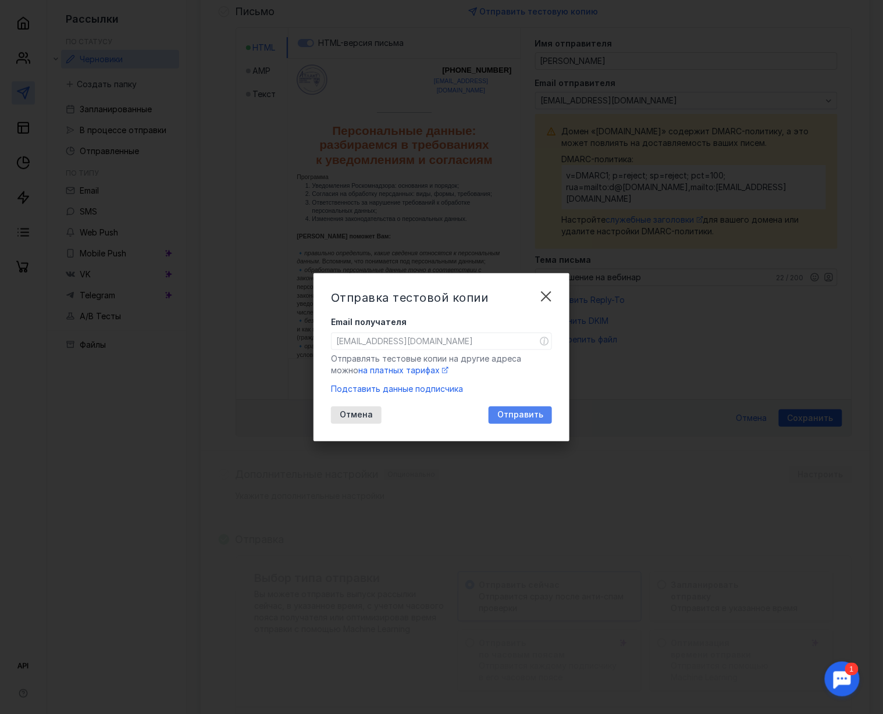
click at [528, 416] on span "Отправить" at bounding box center [520, 415] width 46 height 10
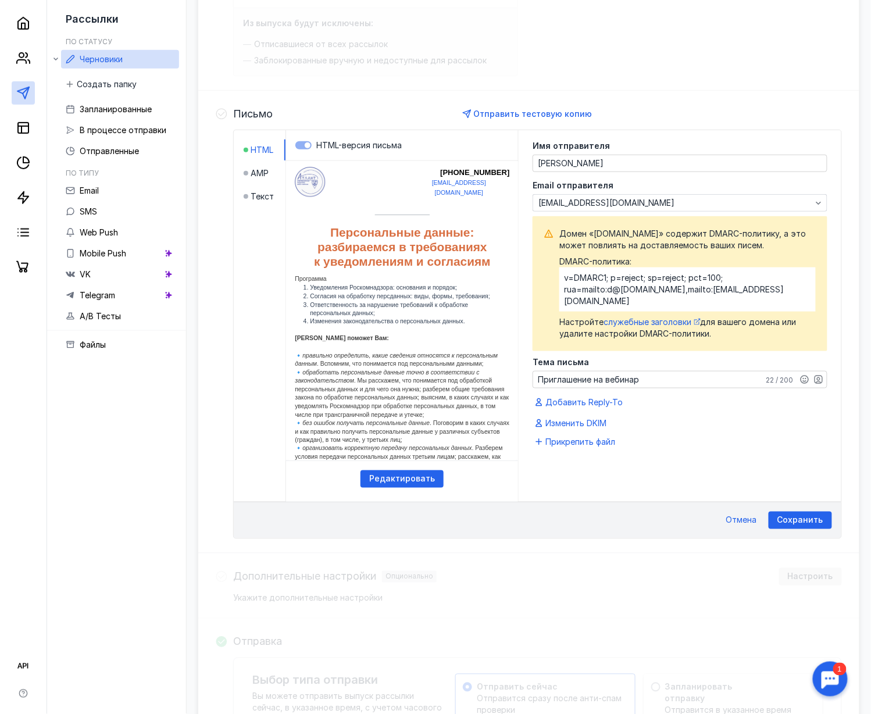
scroll to position [271, 0]
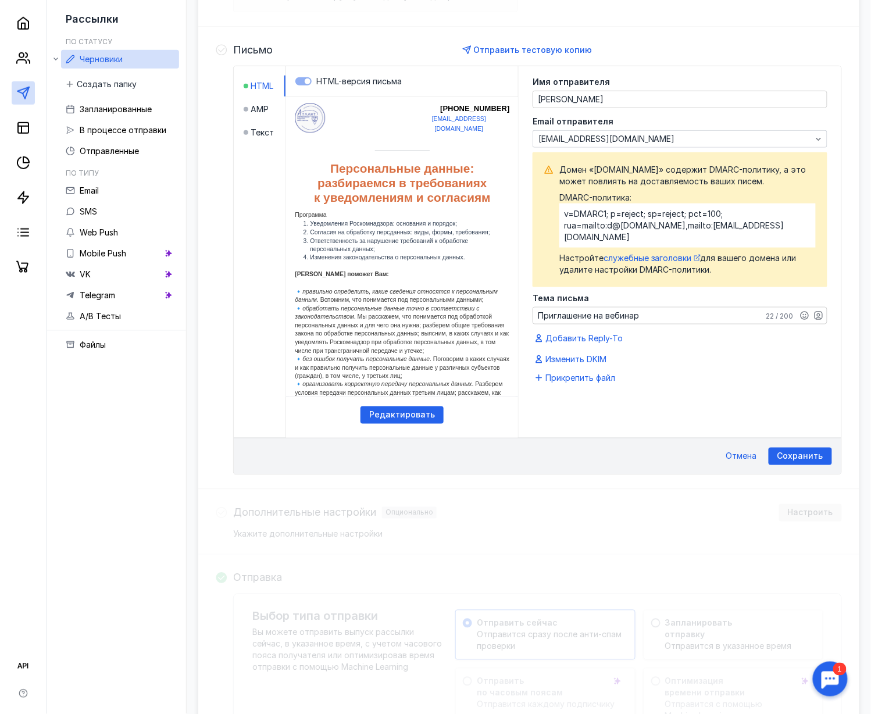
click at [443, 97] on html "[PHONE_NUMBER] [EMAIL_ADDRESS][DOMAIN_NAME]" at bounding box center [401, 97] width 249 height 1
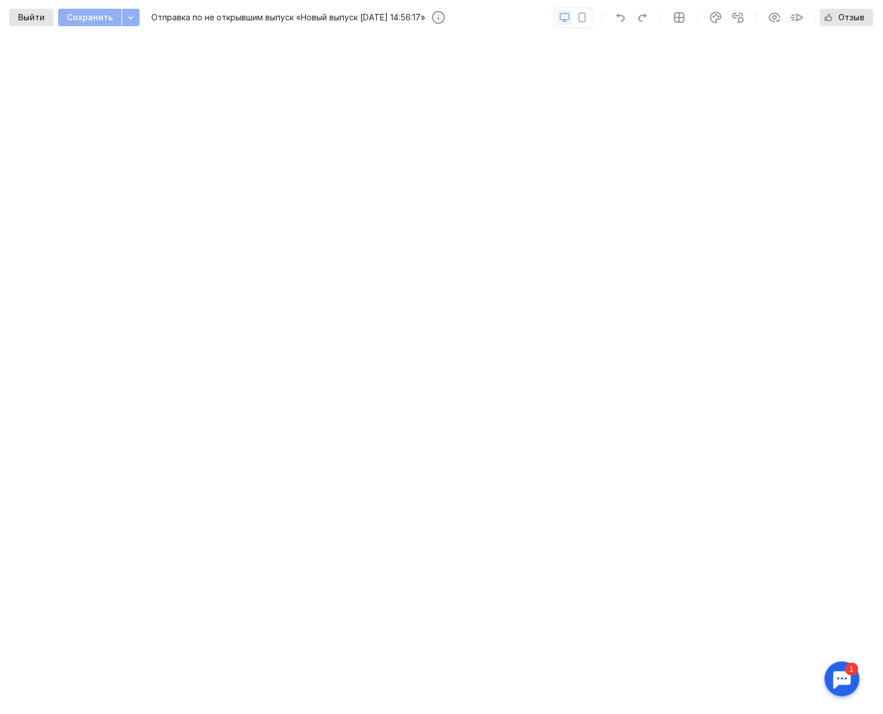
scroll to position [426, 0]
click at [126, 19] on icon "button" at bounding box center [130, 17] width 9 height 9
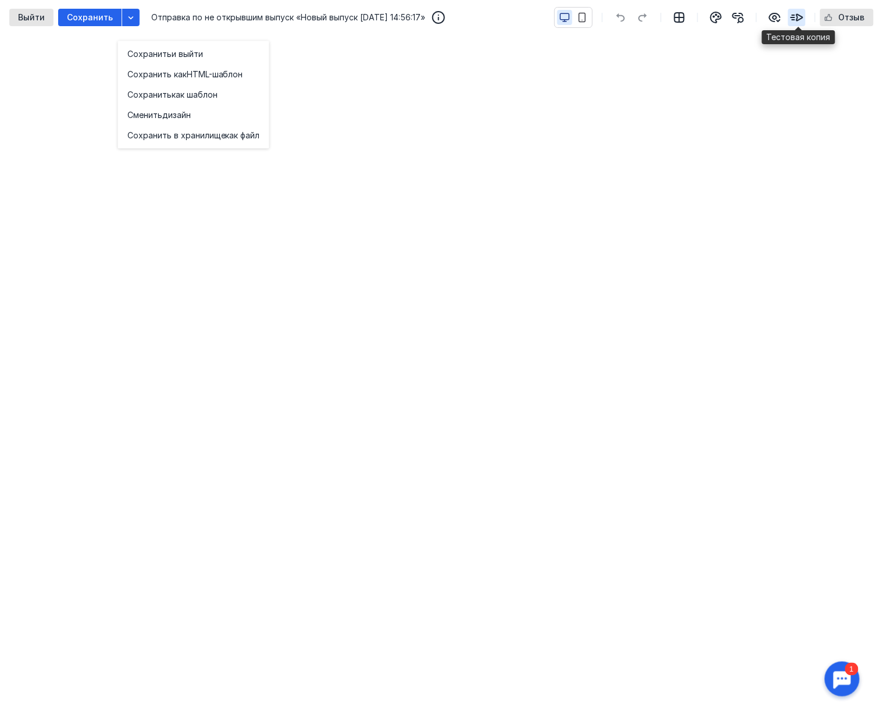
click at [662, 14] on icon "button" at bounding box center [797, 17] width 14 height 14
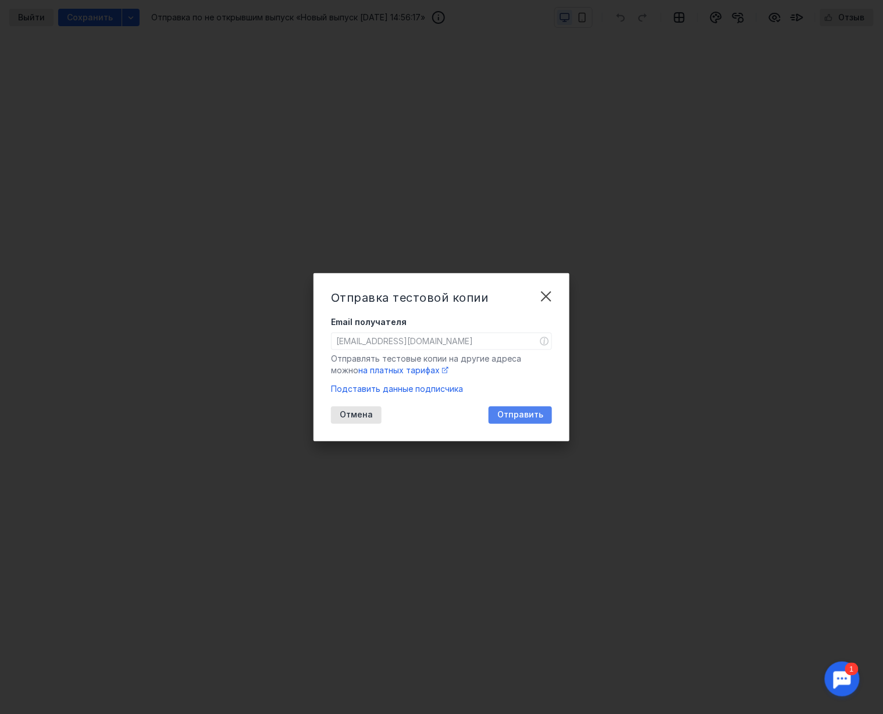
click at [525, 415] on span "Отправить" at bounding box center [520, 415] width 46 height 10
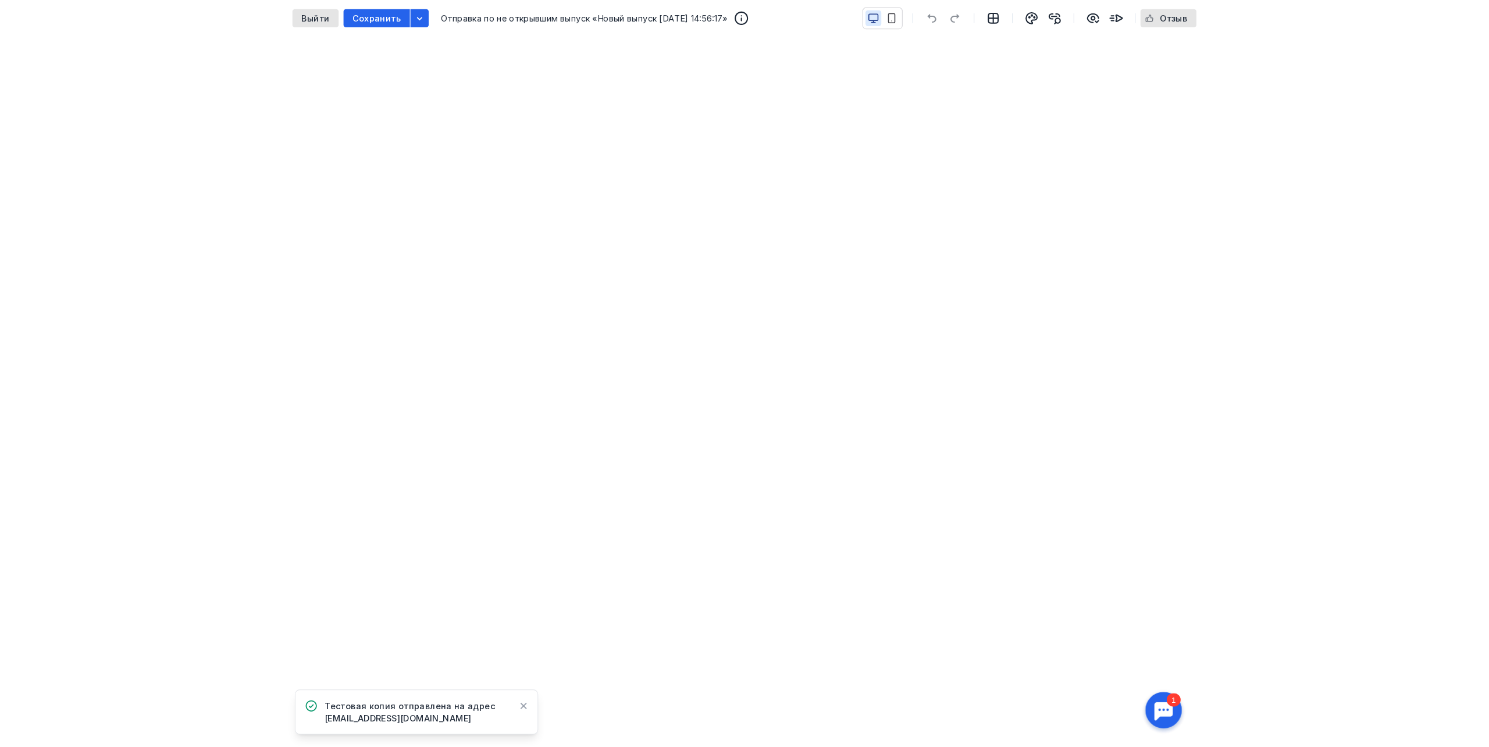
scroll to position [393, 0]
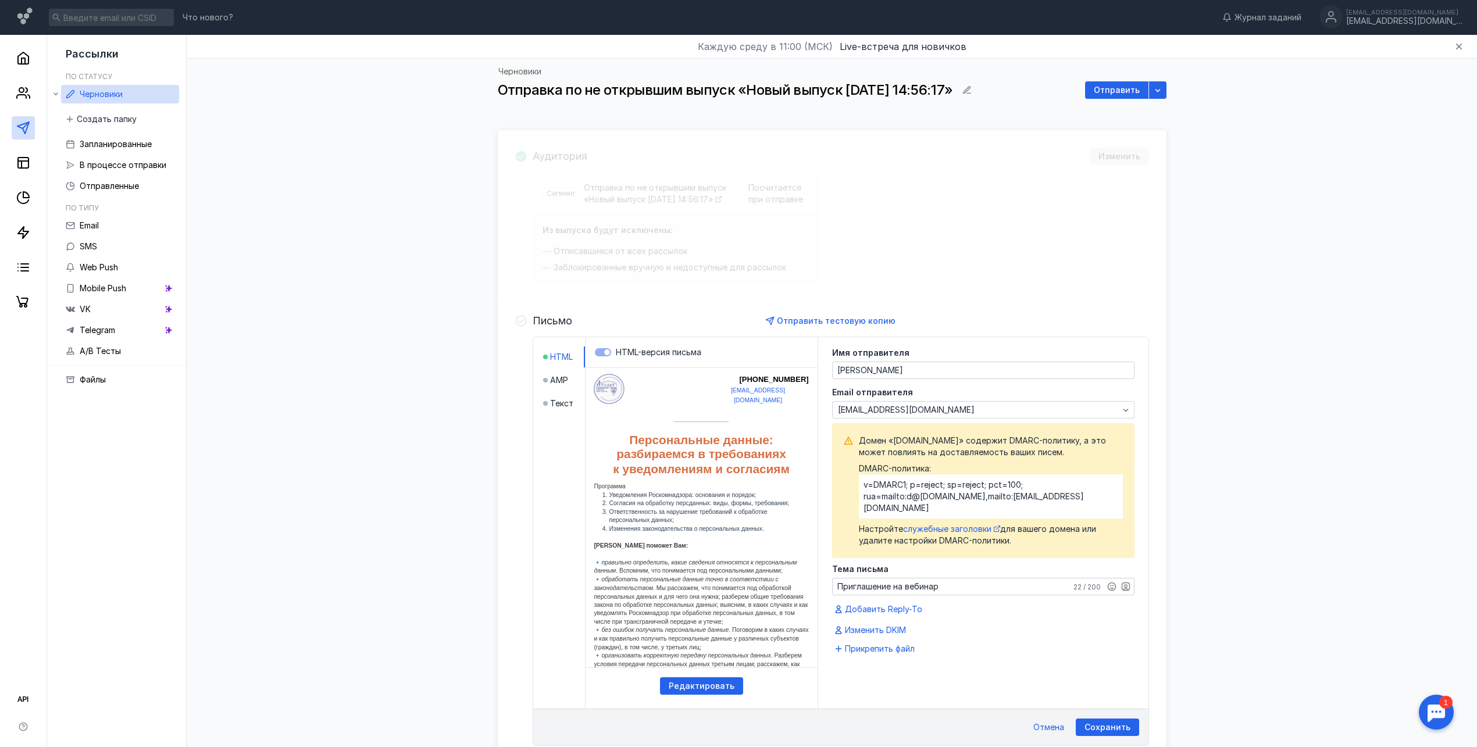
click at [662, 369] on html "[PHONE_NUMBER] [EMAIL_ADDRESS][DOMAIN_NAME]" at bounding box center [701, 368] width 249 height 1
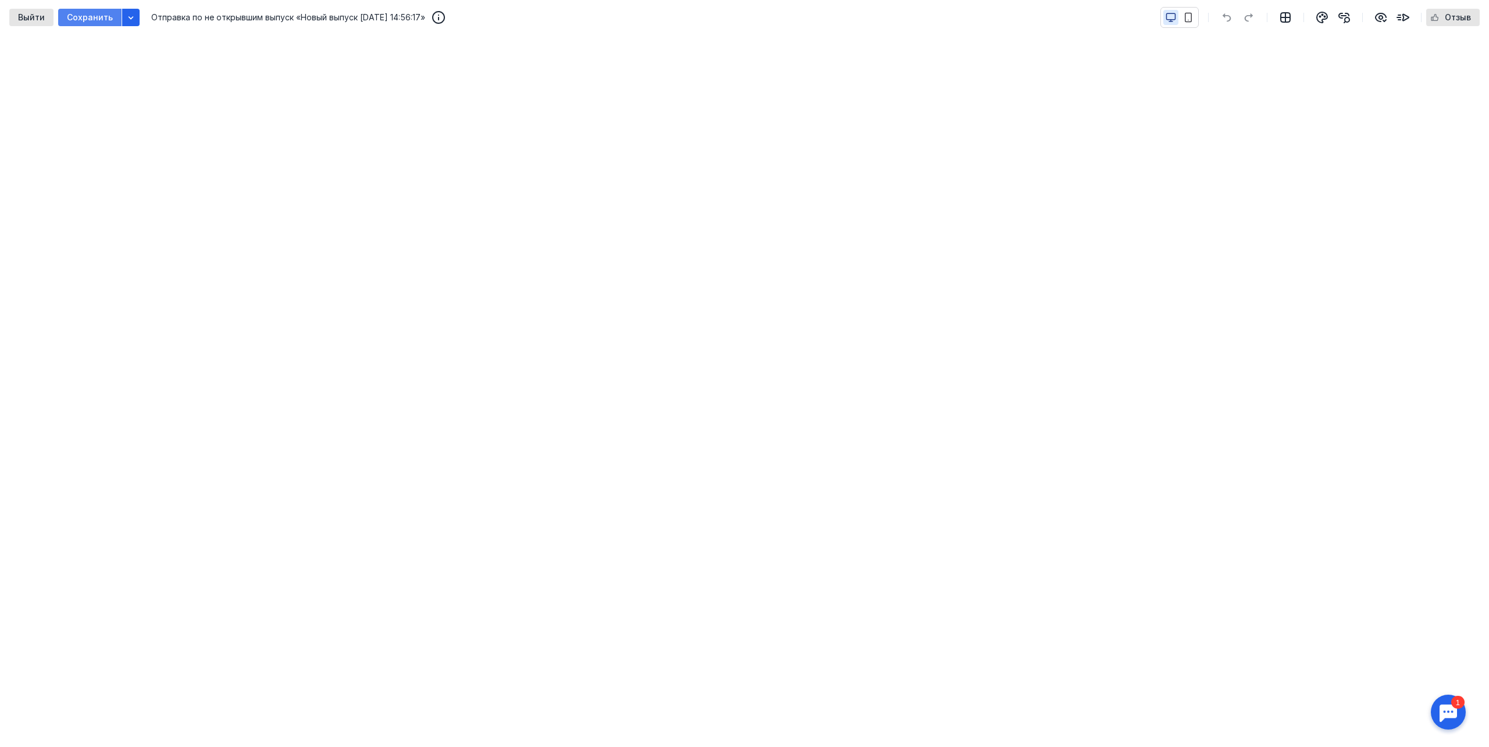
click at [117, 20] on div "Сохранить" at bounding box center [89, 17] width 63 height 17
